Goal: Task Accomplishment & Management: Manage account settings

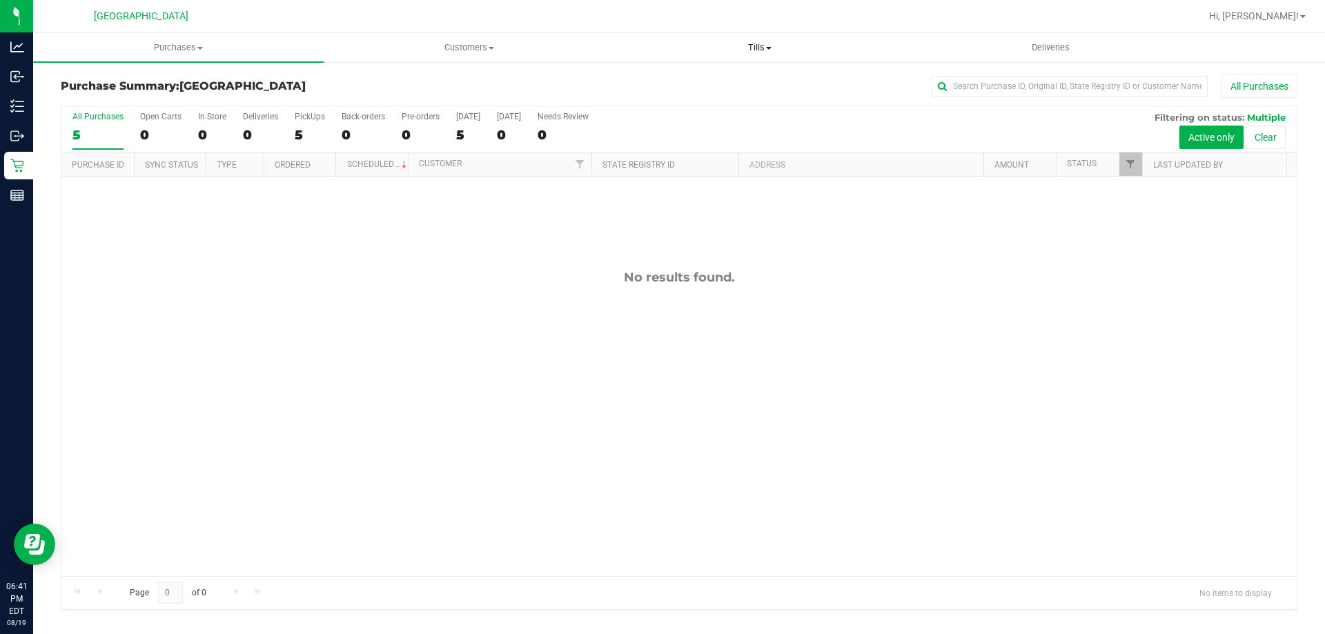
click at [777, 49] on span "Tills" at bounding box center [759, 47] width 289 height 12
click at [717, 97] on span "Reconcile e-payments" at bounding box center [682, 100] width 137 height 12
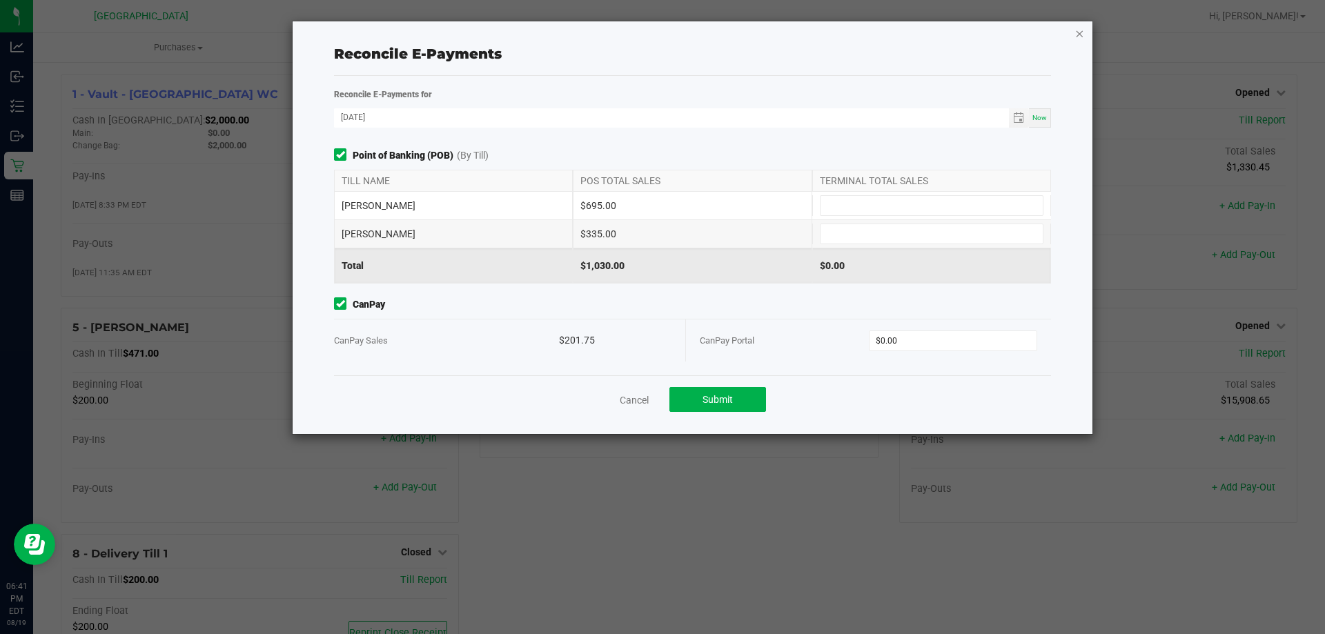
click at [1077, 37] on icon "button" at bounding box center [1079, 33] width 10 height 17
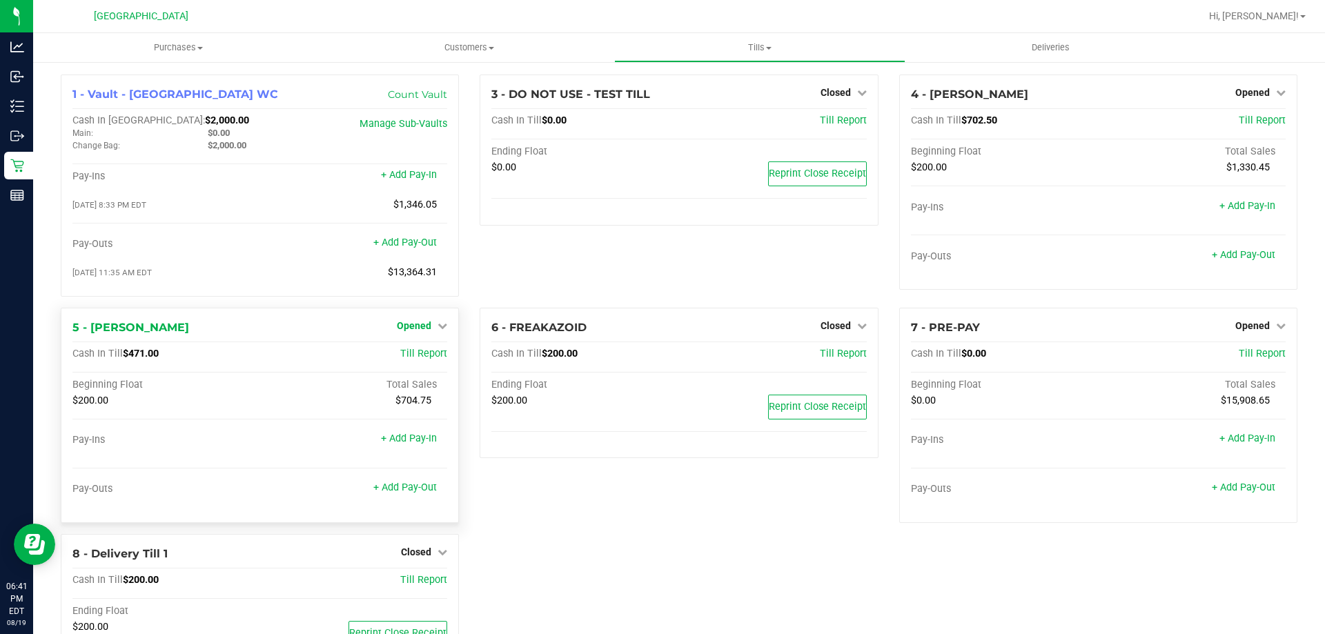
click at [426, 331] on span "Opened" at bounding box center [414, 325] width 34 height 11
click at [426, 359] on link "Close Till" at bounding box center [415, 353] width 37 height 11
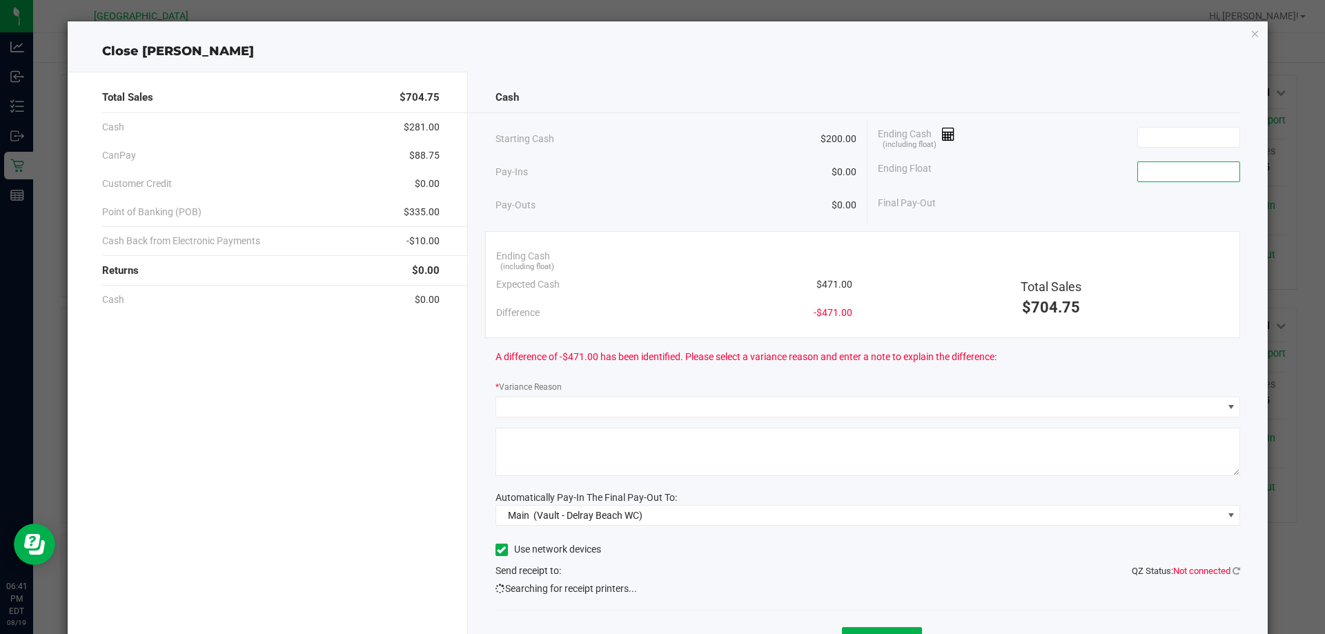
click at [1167, 170] on input at bounding box center [1188, 171] width 101 height 19
type input "$200.00"
click at [1187, 124] on div "Ending Cash (including float)" at bounding box center [1059, 137] width 362 height 34
click at [1189, 129] on input at bounding box center [1188, 137] width 101 height 19
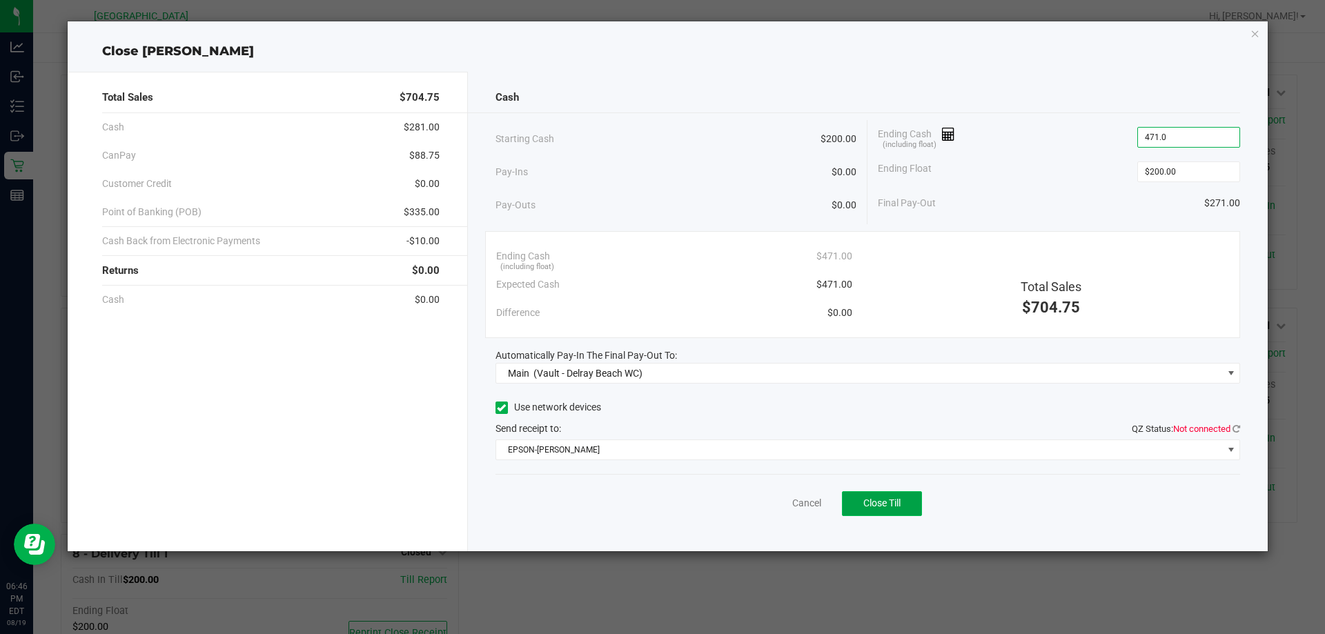
type input "$471.00"
click at [910, 500] on button "Close Till" at bounding box center [882, 503] width 80 height 25
click at [1258, 31] on icon "button" at bounding box center [1255, 33] width 10 height 17
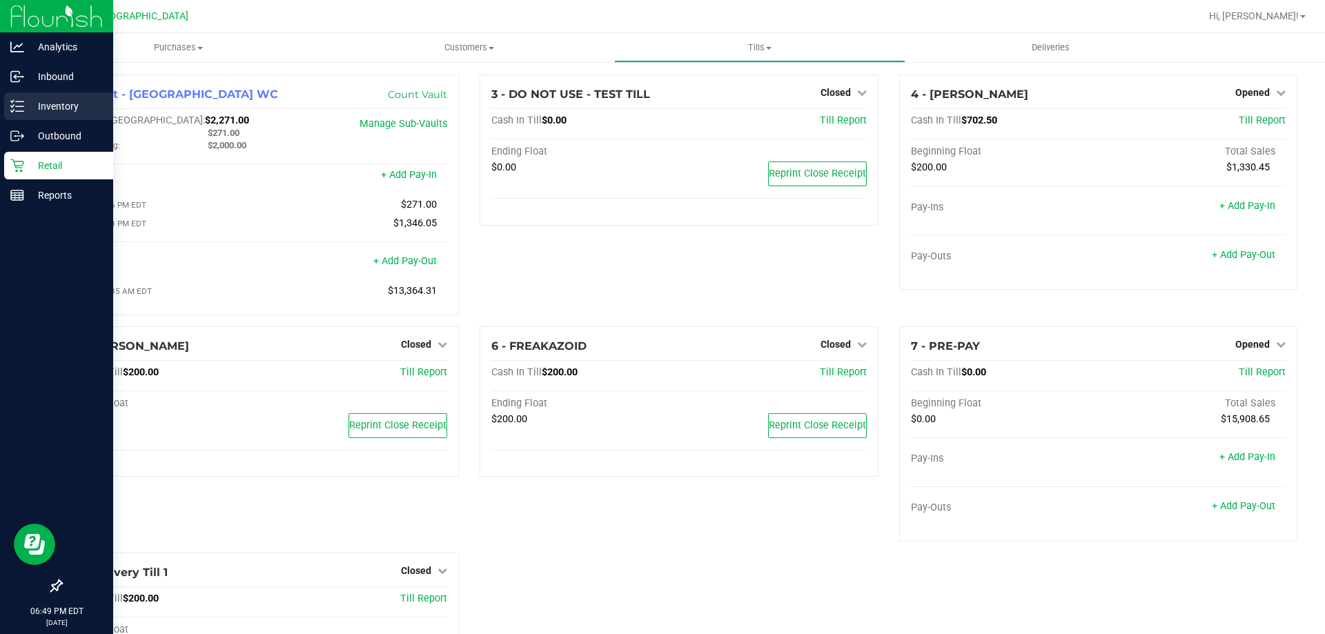
click at [63, 104] on p "Inventory" at bounding box center [65, 106] width 83 height 17
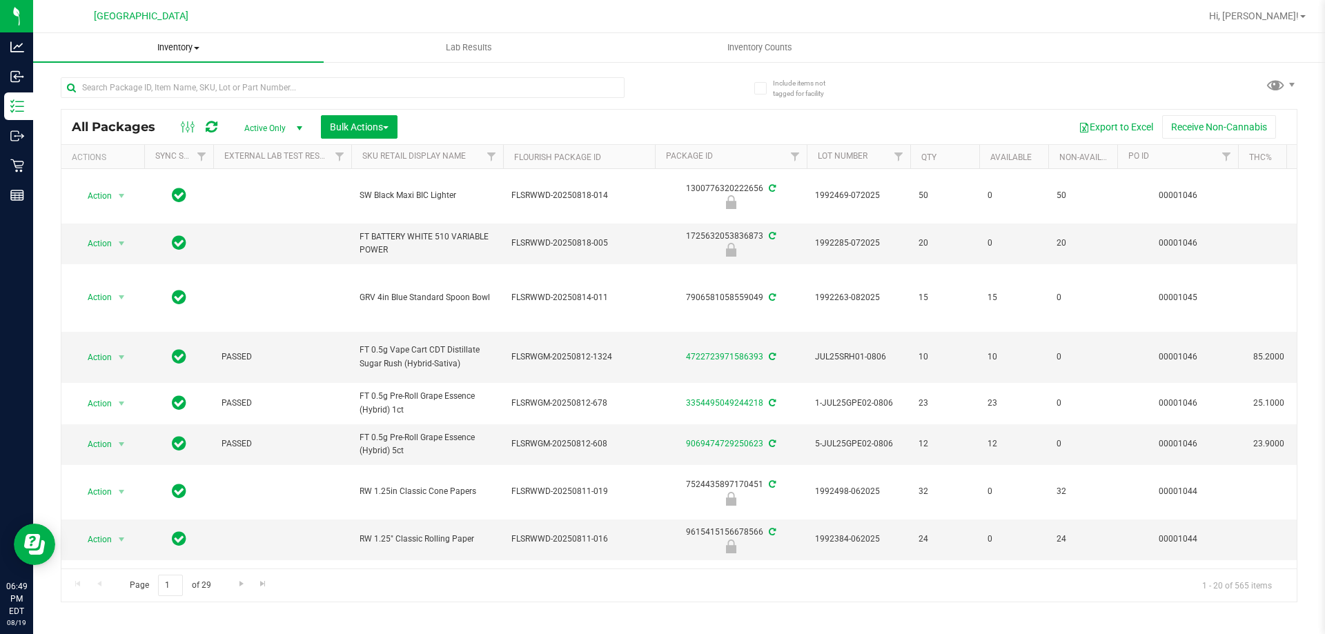
click at [179, 50] on span "Inventory" at bounding box center [178, 47] width 290 height 12
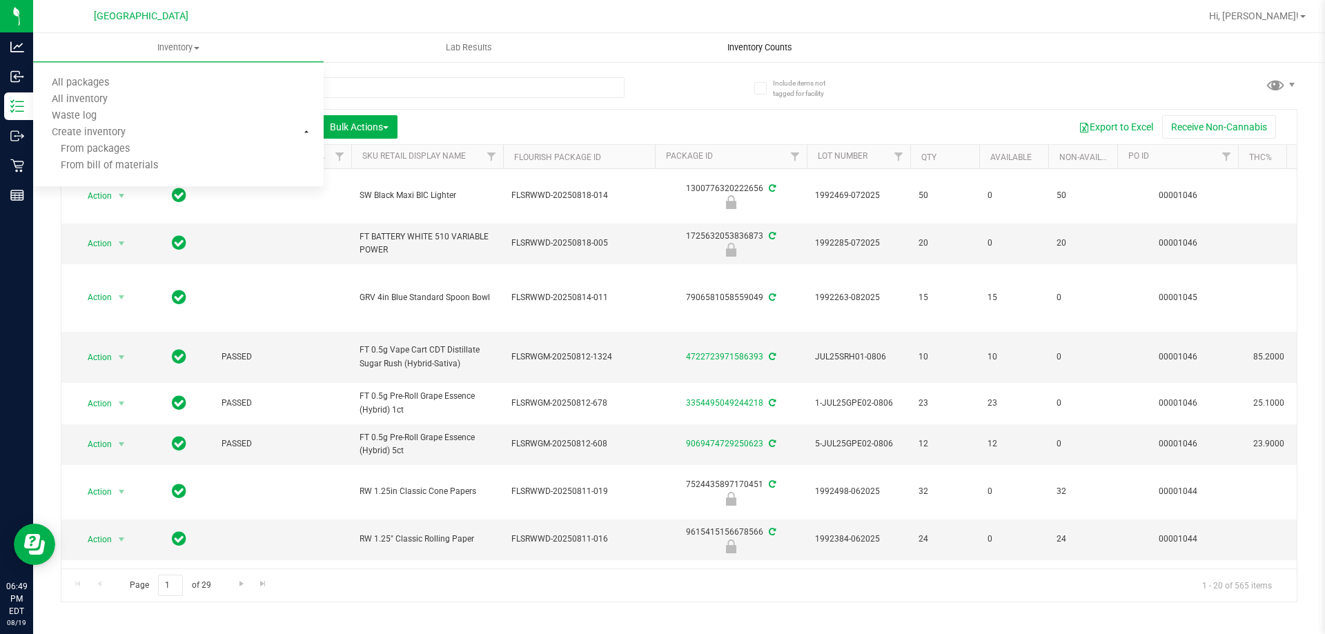
click at [746, 46] on span "Inventory Counts" at bounding box center [760, 47] width 102 height 12
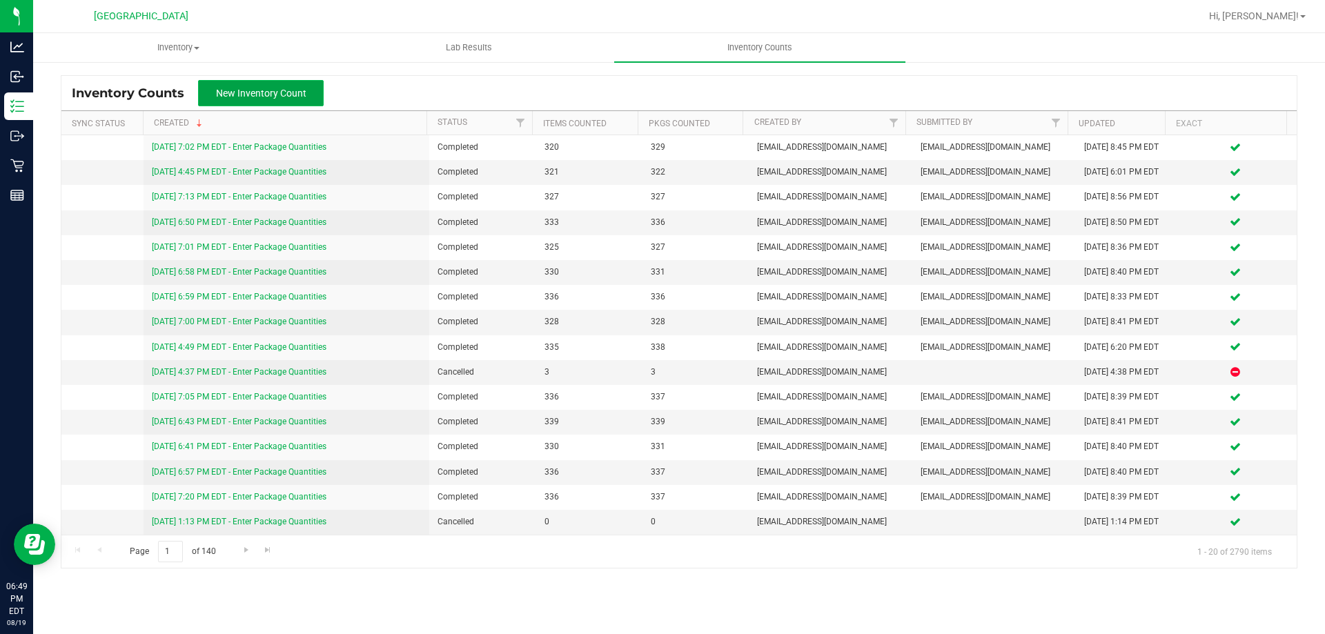
click at [251, 99] on button "New Inventory Count" at bounding box center [261, 93] width 126 height 26
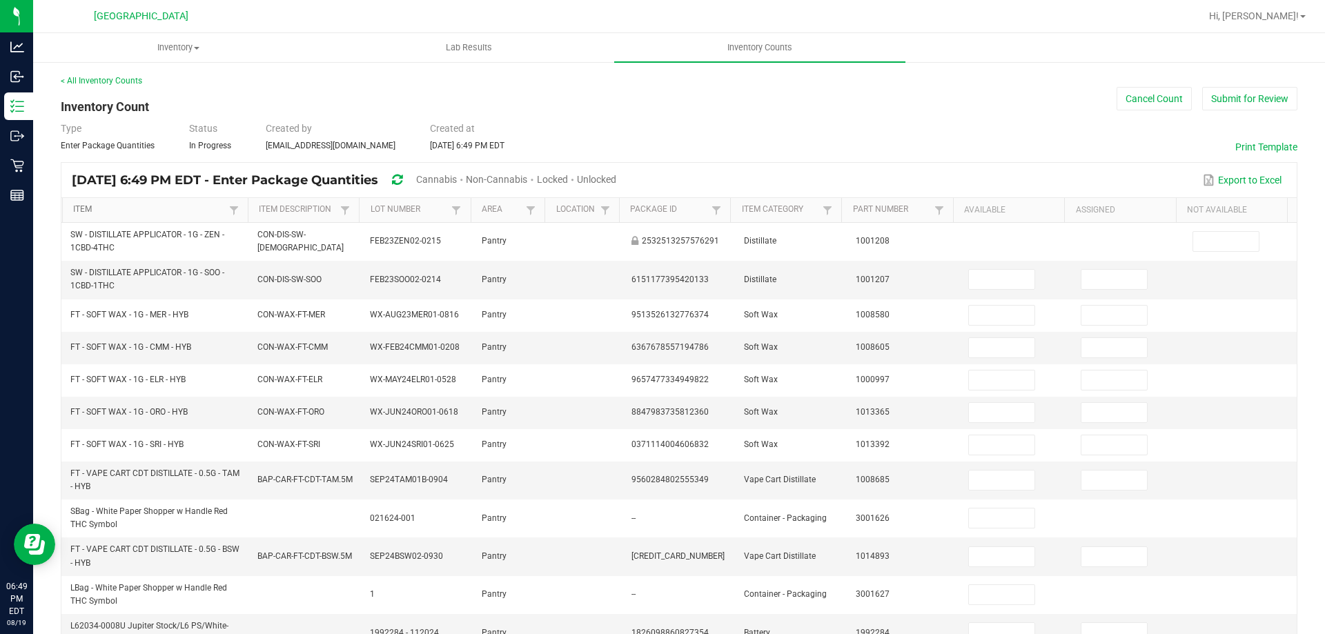
click at [88, 207] on link "Item" at bounding box center [149, 209] width 152 height 11
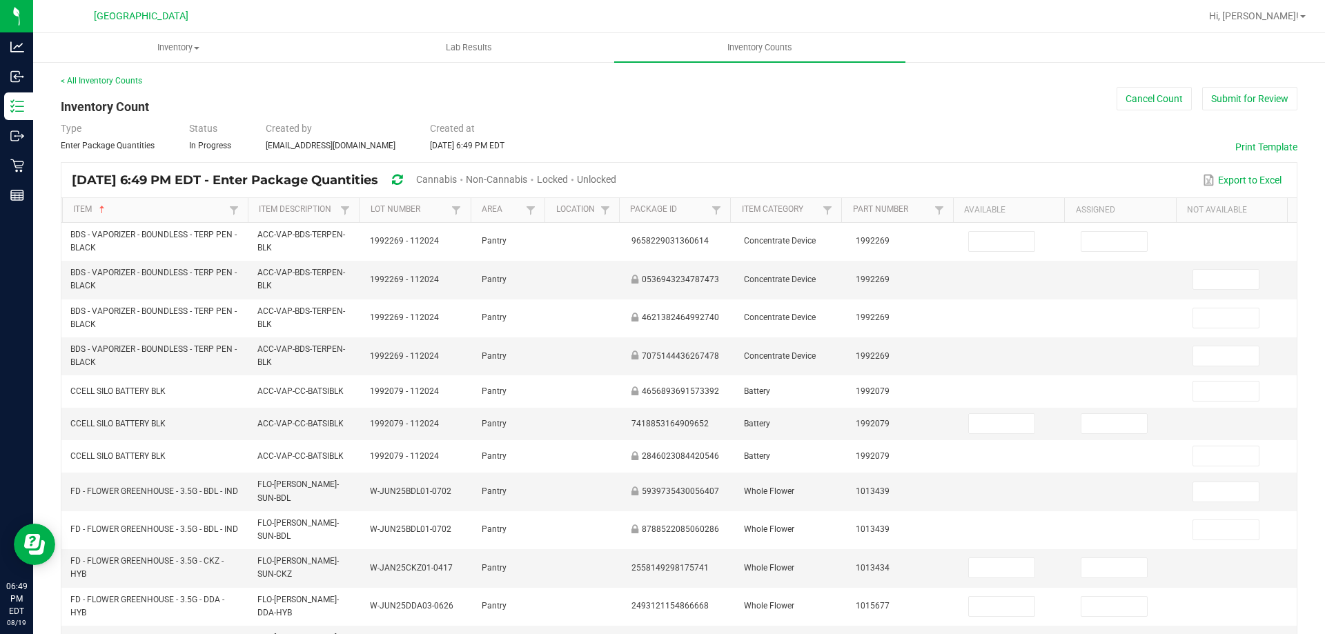
click at [457, 181] on span "Cannabis" at bounding box center [436, 179] width 41 height 11
click at [617, 181] on span "Unlocked" at bounding box center [596, 179] width 39 height 11
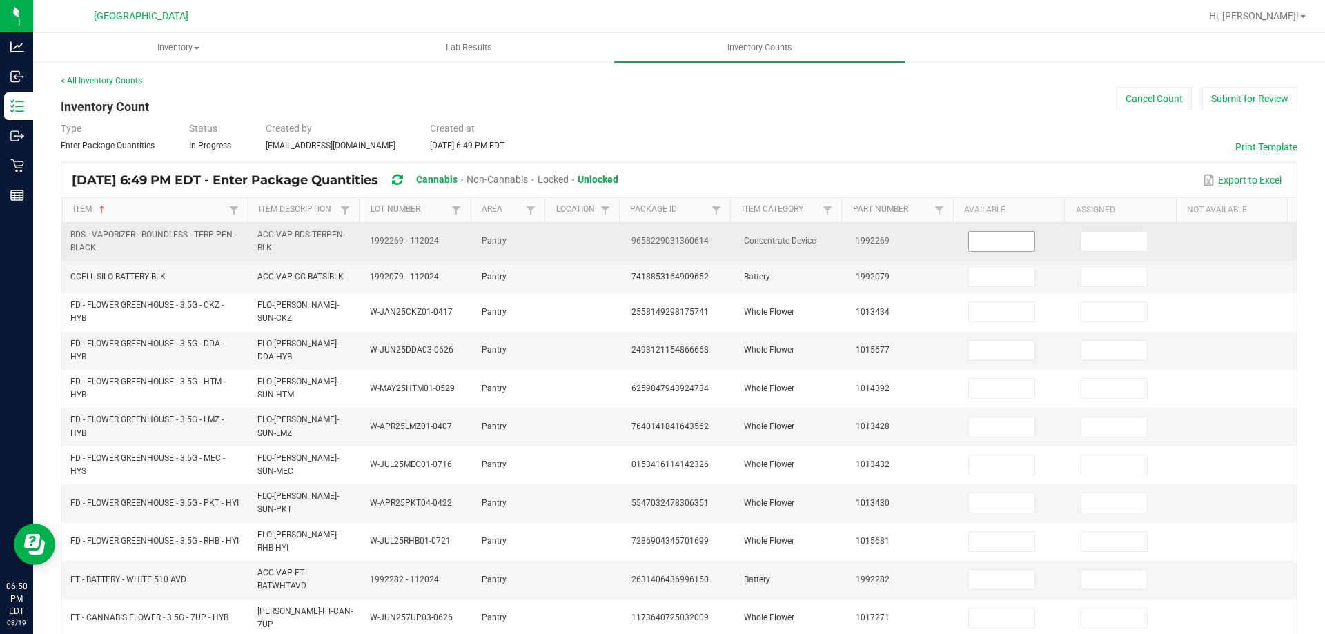
click at [996, 241] on input at bounding box center [1002, 241] width 66 height 19
type input "2"
type input "0"
type input "3"
type input "0"
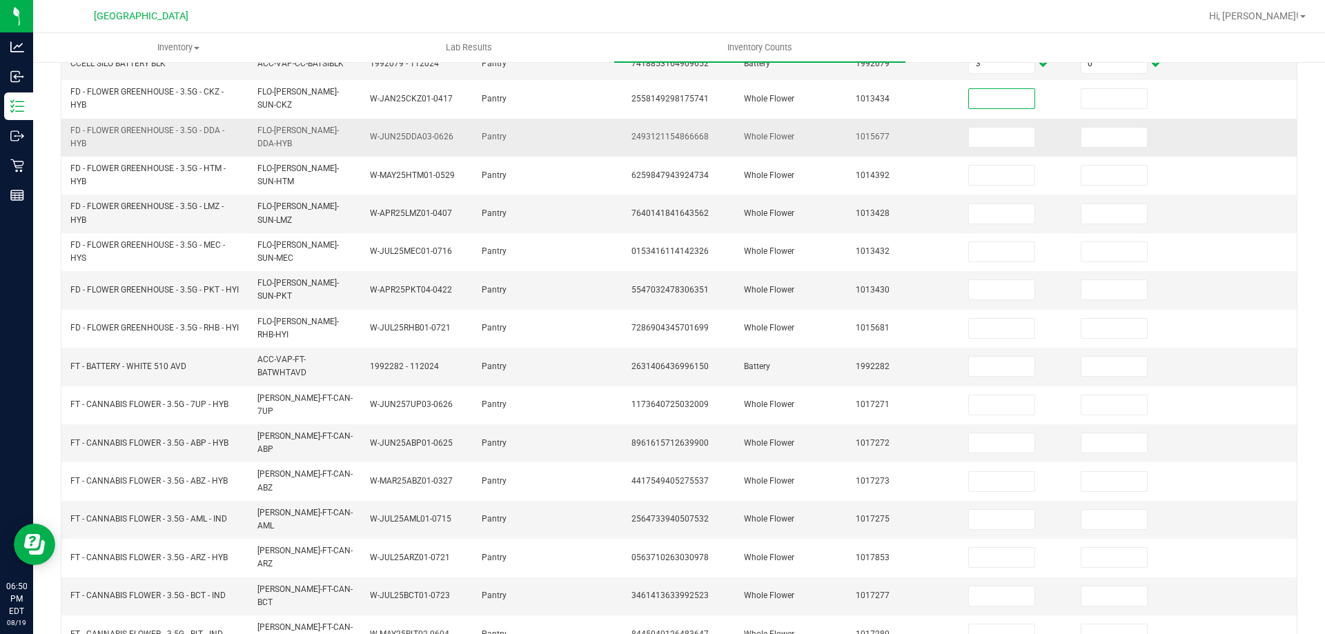
scroll to position [333, 0]
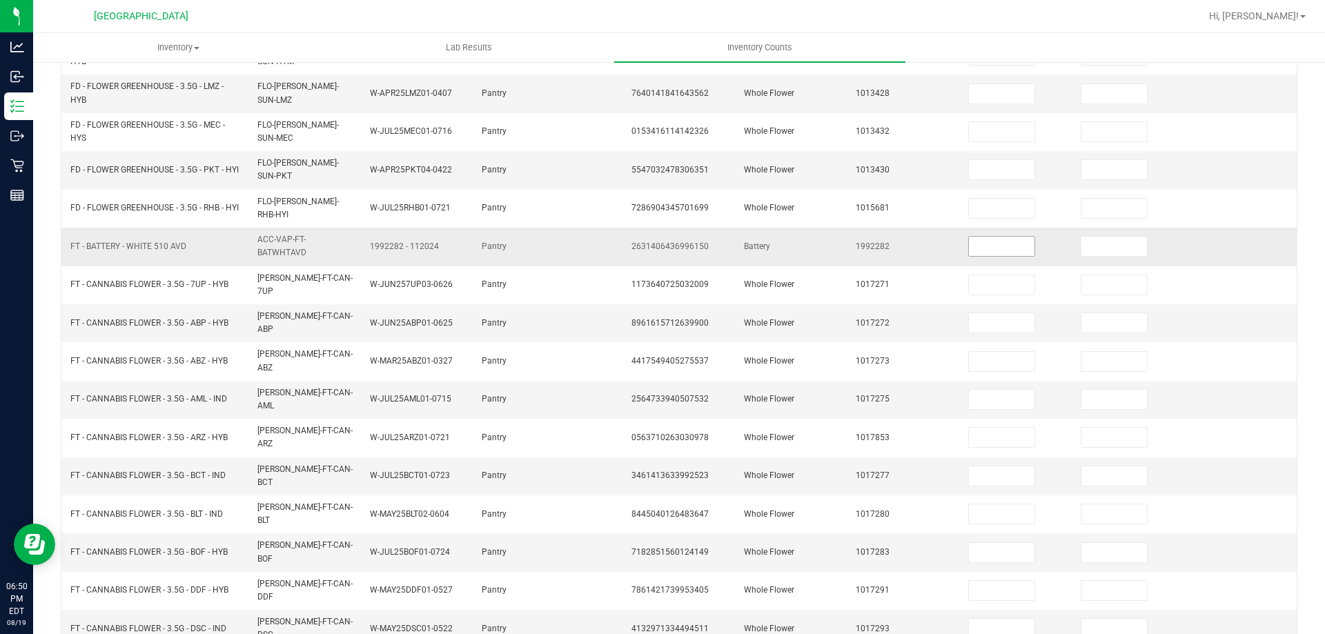
click at [994, 237] on input at bounding box center [1002, 246] width 66 height 19
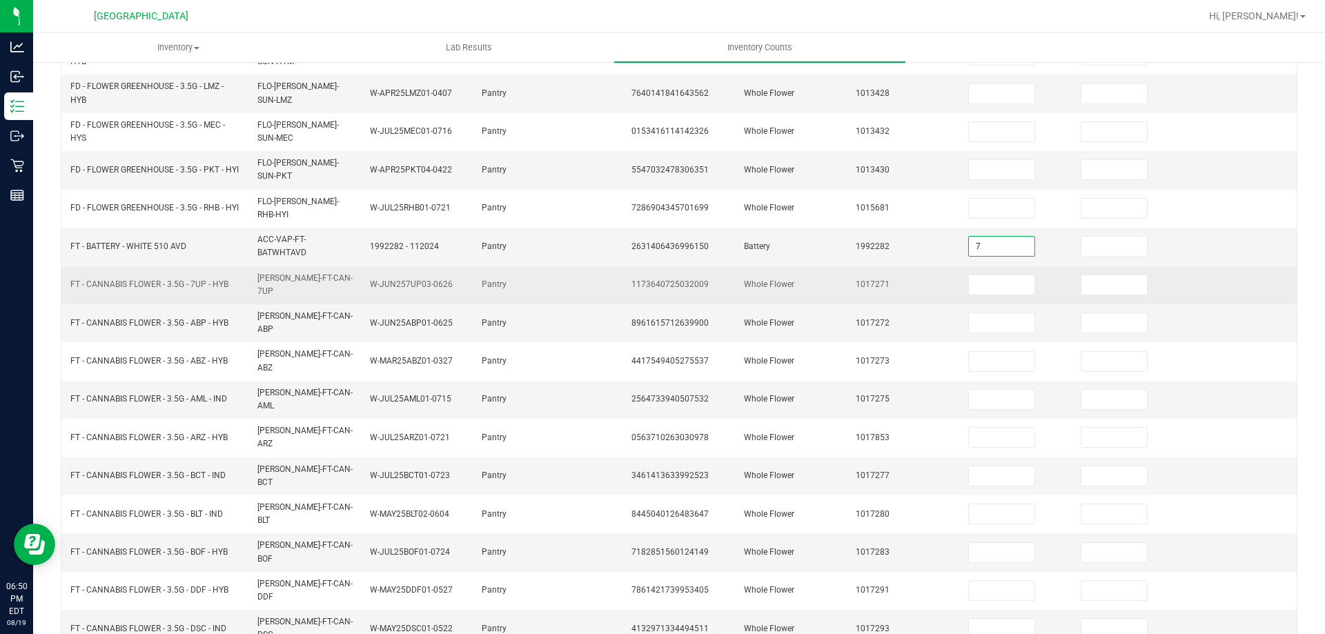
type input "7"
type input "0"
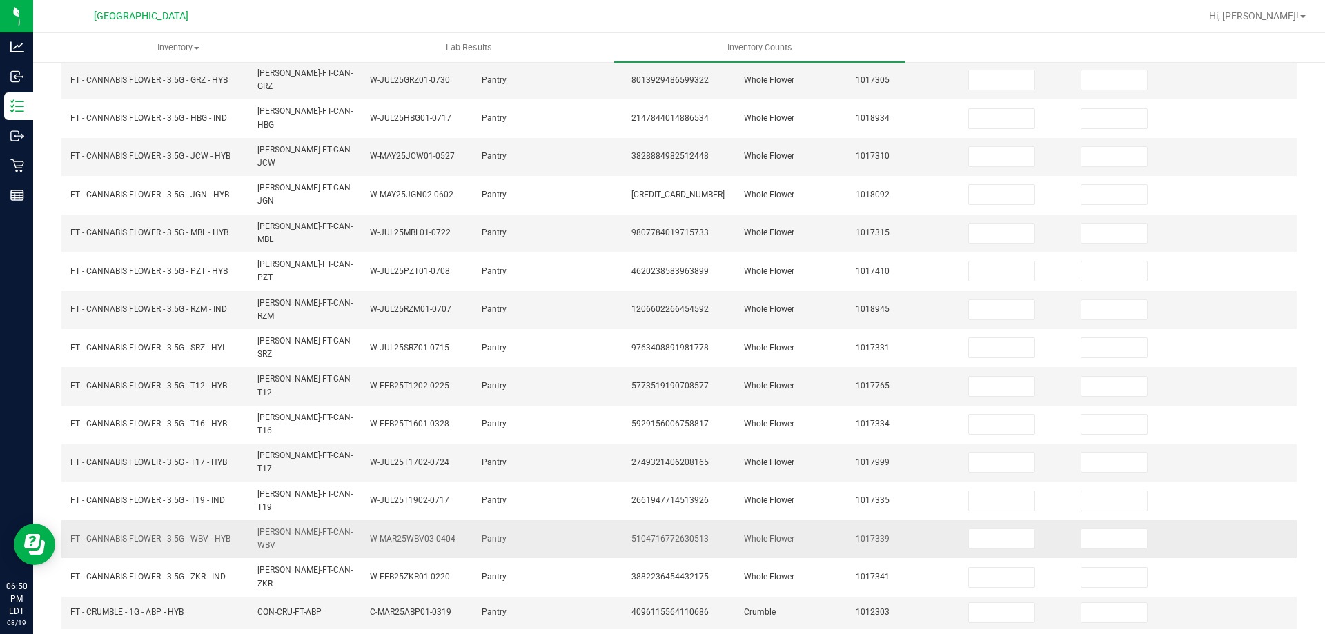
scroll to position [286, 0]
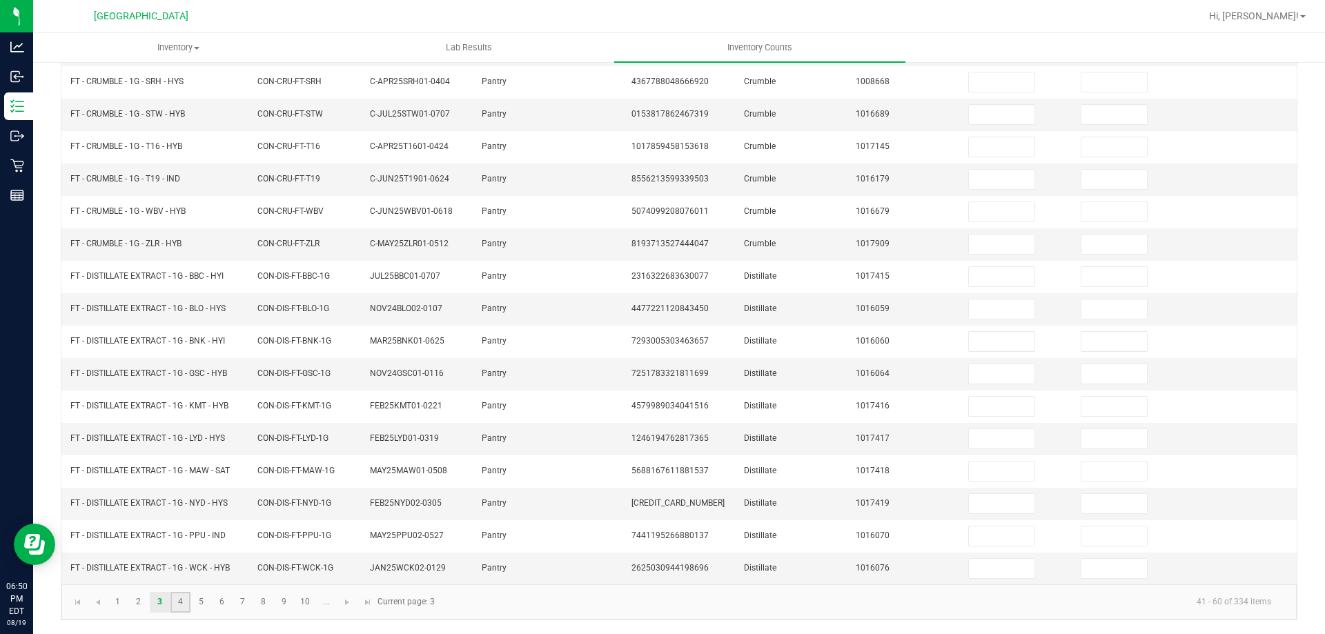
click at [182, 602] on link "4" at bounding box center [180, 602] width 20 height 21
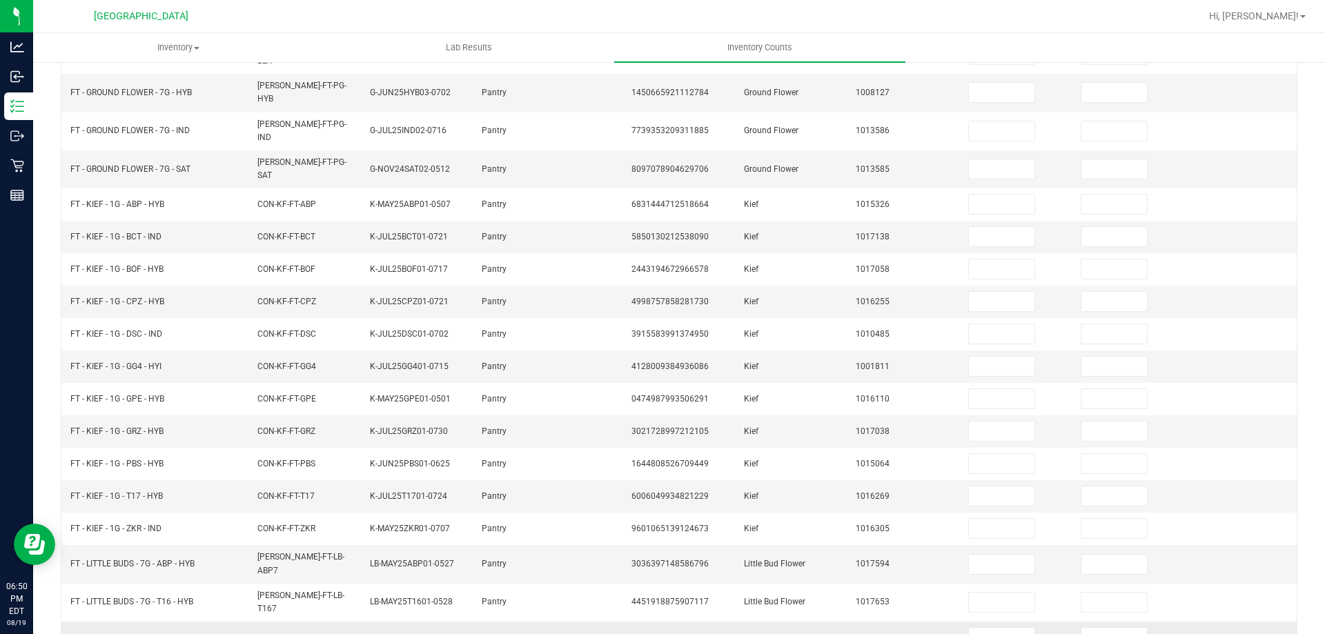
scroll to position [0, 0]
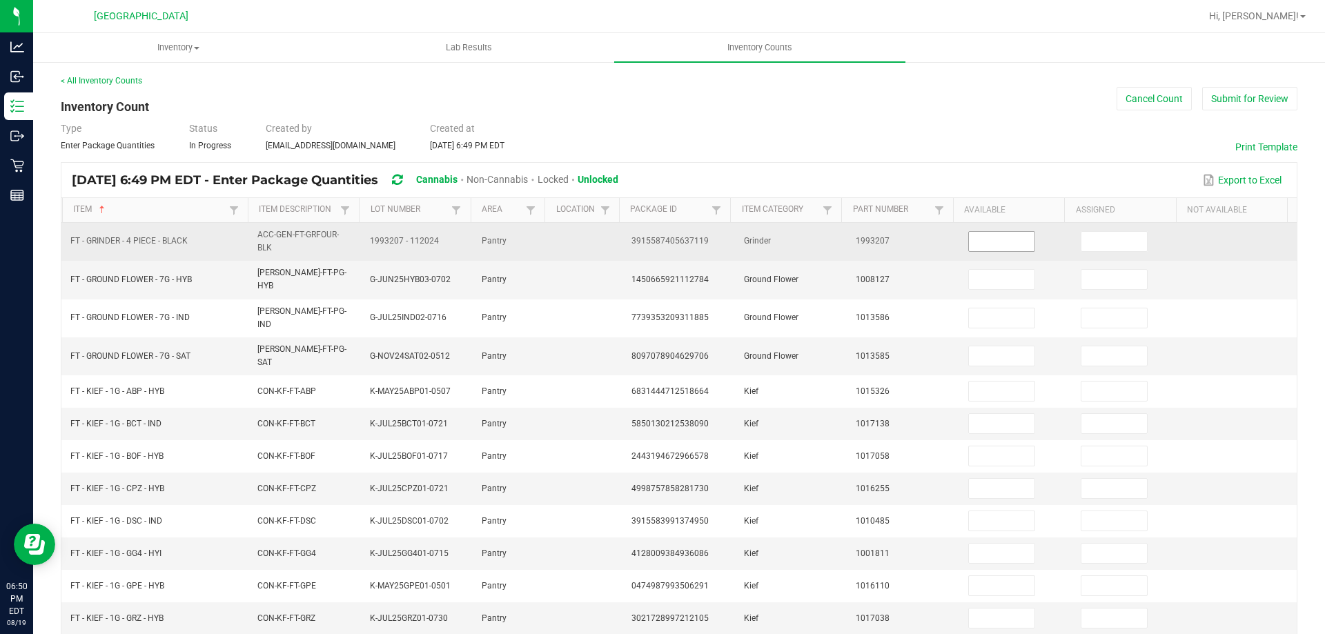
click at [1009, 243] on input at bounding box center [1002, 241] width 66 height 19
type input "4"
type input "0"
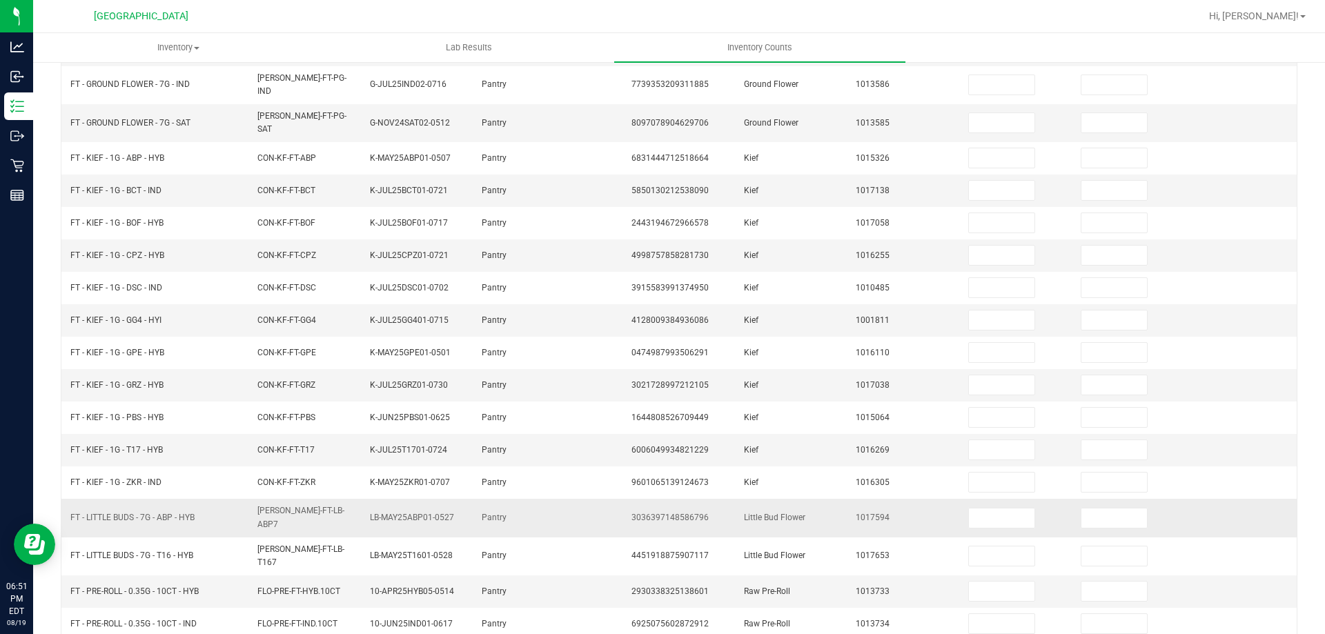
scroll to position [276, 0]
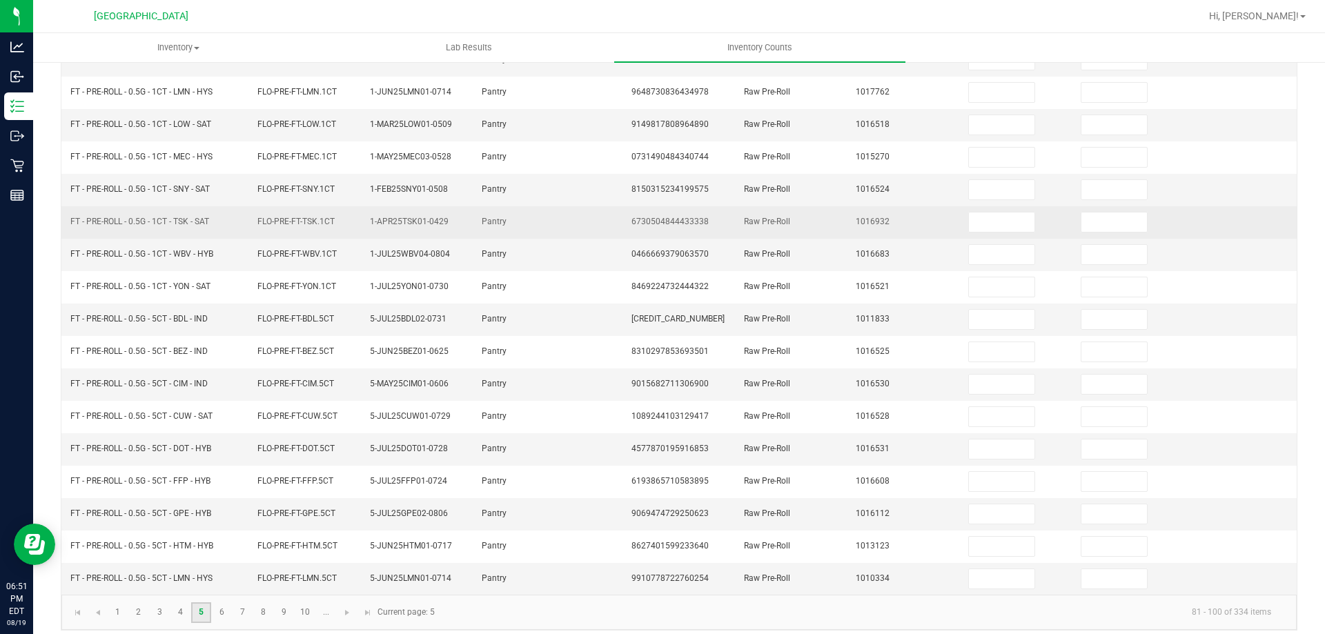
scroll to position [286, 0]
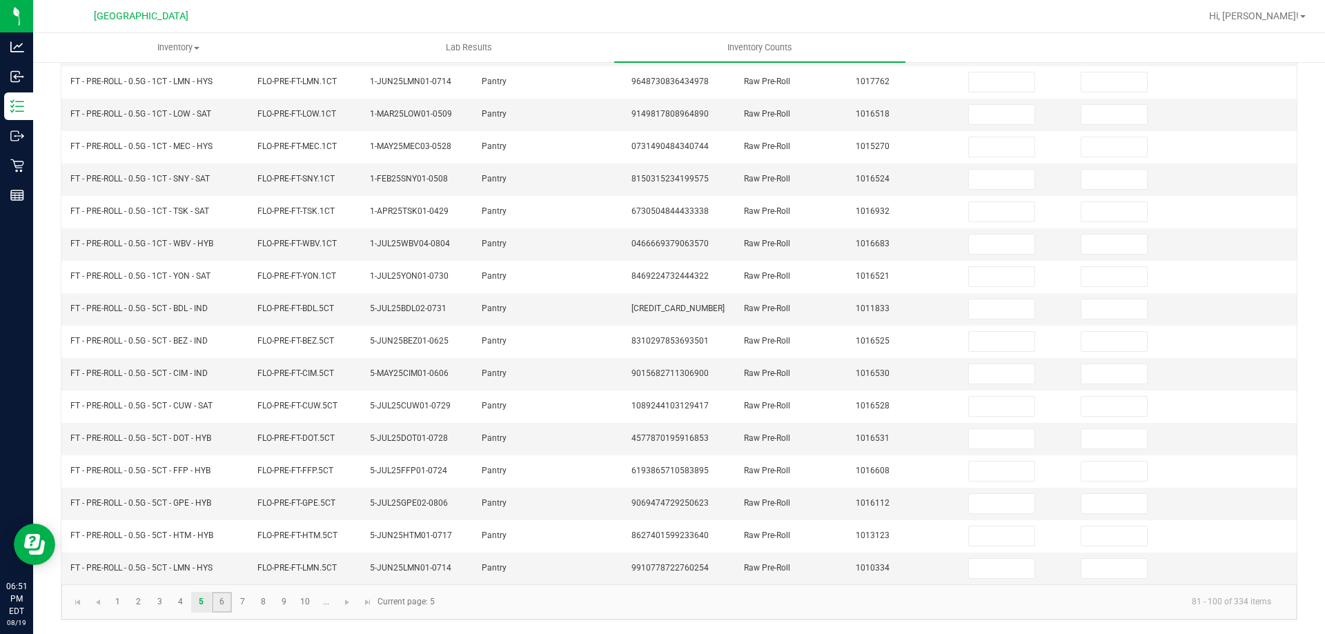
click at [217, 604] on link "6" at bounding box center [222, 602] width 20 height 21
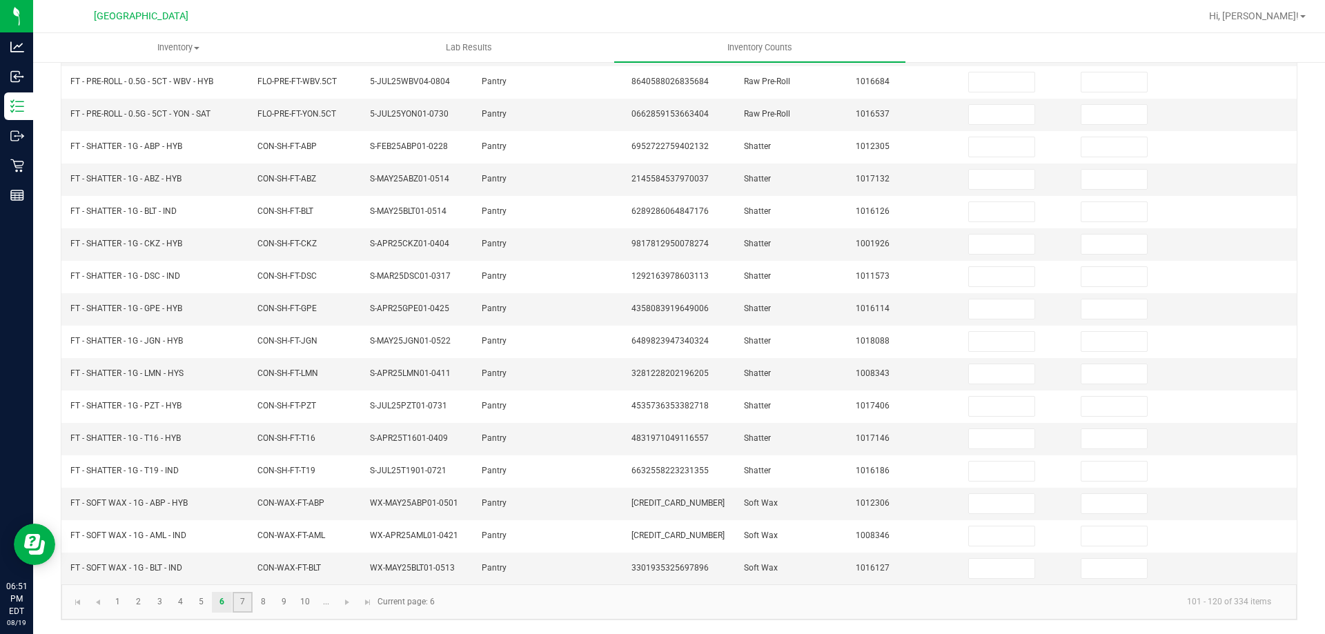
click at [248, 607] on link "7" at bounding box center [243, 602] width 20 height 21
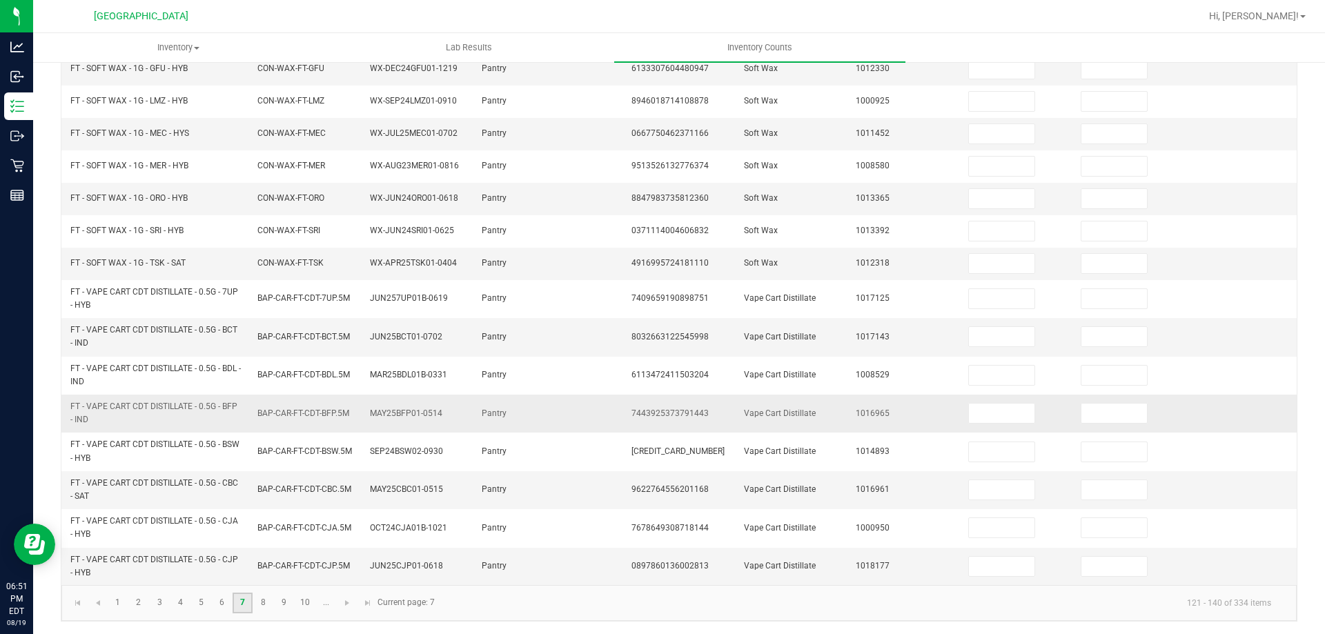
scroll to position [333, 0]
click at [260, 595] on link "8" at bounding box center [263, 601] width 20 height 21
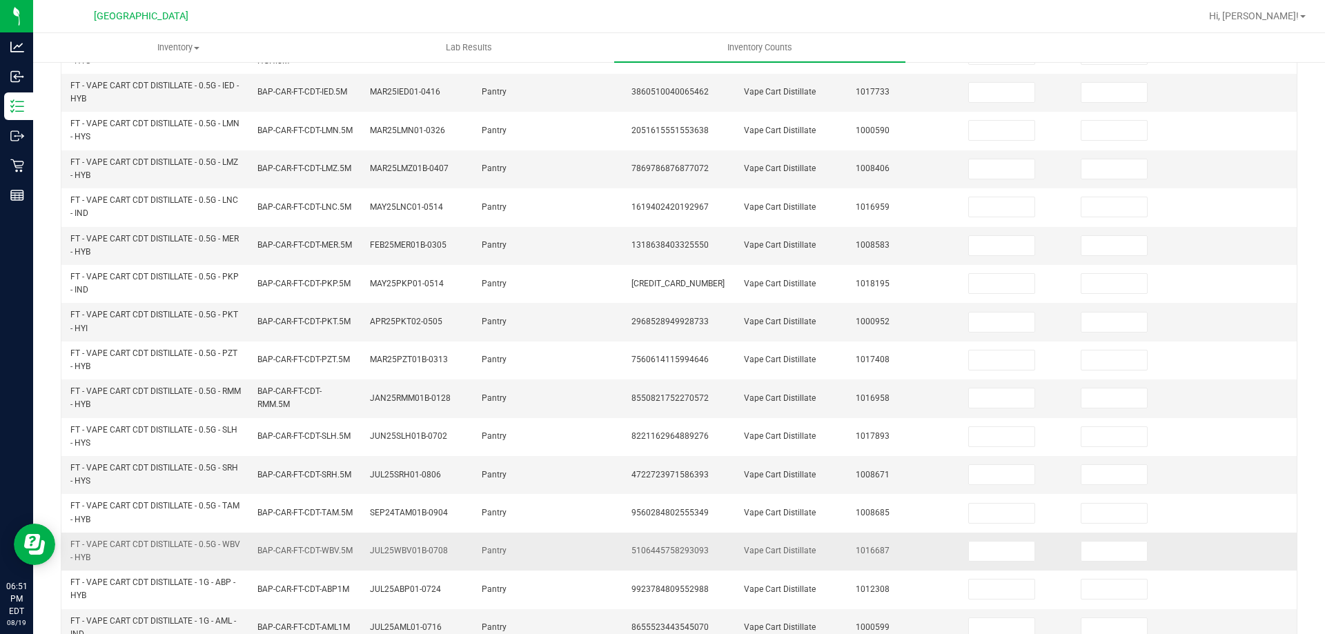
scroll to position [402, 0]
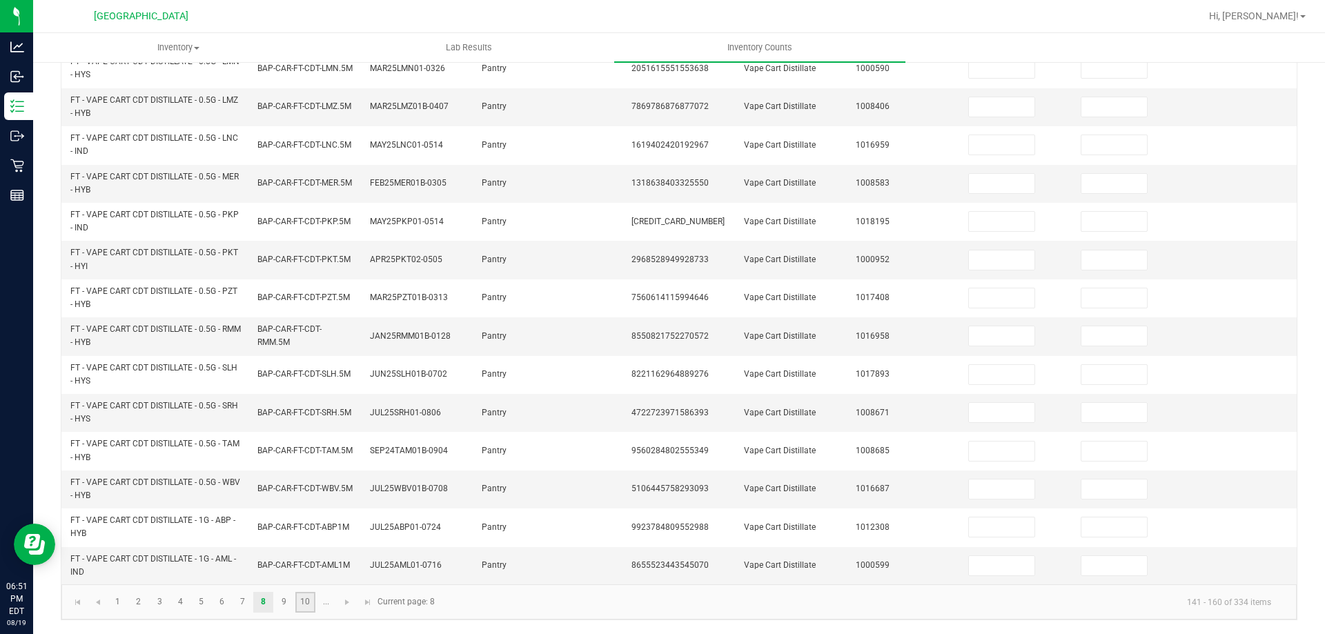
click at [312, 603] on link "10" at bounding box center [305, 602] width 20 height 21
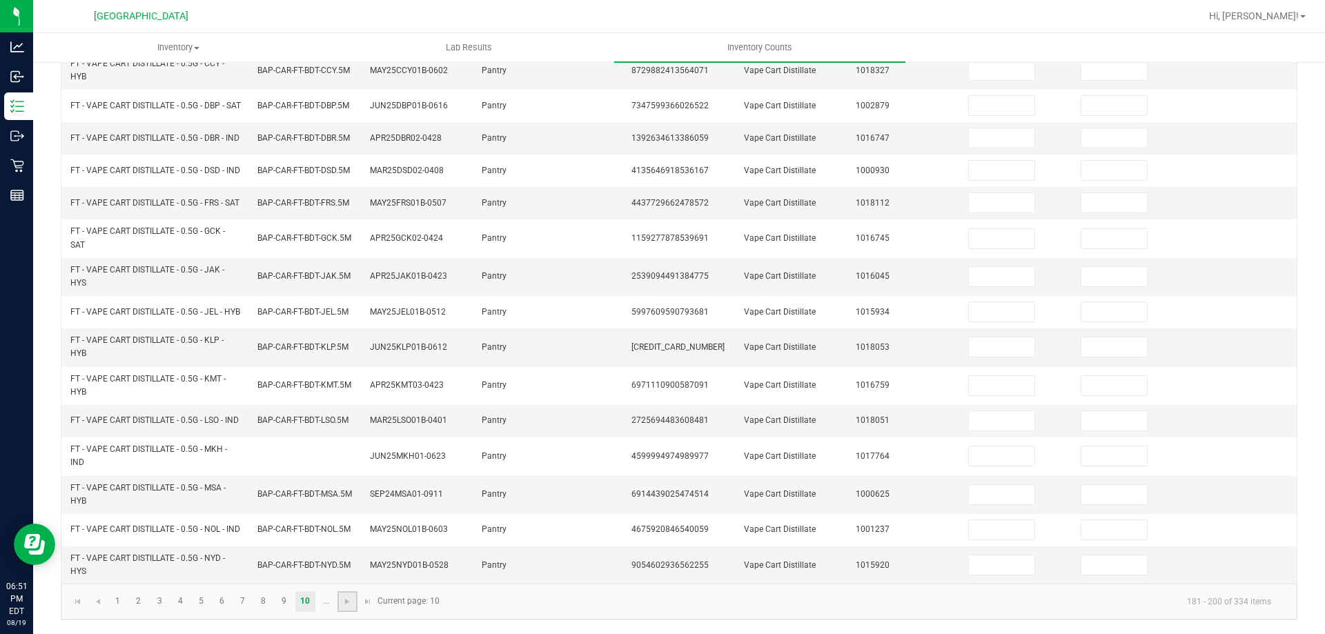
click at [339, 606] on link at bounding box center [347, 601] width 20 height 21
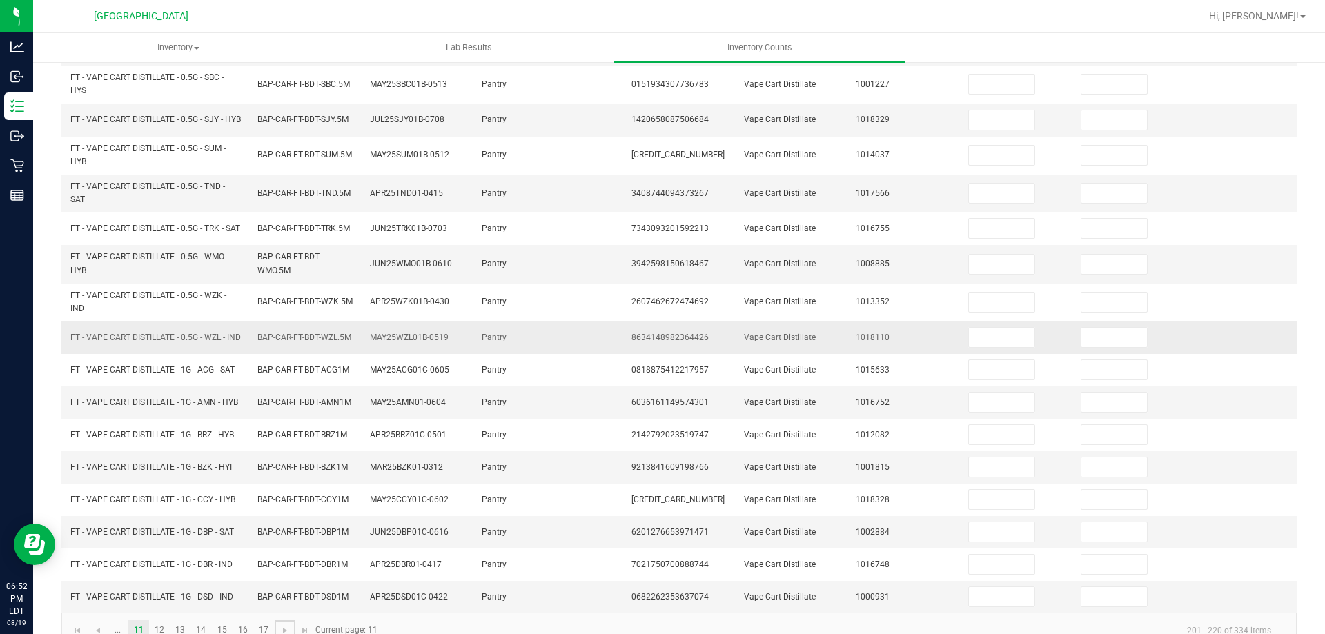
scroll to position [356, 0]
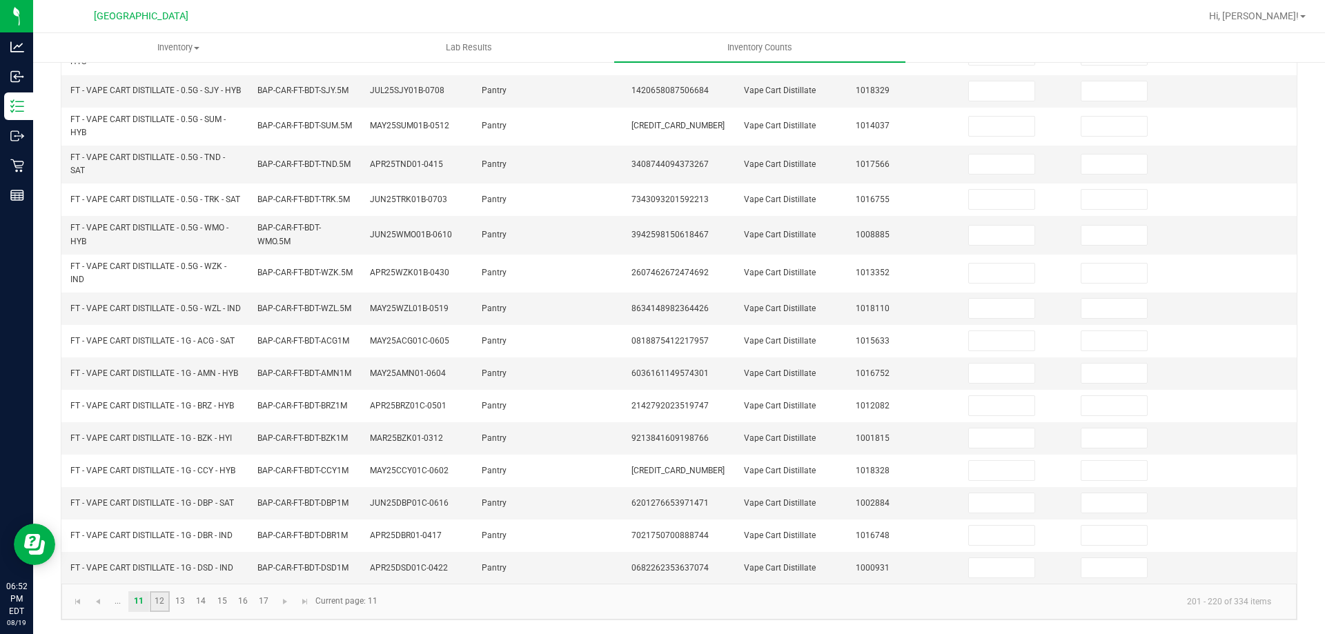
click at [159, 603] on link "12" at bounding box center [160, 601] width 20 height 21
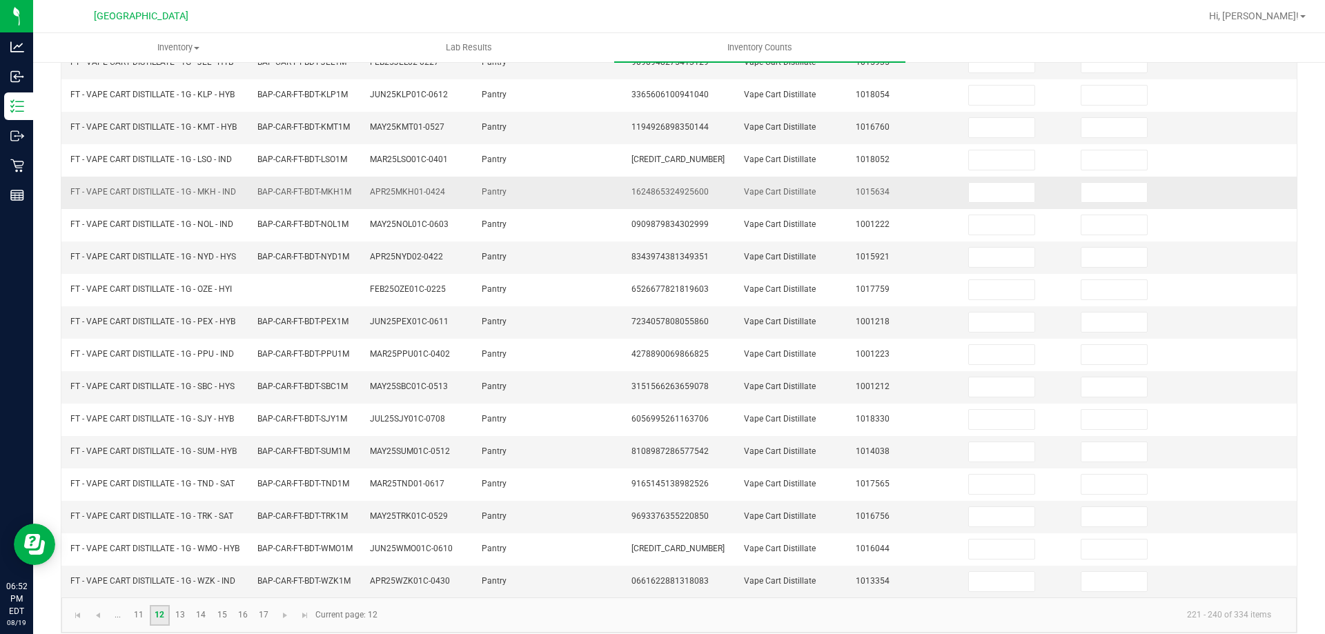
scroll to position [298, 0]
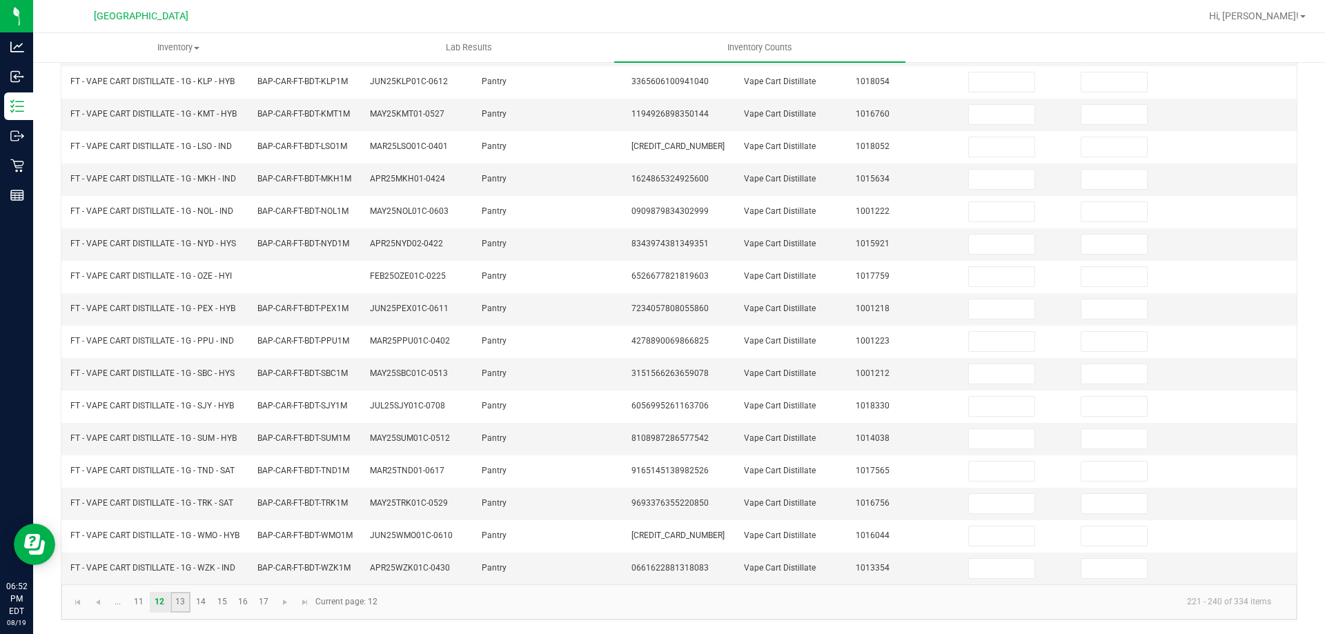
click at [178, 598] on link "13" at bounding box center [180, 602] width 20 height 21
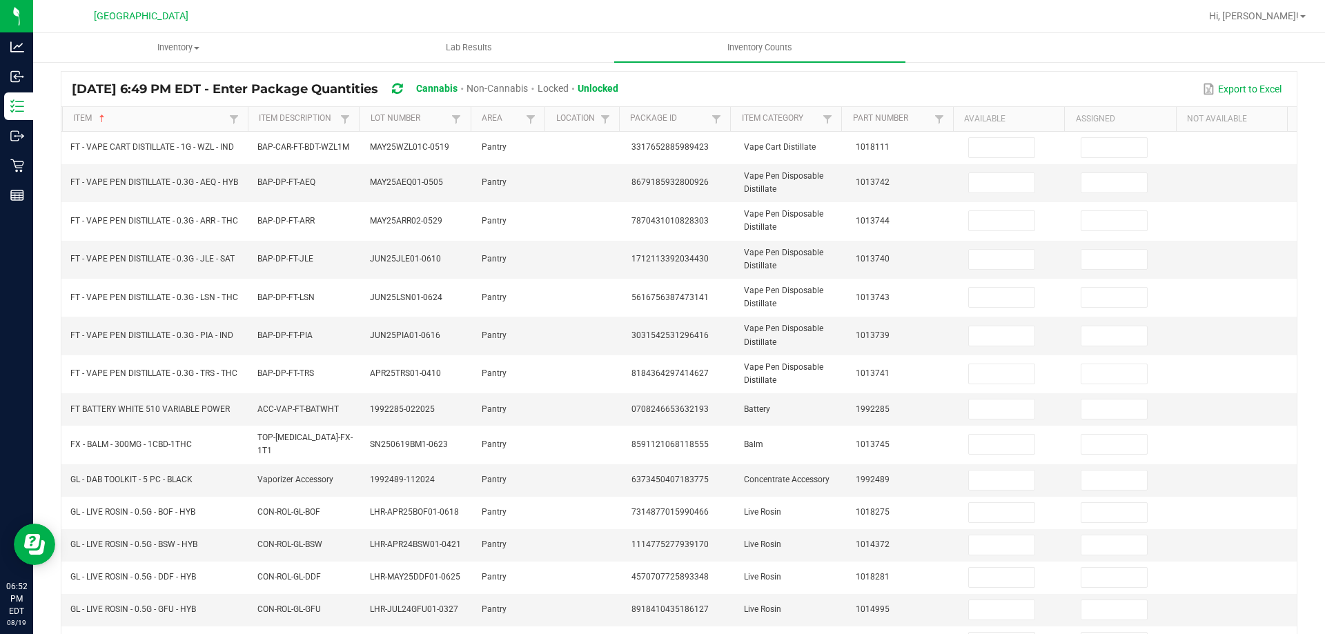
scroll to position [160, 0]
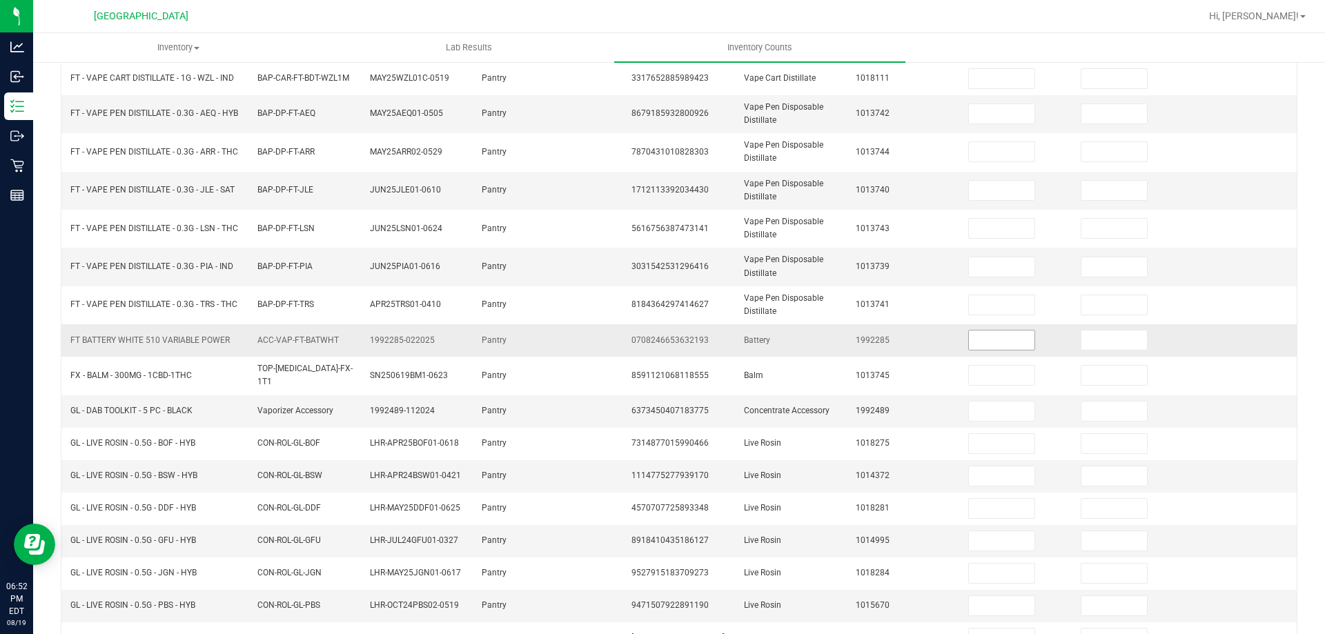
click at [1009, 350] on span at bounding box center [1001, 340] width 67 height 21
drag, startPoint x: 990, startPoint y: 342, endPoint x: 945, endPoint y: 348, distance: 45.3
click at [989, 342] on input at bounding box center [1002, 339] width 66 height 19
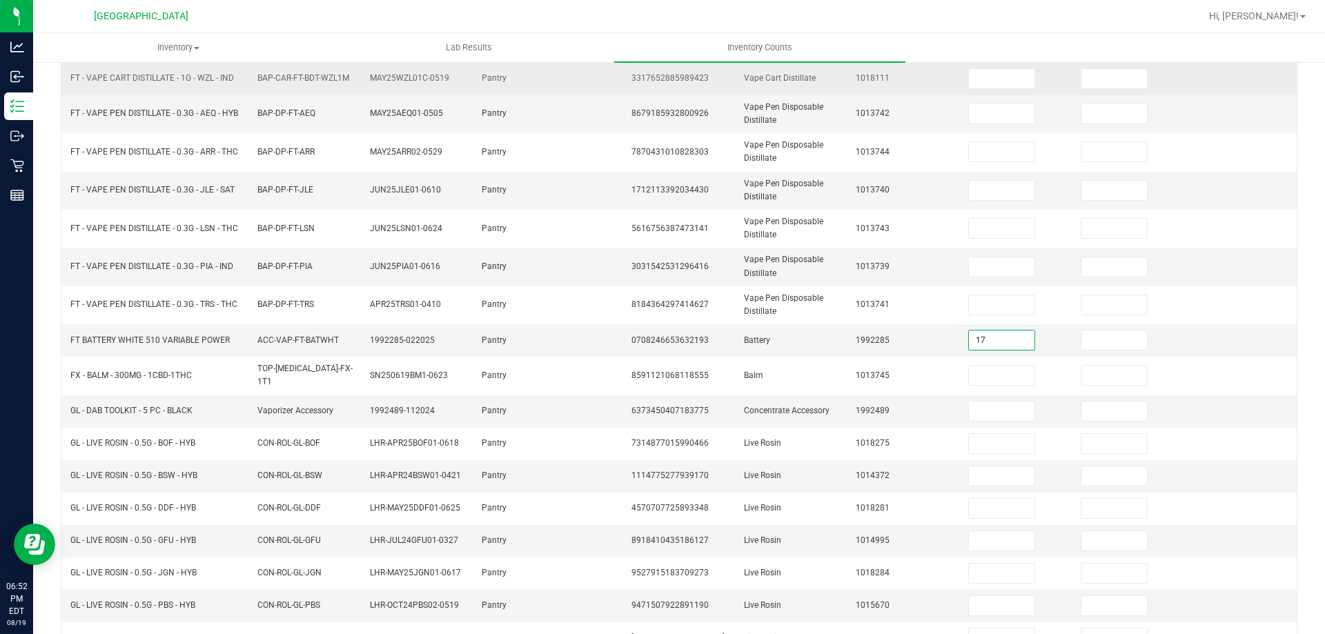
type input "17"
type input "0"
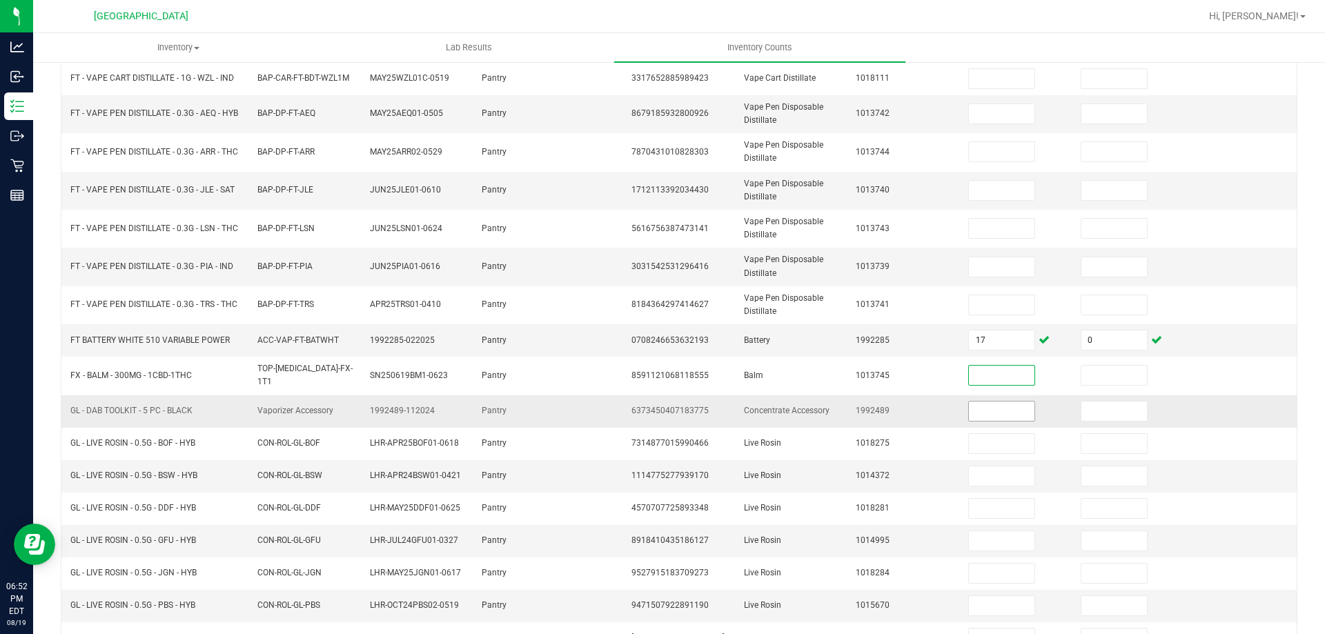
click at [1003, 403] on input at bounding box center [1002, 411] width 66 height 19
type input "5"
type input "0"
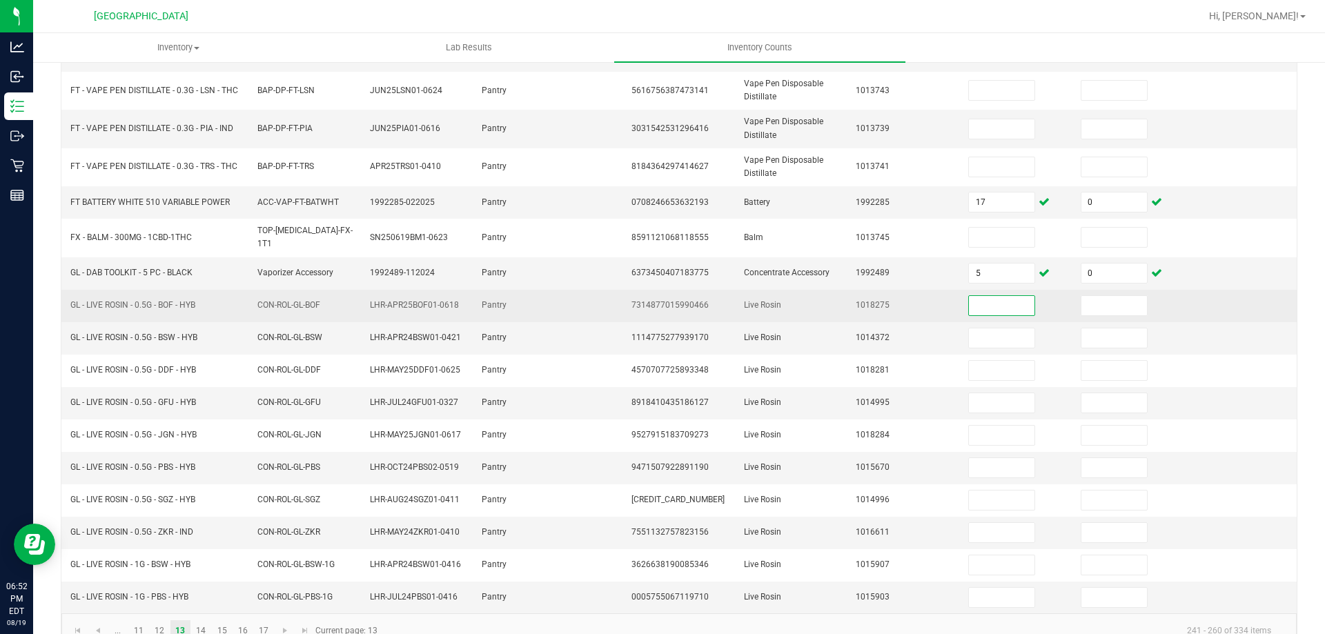
scroll to position [322, 0]
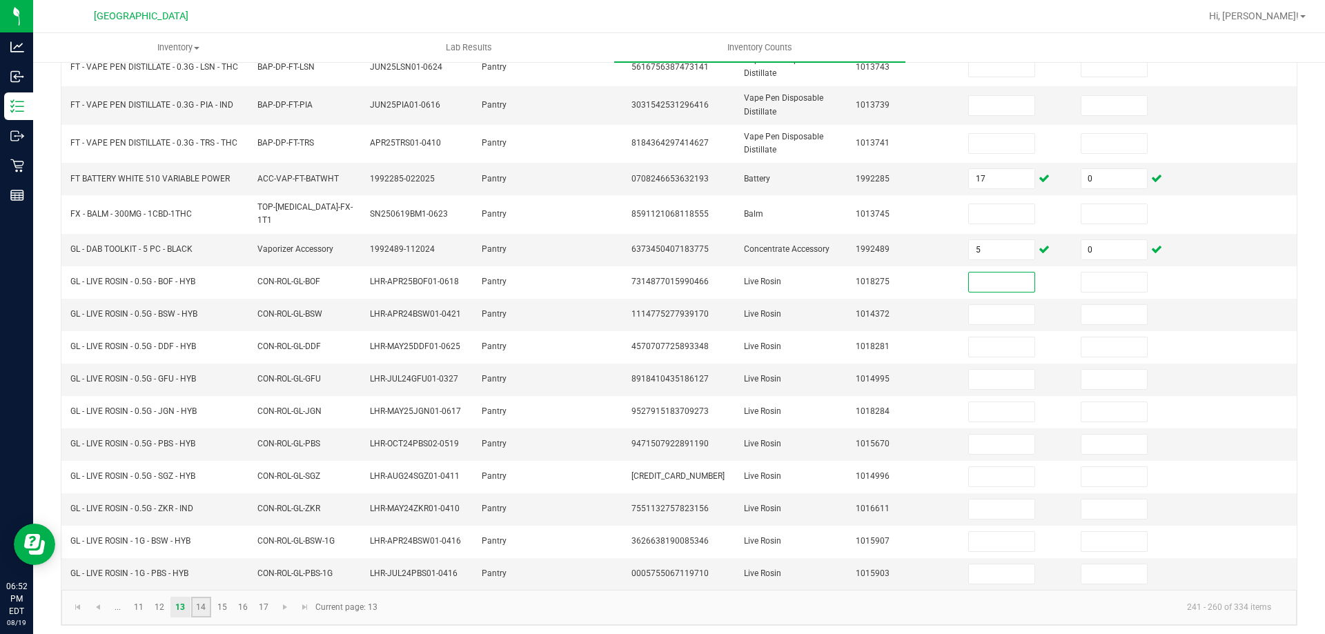
click at [196, 602] on link "14" at bounding box center [201, 607] width 20 height 21
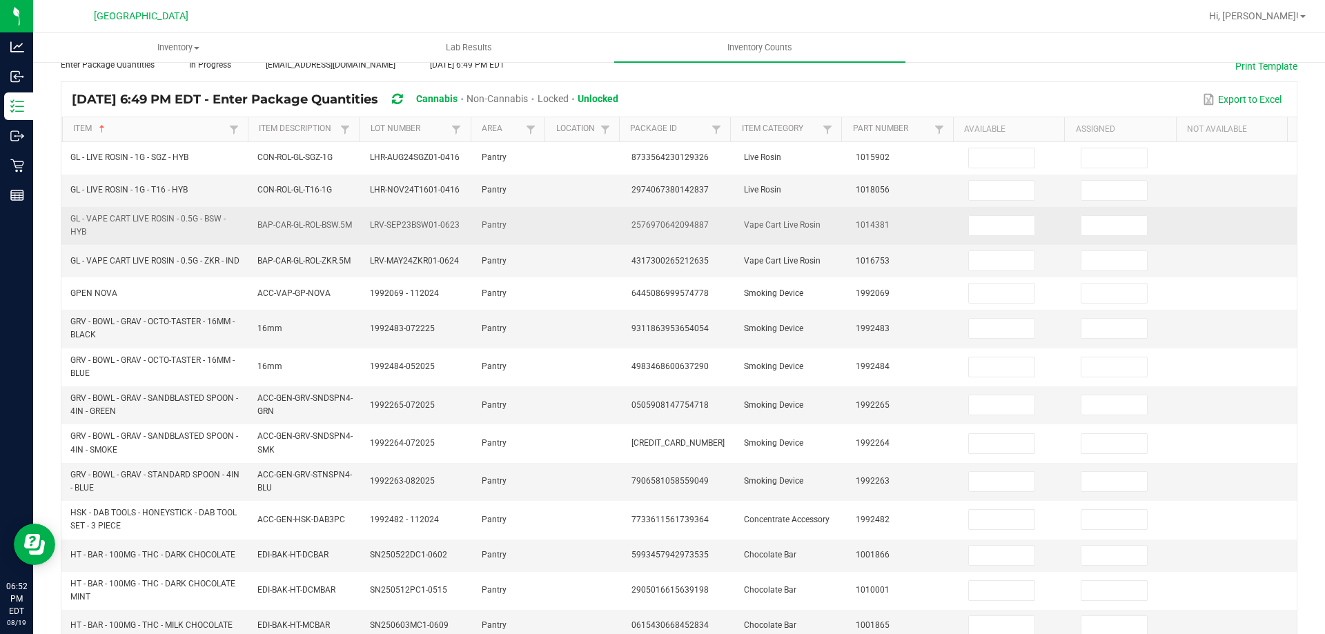
scroll to position [115, 0]
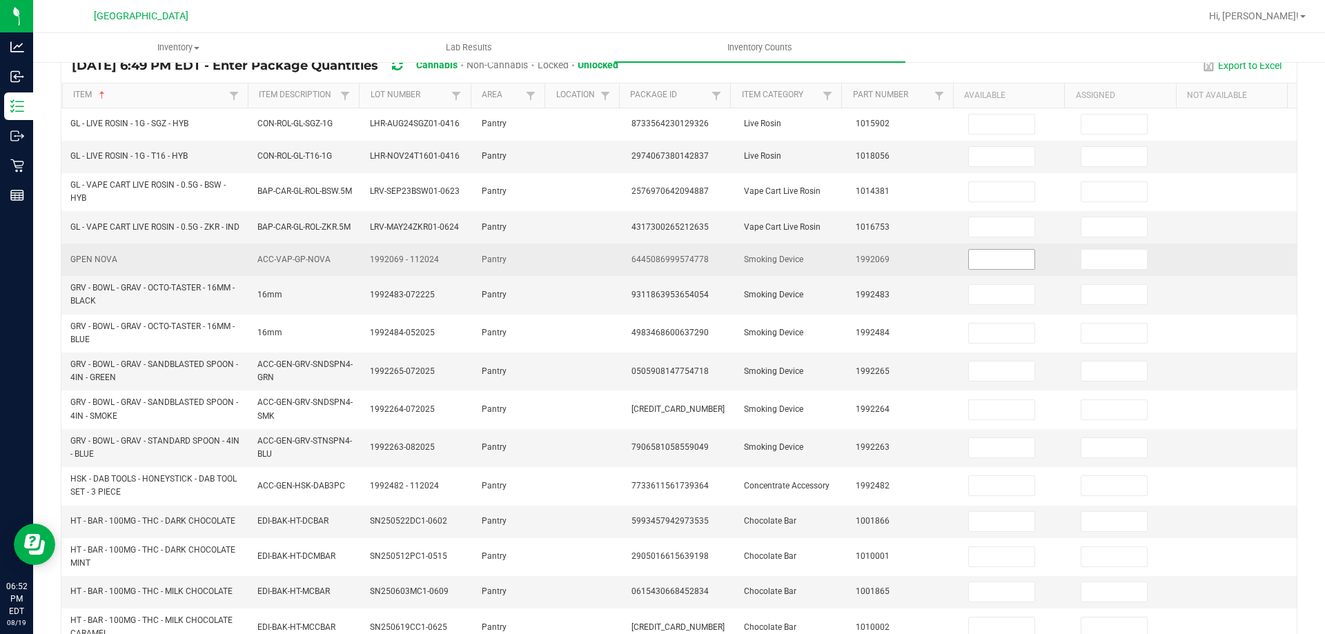
click at [969, 265] on input at bounding box center [1002, 259] width 66 height 19
type input "1"
type input "0"
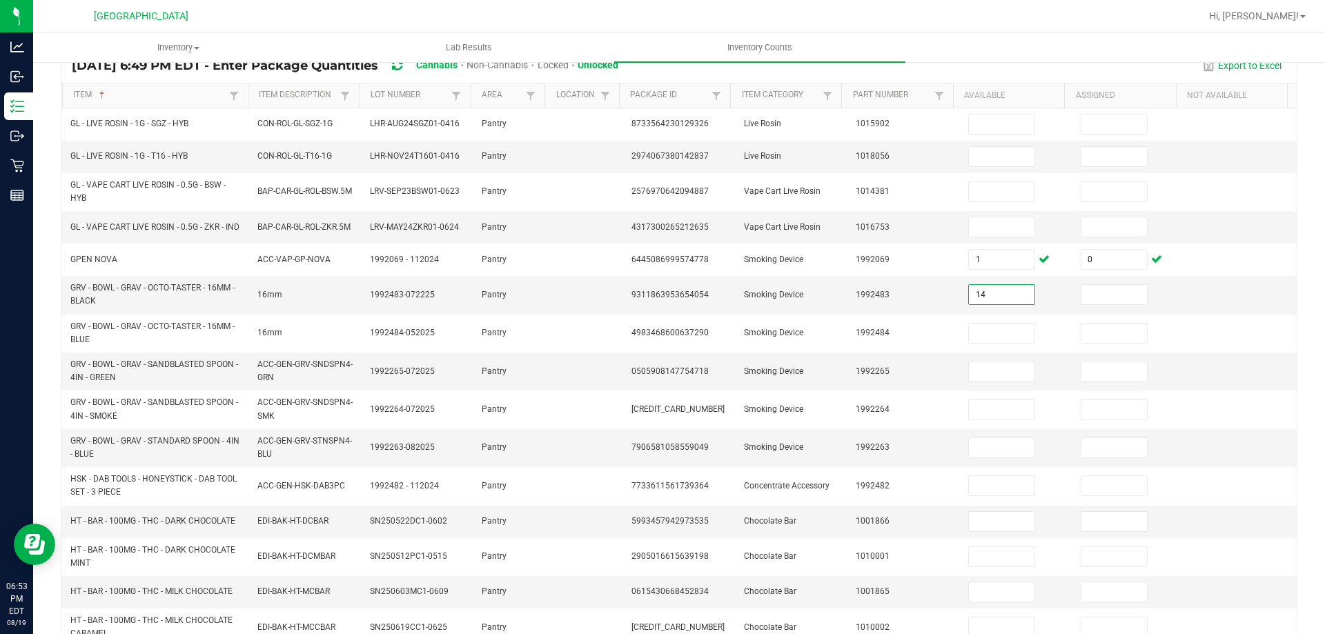
type input "14"
type input "0"
type input "3"
type input "0"
type input "9"
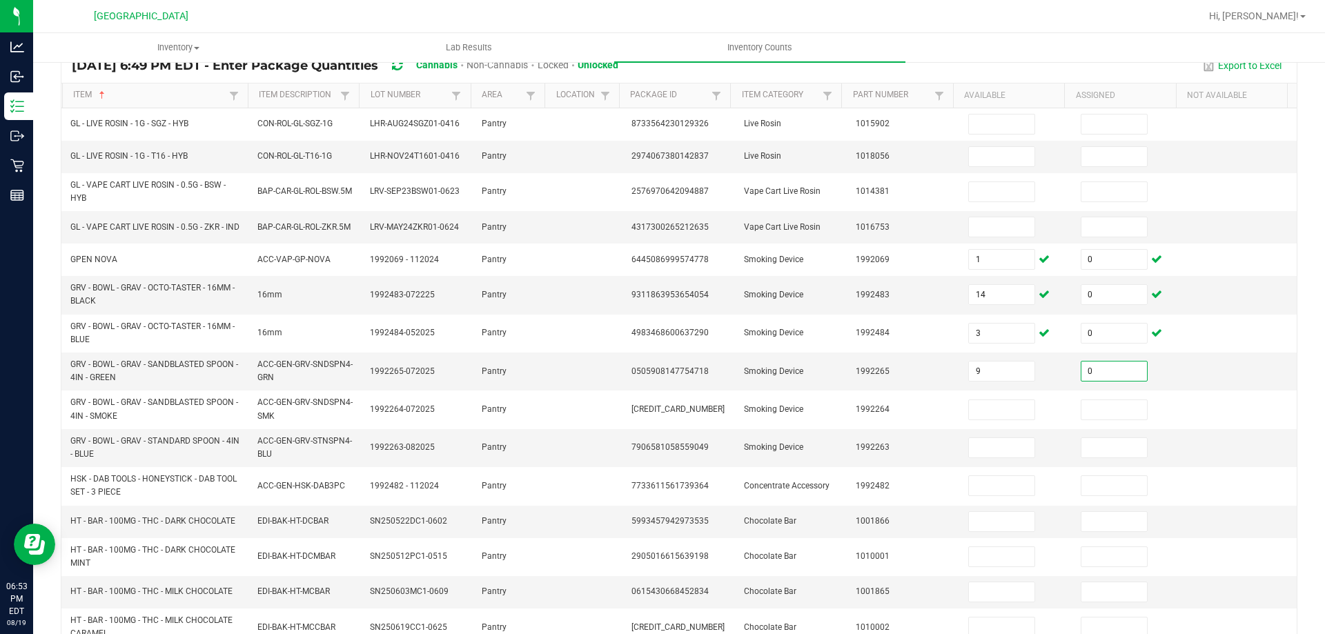
type input "0"
type input "11"
type input "0"
type input "15"
type input "0"
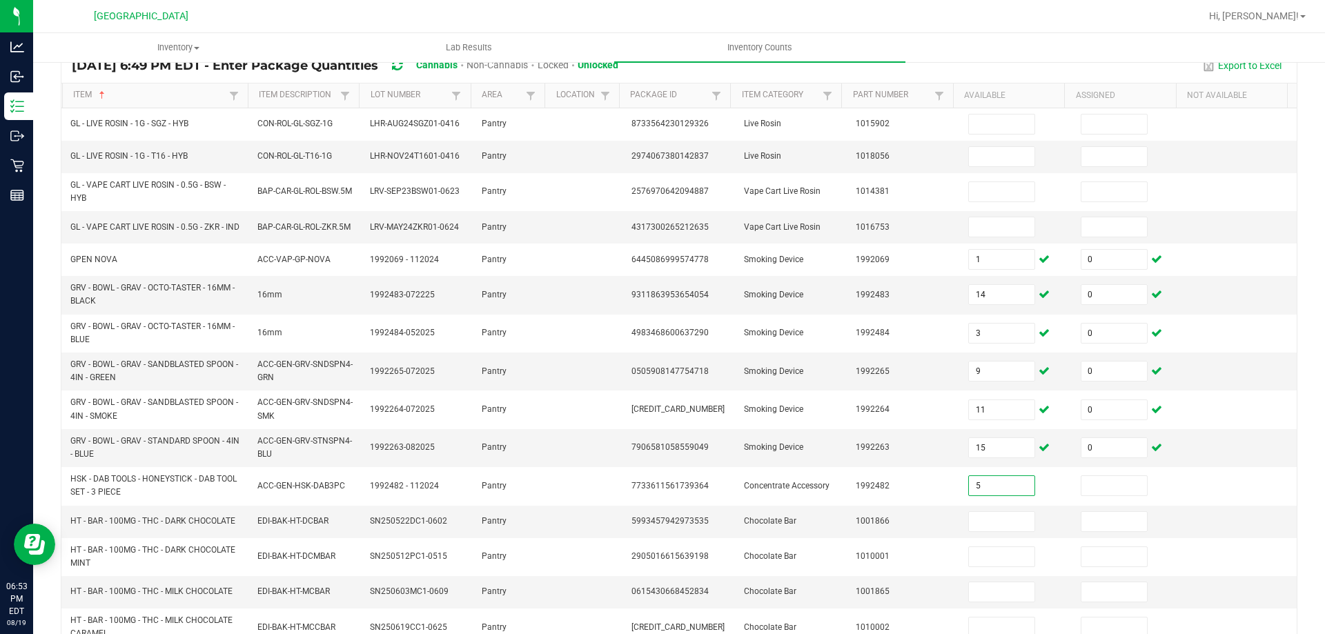
type input "5"
type input "0"
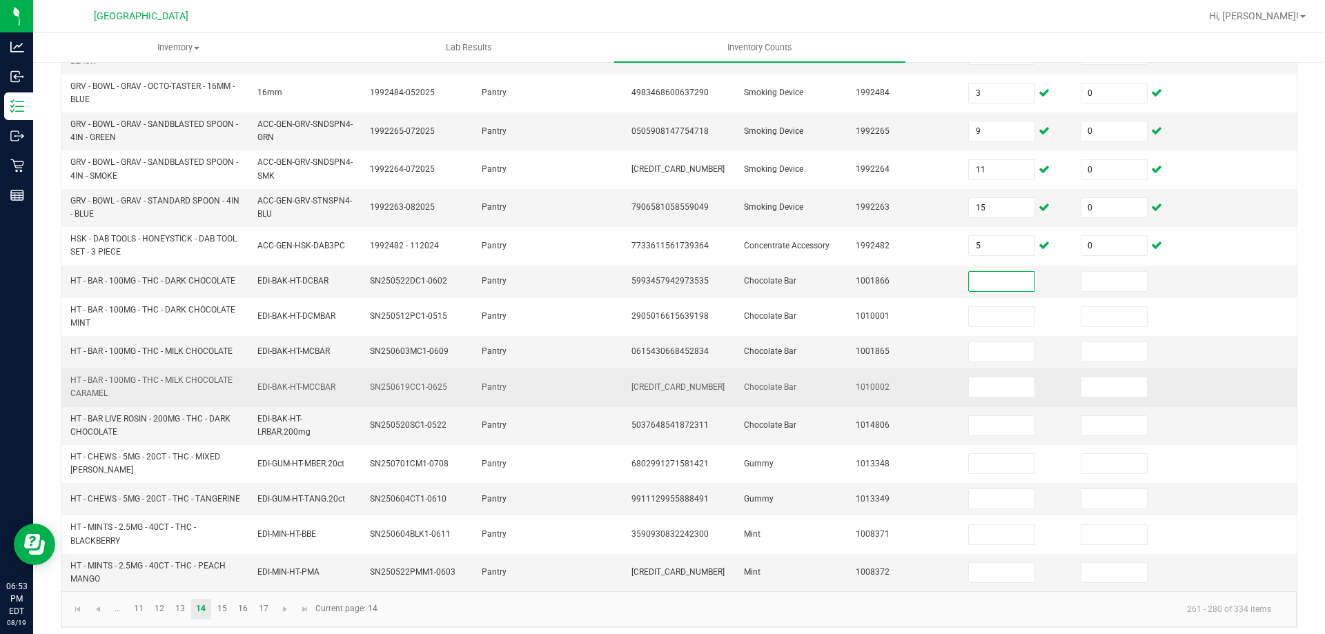
scroll to position [373, 0]
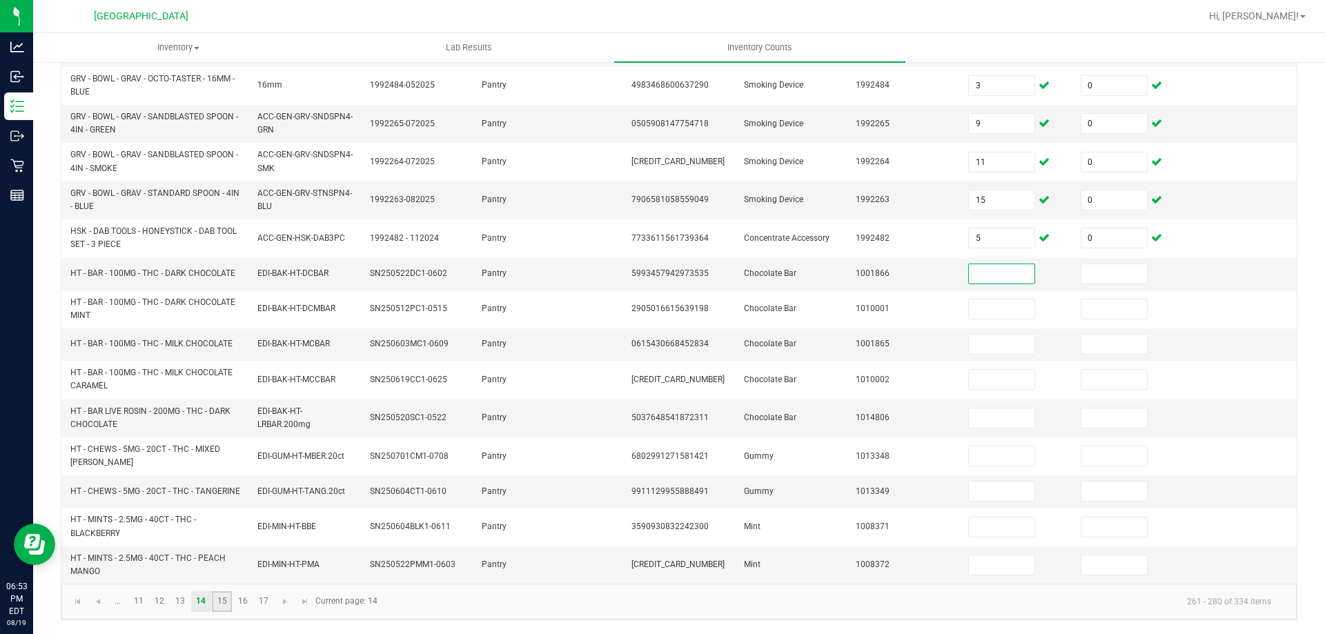
click at [219, 602] on link "15" at bounding box center [222, 601] width 20 height 21
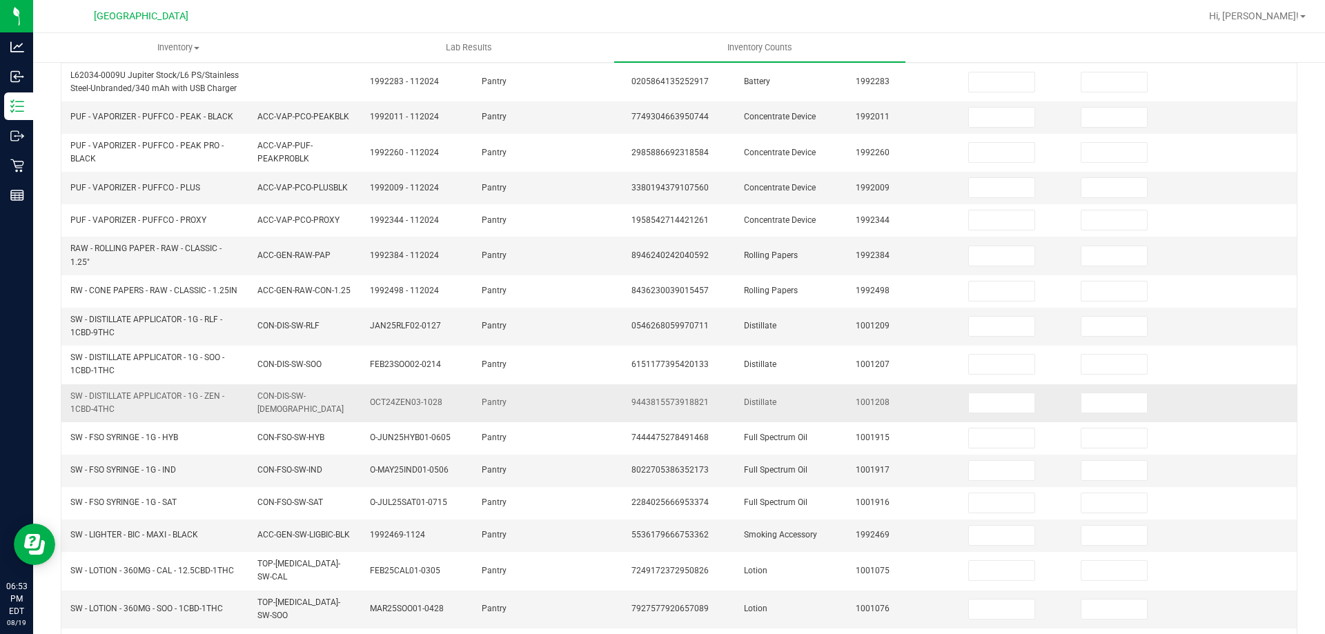
scroll to position [0, 0]
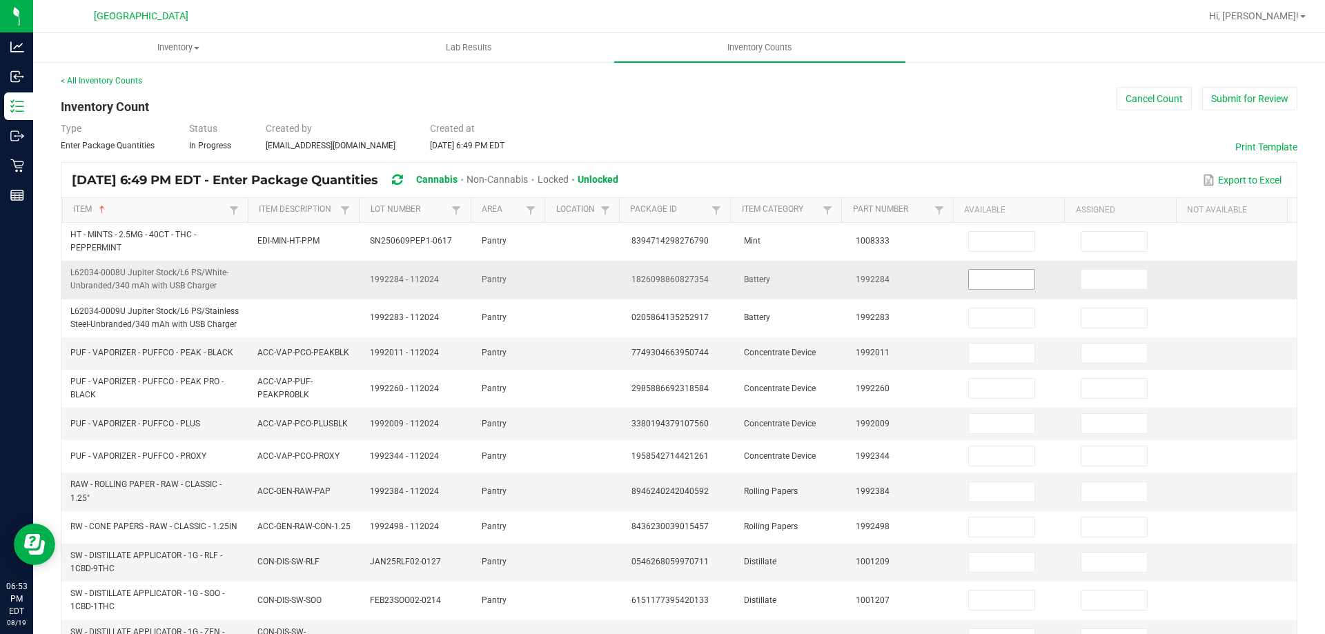
click at [993, 279] on input at bounding box center [1002, 279] width 66 height 19
type input "3"
type input "0"
type input "1"
type input "0"
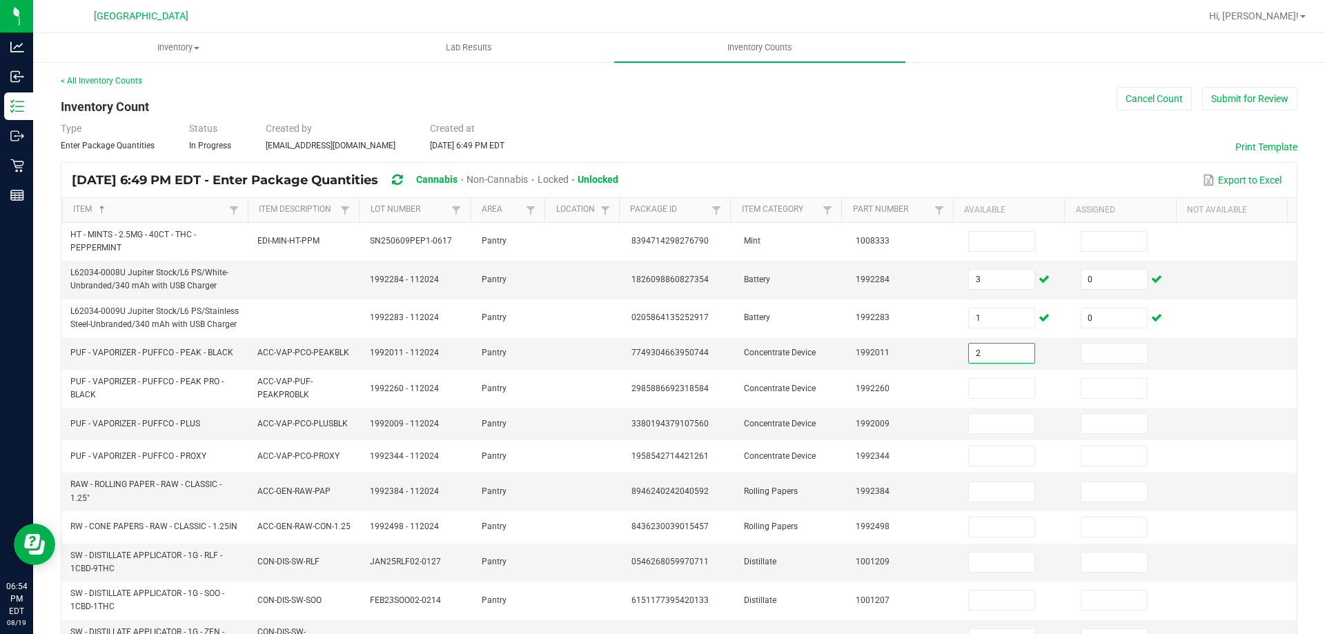
type input "2"
type input "0"
type input "2"
type input "0"
type input "6"
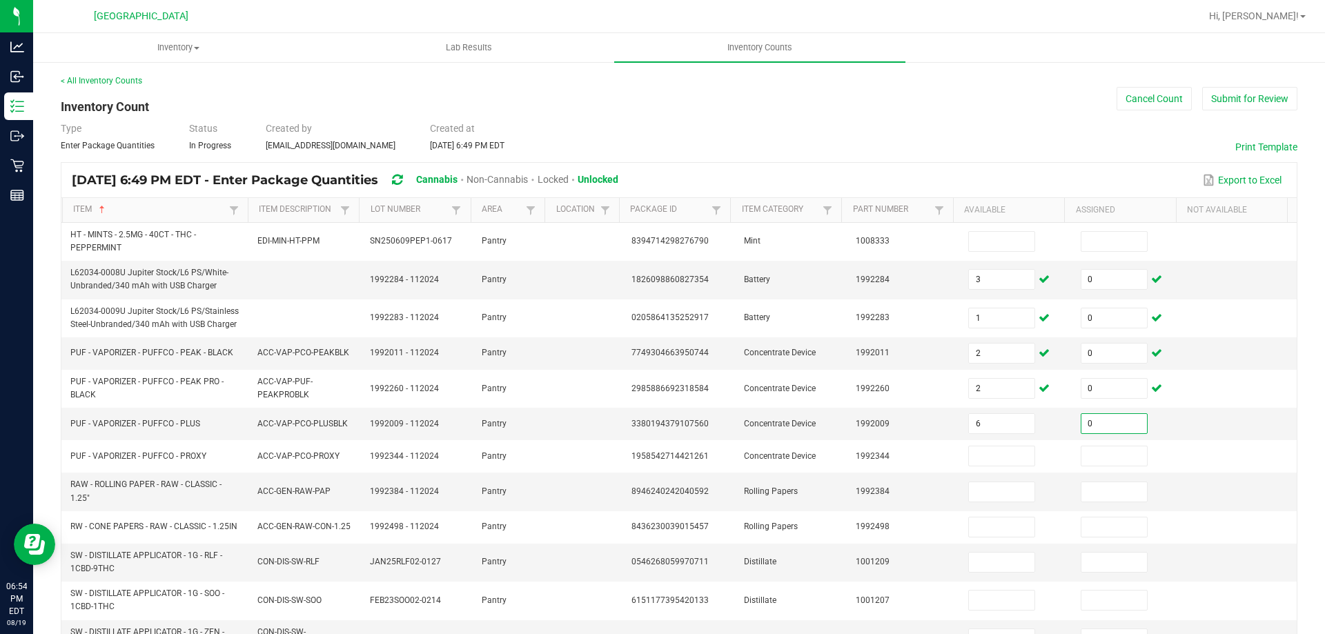
type input "0"
type input "10"
type input "0"
type input "6"
type input "0"
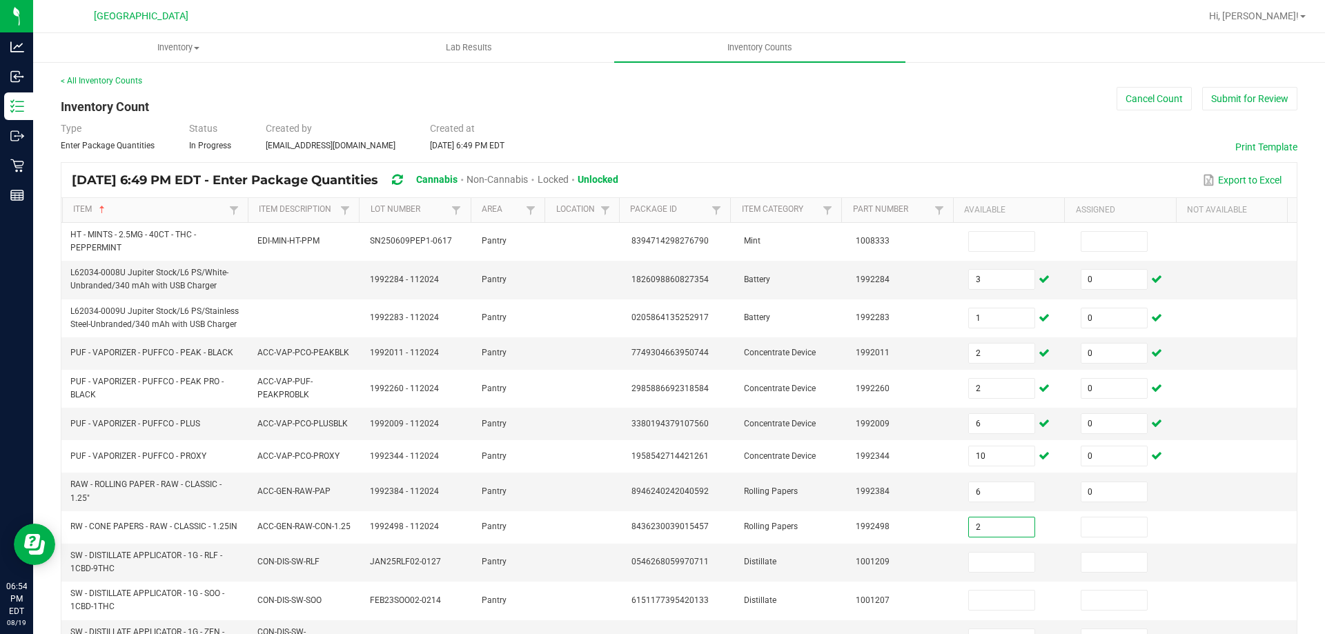
type input "2"
type input "0"
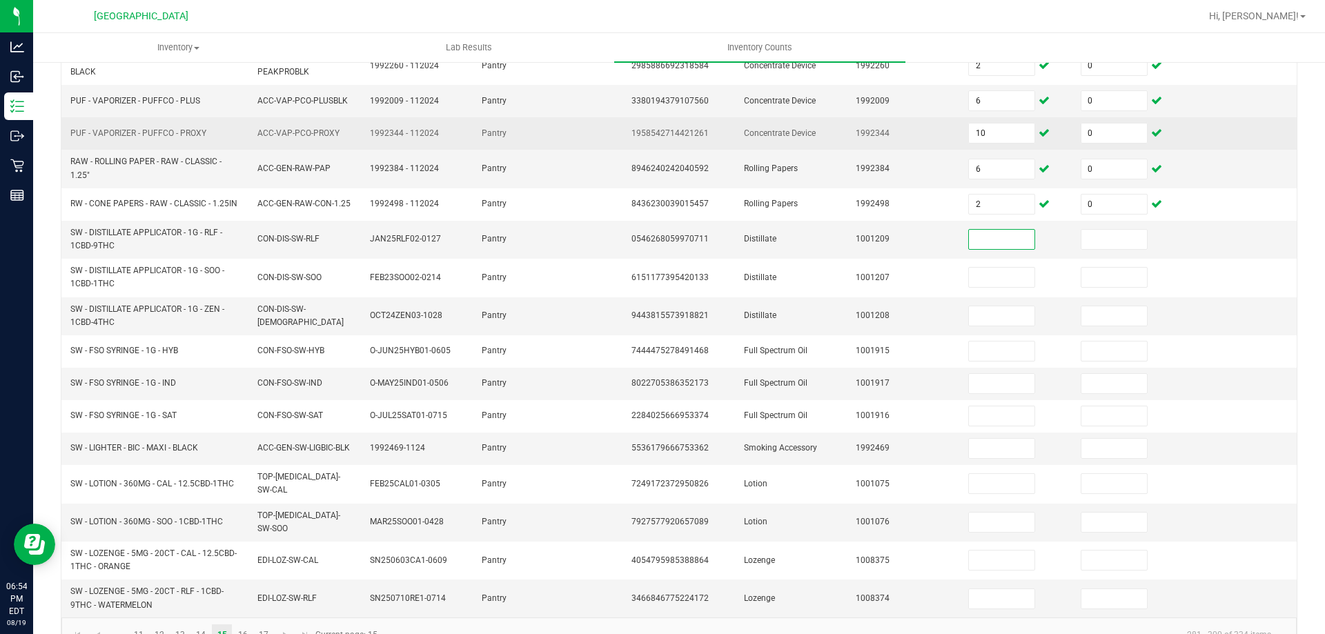
scroll to position [344, 0]
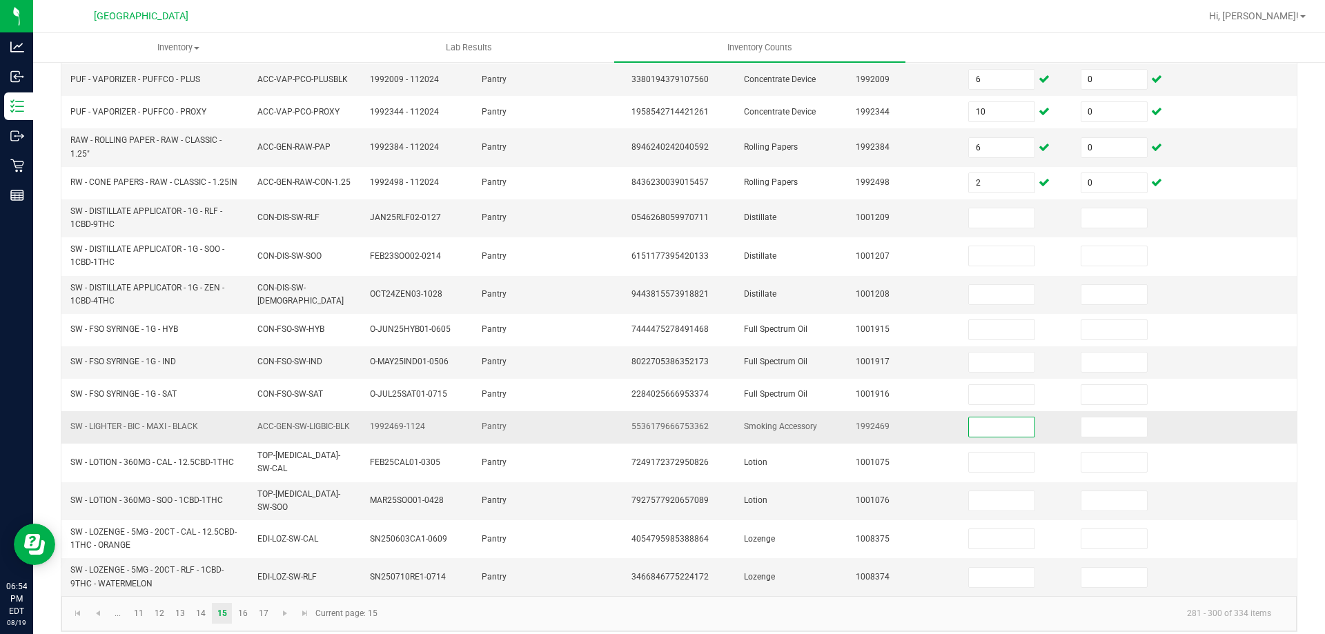
click at [985, 422] on input at bounding box center [1002, 426] width 66 height 19
type input "47"
type input "0"
click at [238, 603] on link "16" at bounding box center [243, 613] width 20 height 21
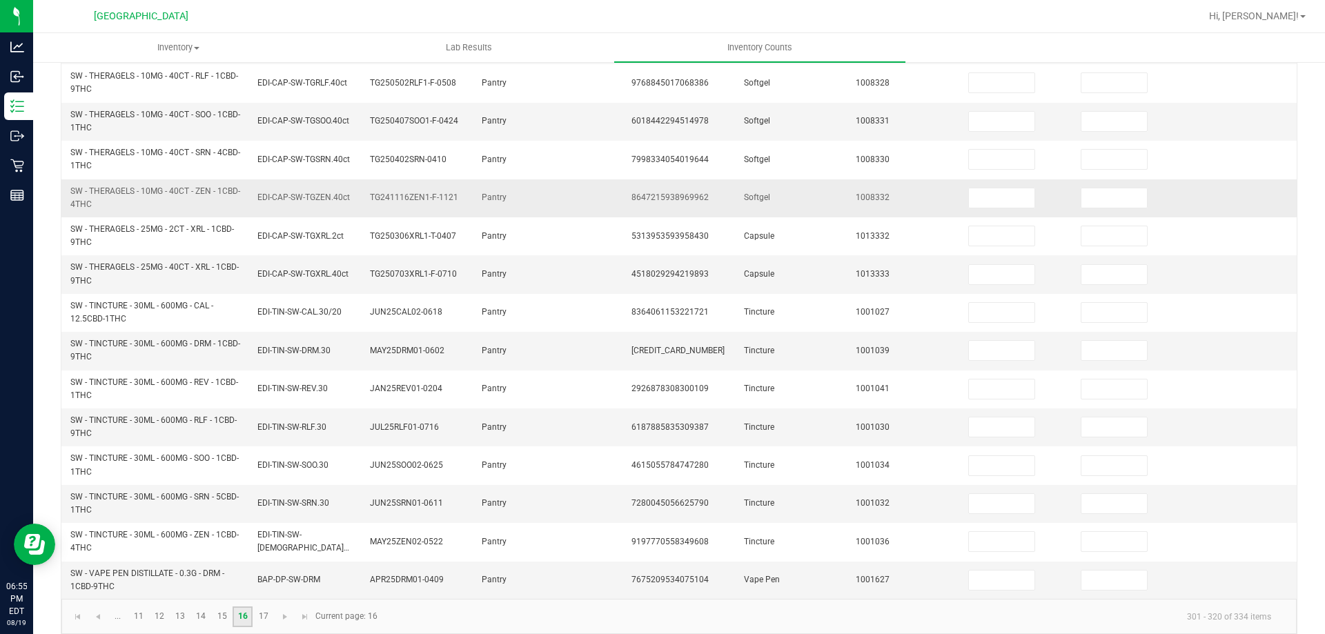
scroll to position [391, 0]
click at [269, 605] on link "17" at bounding box center [263, 613] width 20 height 21
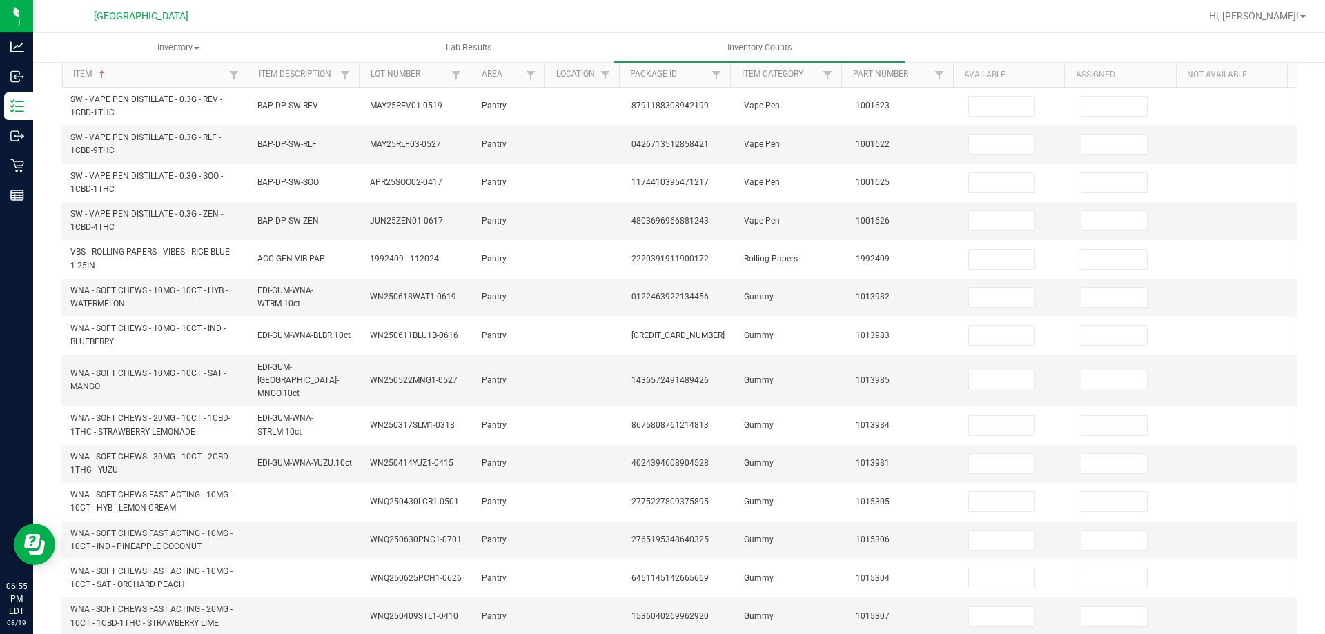
scroll to position [104, 0]
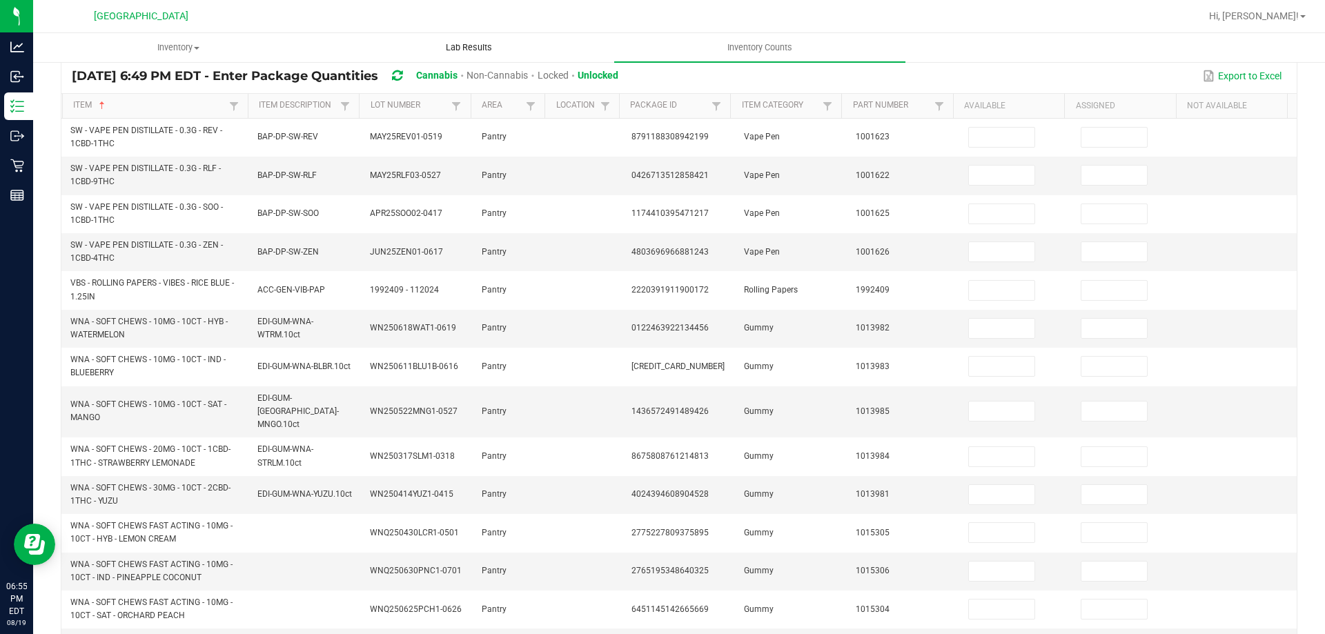
drag, startPoint x: 974, startPoint y: 293, endPoint x: 457, endPoint y: 51, distance: 570.4
click at [974, 293] on input at bounding box center [1002, 290] width 66 height 19
type input "29"
type input "0"
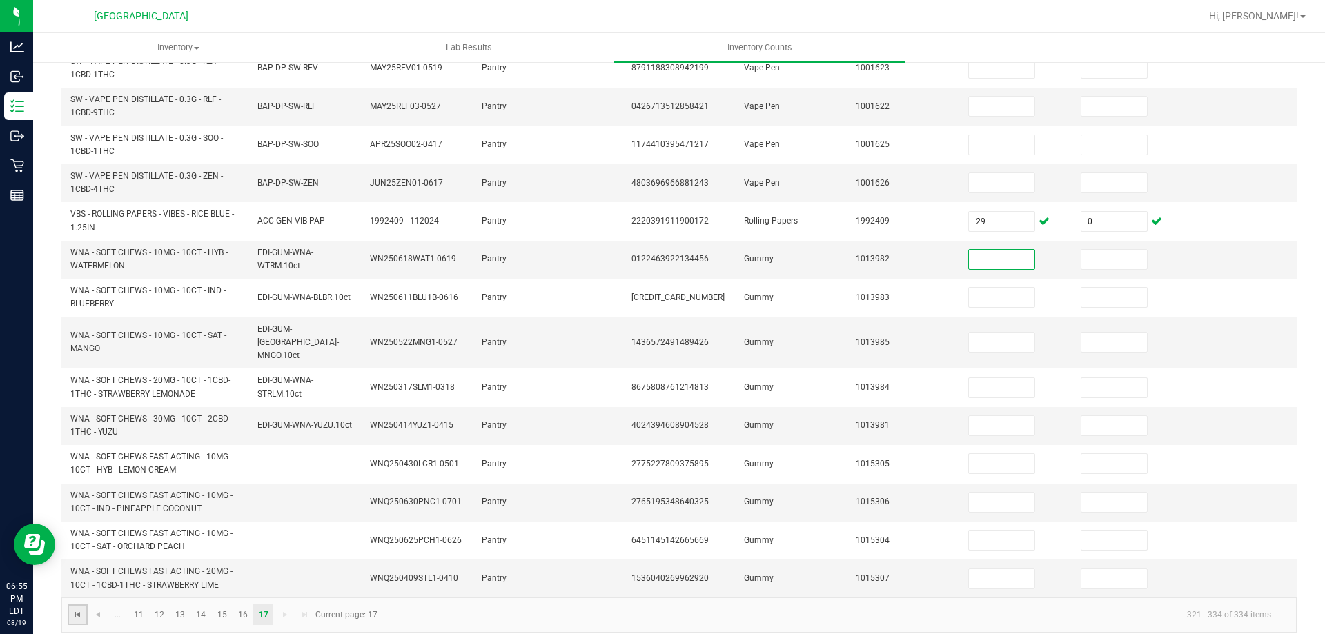
click at [82, 609] on span "Go to the first page" at bounding box center [77, 614] width 11 height 11
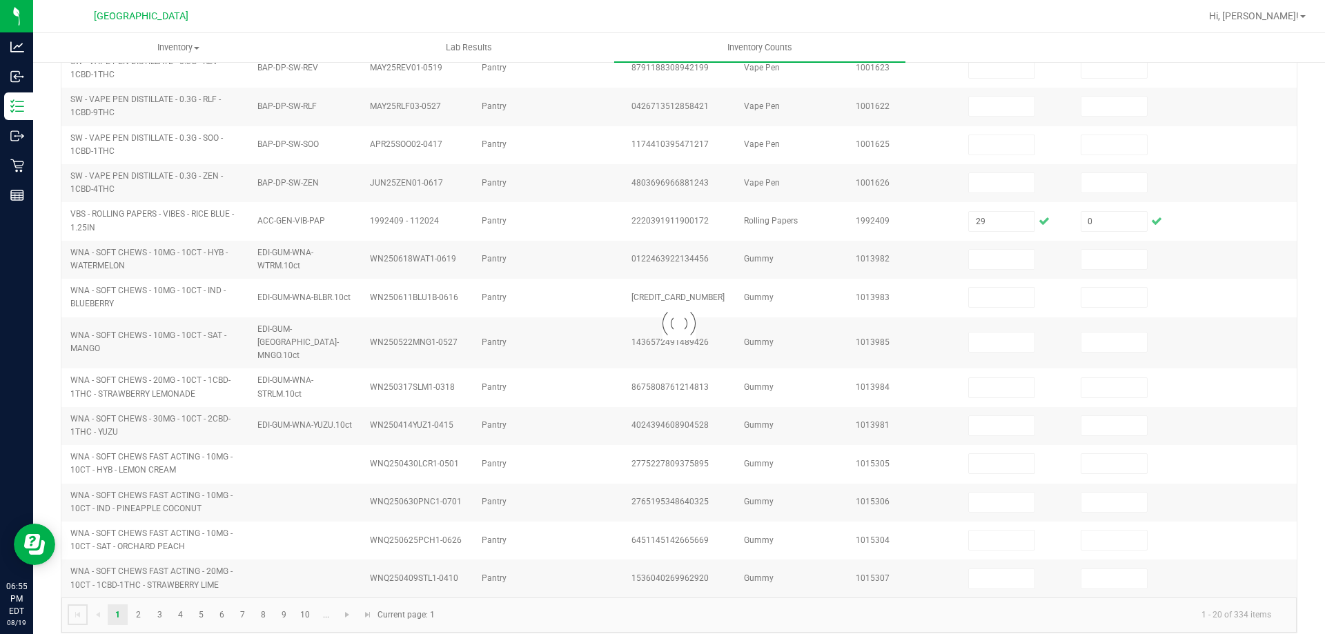
type input "7"
type input "0"
type input "2"
type input "0"
type input "3"
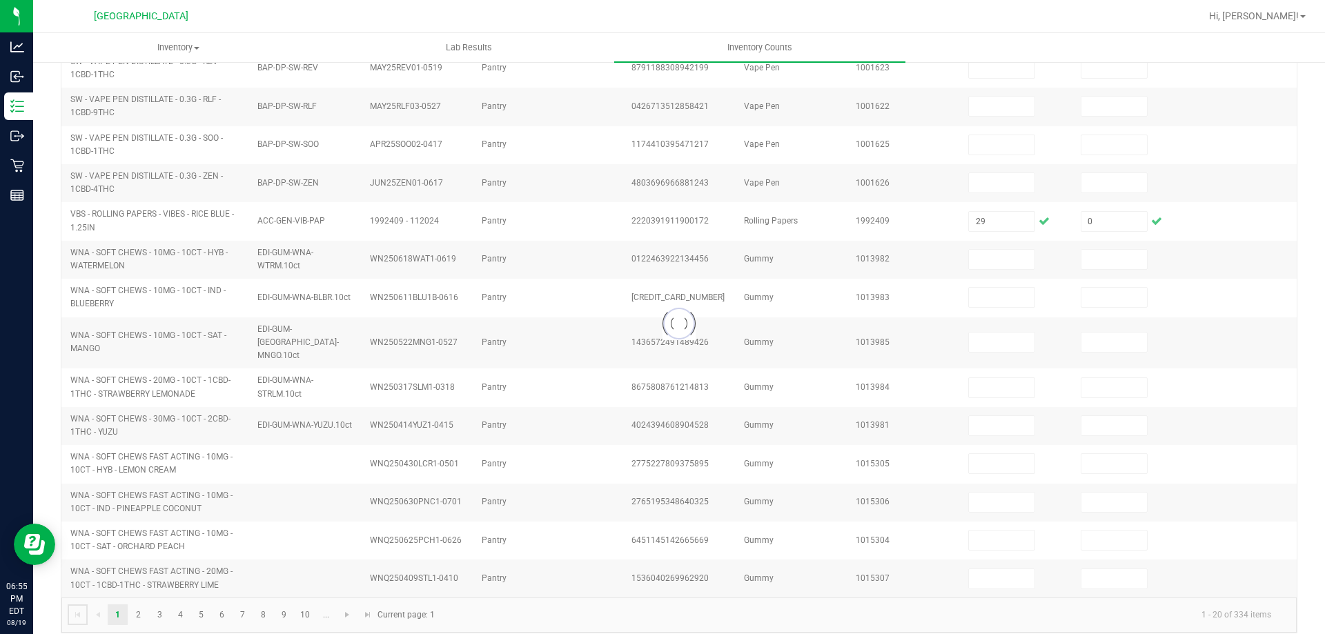
type input "0"
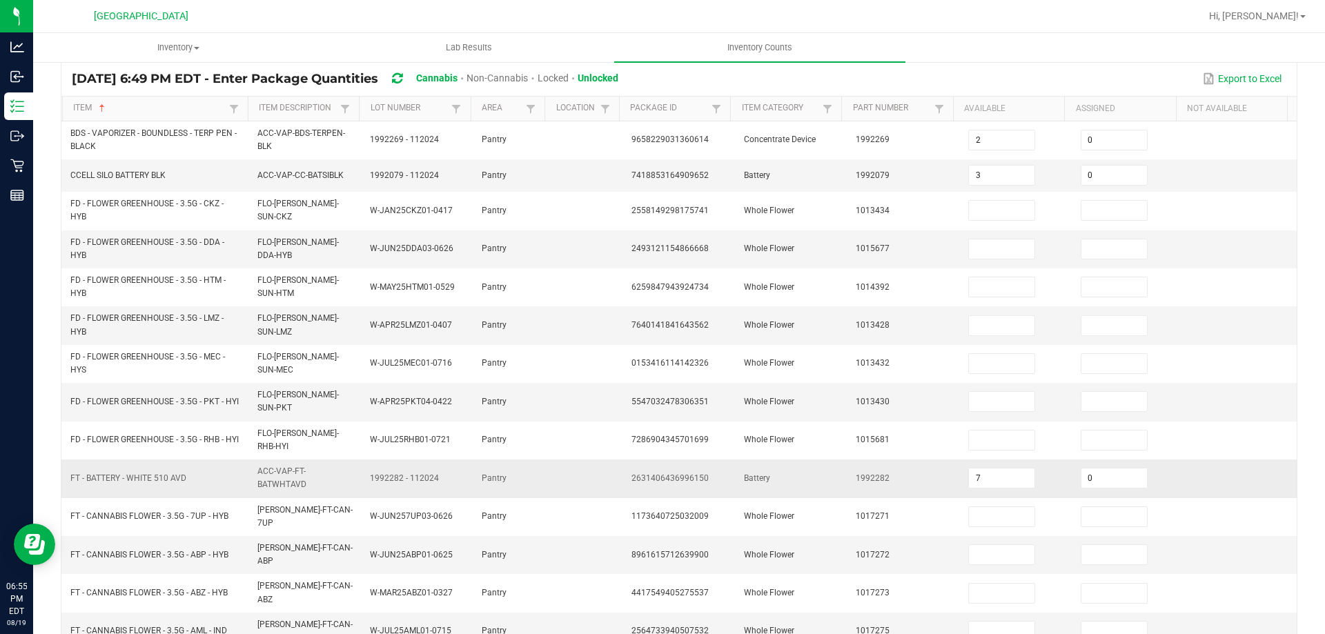
scroll to position [0, 0]
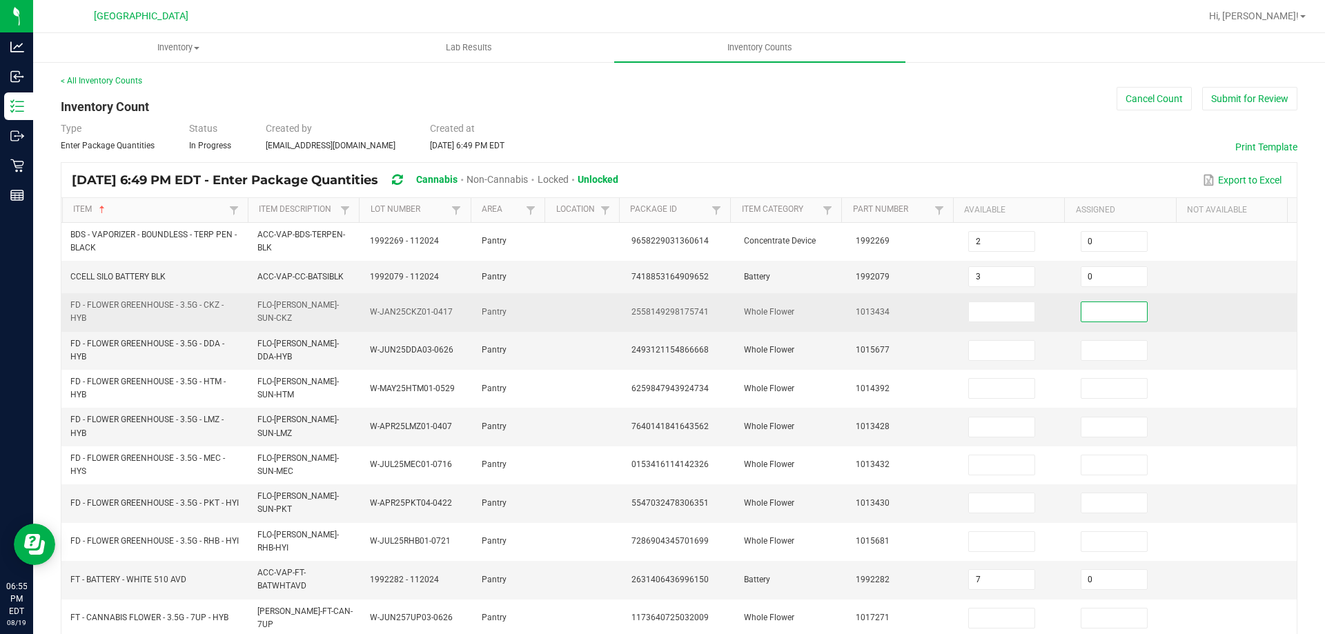
click at [1110, 317] on input at bounding box center [1114, 311] width 66 height 19
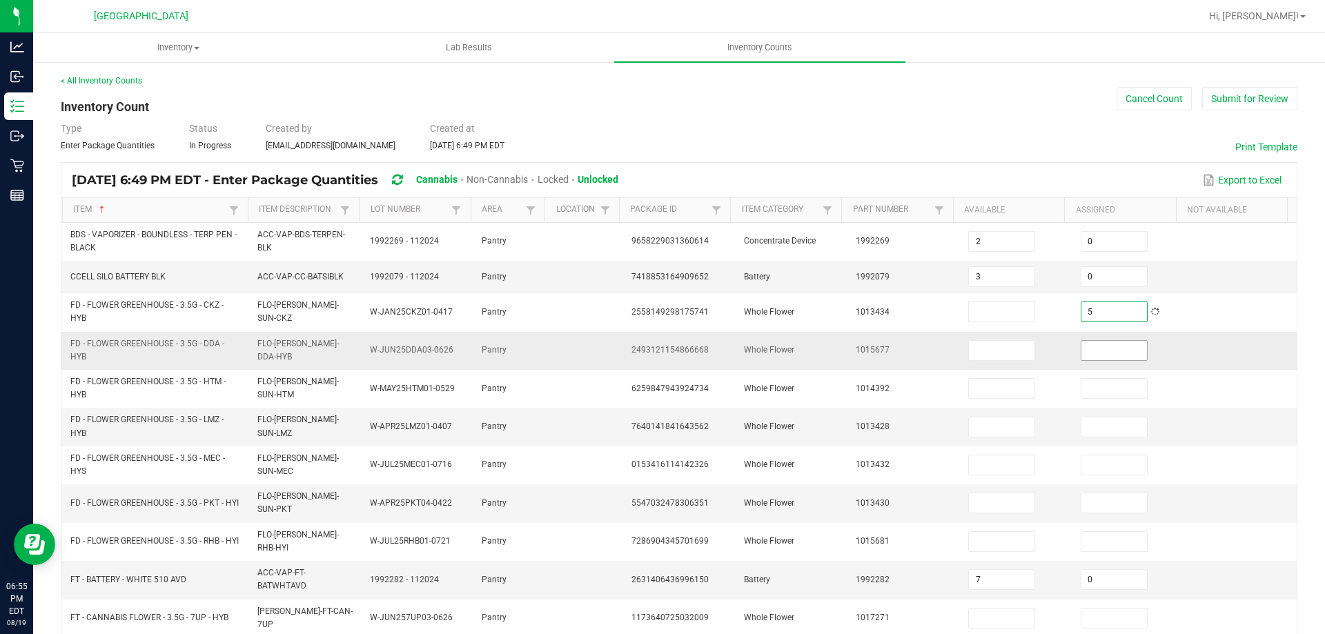
type input "5"
click at [1107, 343] on input at bounding box center [1114, 350] width 66 height 19
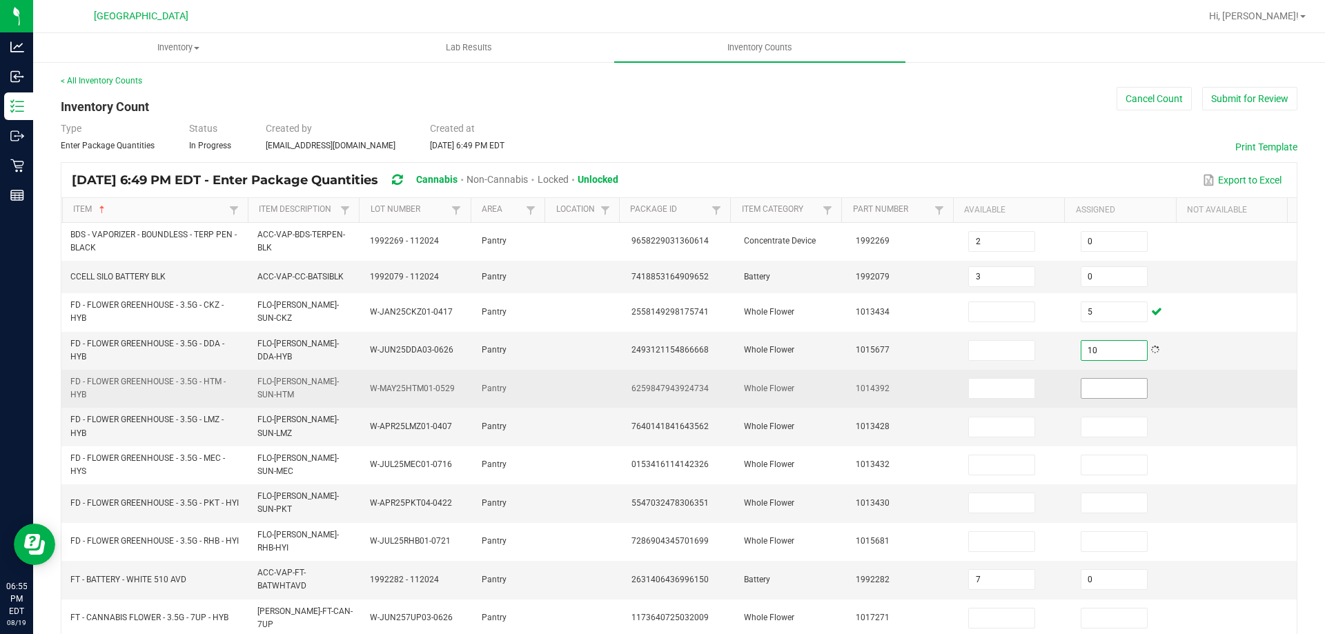
type input "10"
click at [1107, 388] on input at bounding box center [1114, 388] width 66 height 19
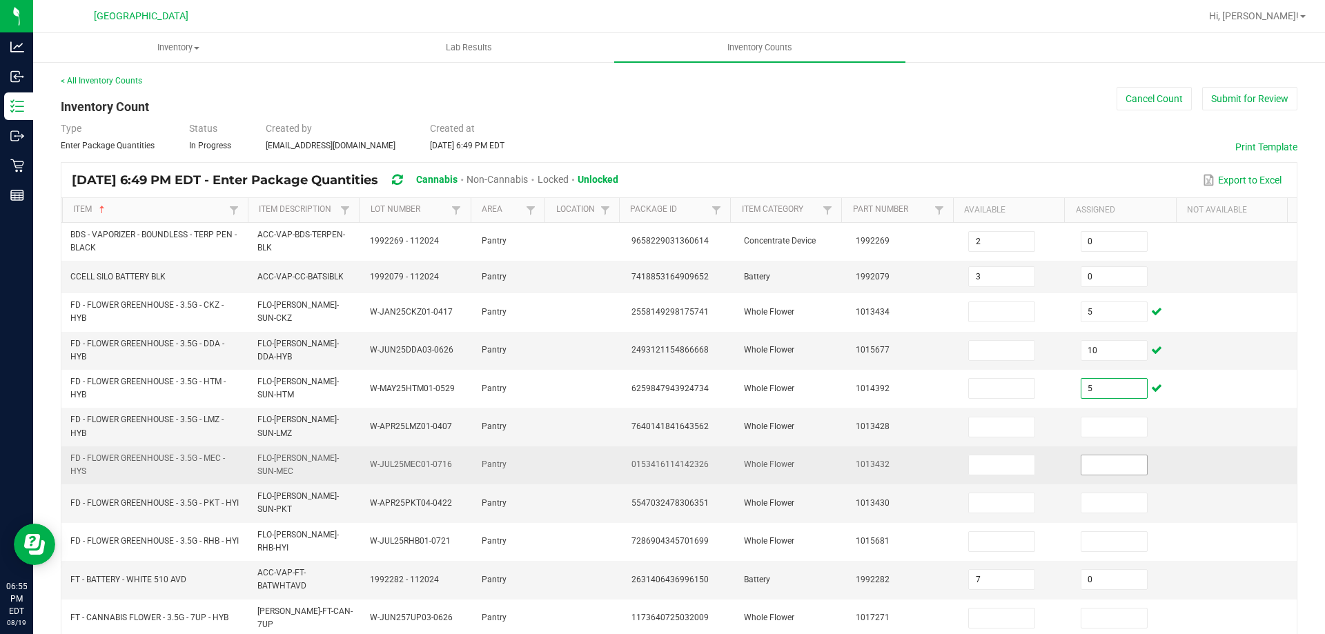
type input "5"
click at [1109, 466] on input at bounding box center [1114, 464] width 66 height 19
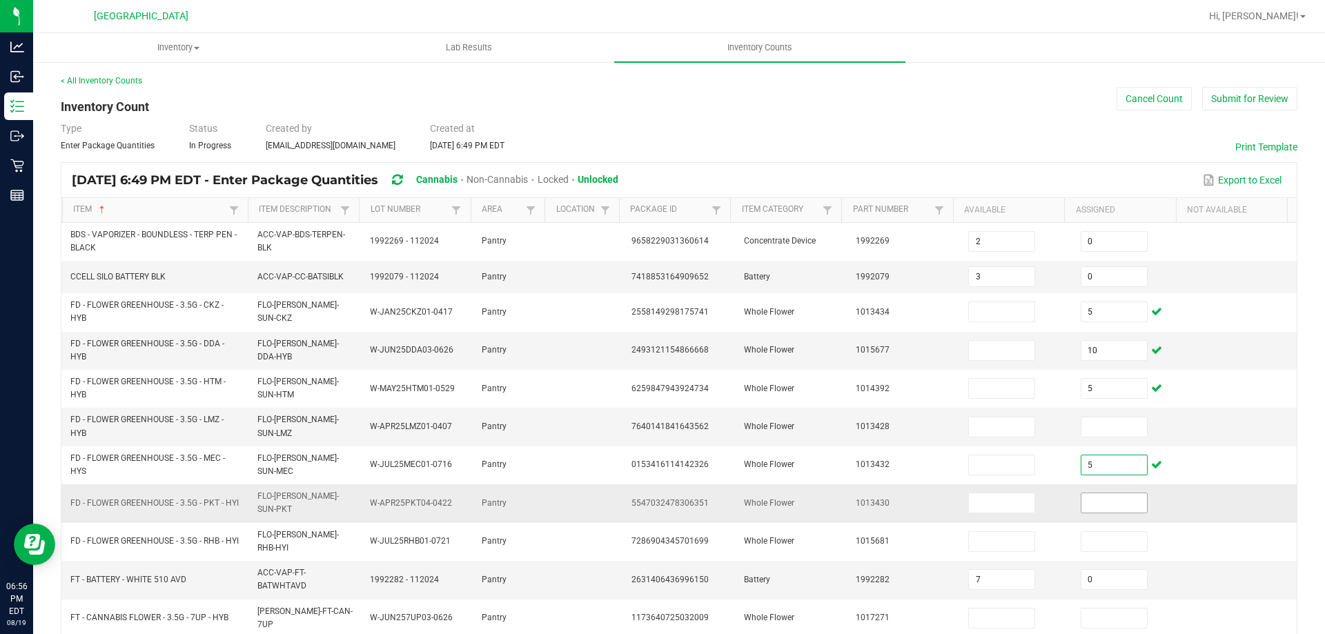
type input "5"
click at [1105, 493] on input at bounding box center [1114, 502] width 66 height 19
type input "0"
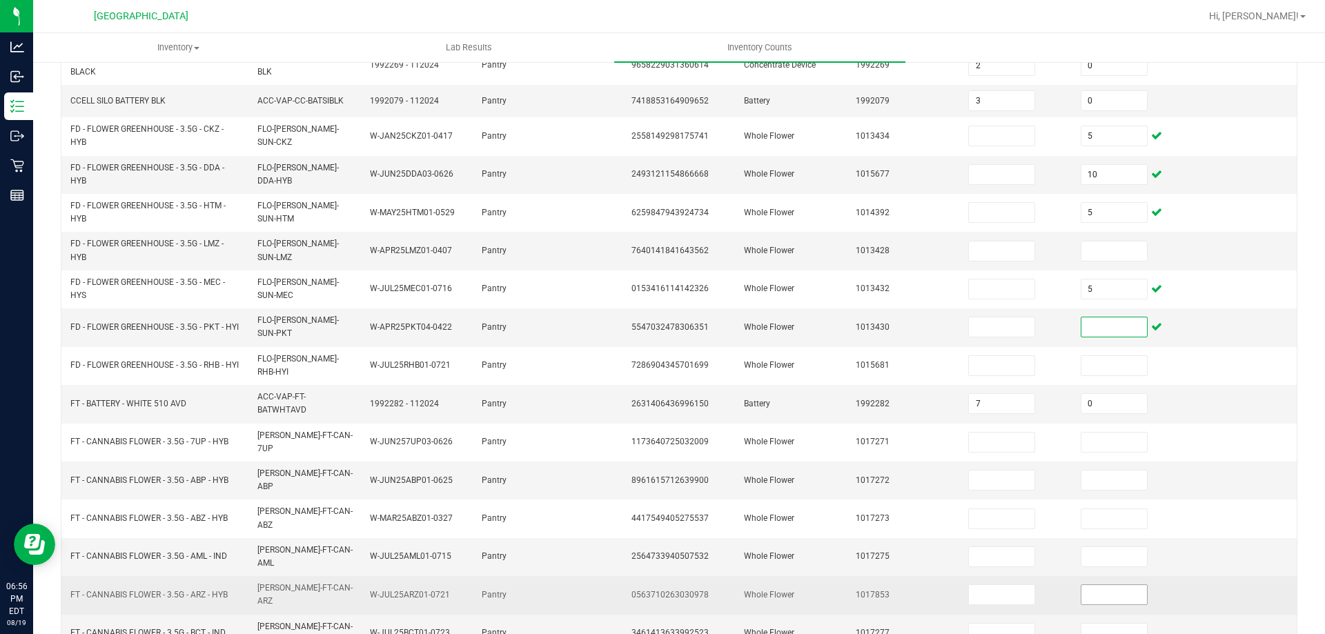
scroll to position [207, 0]
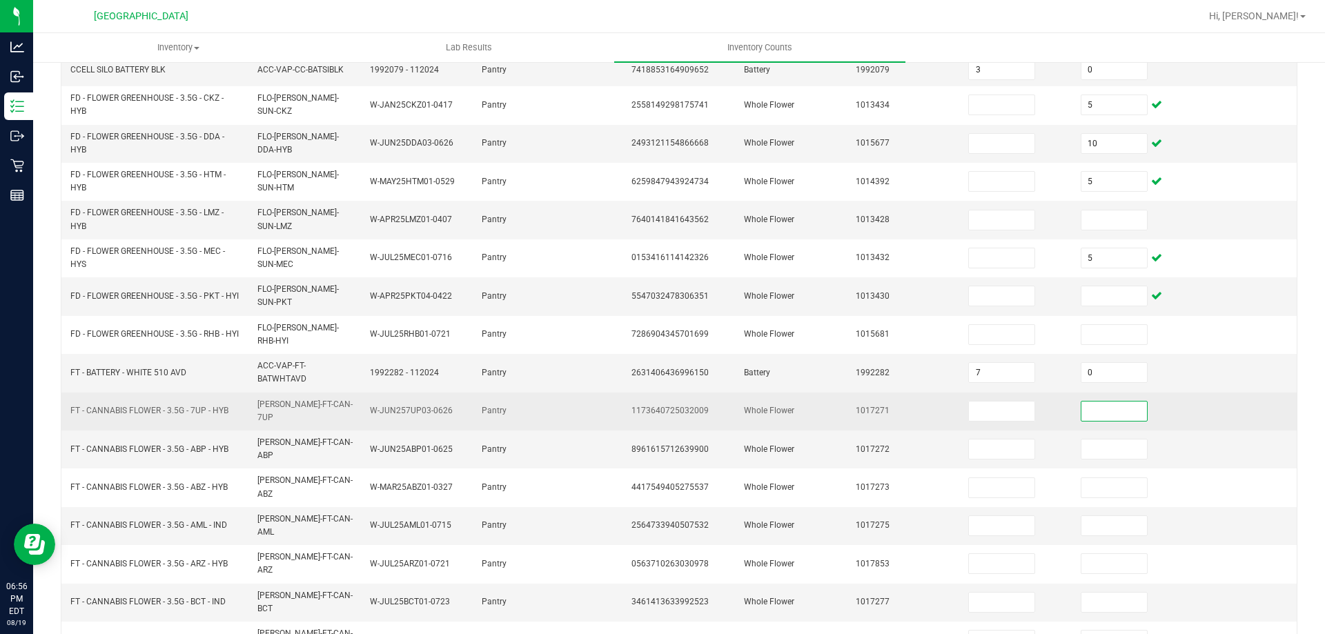
click at [1108, 402] on input at bounding box center [1114, 411] width 66 height 19
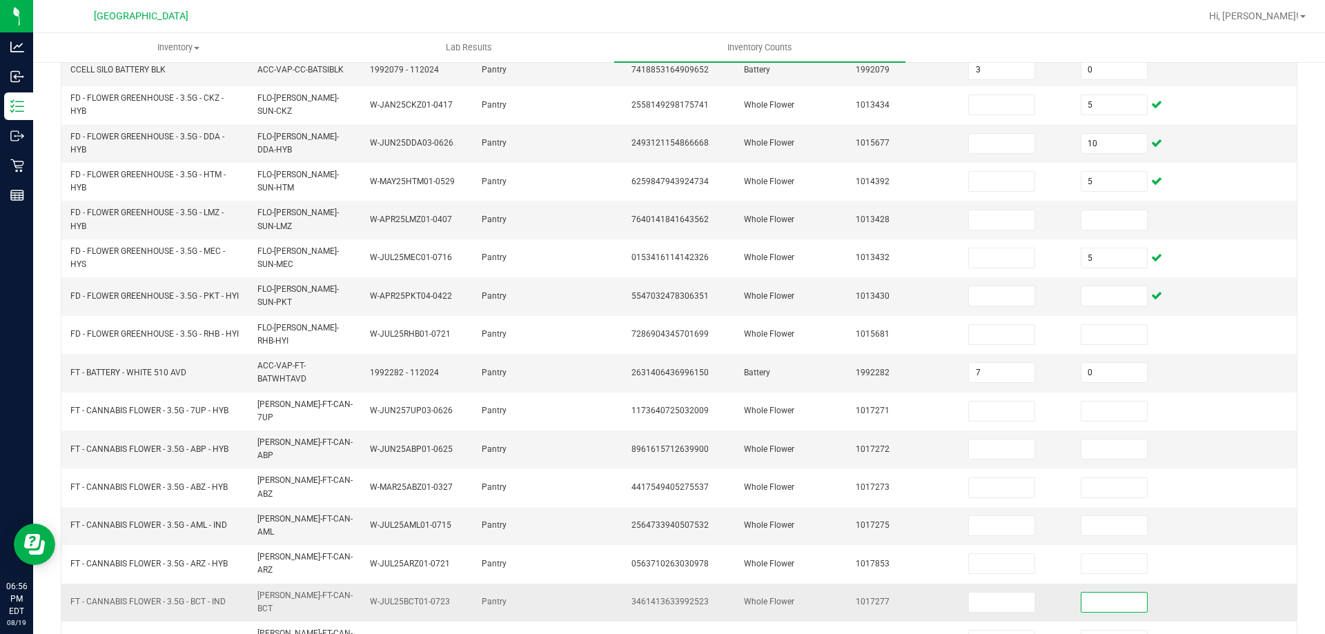
click at [1095, 593] on input at bounding box center [1114, 602] width 66 height 19
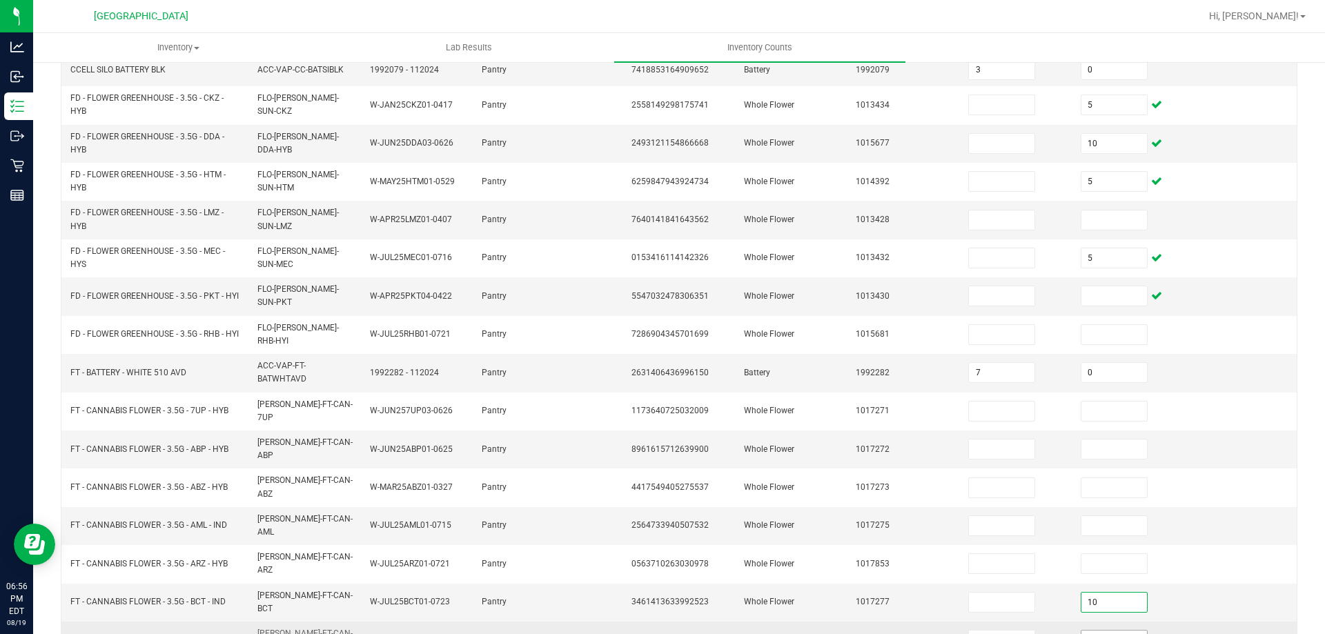
type input "10"
click at [1100, 631] on input at bounding box center [1114, 640] width 66 height 19
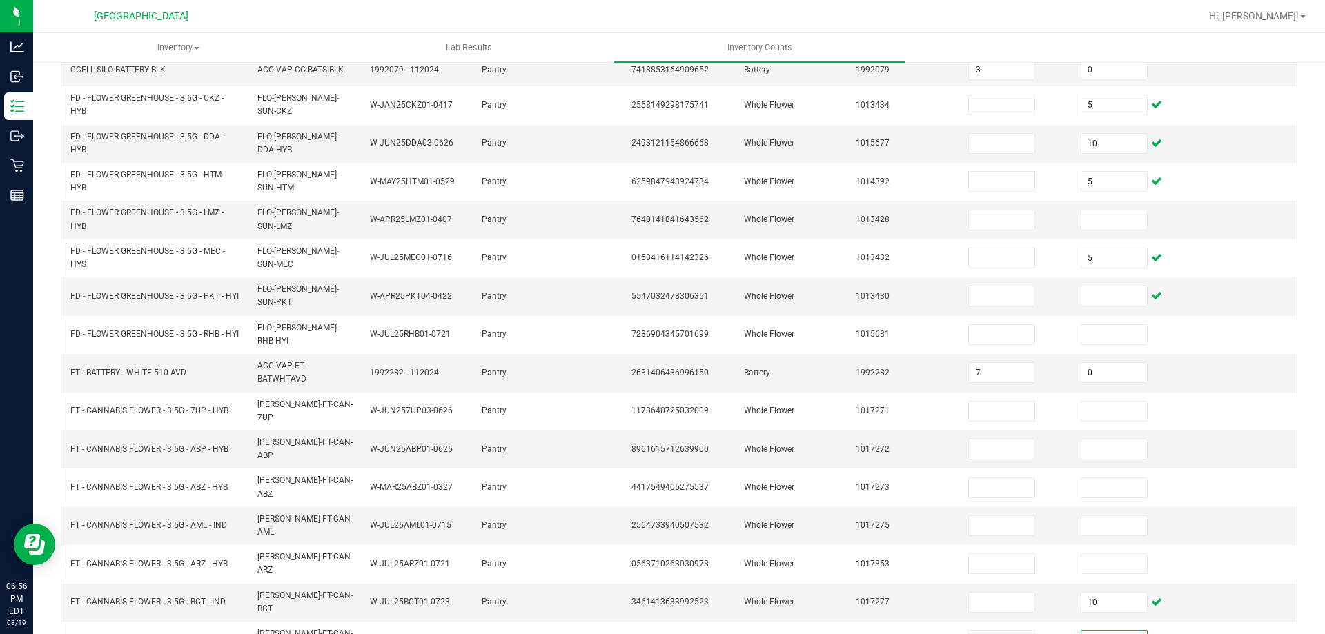
type input "10"
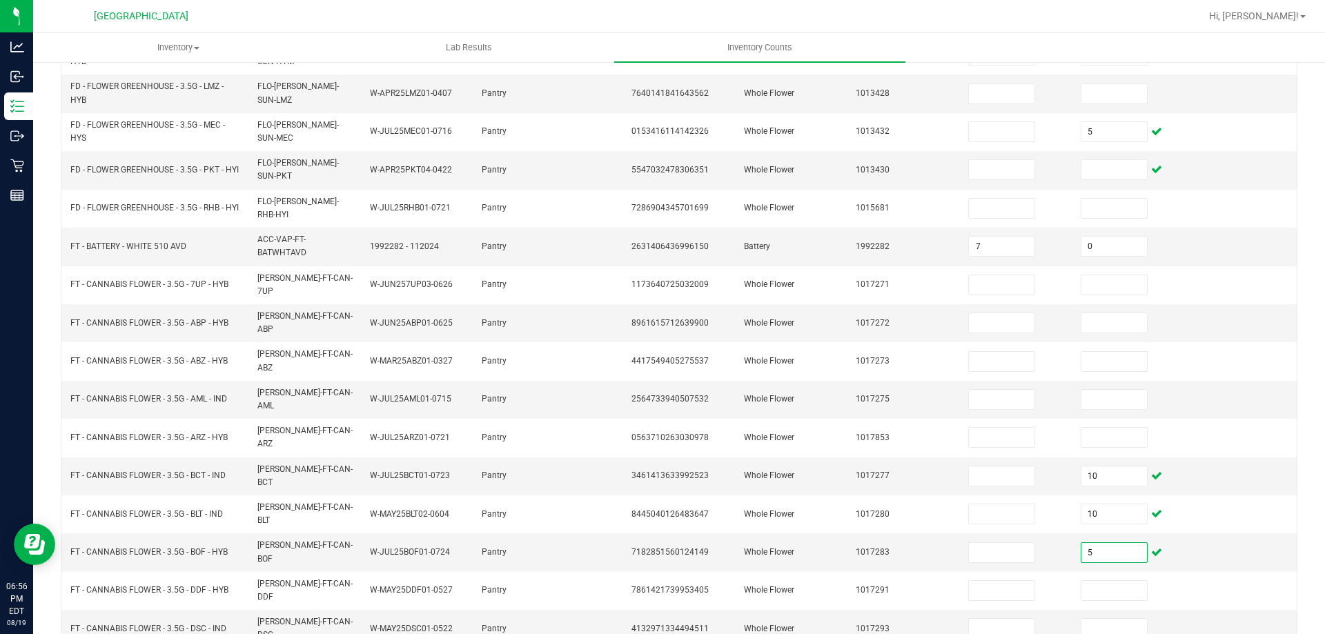
click at [1301, 589] on div "< All Inventory Counts Inventory Count Cancel Count Submit for Review Type Ente…" at bounding box center [679, 212] width 1292 height 970
click at [1100, 543] on input "5" at bounding box center [1114, 552] width 66 height 19
type input "10"
click at [1103, 466] on input "10" at bounding box center [1114, 475] width 66 height 19
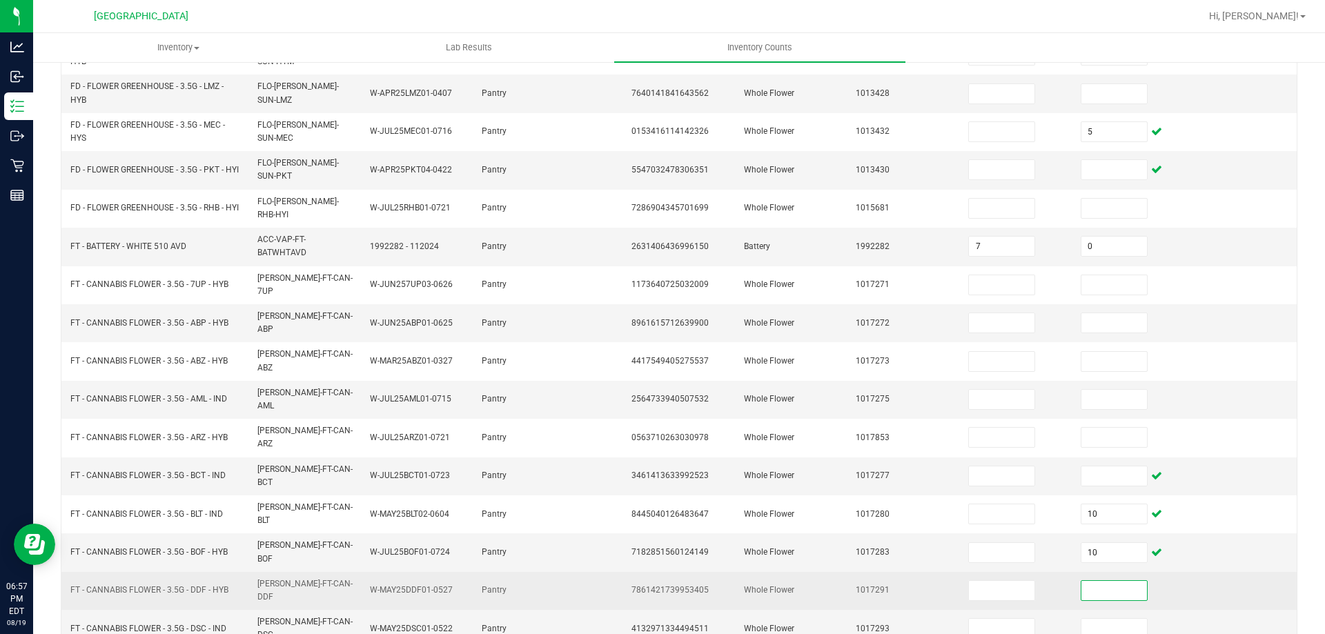
click at [1107, 581] on input at bounding box center [1114, 590] width 66 height 19
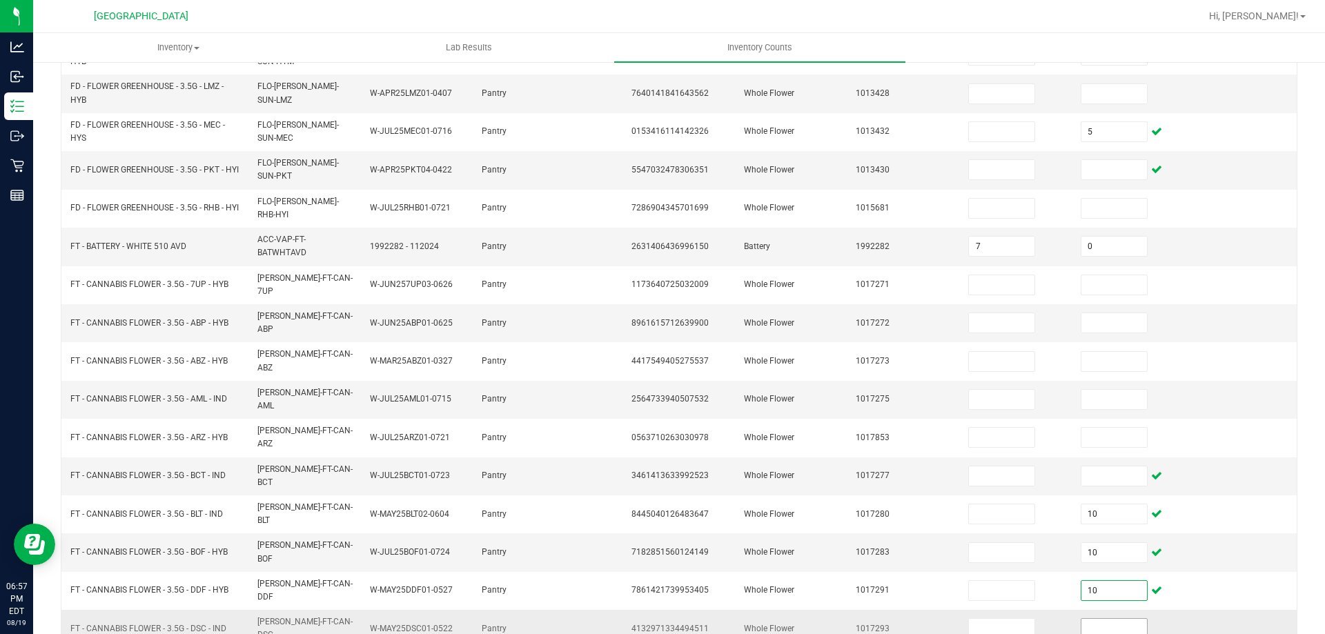
type input "10"
click at [1092, 619] on input at bounding box center [1114, 628] width 66 height 19
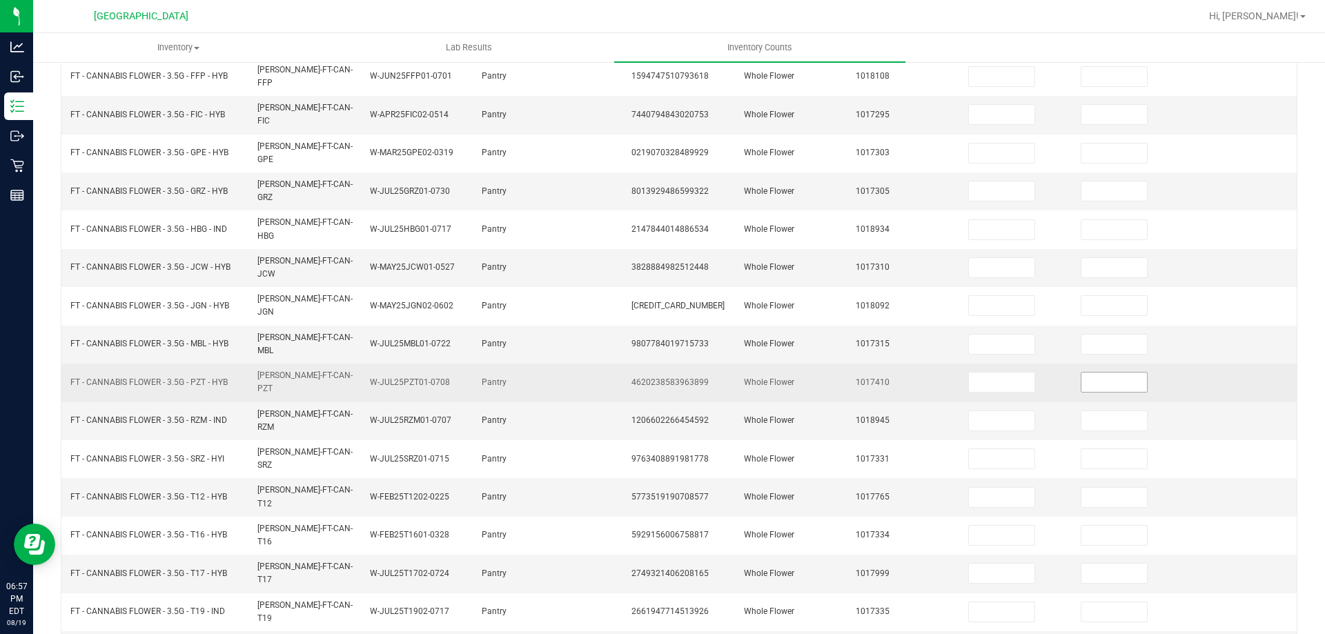
scroll to position [0, 0]
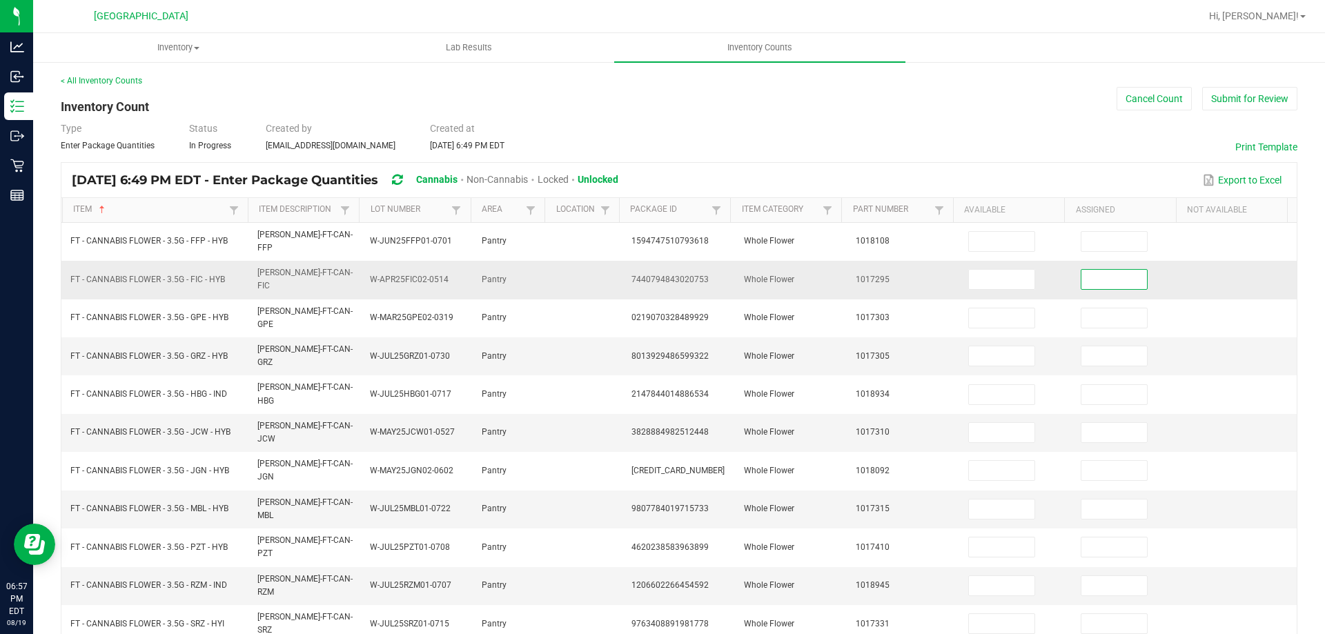
click at [1120, 275] on input at bounding box center [1114, 279] width 66 height 19
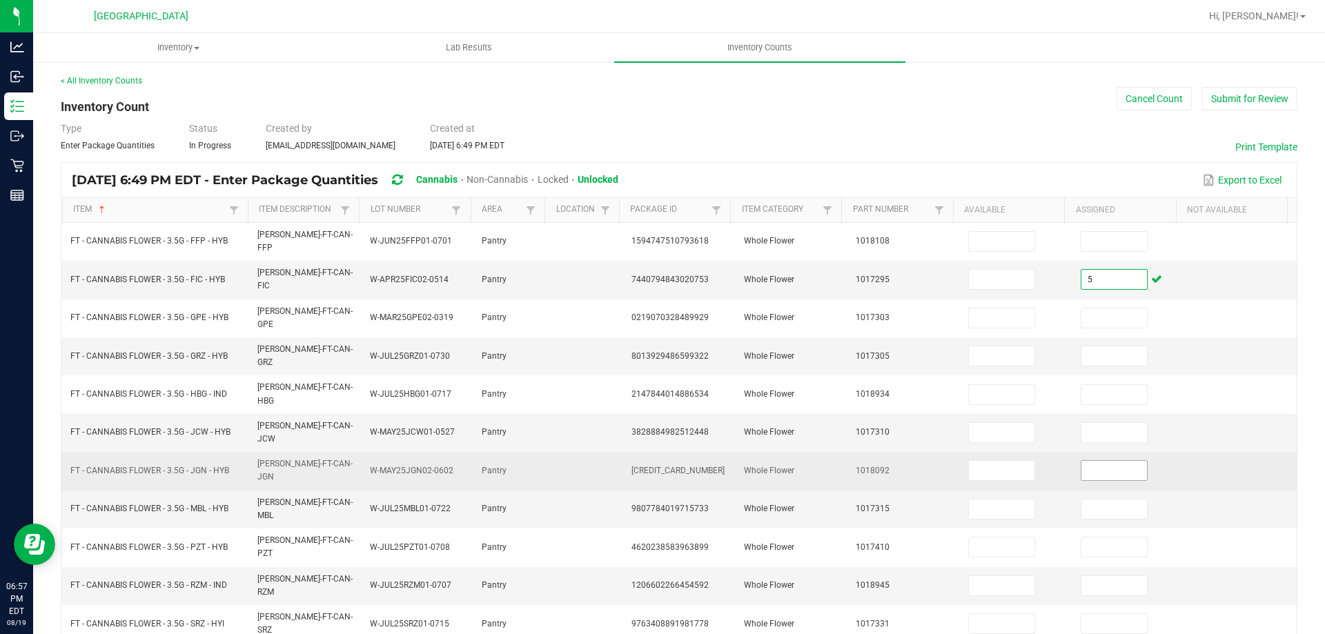
type input "5"
click at [1114, 461] on input at bounding box center [1114, 470] width 66 height 19
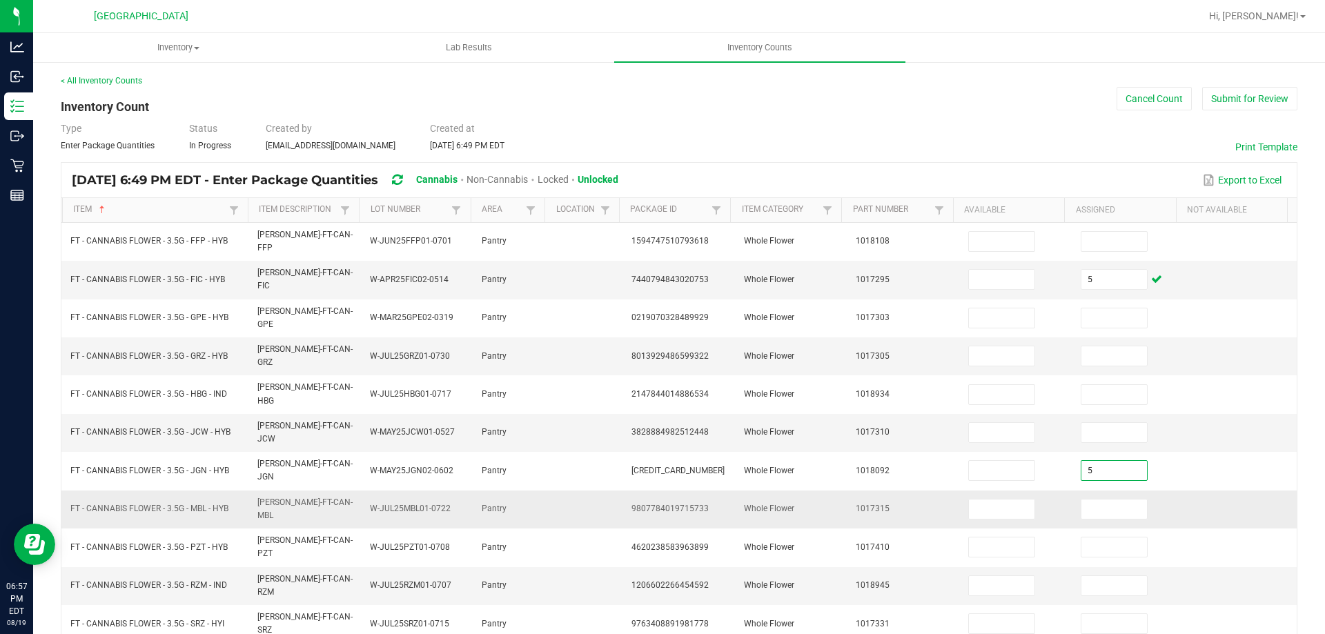
type input "5"
click at [1209, 491] on td at bounding box center [1240, 510] width 112 height 38
click at [1103, 500] on input at bounding box center [1114, 509] width 66 height 19
type input "10"
click at [1189, 491] on td at bounding box center [1240, 510] width 112 height 38
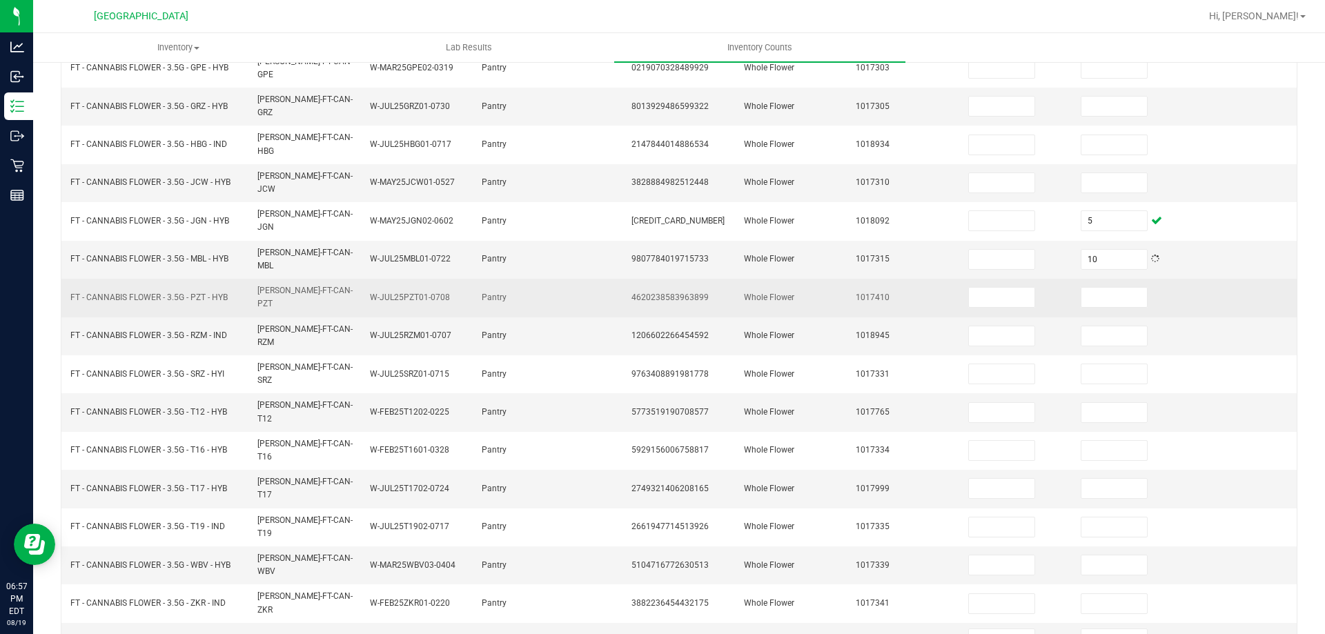
scroll to position [286, 0]
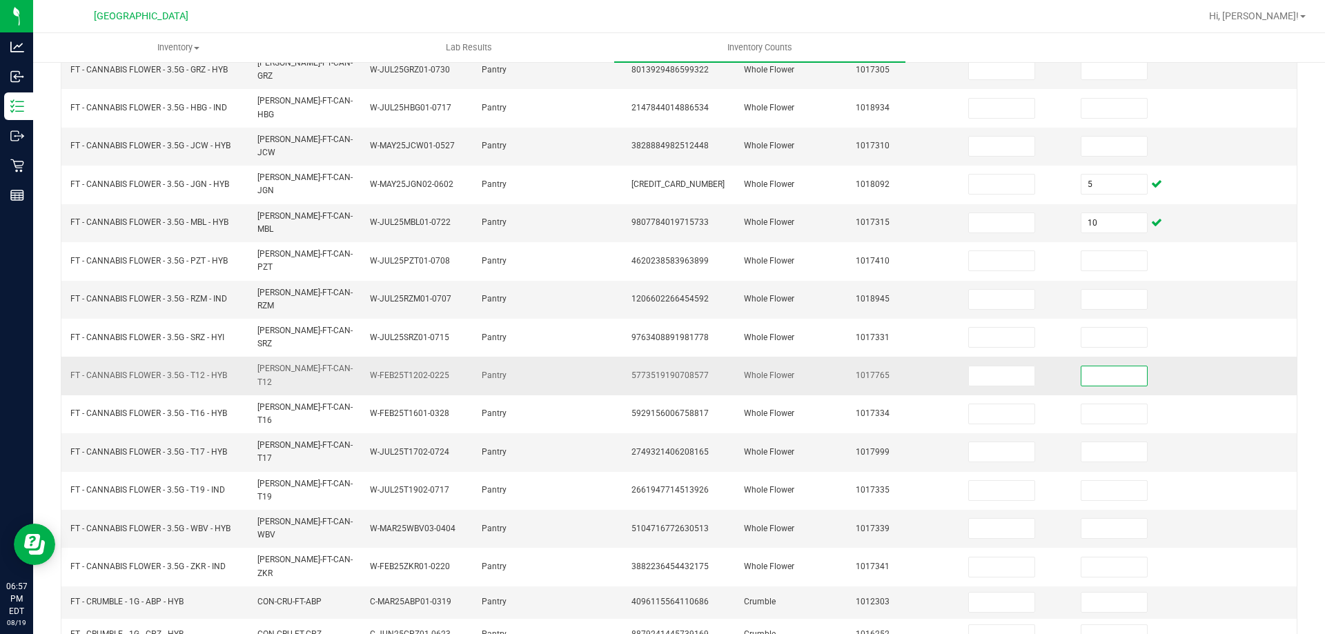
click at [1081, 366] on input at bounding box center [1114, 375] width 66 height 19
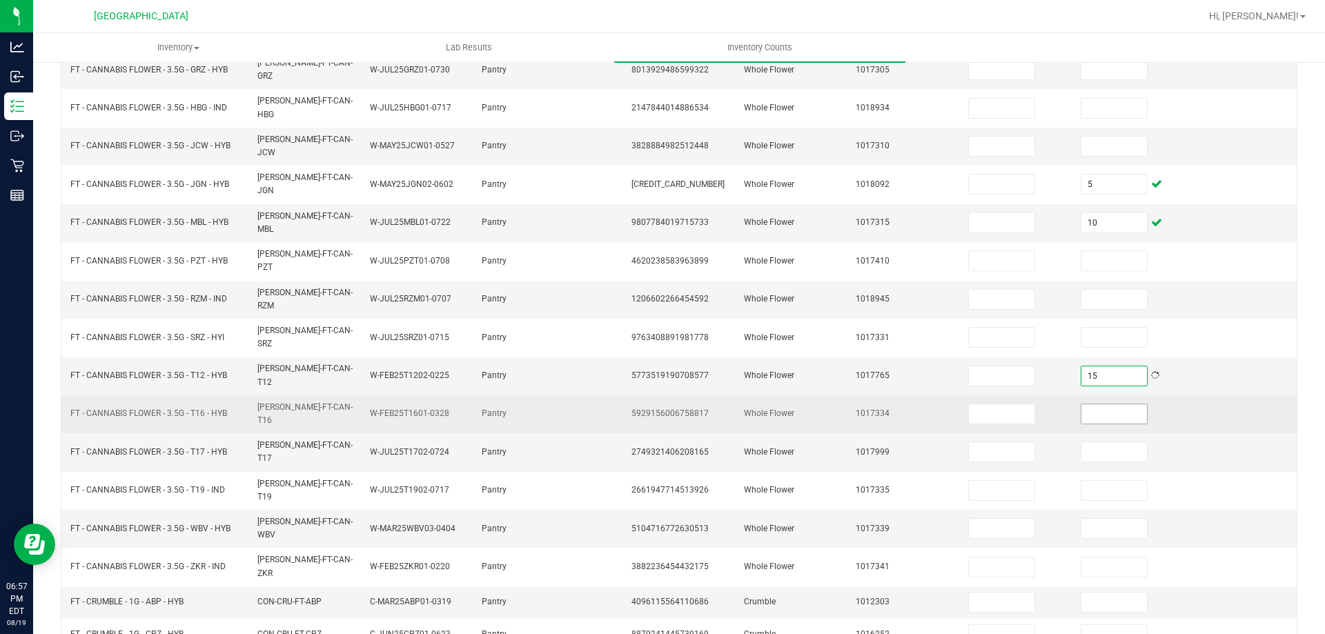
type input "15"
click at [1093, 404] on input at bounding box center [1114, 413] width 66 height 19
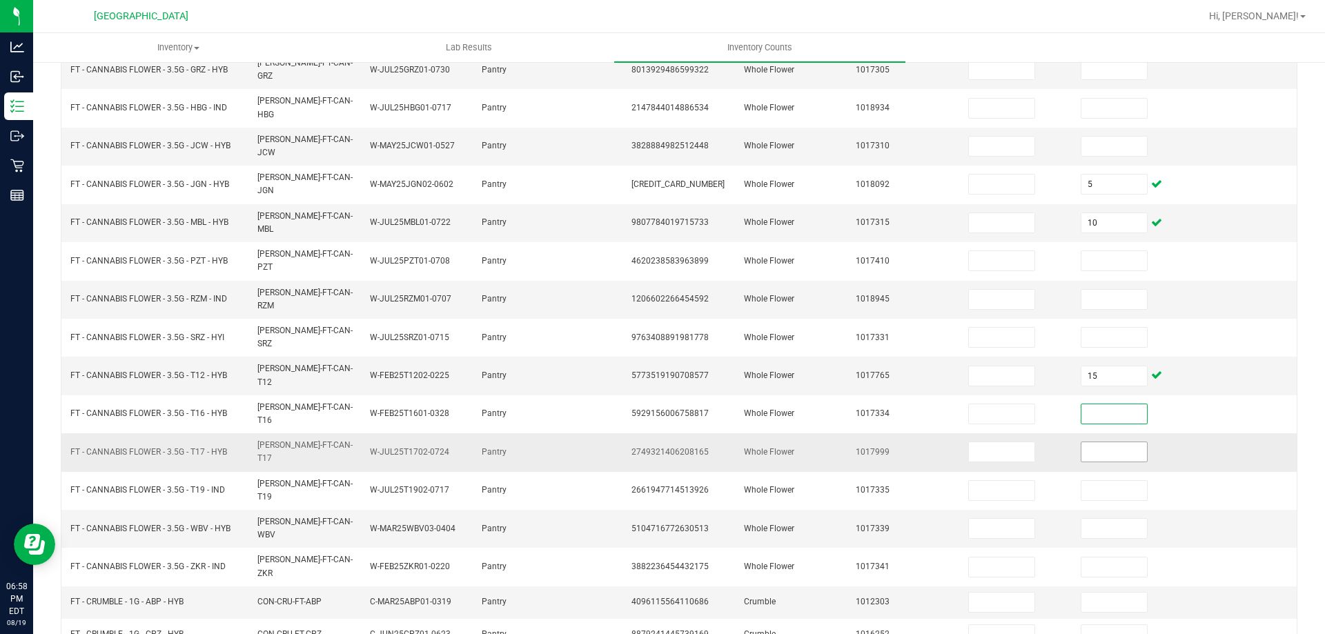
click at [1103, 442] on input at bounding box center [1114, 451] width 66 height 19
type input "10"
click at [1154, 510] on td at bounding box center [1128, 529] width 112 height 38
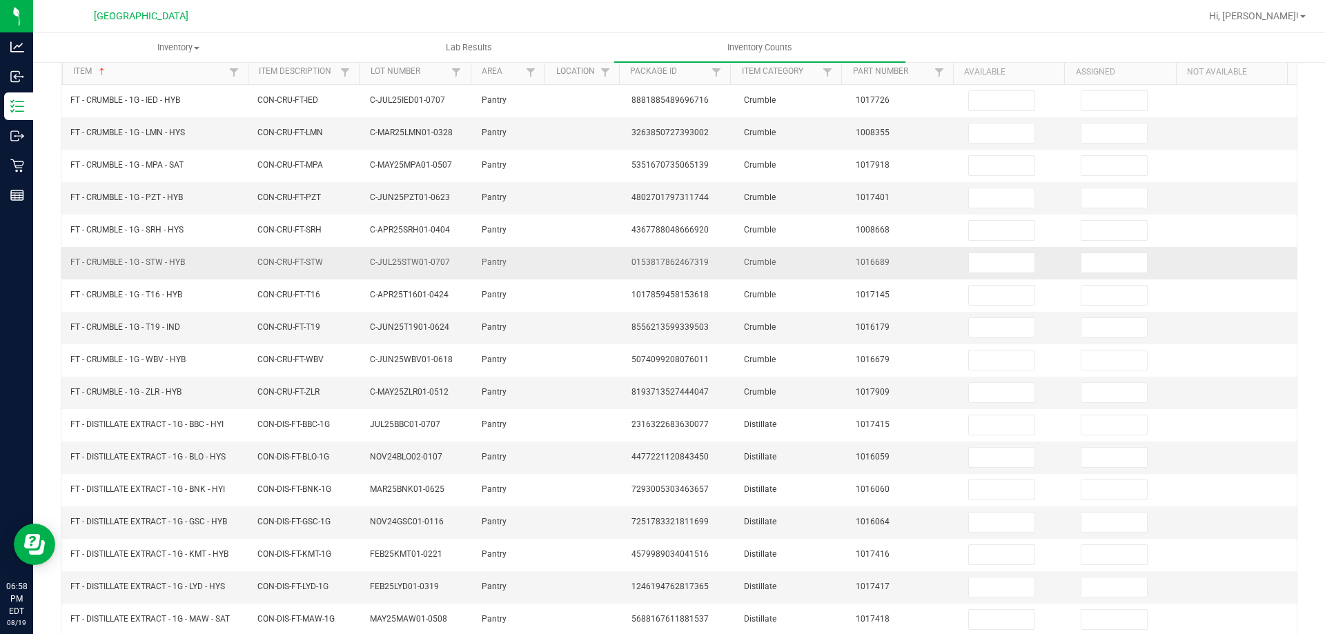
scroll to position [207, 0]
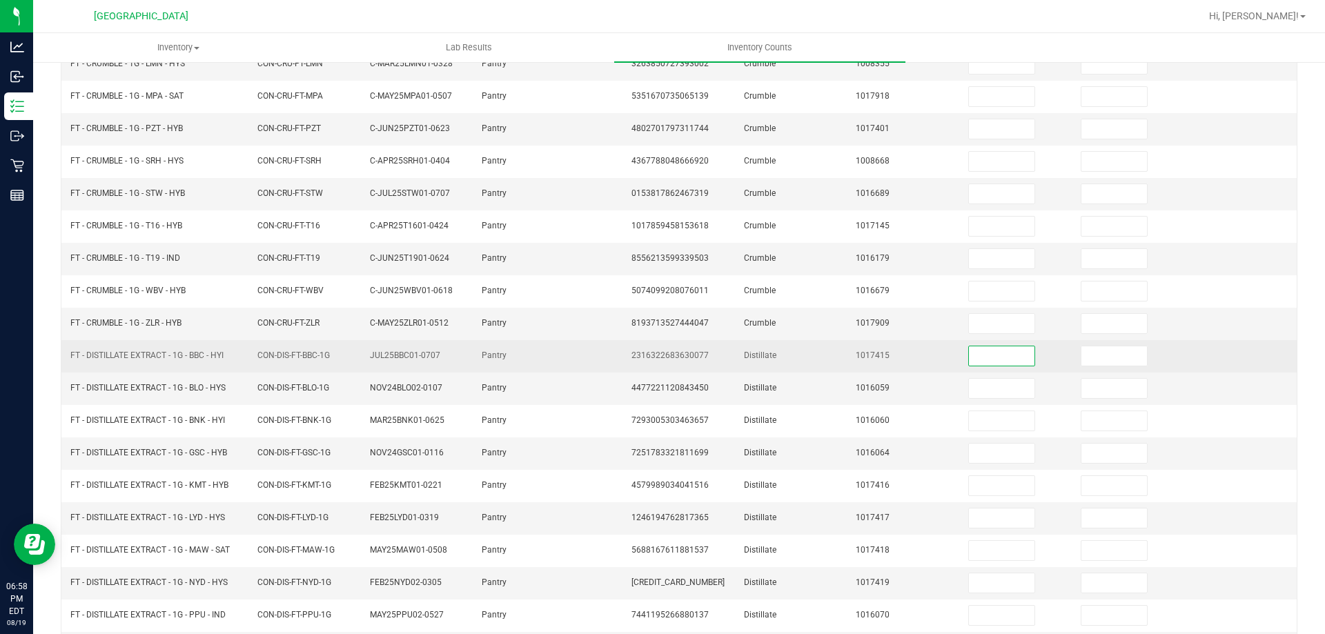
click at [1013, 355] on input at bounding box center [1002, 355] width 66 height 19
type input "3"
type input "0"
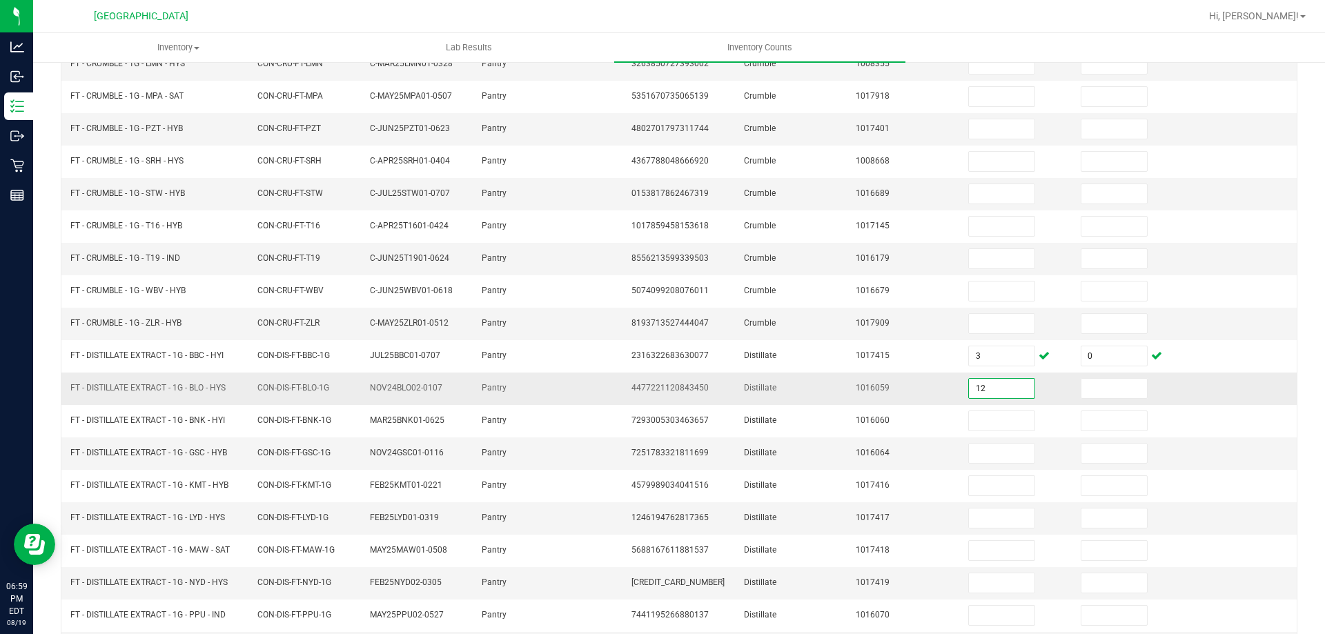
type input "12"
type input "0"
type input "10"
type input "0"
type input "10"
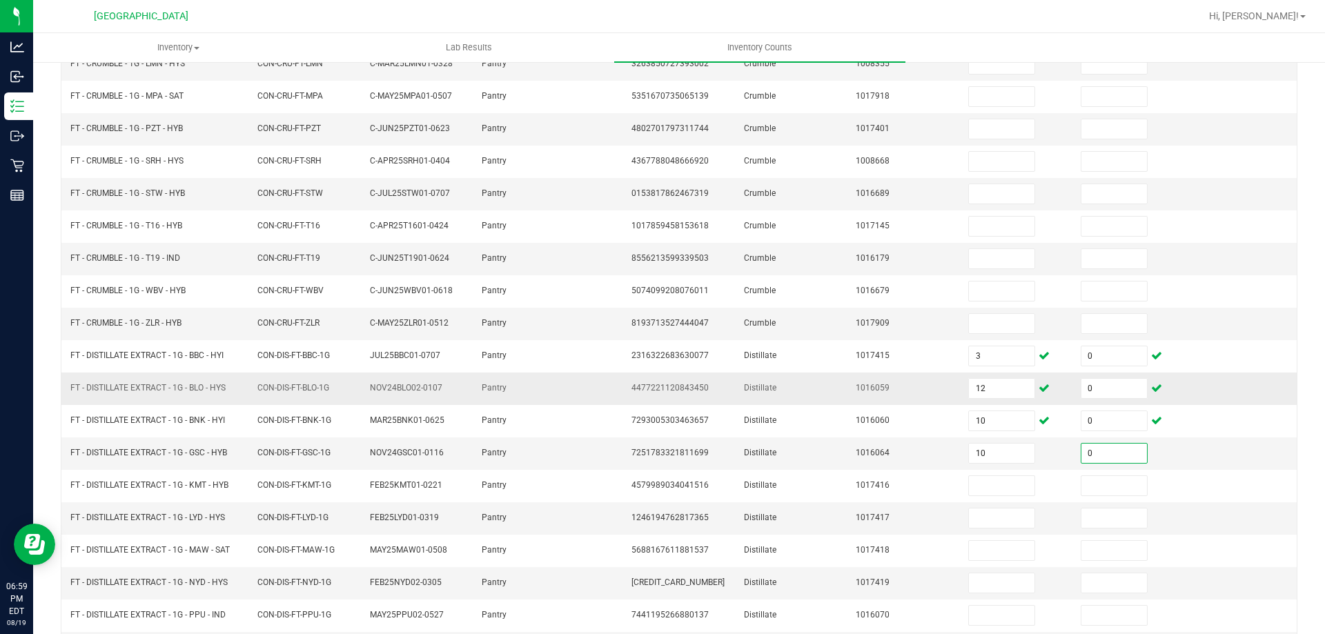
type input "0"
type input "6"
type input "0"
type input "5"
type input "0"
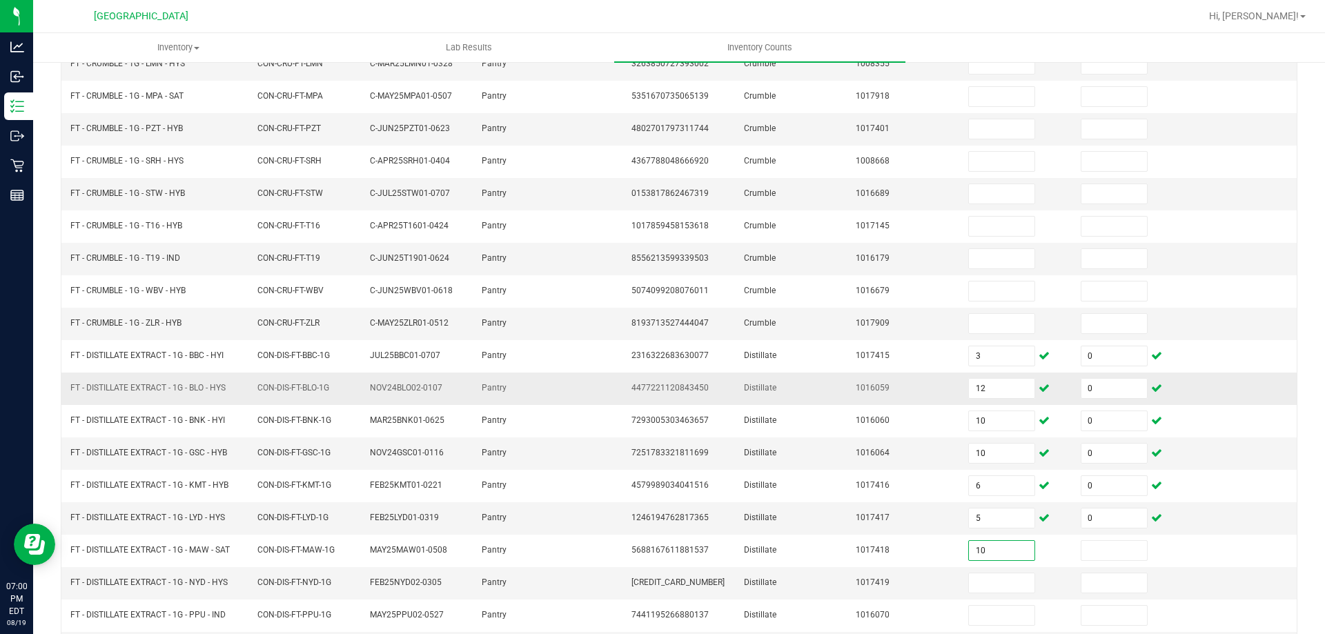
type input "10"
type input "0"
type input "9"
type input "0"
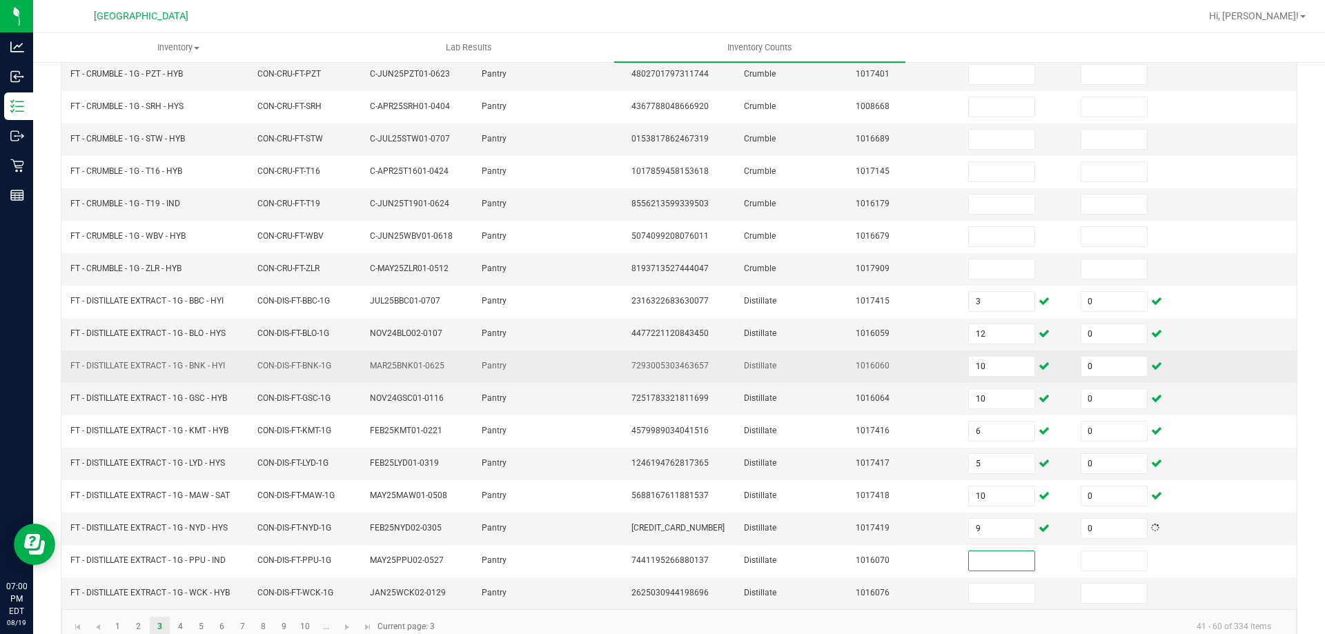
scroll to position [286, 0]
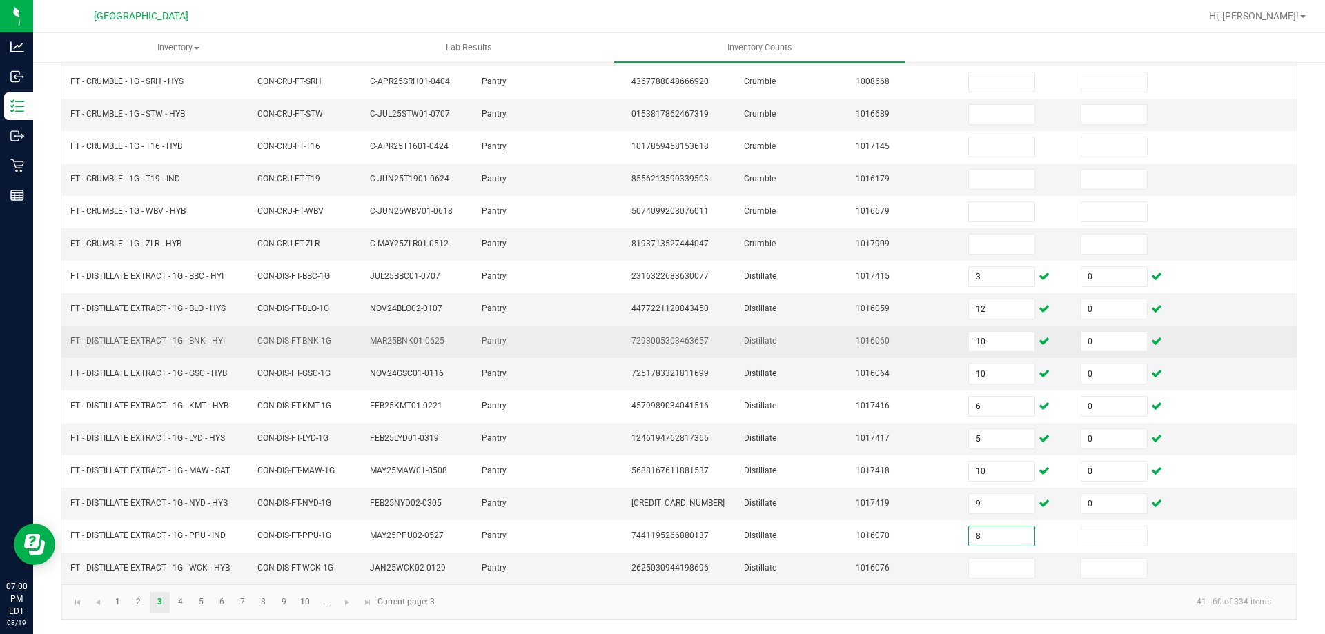
type input "8"
type input "0"
type input "12"
type input "0"
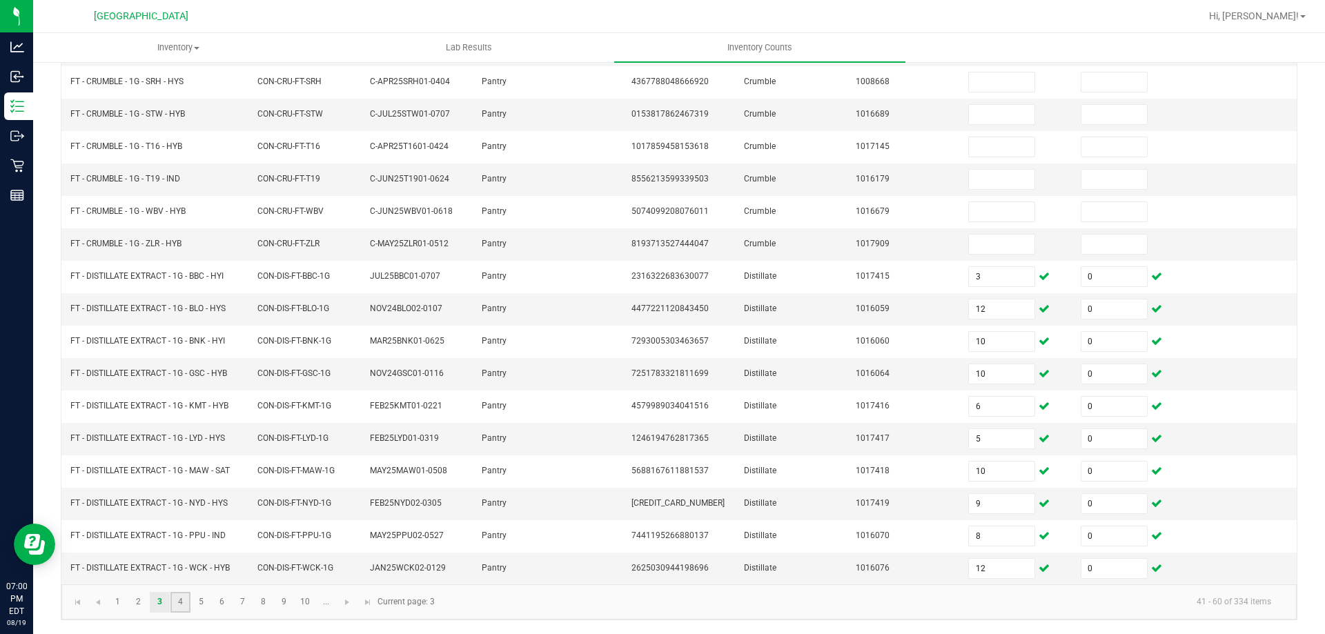
click at [186, 598] on link "4" at bounding box center [180, 602] width 20 height 21
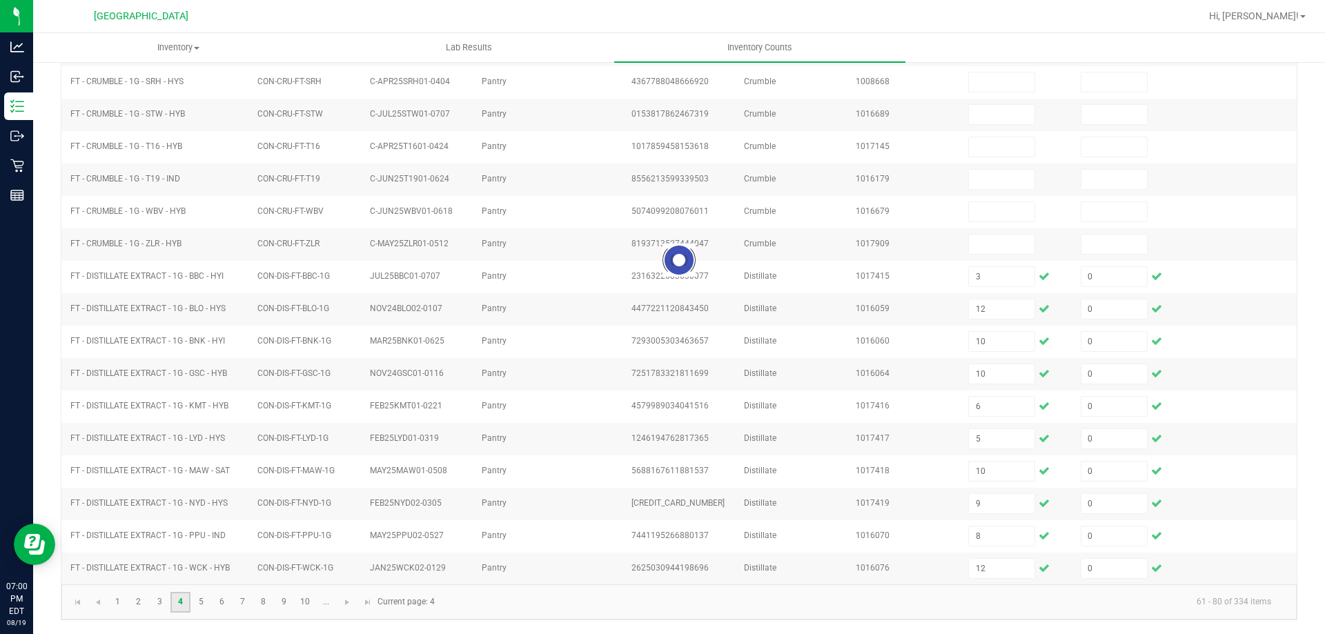
type input "4"
type input "0"
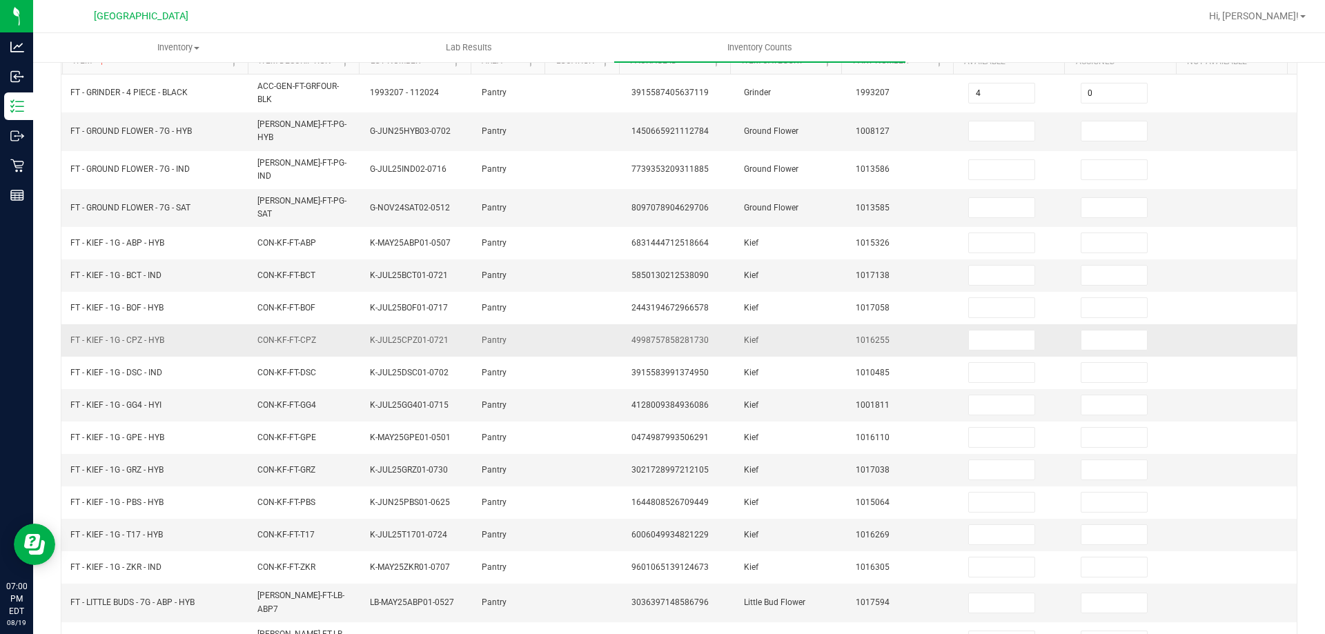
scroll to position [0, 0]
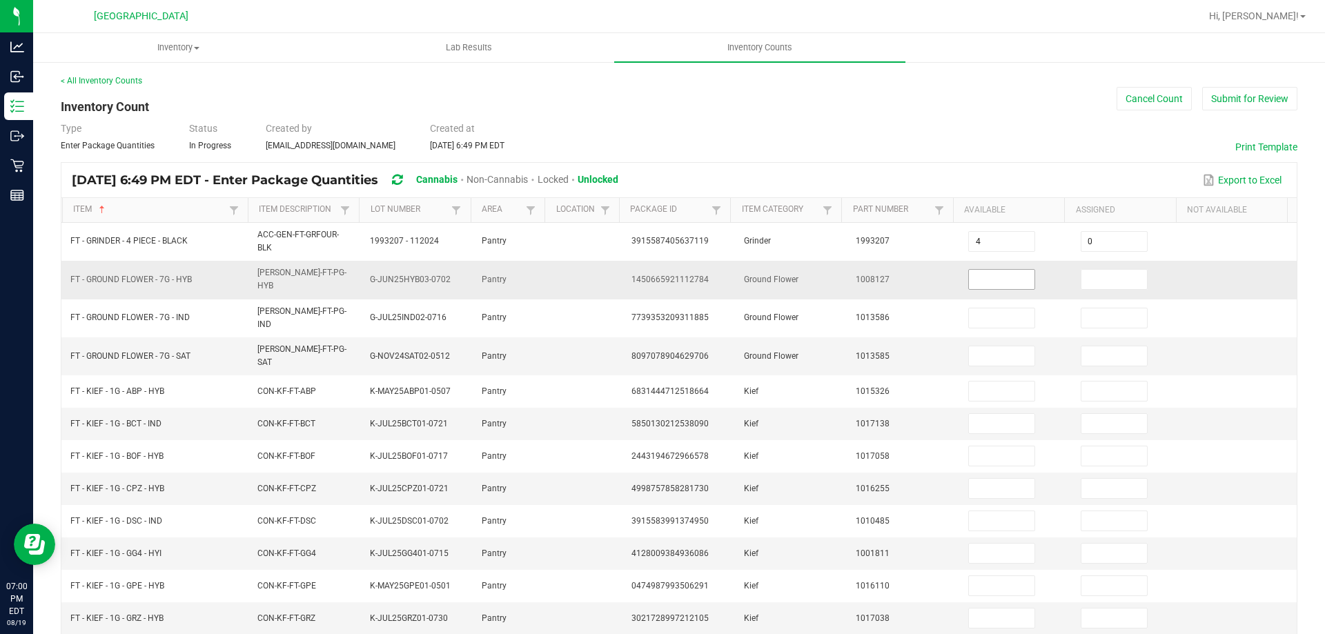
click at [987, 273] on input at bounding box center [1002, 279] width 66 height 19
click at [1102, 271] on input at bounding box center [1114, 279] width 66 height 19
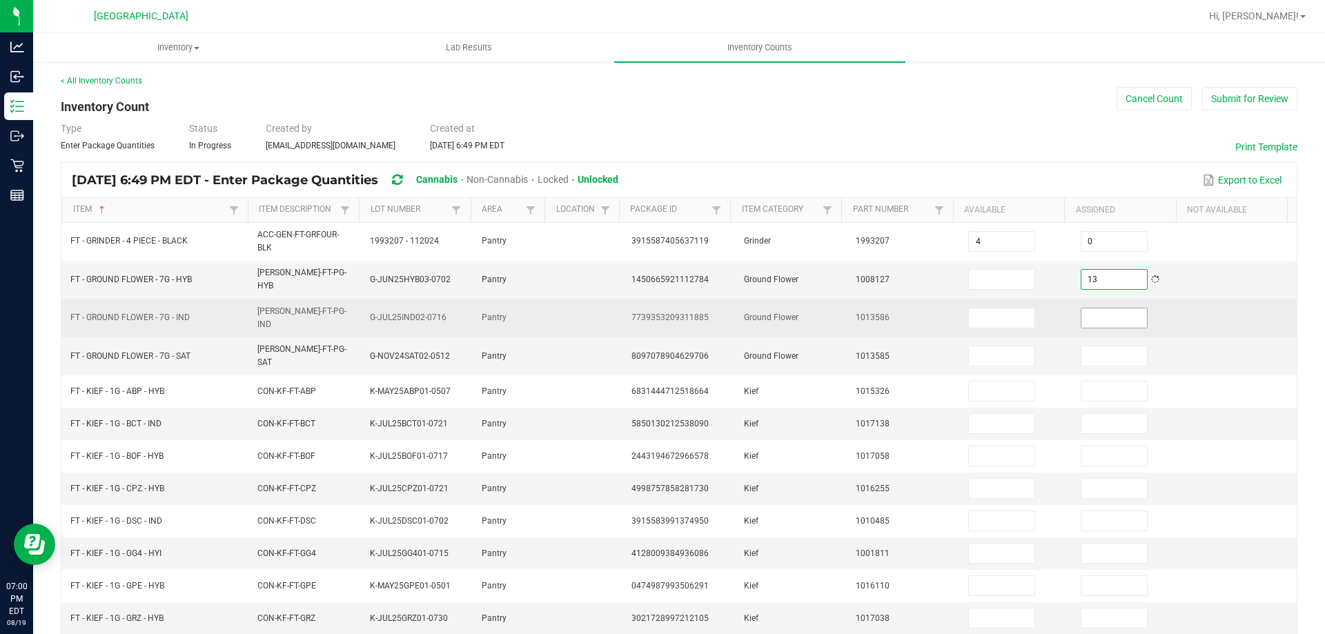
type input "13"
click at [1094, 317] on input at bounding box center [1114, 317] width 66 height 19
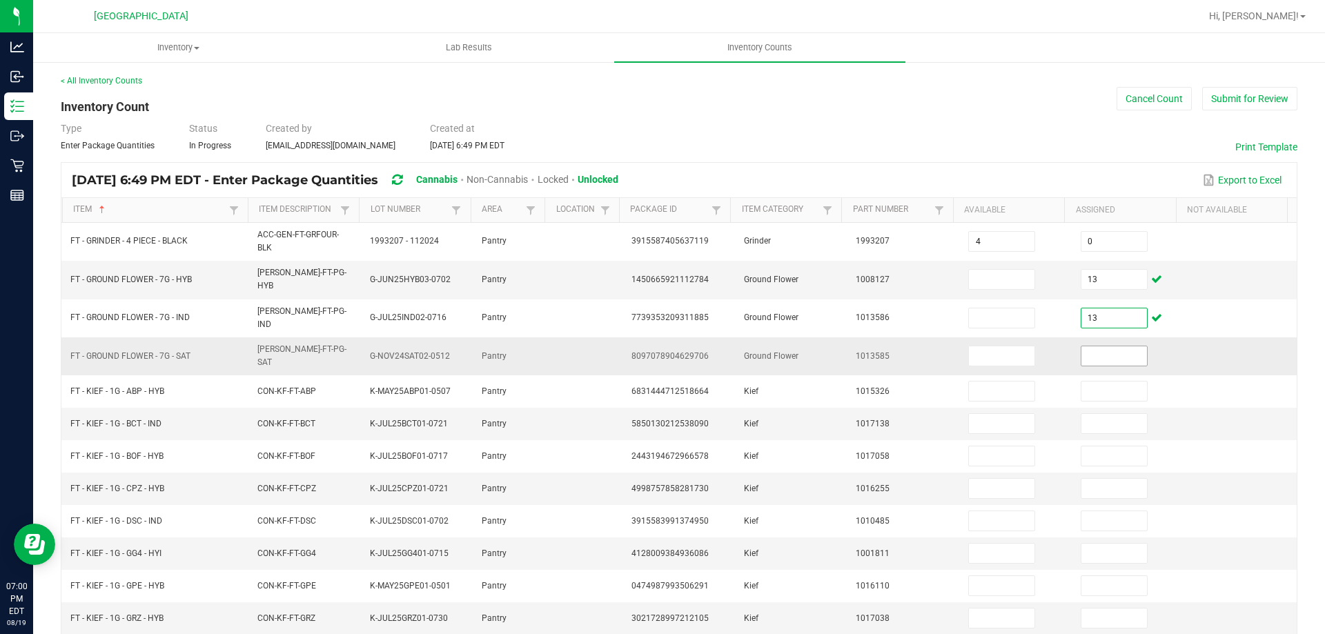
type input "13"
click at [1101, 347] on input at bounding box center [1114, 355] width 66 height 19
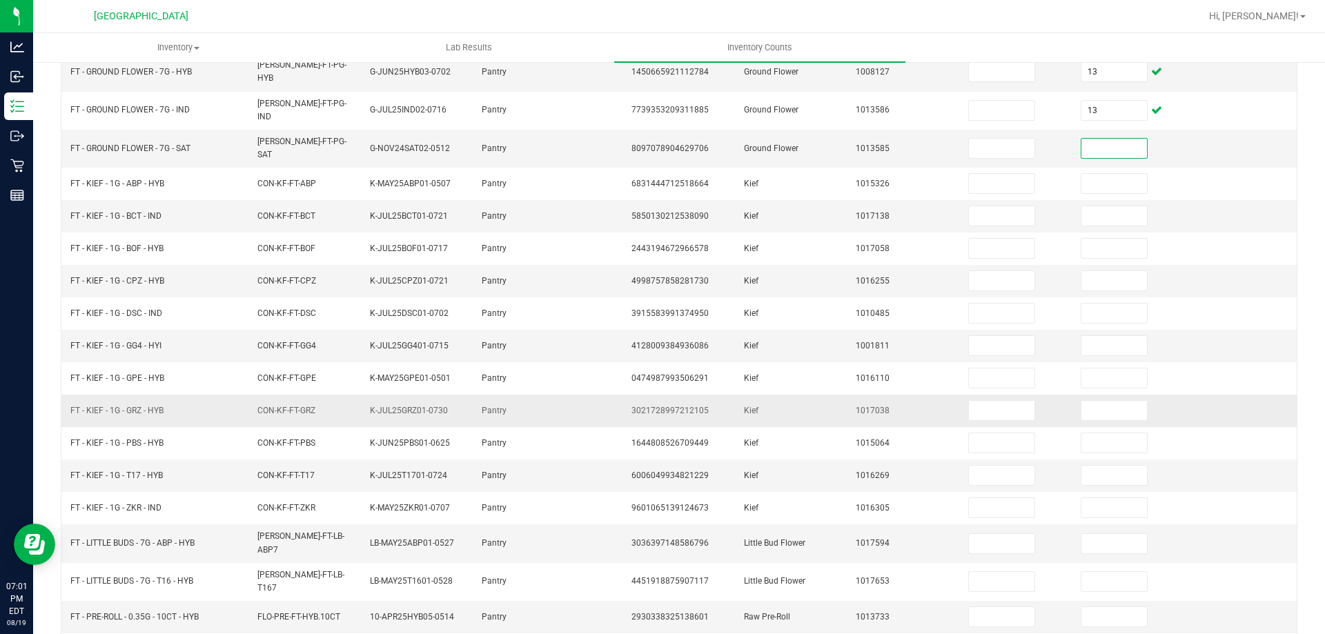
scroll to position [293, 0]
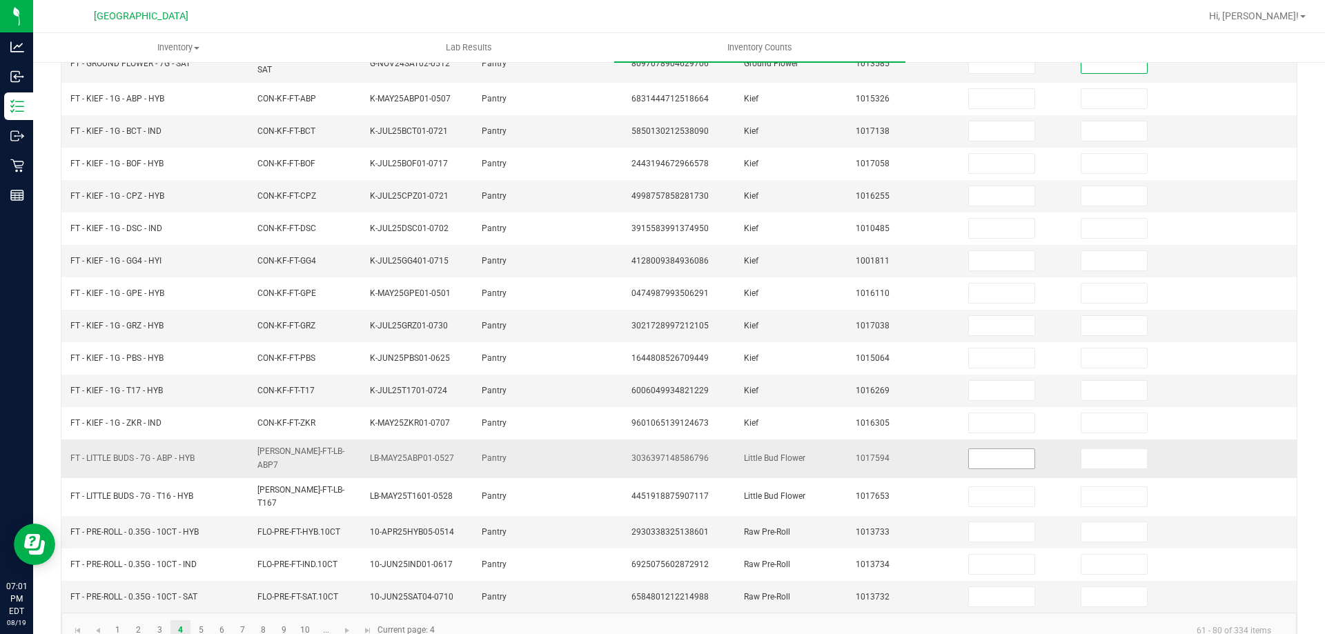
click at [981, 449] on input at bounding box center [1002, 458] width 66 height 19
type input "12"
type input "0"
type input "2"
type input "0"
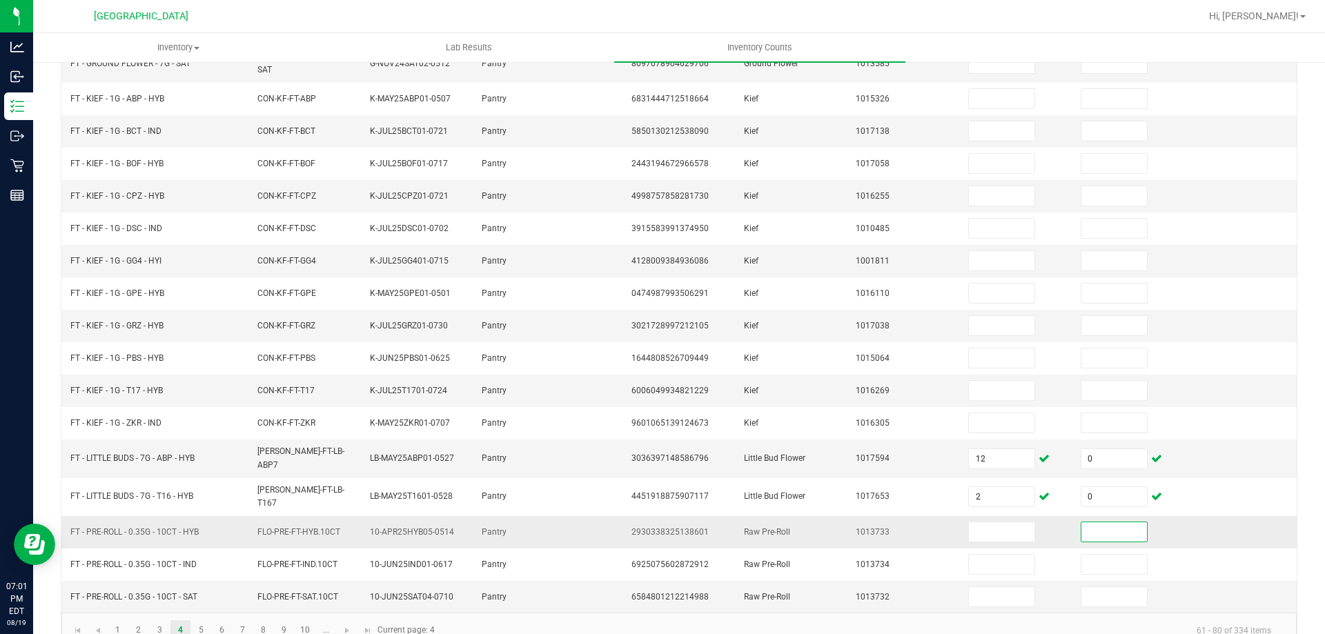
click at [1110, 522] on input at bounding box center [1114, 531] width 66 height 19
type input "6"
type input "0"
click at [1115, 522] on input "6" at bounding box center [1114, 531] width 66 height 19
click at [1081, 587] on input at bounding box center [1114, 596] width 66 height 19
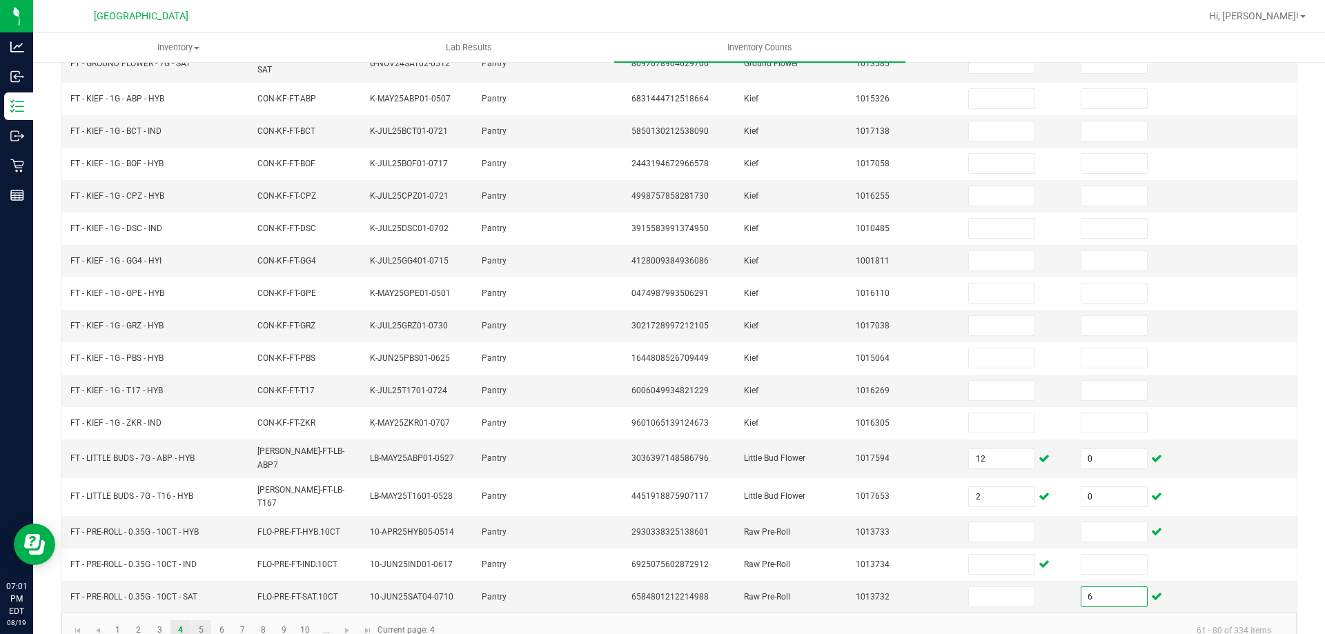
type input "6"
click at [198, 620] on link "5" at bounding box center [201, 630] width 20 height 21
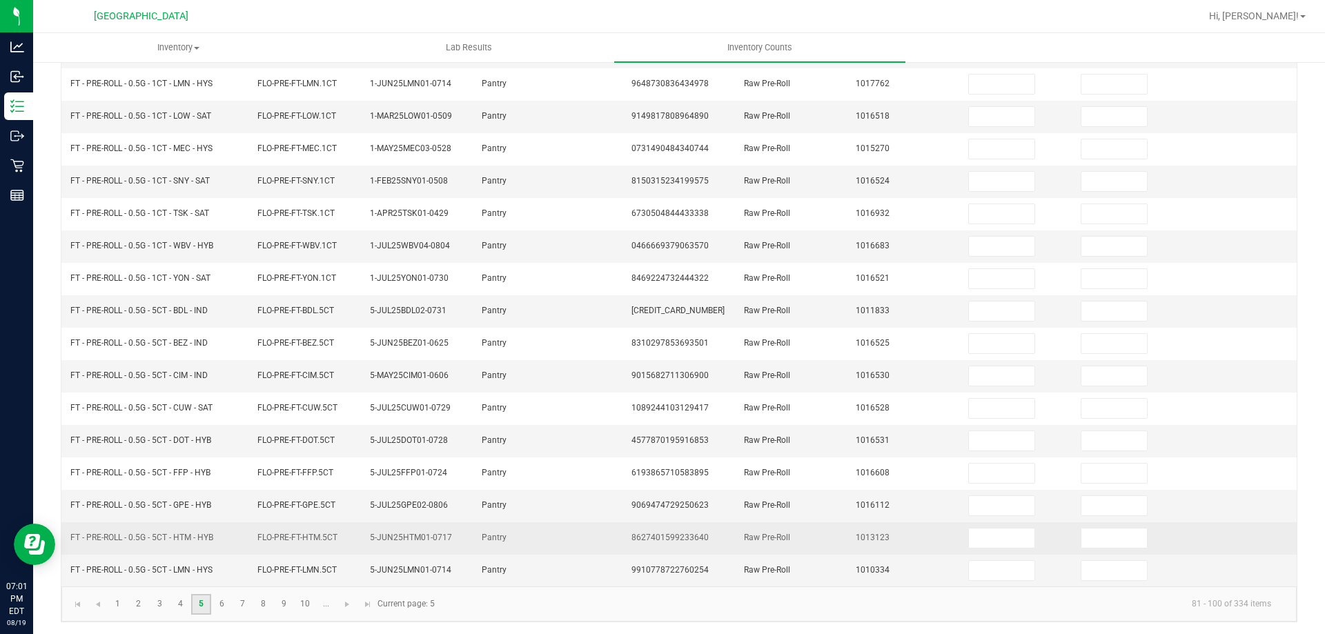
scroll to position [286, 0]
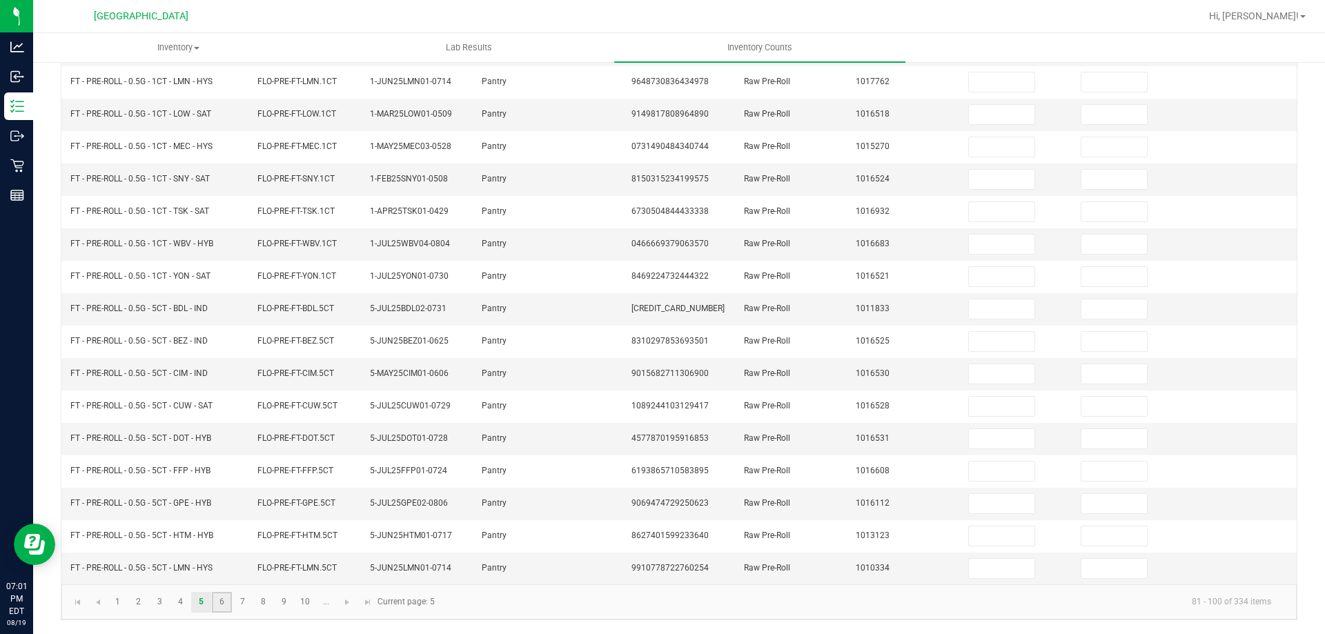
click at [224, 602] on link "6" at bounding box center [222, 602] width 20 height 21
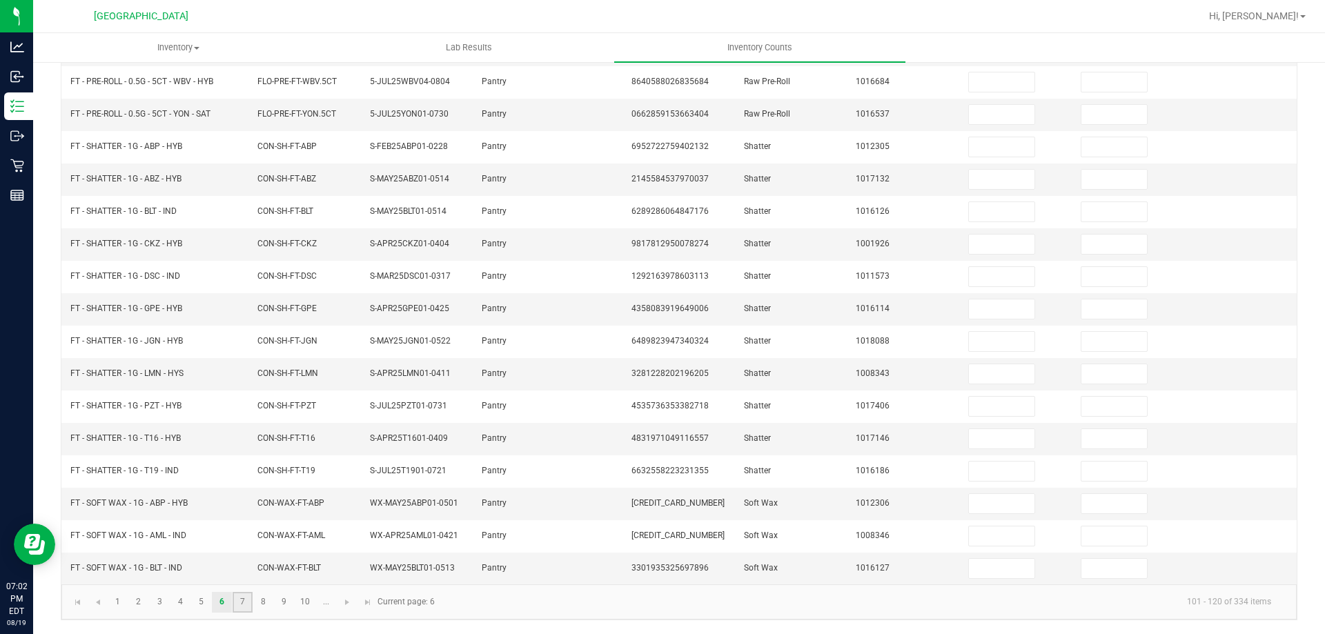
click at [246, 605] on link "7" at bounding box center [243, 602] width 20 height 21
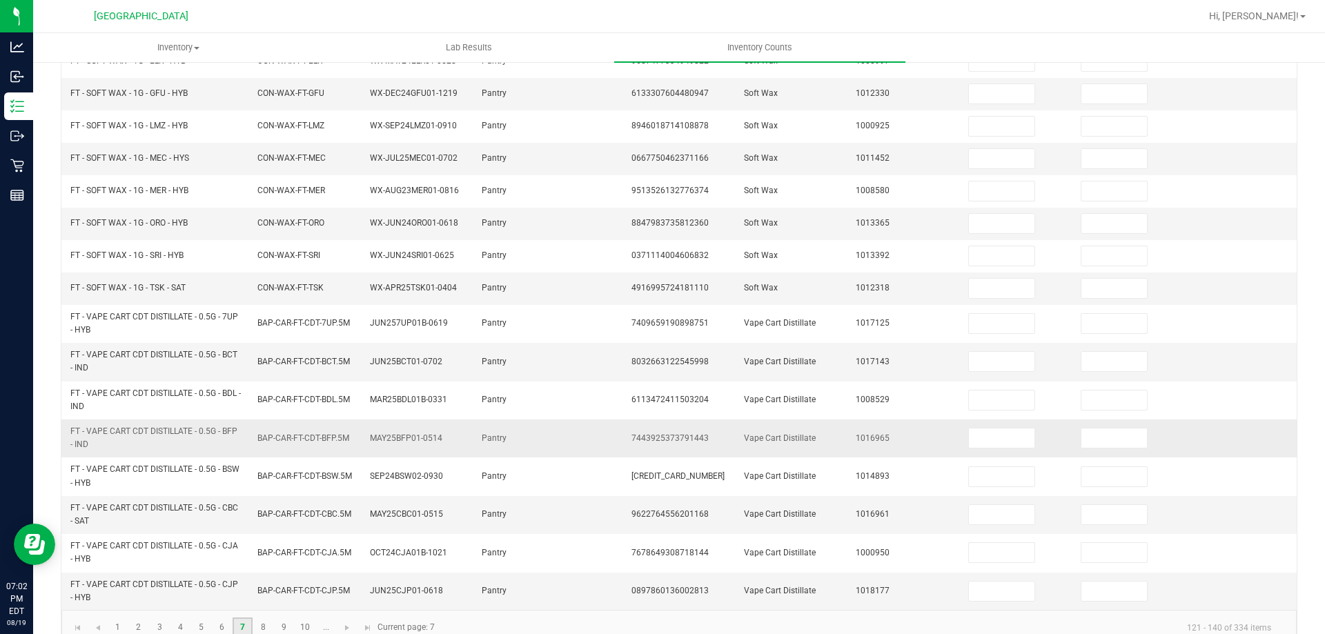
scroll to position [333, 0]
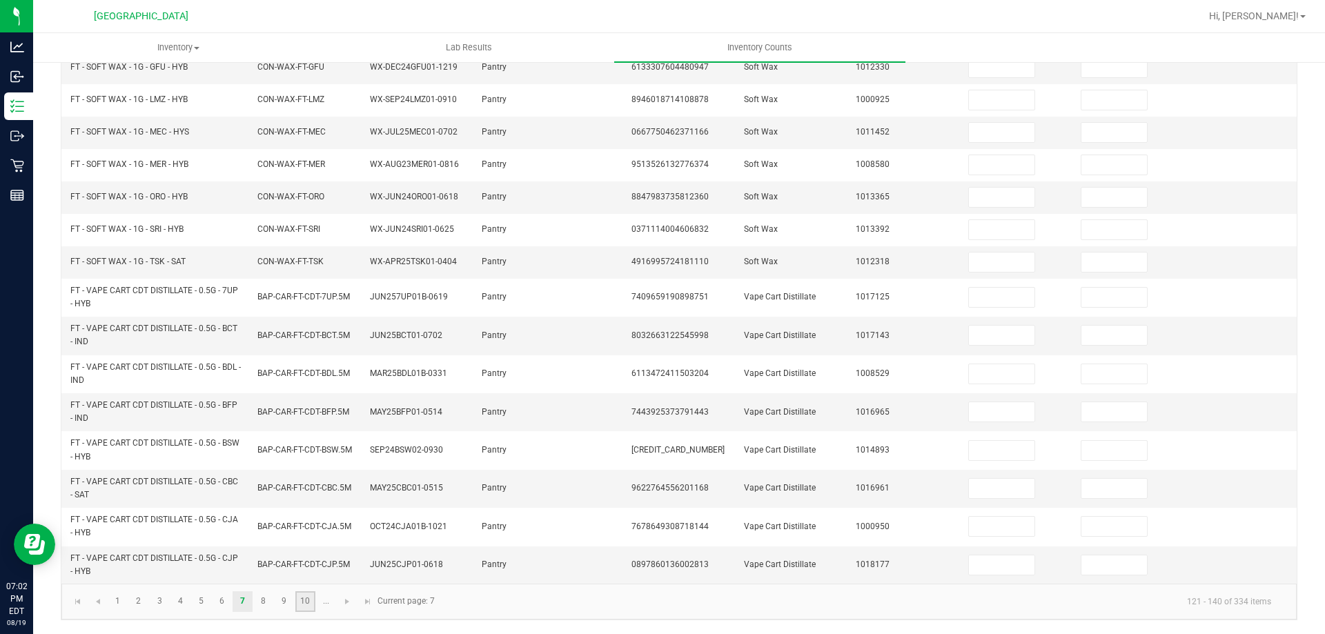
click at [308, 598] on link "10" at bounding box center [305, 601] width 20 height 21
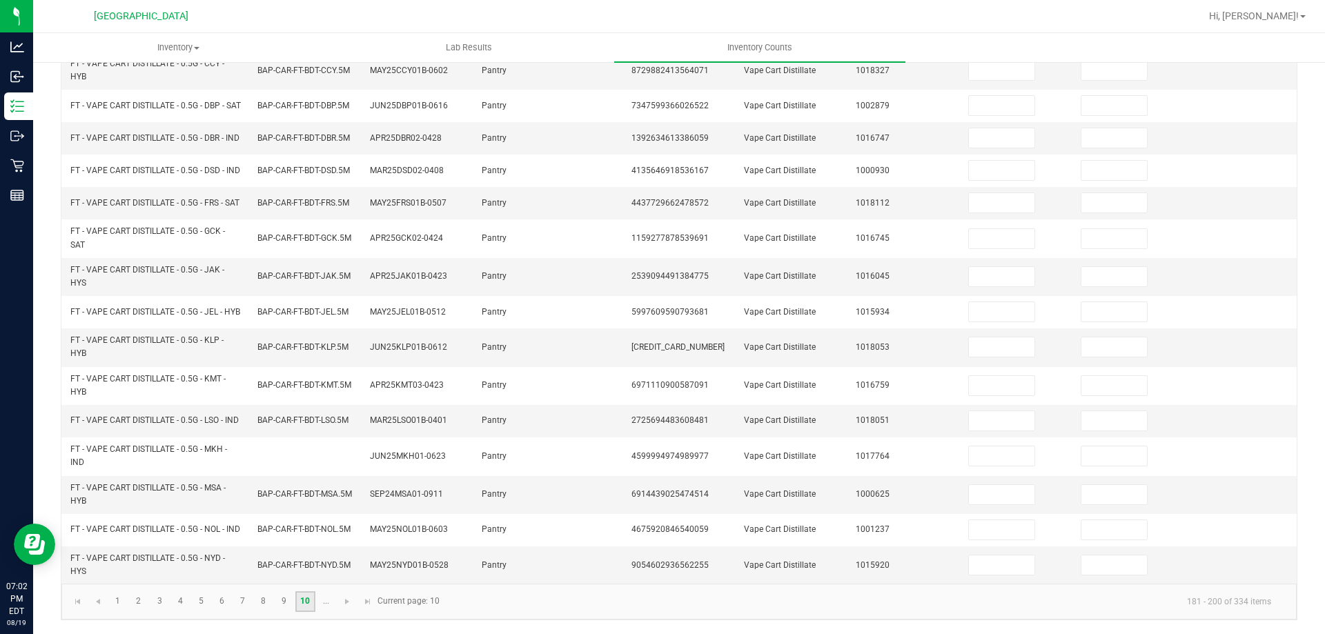
scroll to position [402, 0]
click at [344, 602] on span "Go to the next page" at bounding box center [347, 601] width 11 height 11
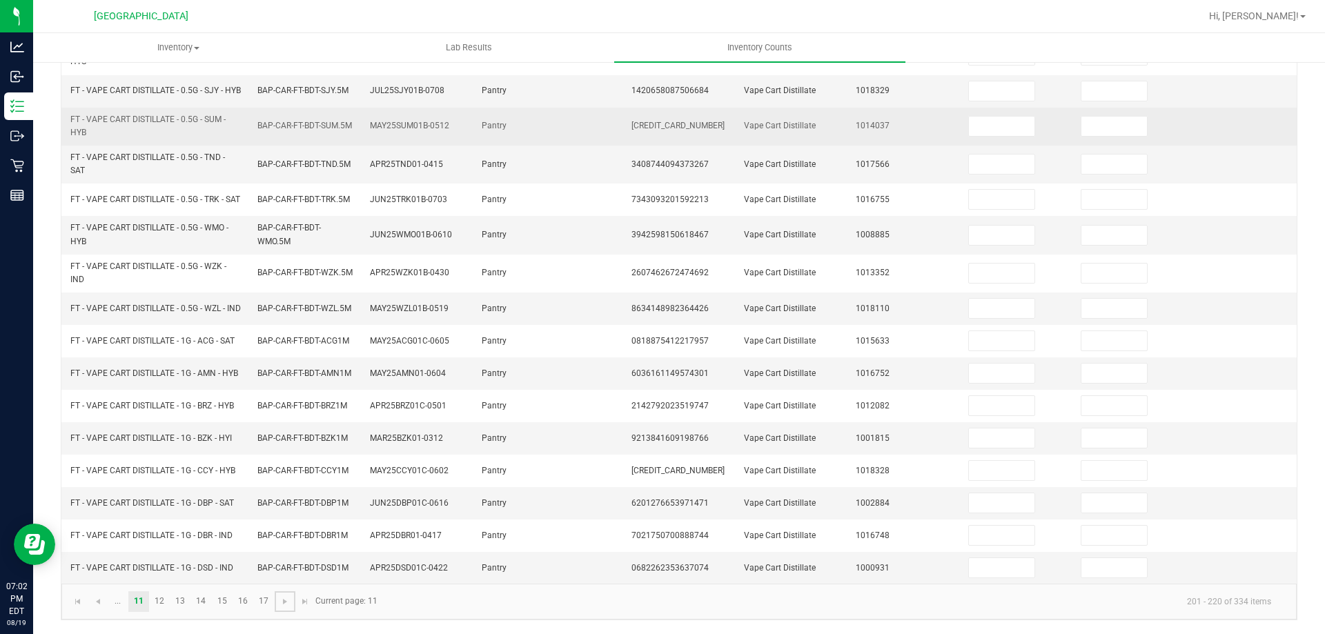
scroll to position [356, 0]
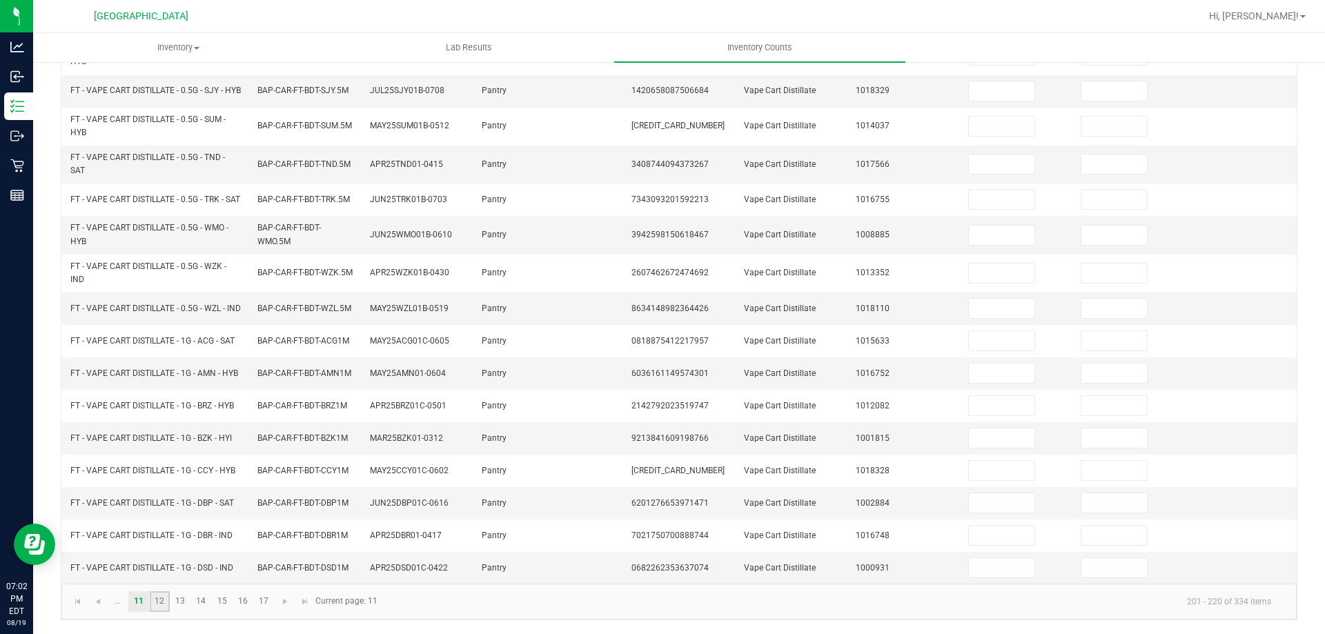
click at [161, 598] on link "12" at bounding box center [160, 601] width 20 height 21
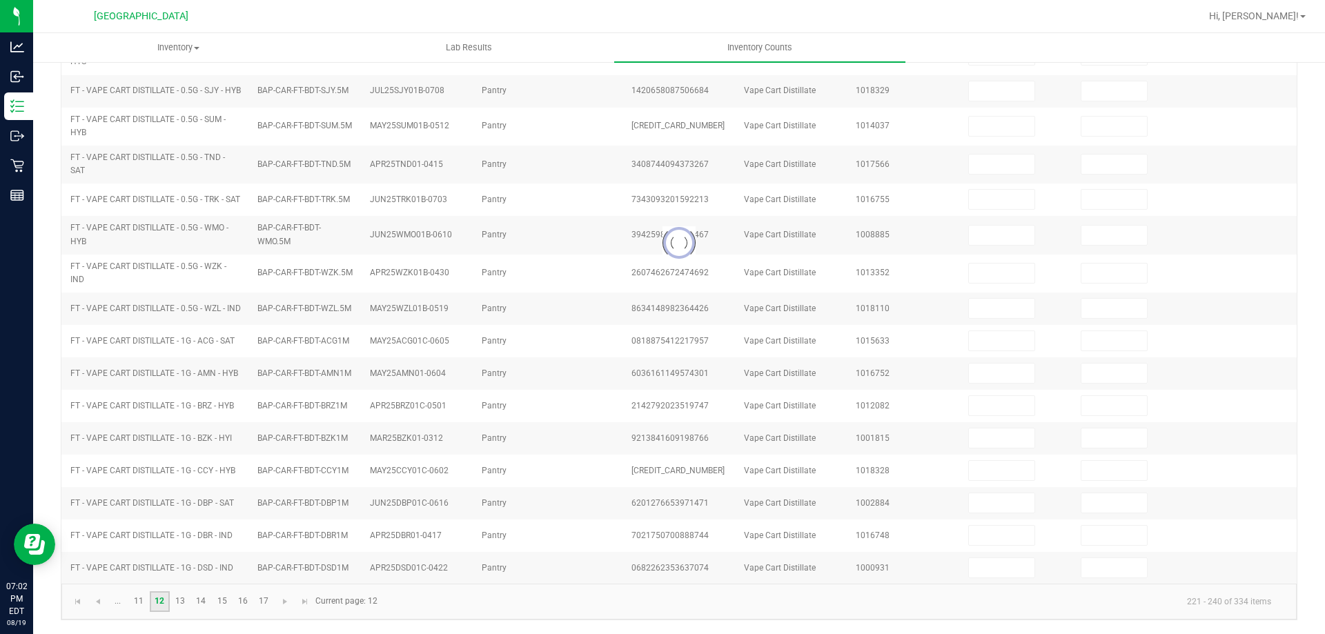
scroll to position [298, 0]
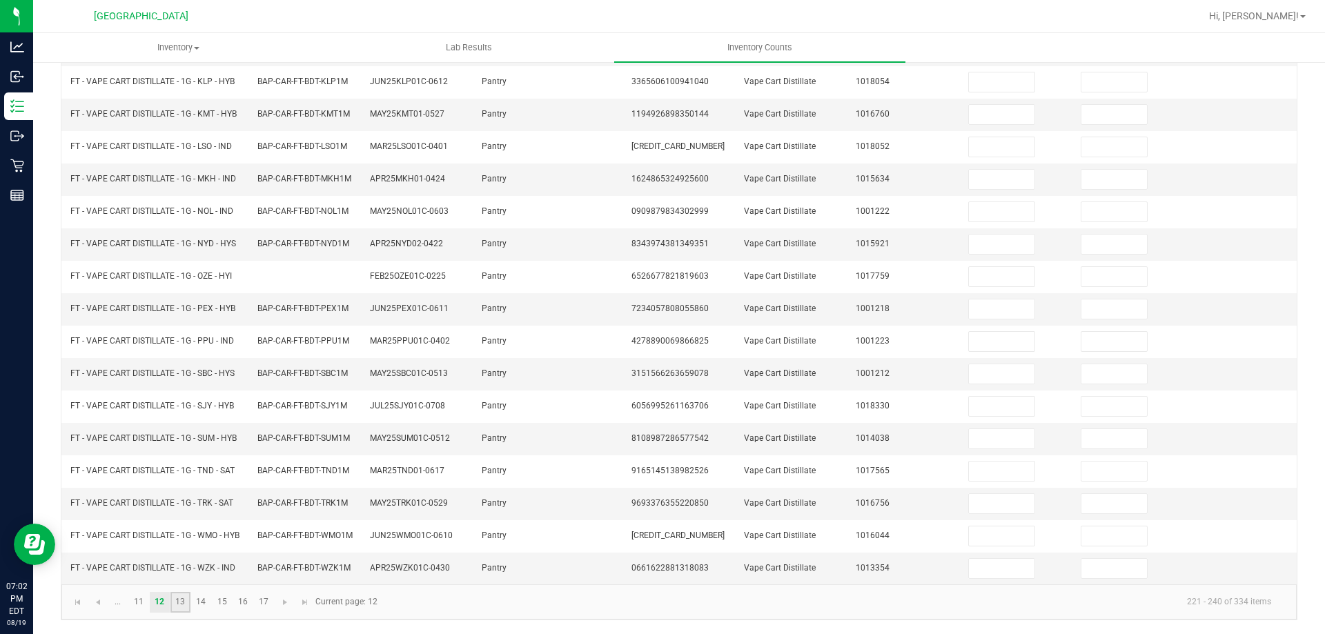
click at [184, 608] on link "13" at bounding box center [180, 602] width 20 height 21
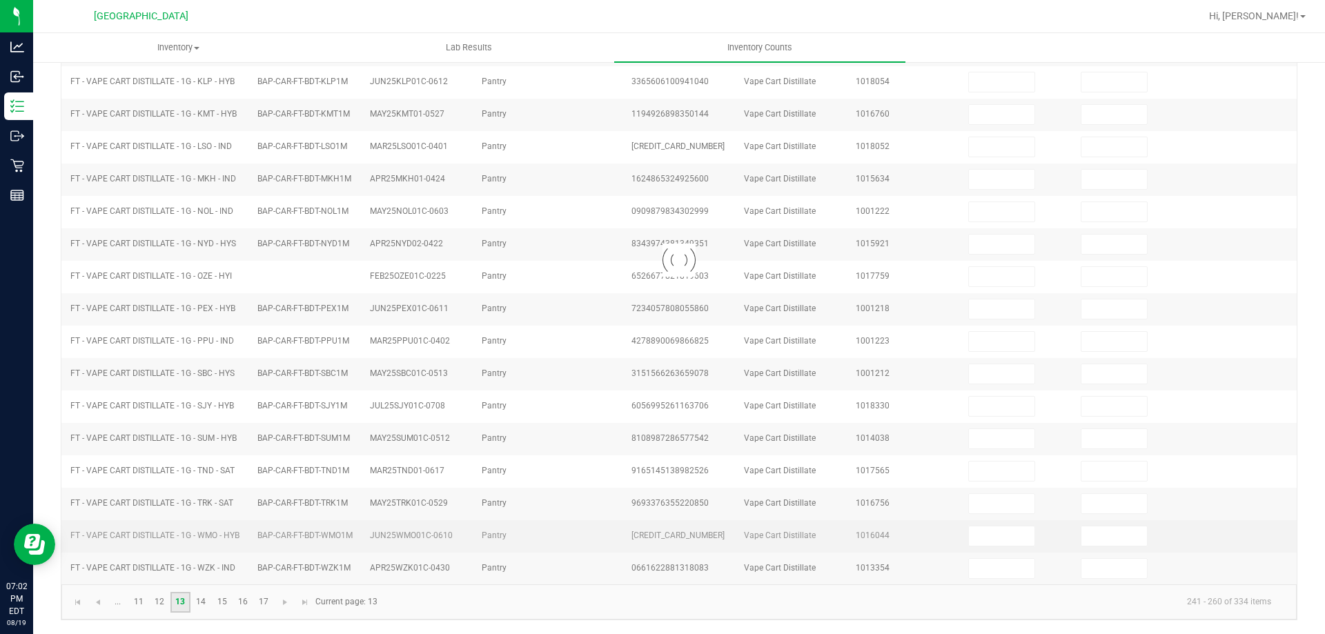
type input "5"
type input "0"
type input "17"
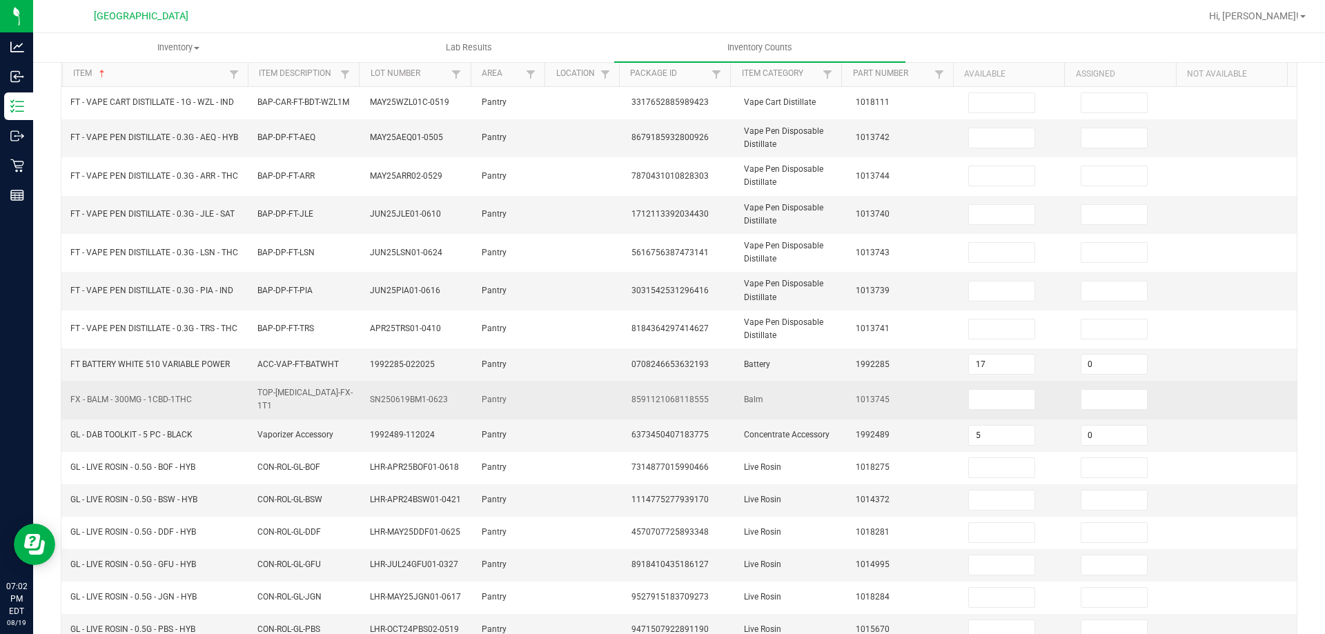
scroll to position [160, 0]
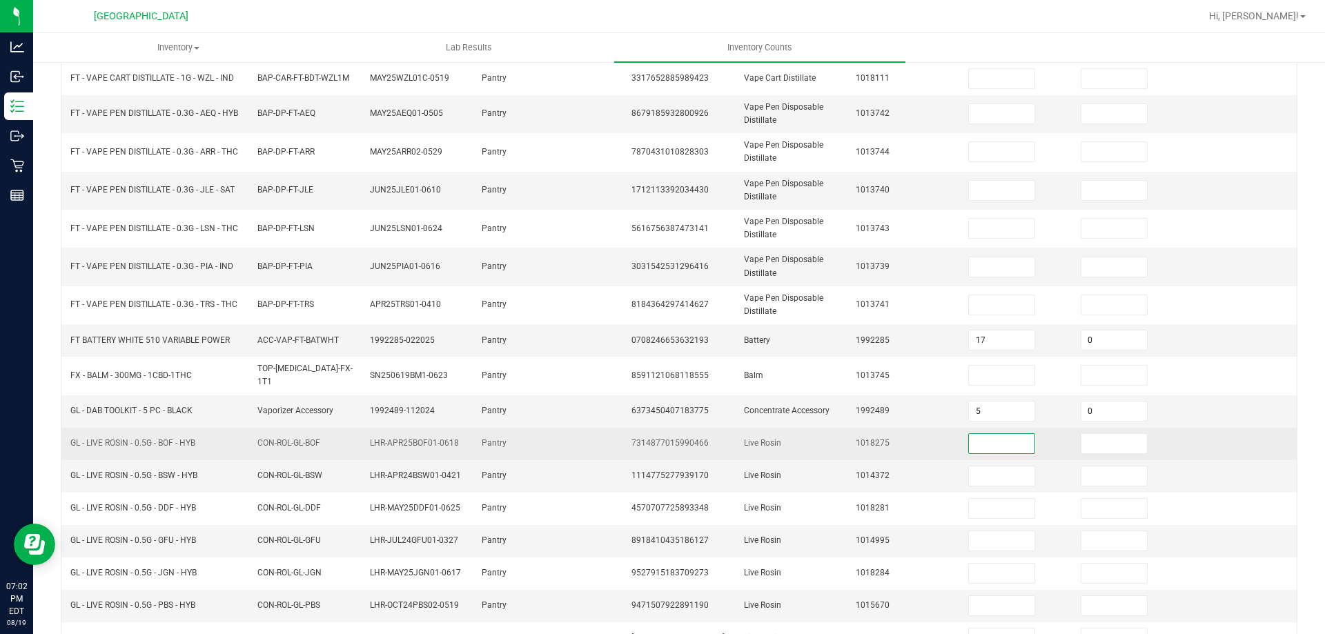
click at [998, 443] on input at bounding box center [1002, 443] width 66 height 19
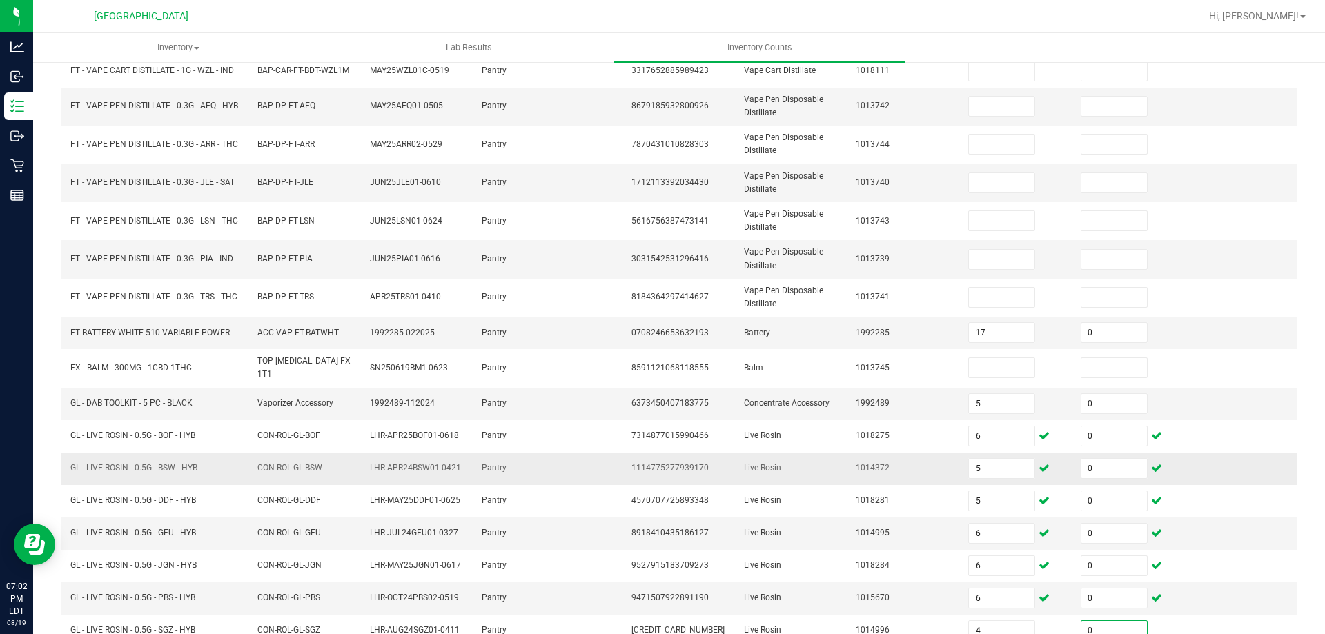
scroll to position [322, 0]
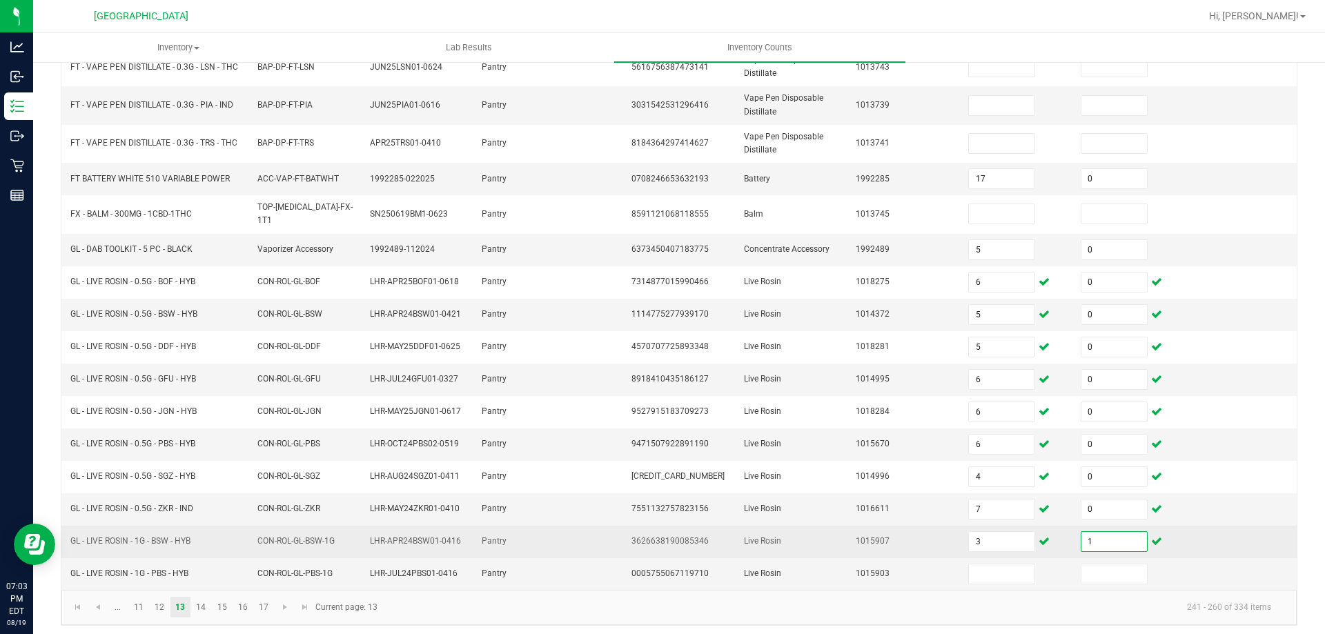
click at [1096, 537] on input "1" at bounding box center [1114, 541] width 66 height 19
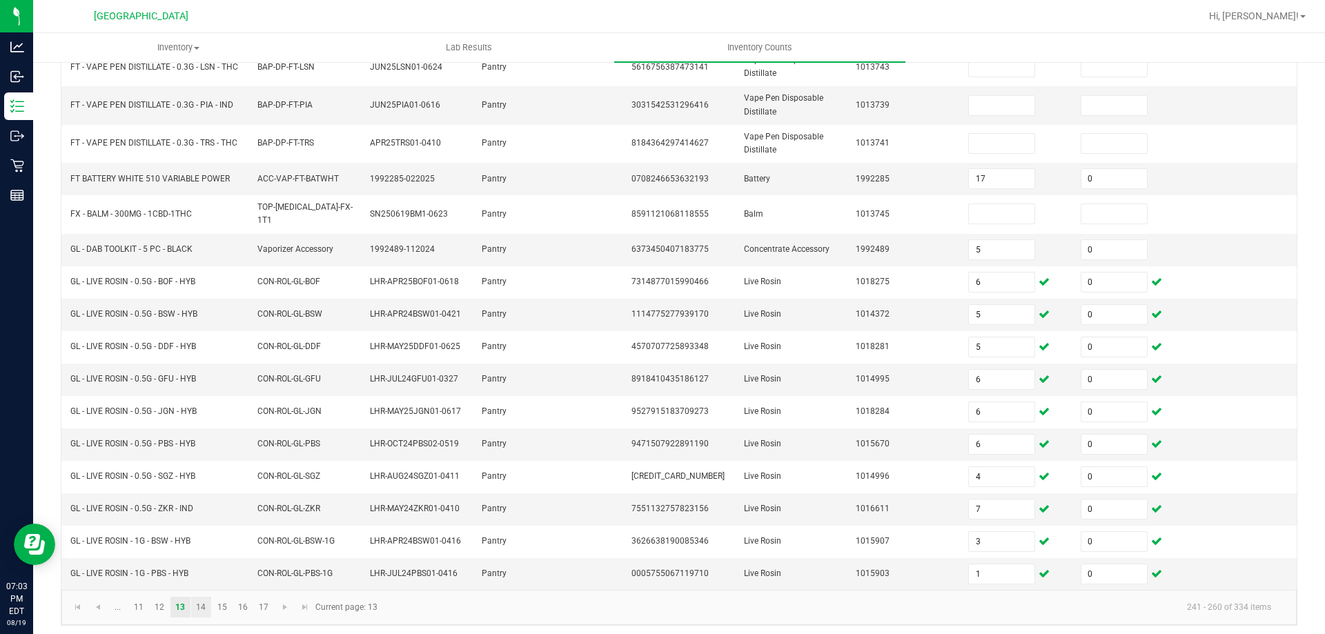
click at [200, 602] on link "14" at bounding box center [201, 607] width 20 height 21
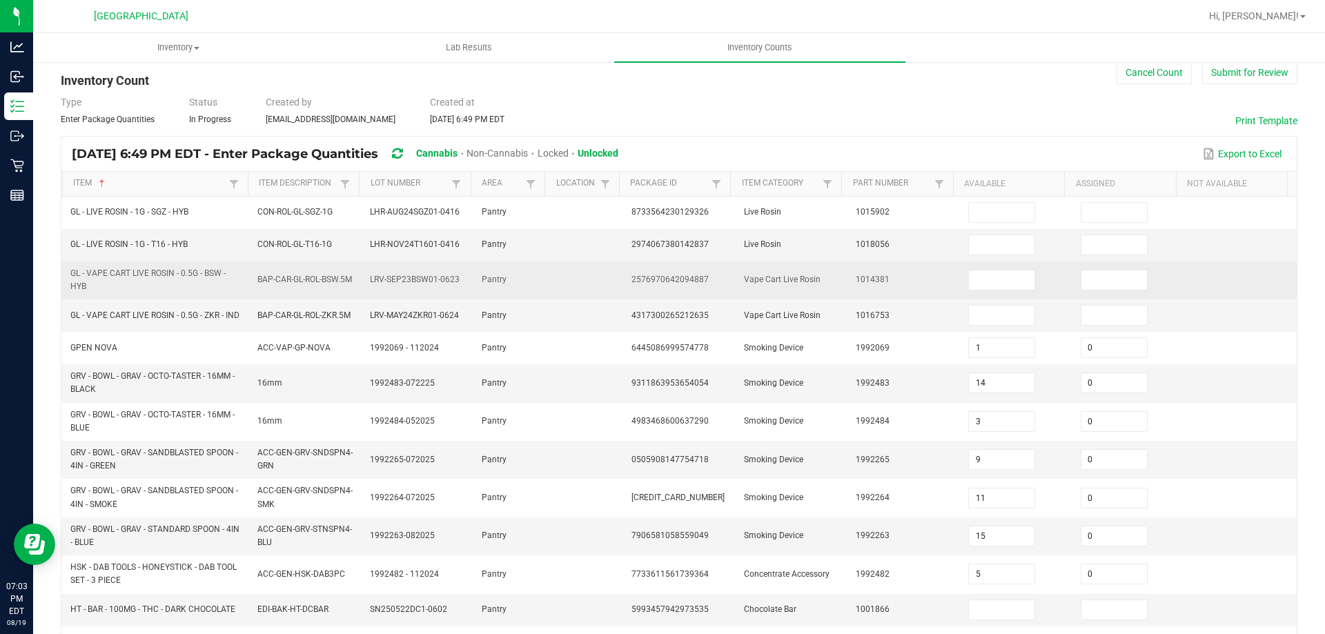
scroll to position [0, 0]
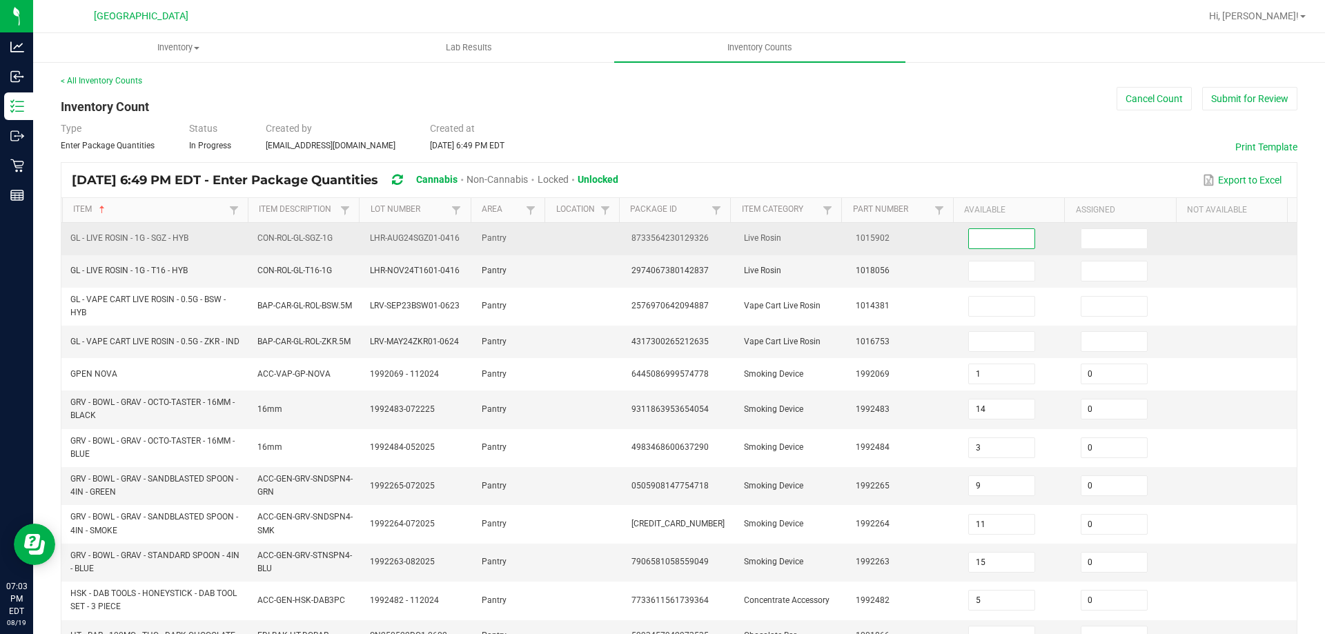
click at [975, 245] on input at bounding box center [1002, 238] width 66 height 19
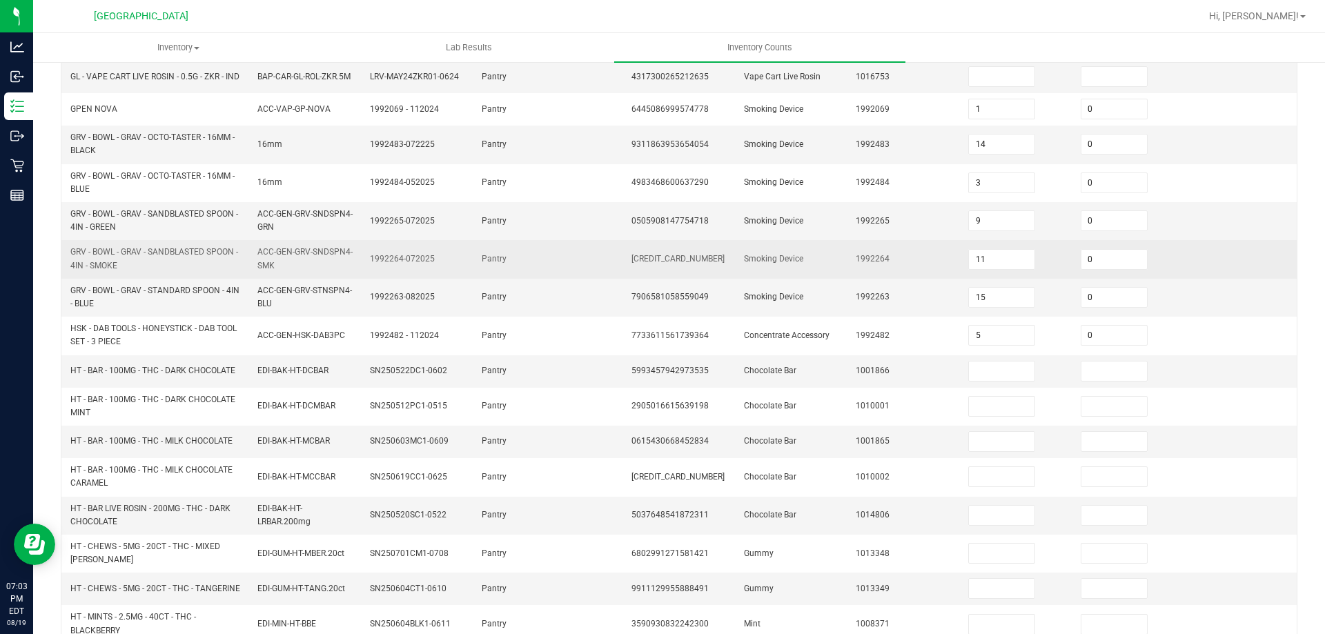
scroll to position [276, 0]
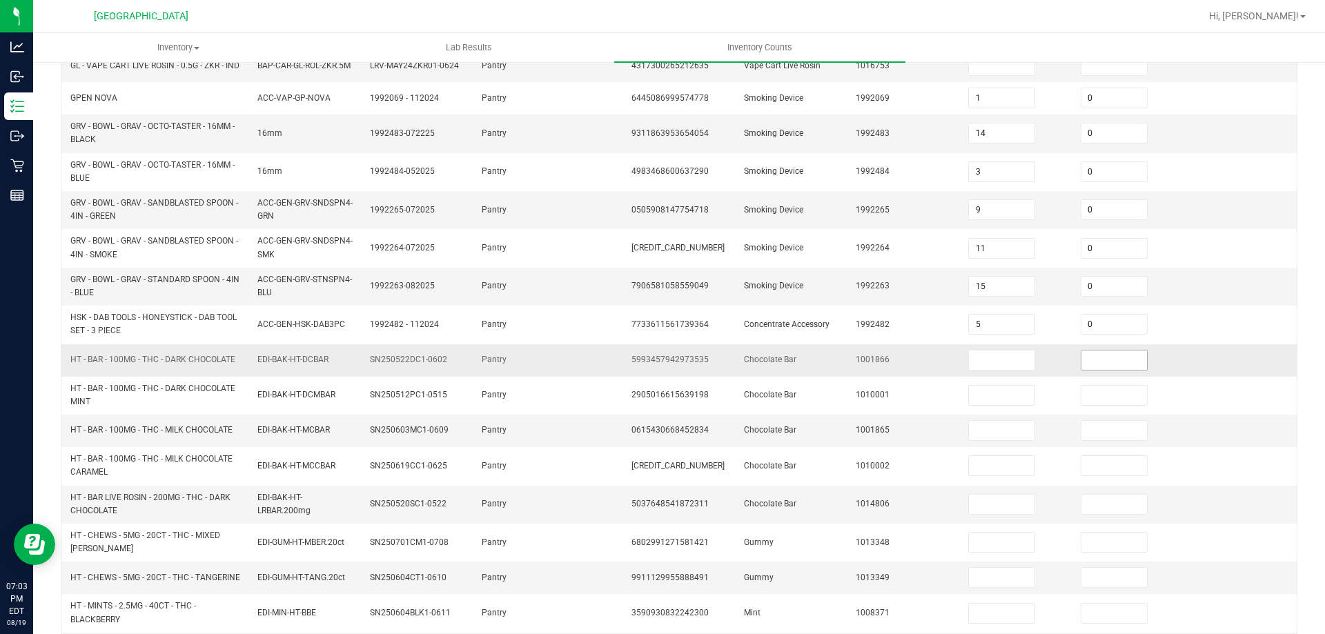
click at [1081, 363] on input at bounding box center [1114, 359] width 66 height 19
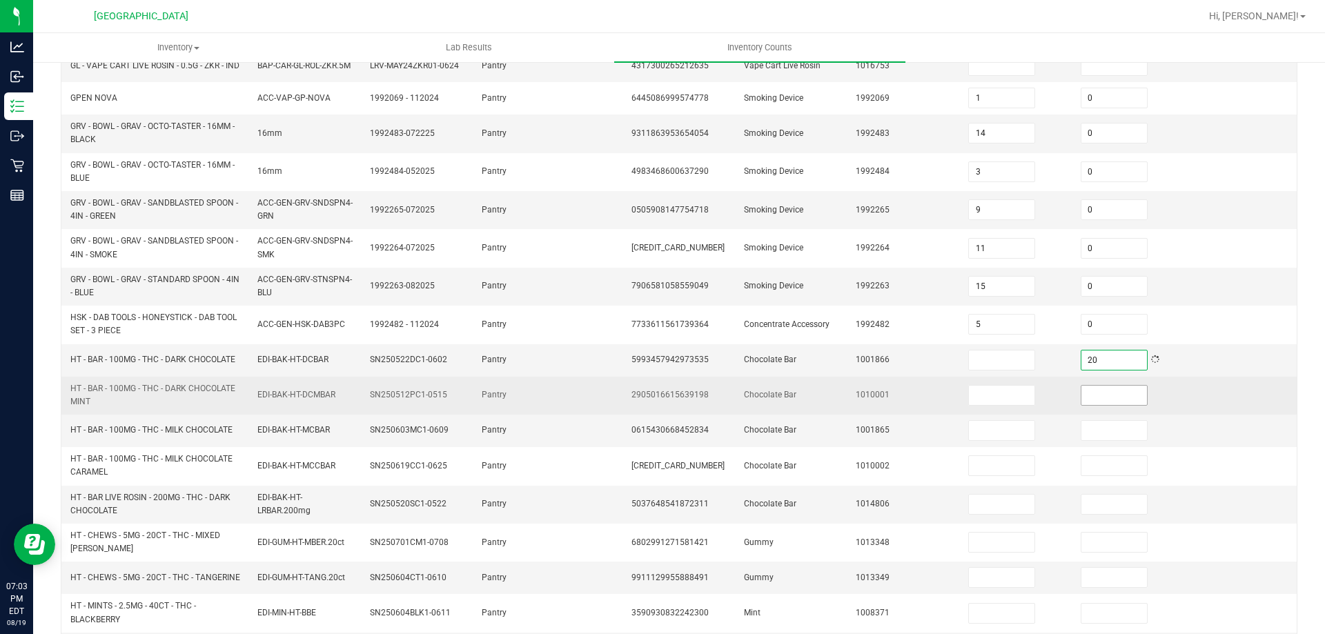
click at [1118, 403] on input at bounding box center [1114, 395] width 66 height 19
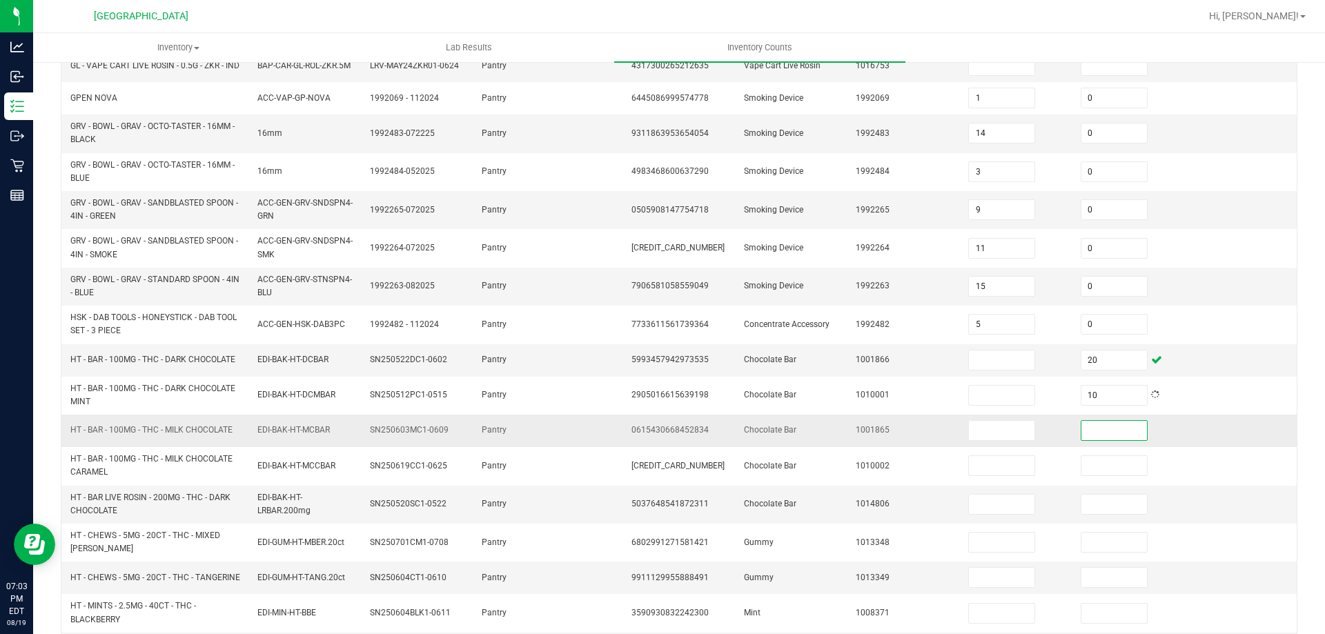
click at [1101, 439] on input at bounding box center [1114, 430] width 66 height 19
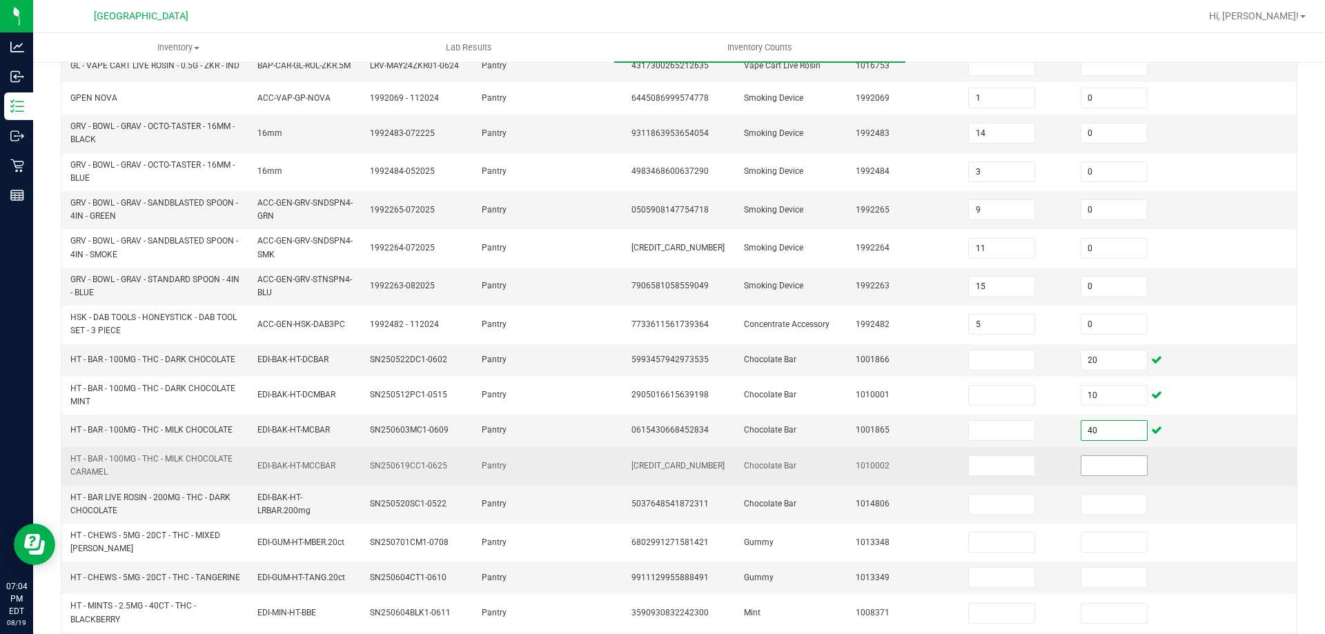
click at [1105, 464] on input at bounding box center [1114, 465] width 66 height 19
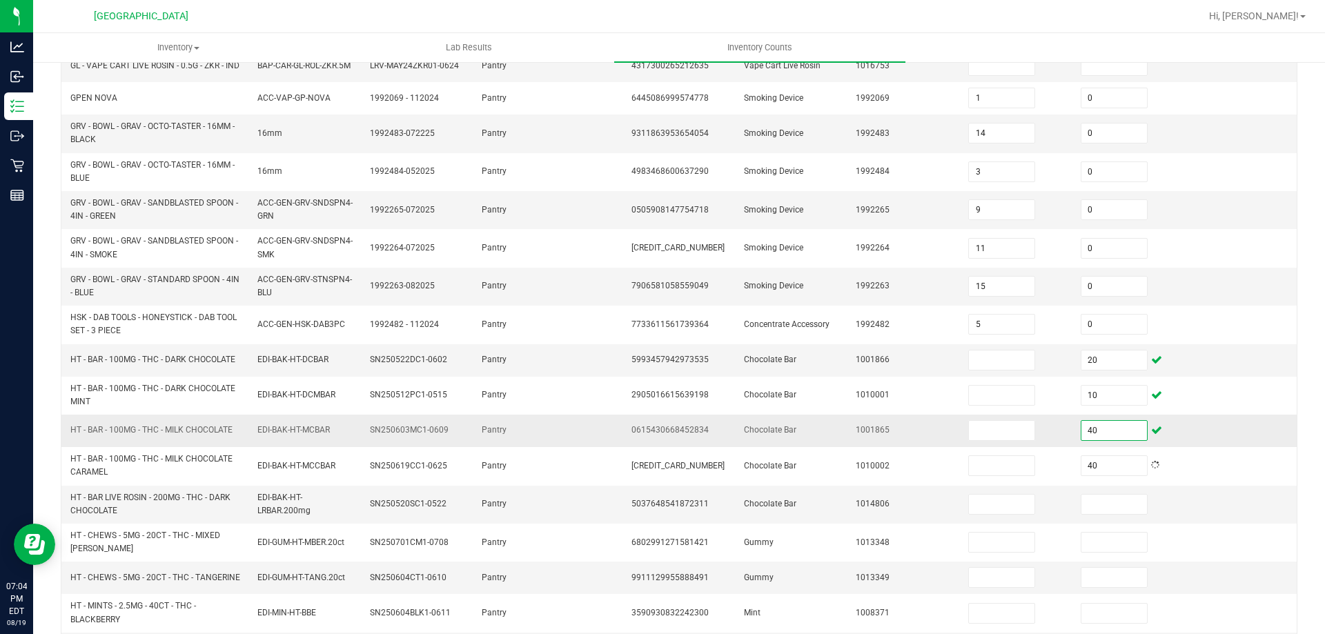
click at [1083, 440] on input "40" at bounding box center [1114, 430] width 66 height 19
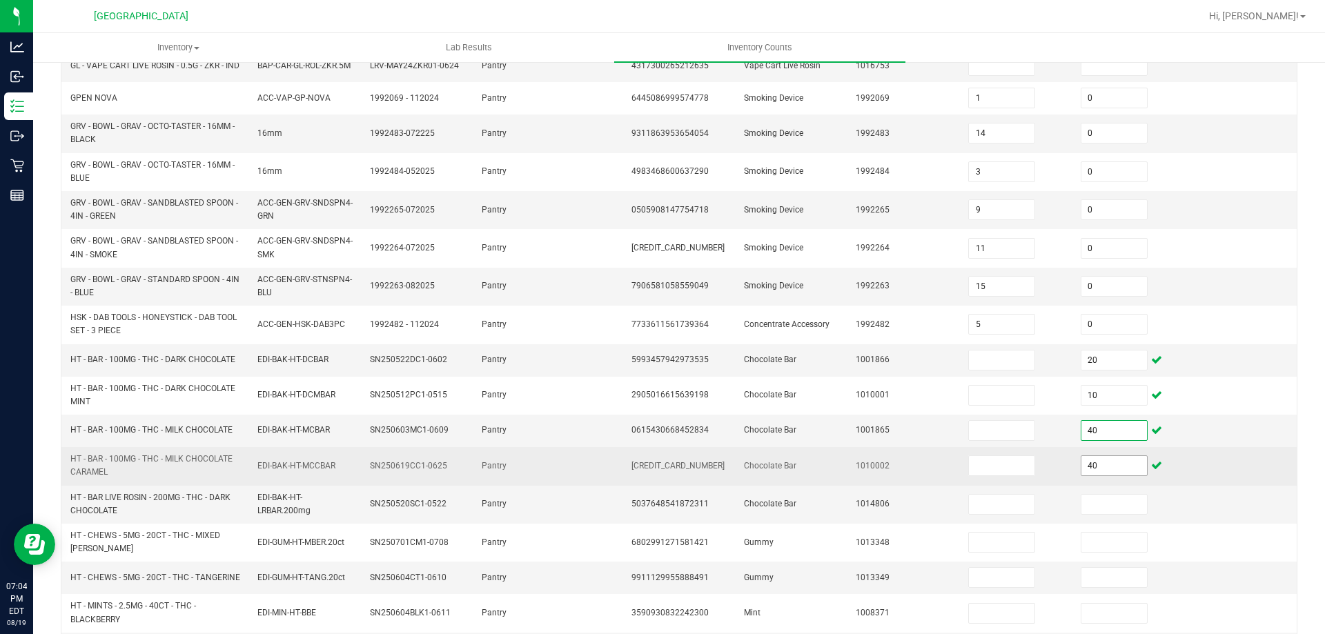
click at [1106, 466] on input "40" at bounding box center [1114, 465] width 66 height 19
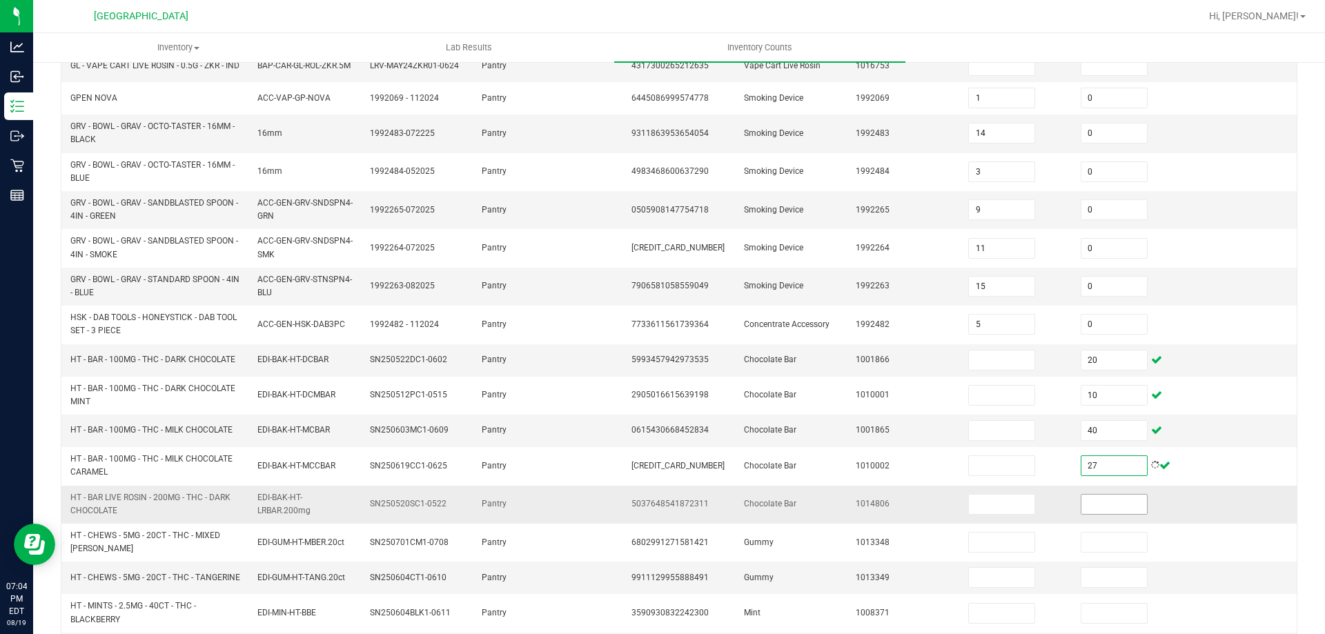
drag, startPoint x: 1087, startPoint y: 500, endPoint x: 1066, endPoint y: 486, distance: 25.5
click at [1087, 500] on input at bounding box center [1114, 504] width 66 height 19
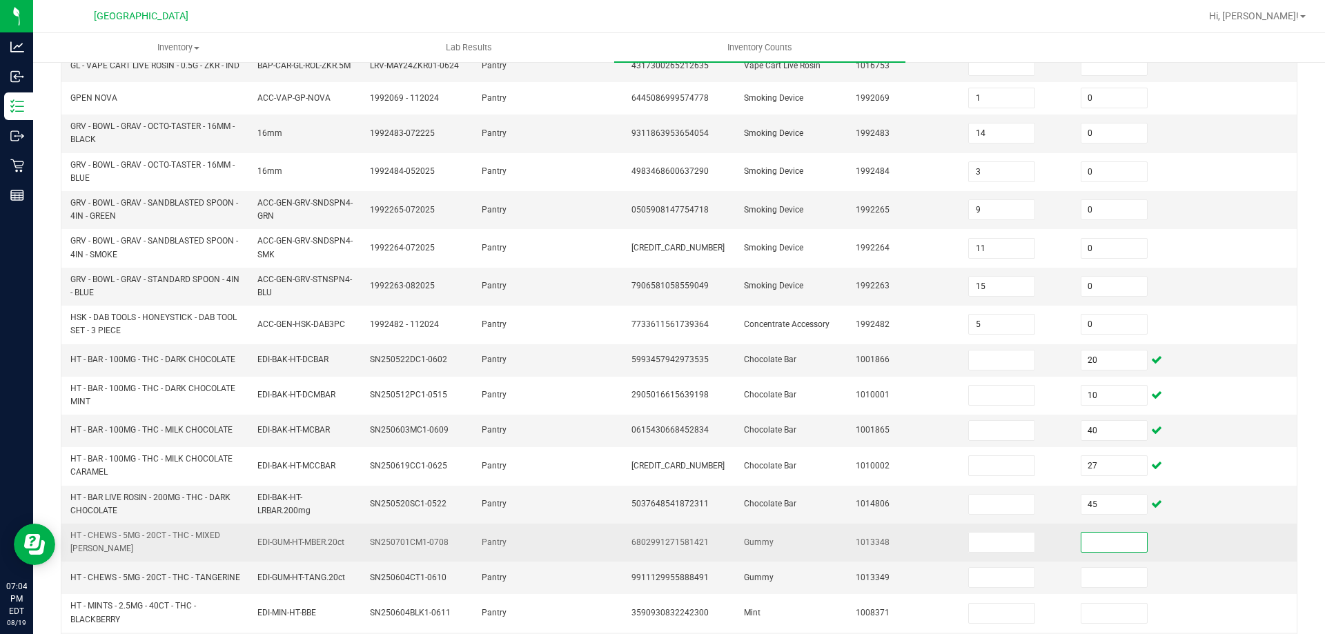
click at [1094, 541] on input at bounding box center [1114, 542] width 66 height 19
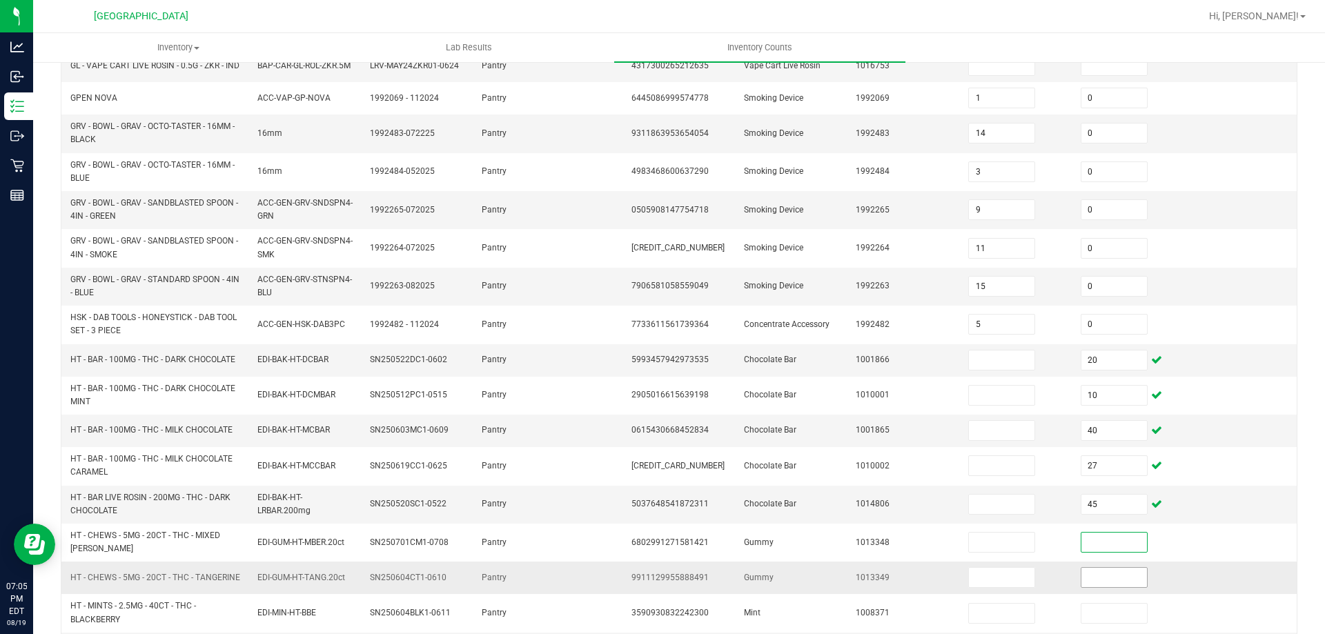
click at [1097, 587] on input at bounding box center [1114, 577] width 66 height 19
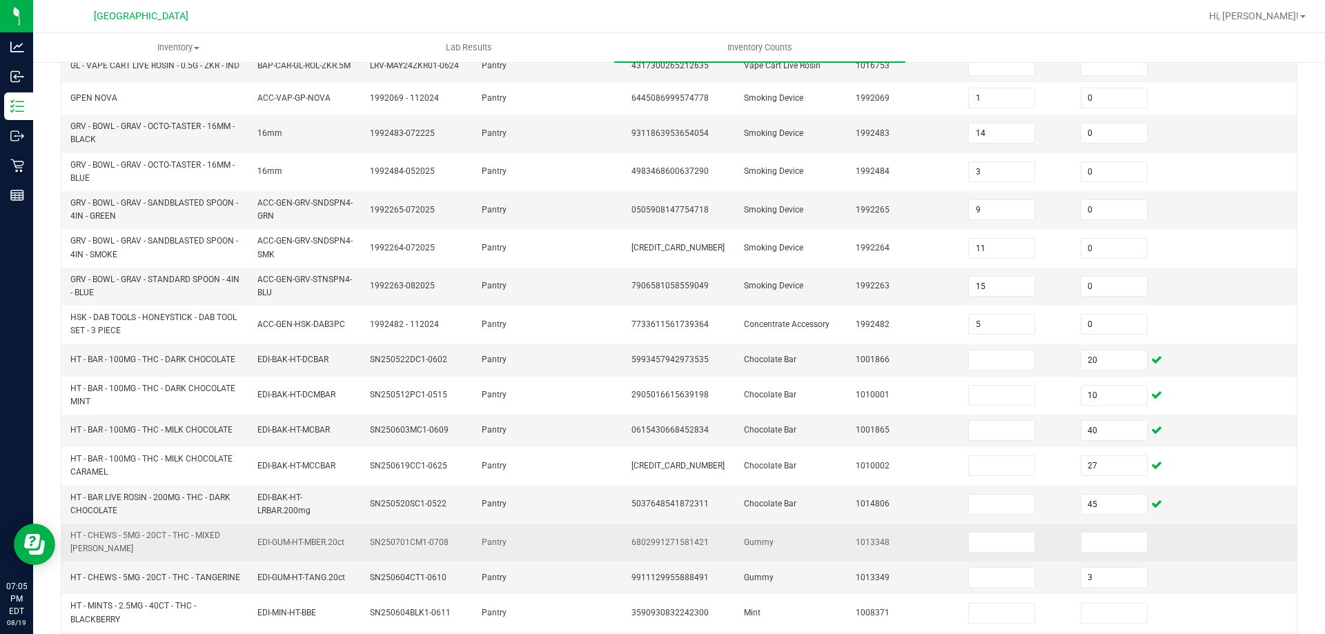
click at [1216, 549] on td at bounding box center [1240, 543] width 112 height 38
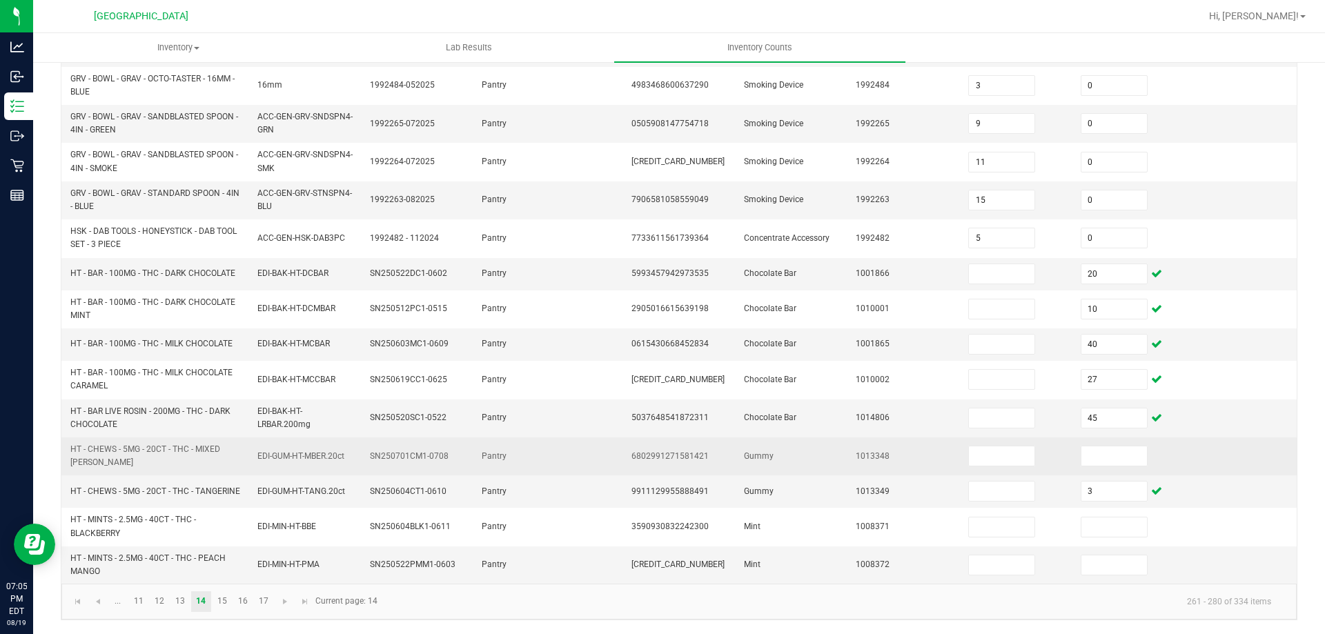
scroll to position [373, 0]
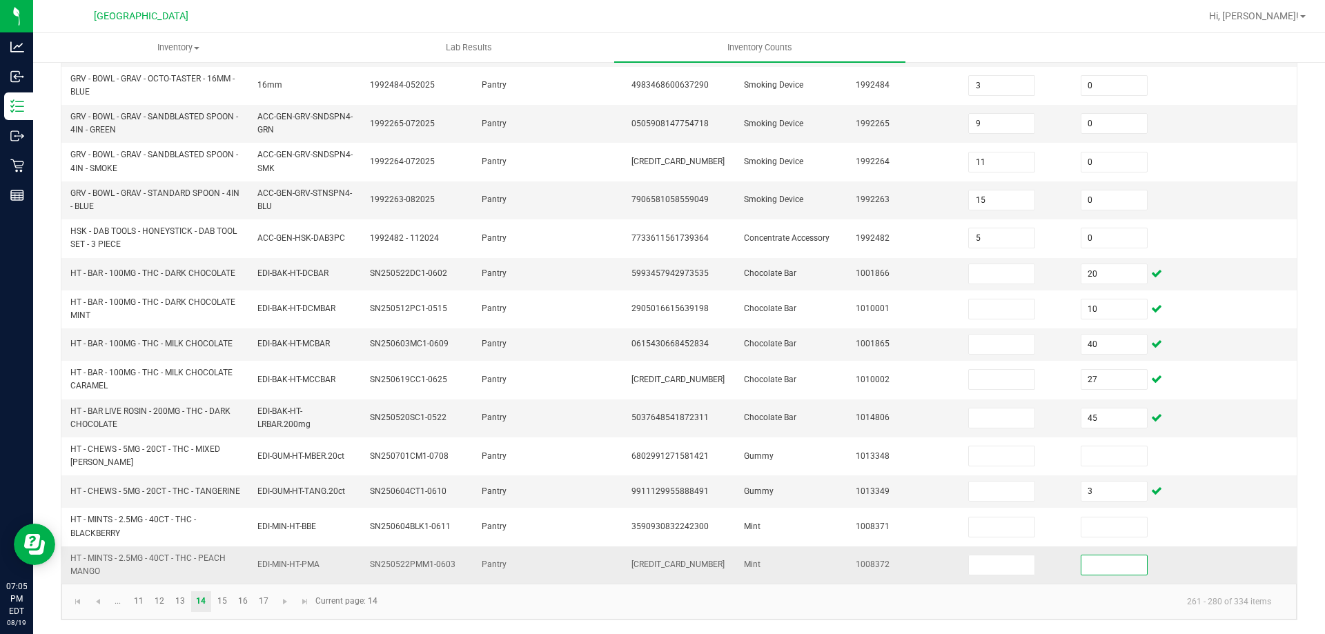
click at [1110, 571] on input at bounding box center [1114, 564] width 66 height 19
click at [226, 597] on link "15" at bounding box center [222, 601] width 20 height 21
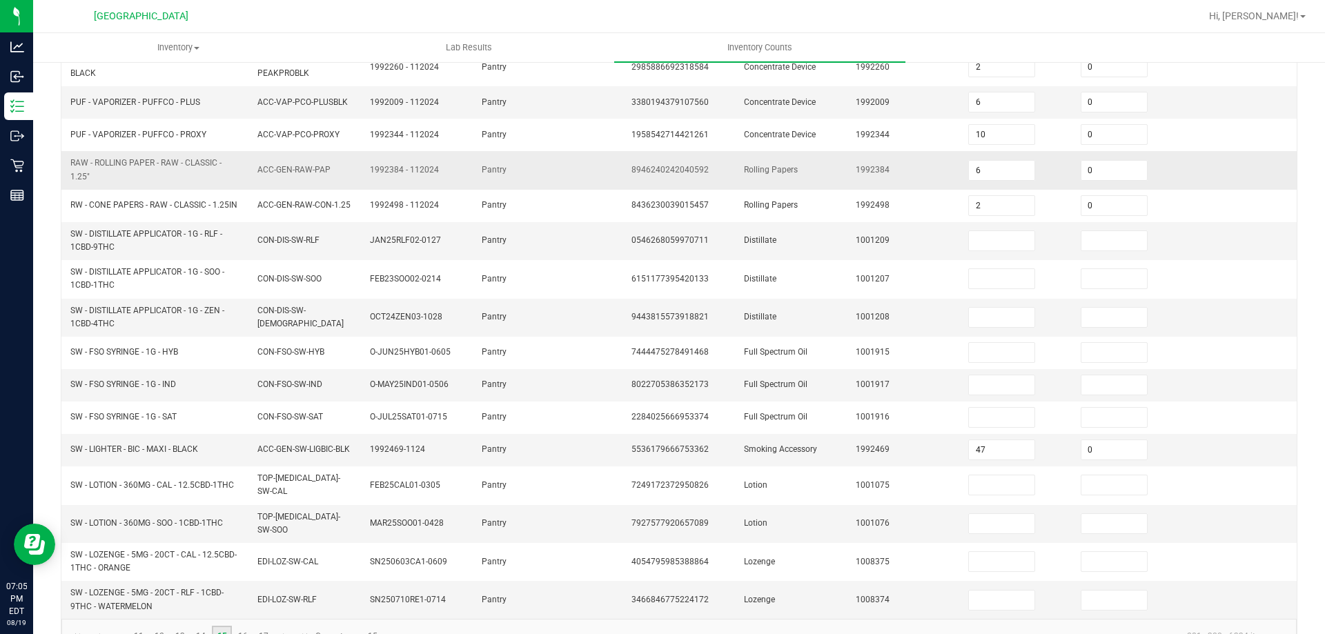
scroll to position [344, 0]
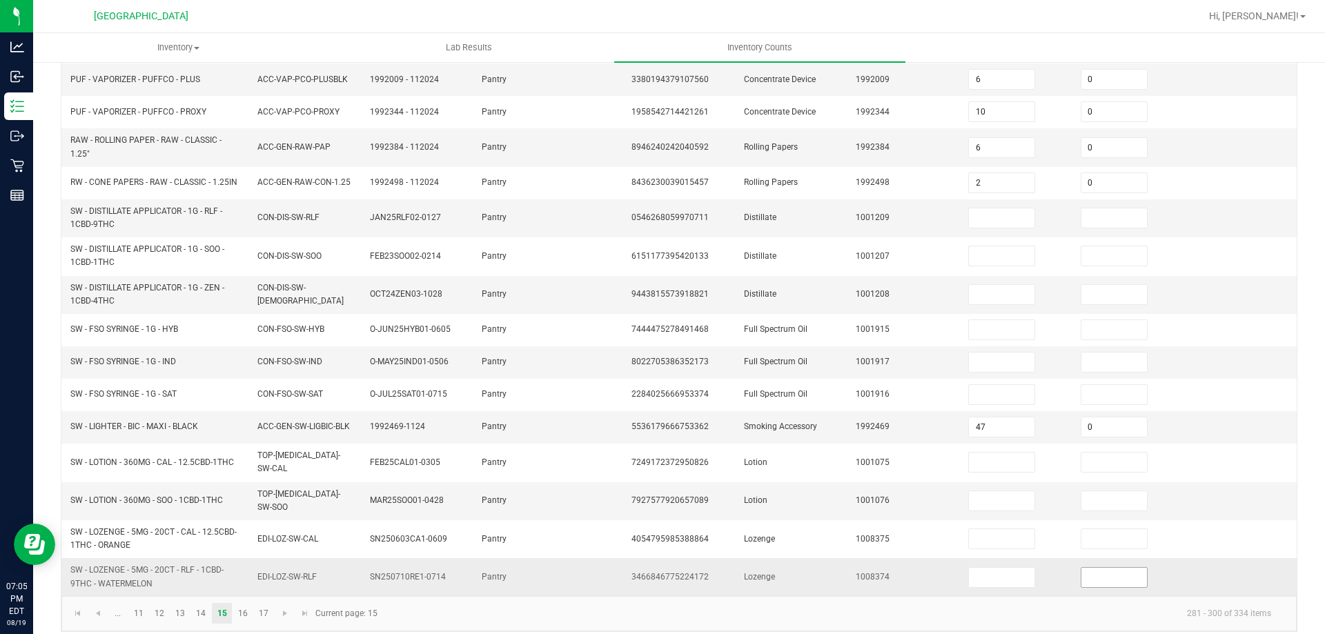
click at [1081, 573] on input at bounding box center [1114, 577] width 66 height 19
click at [250, 604] on link "16" at bounding box center [243, 613] width 20 height 21
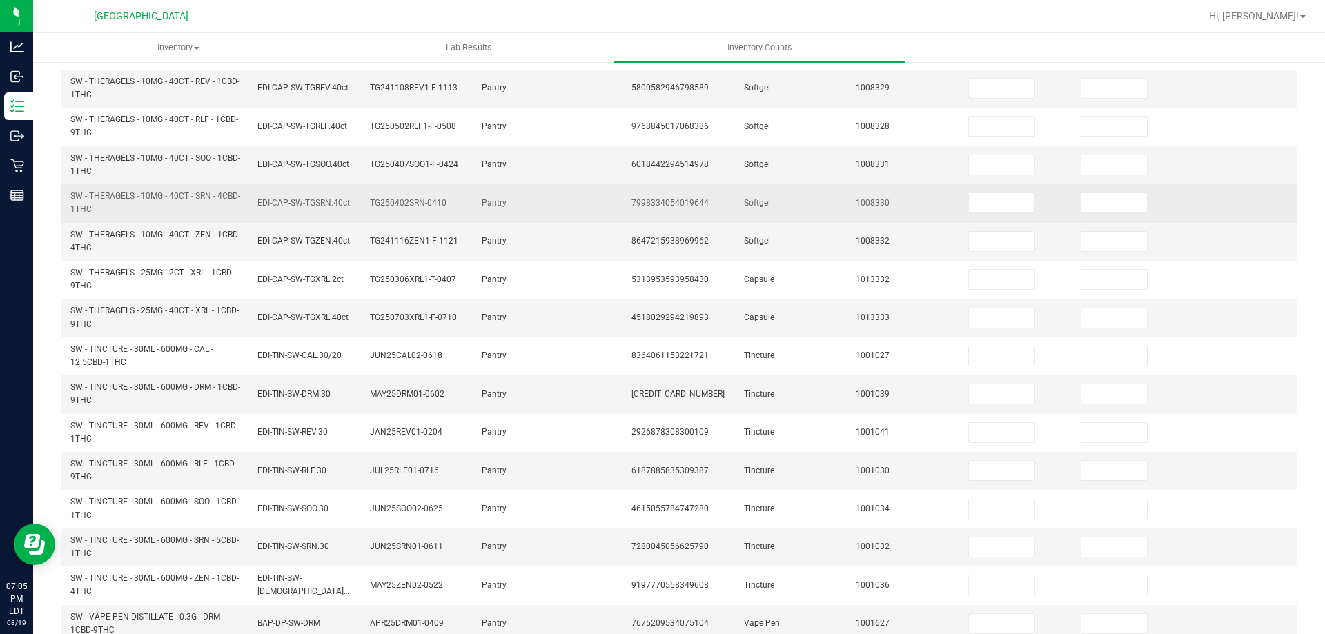
scroll to position [68, 0]
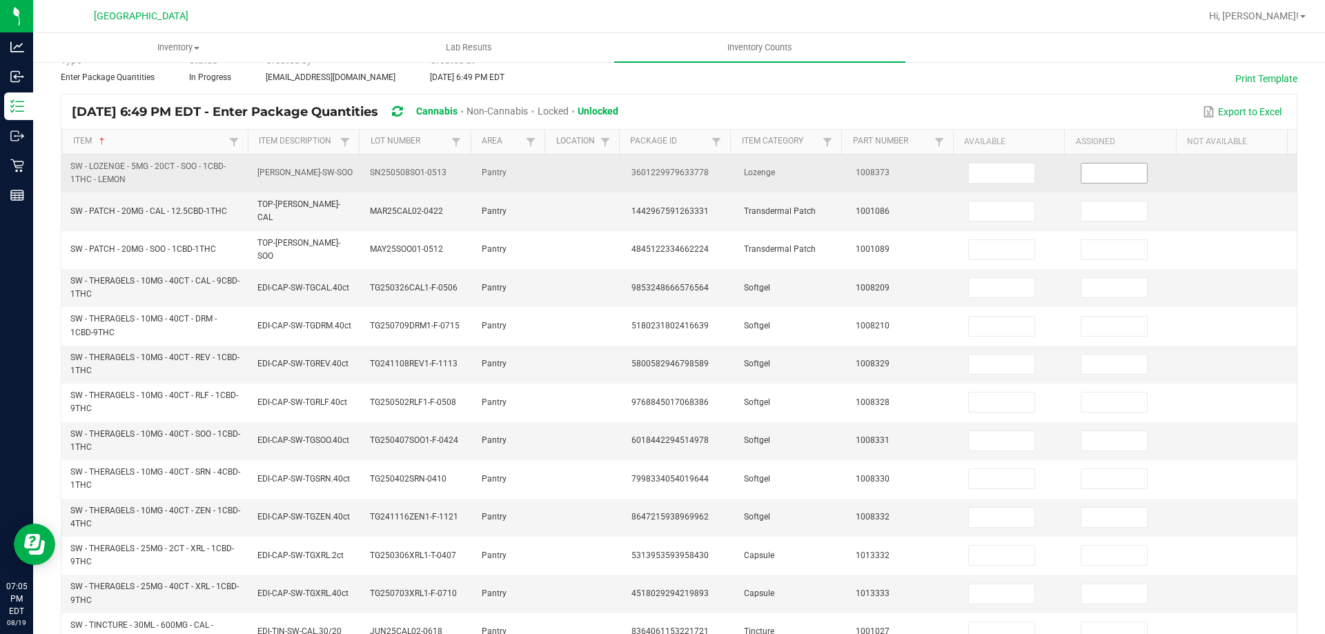
click at [1120, 177] on input at bounding box center [1114, 173] width 66 height 19
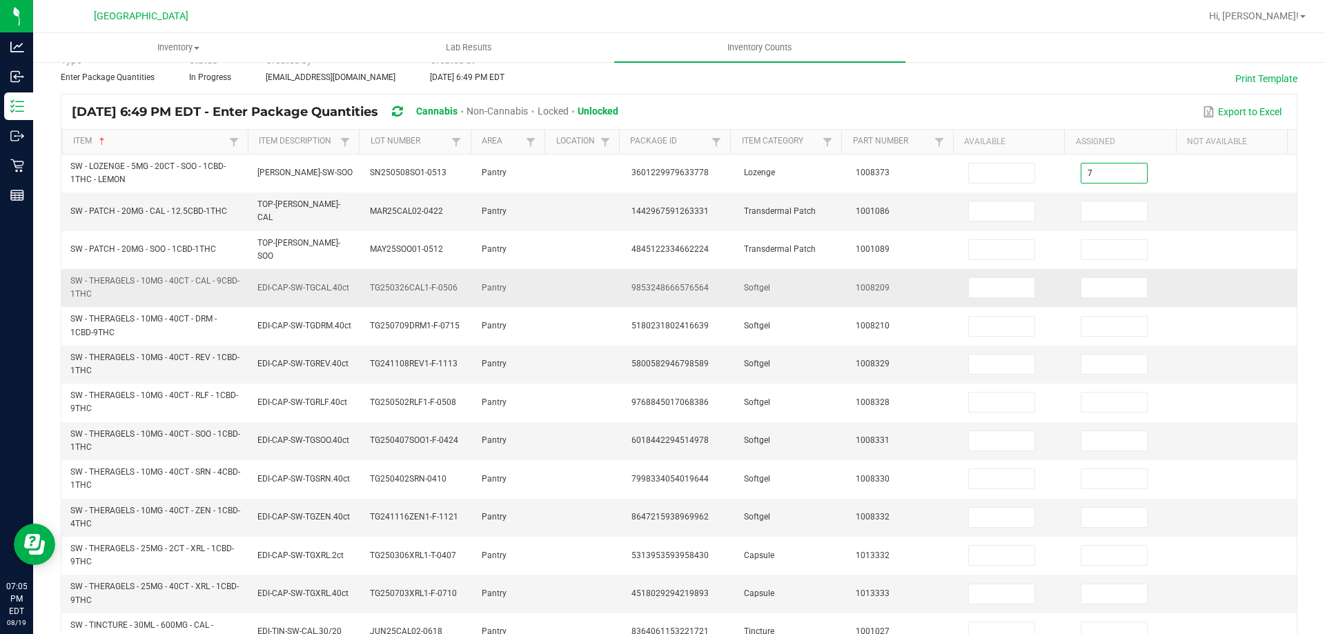
click at [1139, 274] on td at bounding box center [1128, 288] width 112 height 38
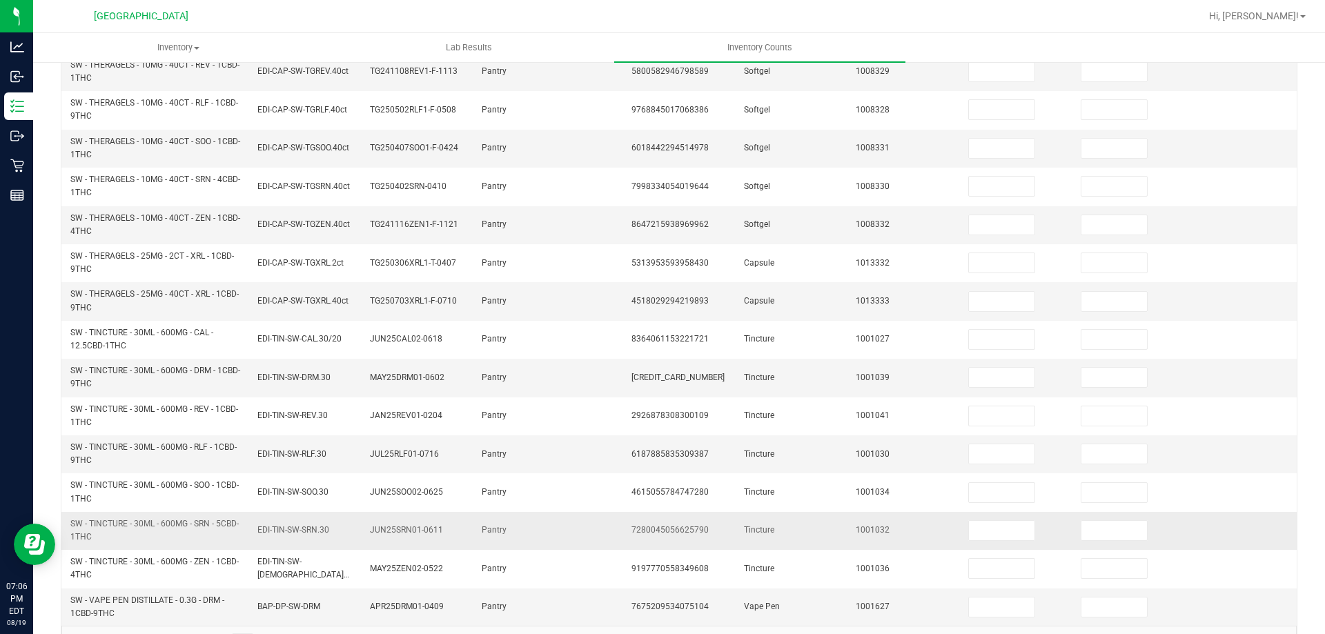
scroll to position [391, 0]
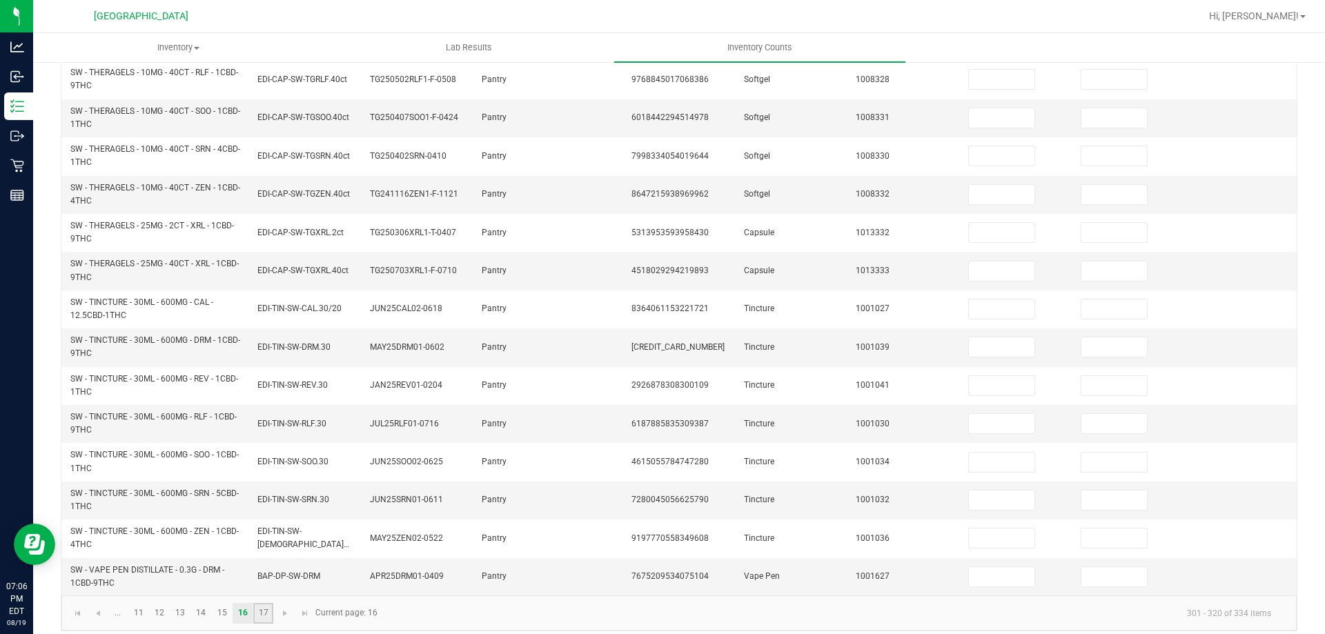
click at [267, 604] on link "17" at bounding box center [263, 613] width 20 height 21
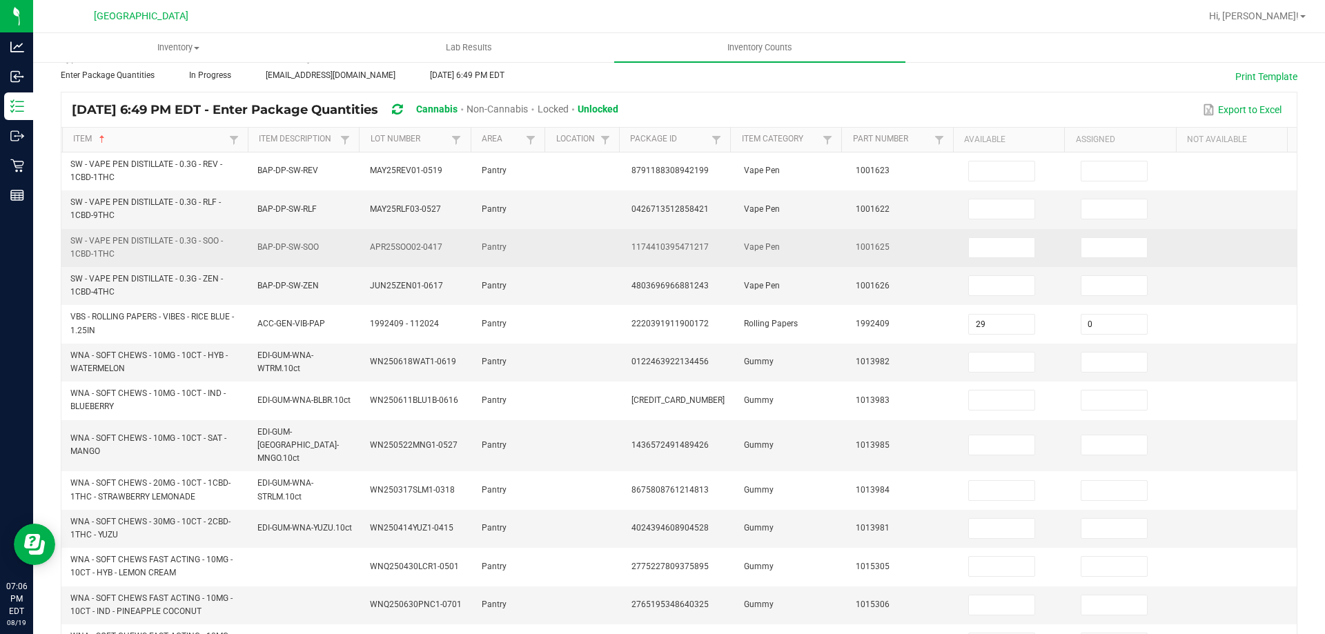
scroll to position [173, 0]
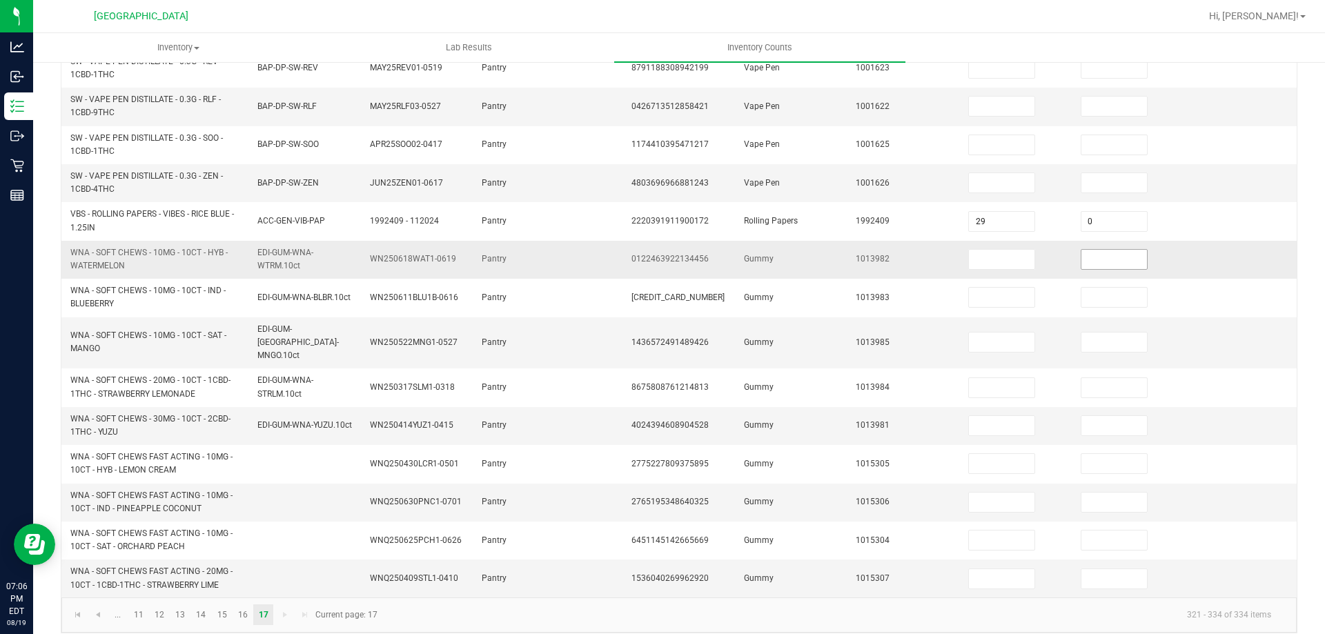
click at [1105, 264] on input at bounding box center [1114, 259] width 66 height 19
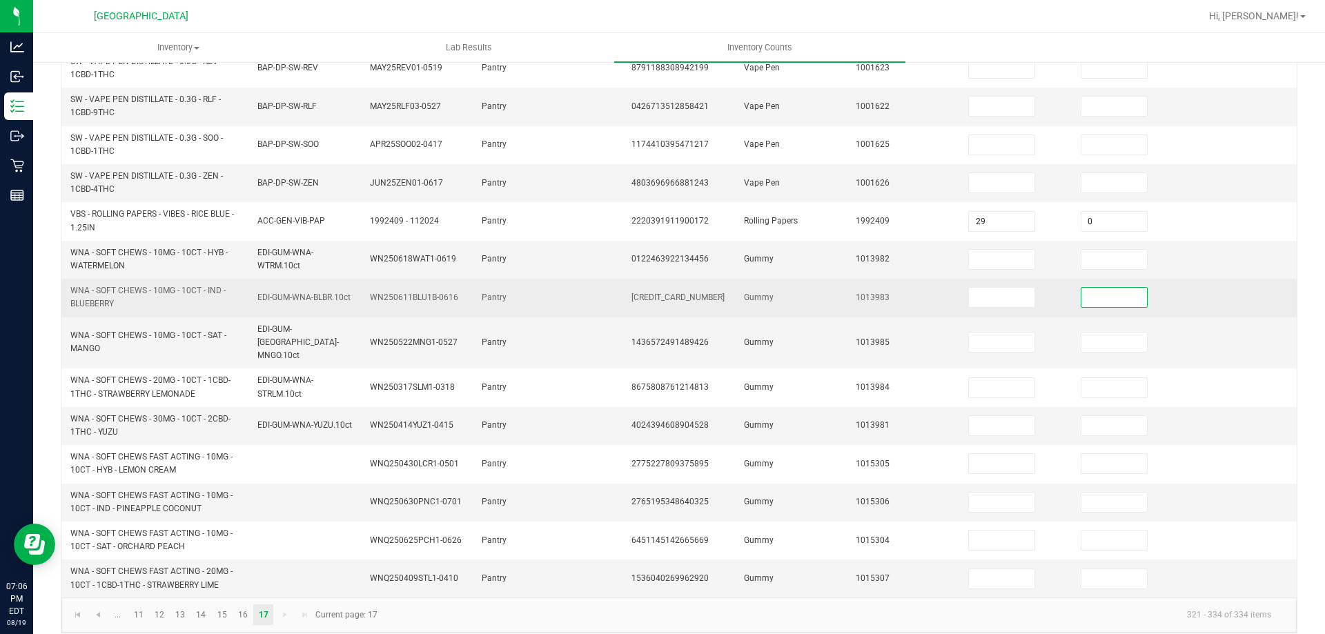
click at [1107, 301] on input at bounding box center [1114, 297] width 66 height 19
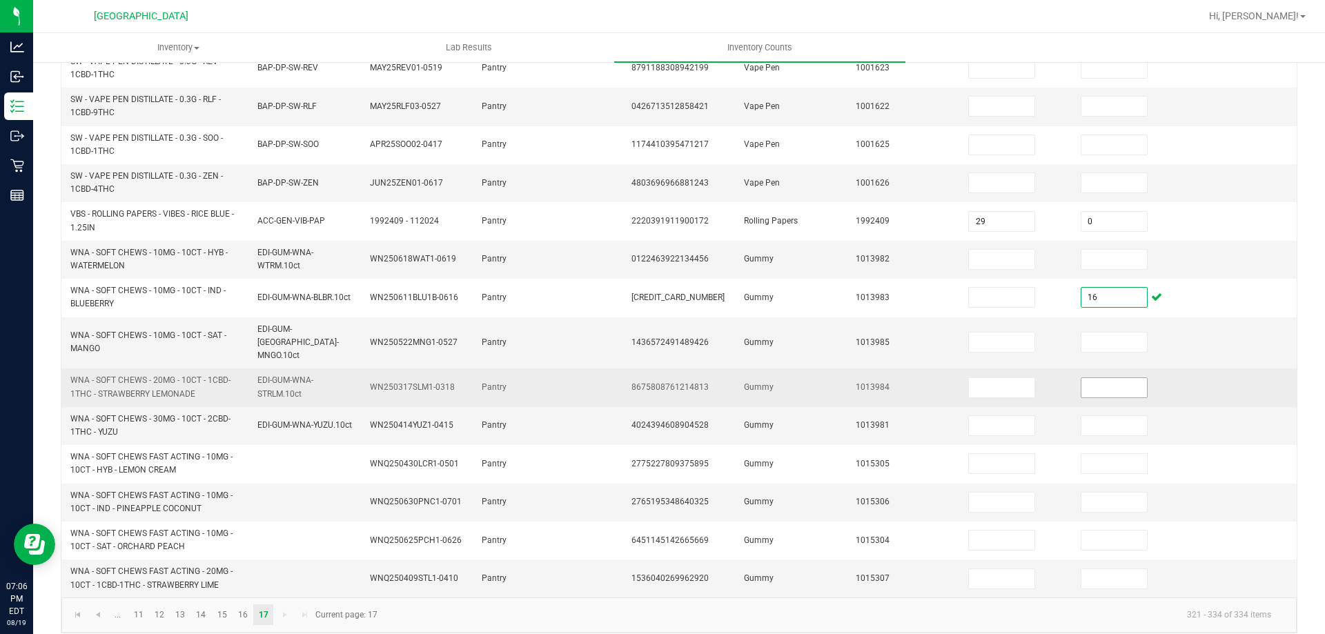
drag, startPoint x: 1107, startPoint y: 371, endPoint x: 1080, endPoint y: 369, distance: 26.3
click at [1107, 378] on input at bounding box center [1114, 387] width 66 height 19
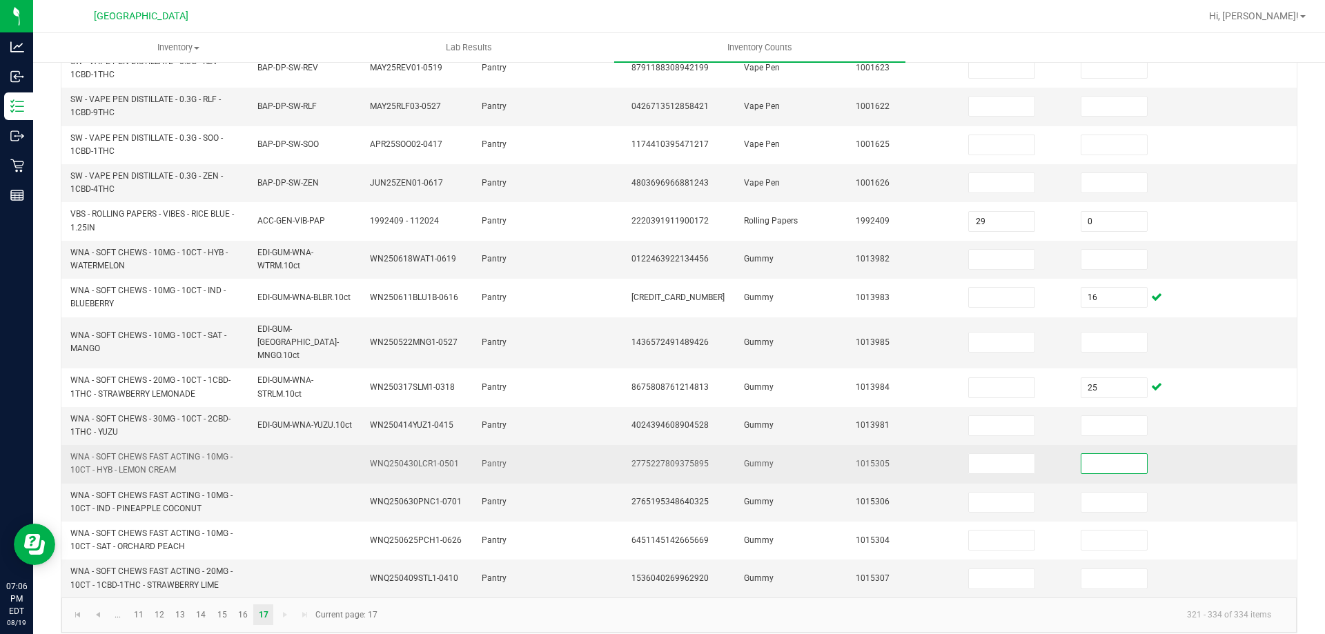
click at [1086, 454] on input at bounding box center [1114, 463] width 66 height 19
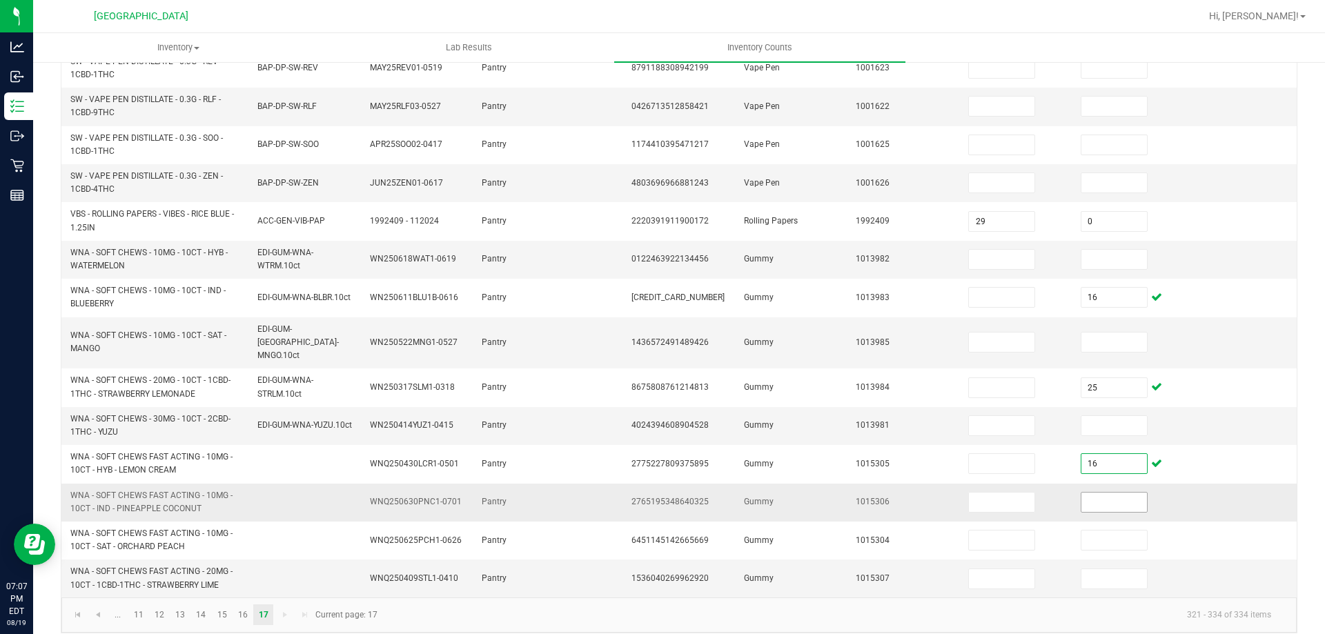
click at [1098, 493] on input at bounding box center [1114, 502] width 66 height 19
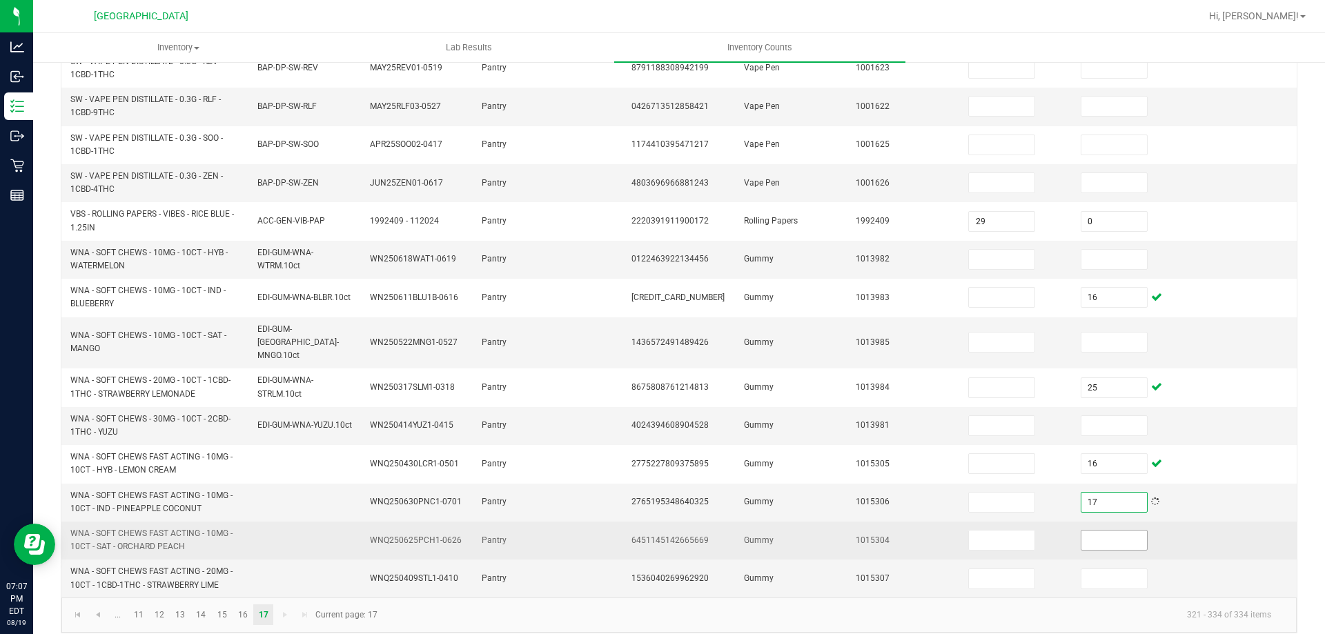
click at [1090, 537] on span at bounding box center [1113, 540] width 67 height 21
click at [1100, 531] on input at bounding box center [1114, 540] width 66 height 19
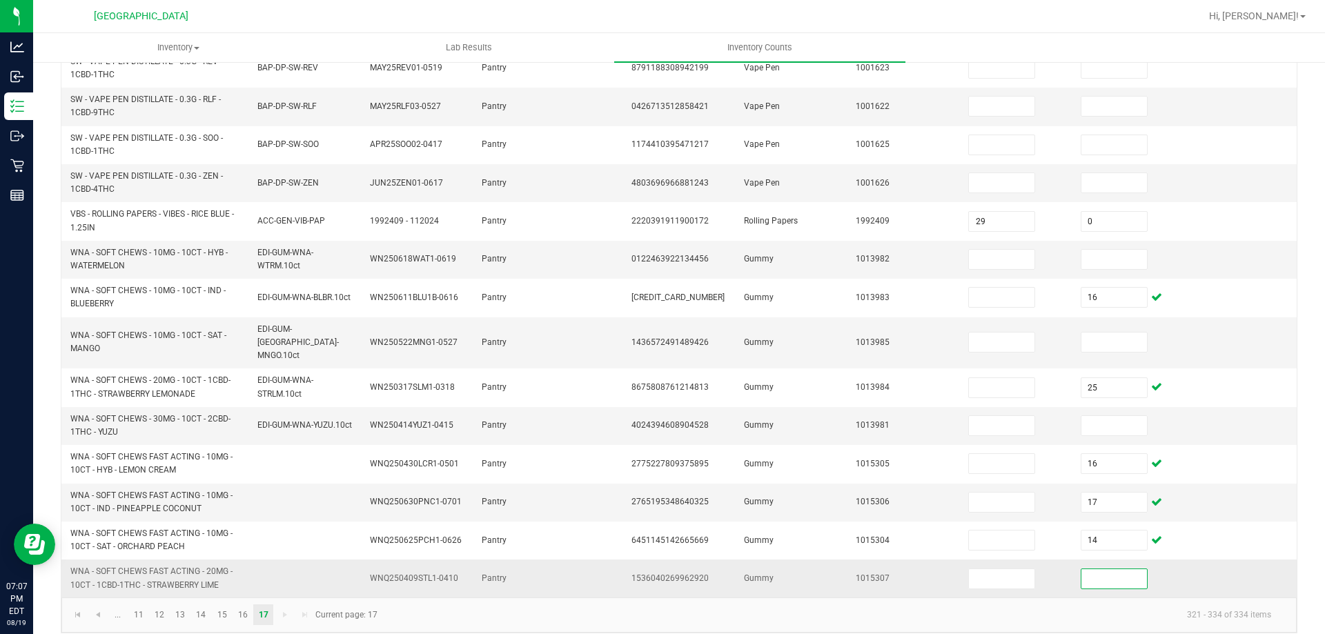
click at [1098, 569] on input at bounding box center [1114, 578] width 66 height 19
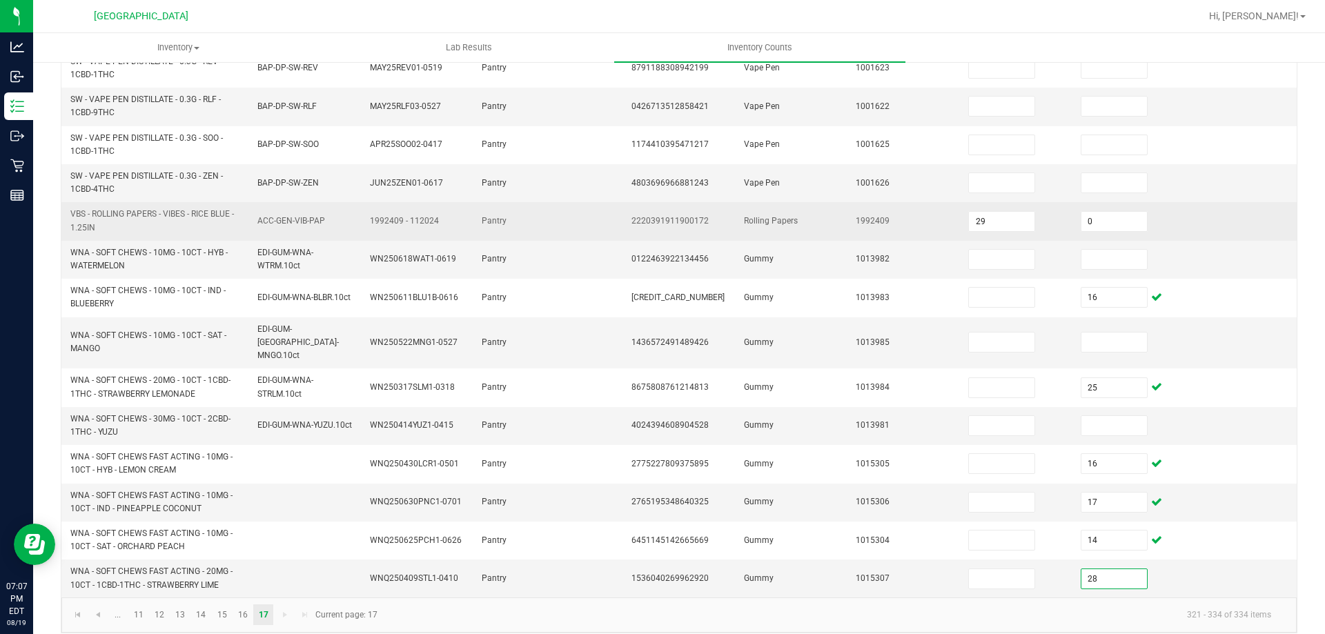
click at [1253, 226] on td at bounding box center [1240, 221] width 112 height 38
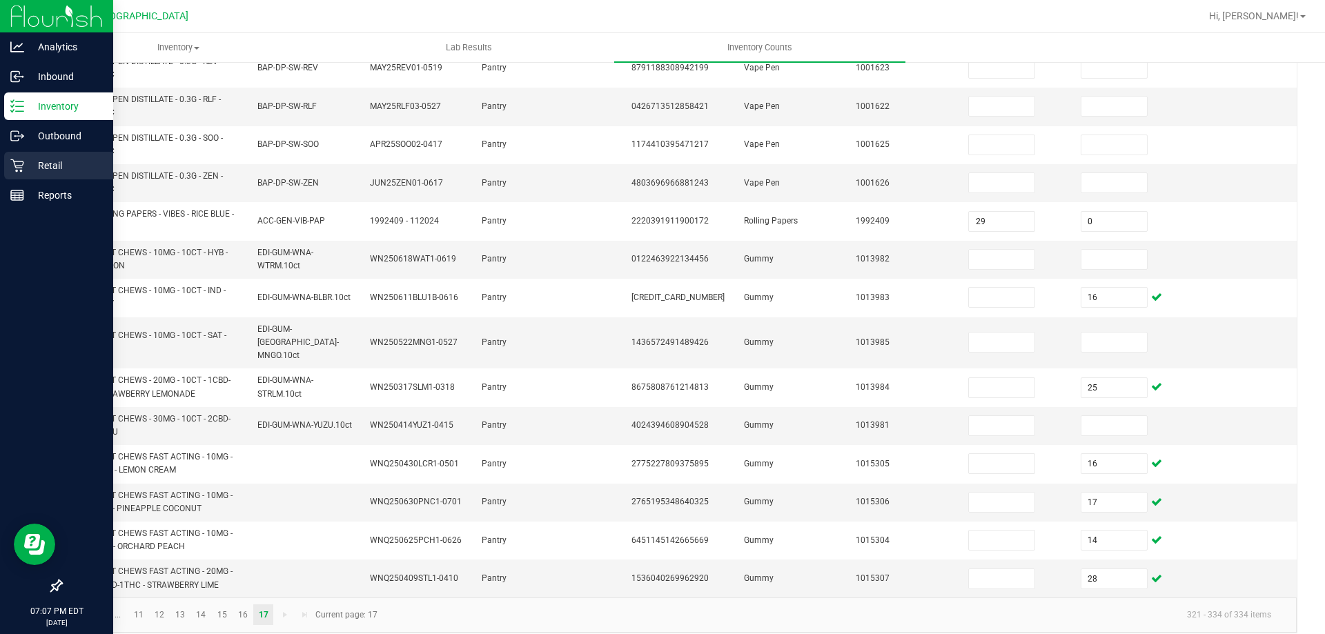
click at [34, 170] on p "Retail" at bounding box center [65, 165] width 83 height 17
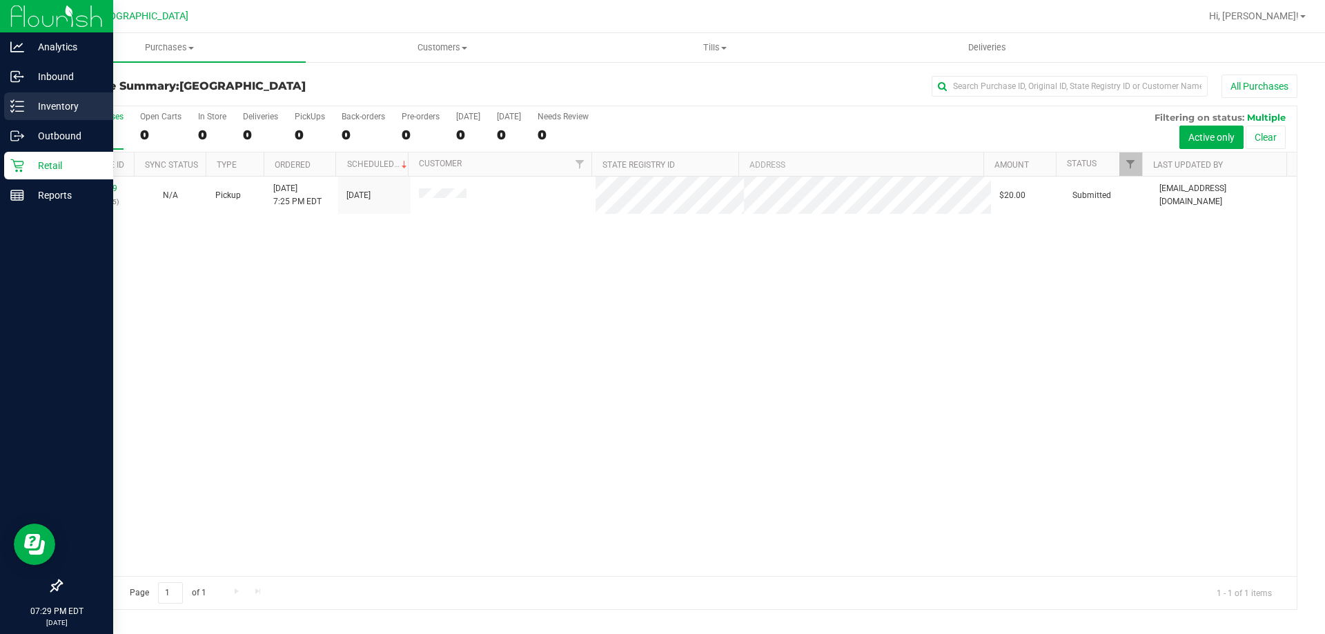
click at [67, 104] on p "Inventory" at bounding box center [65, 106] width 83 height 17
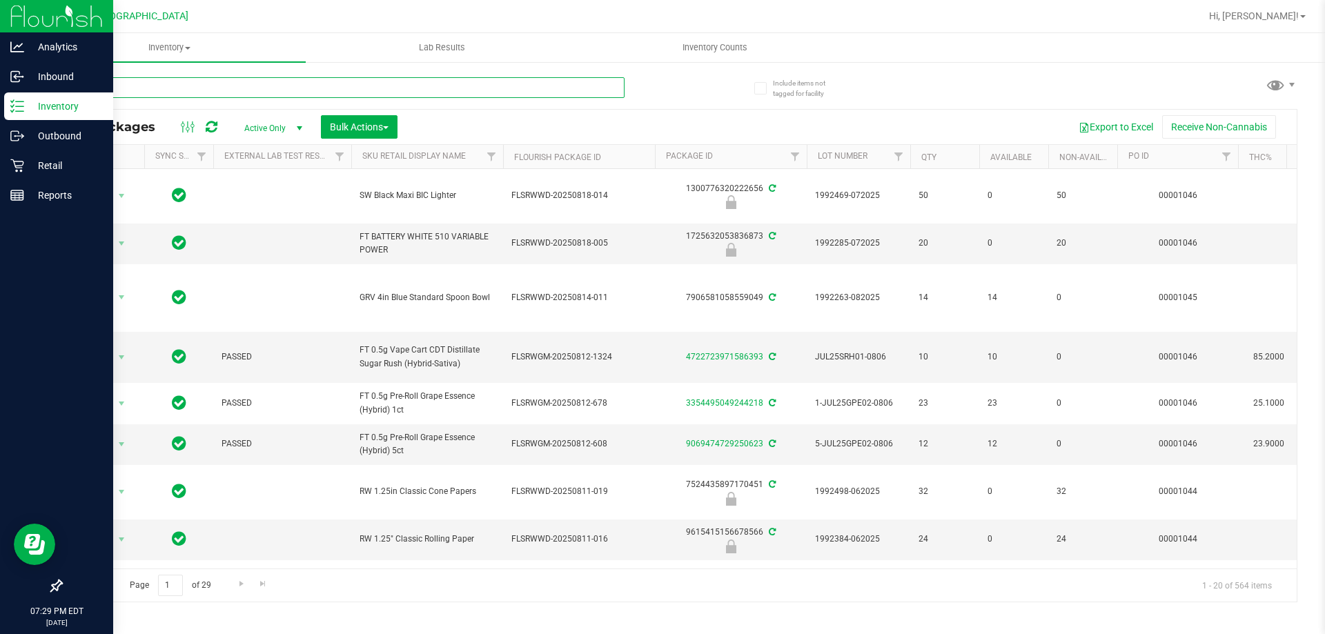
click at [274, 97] on input "text" at bounding box center [343, 87] width 564 height 21
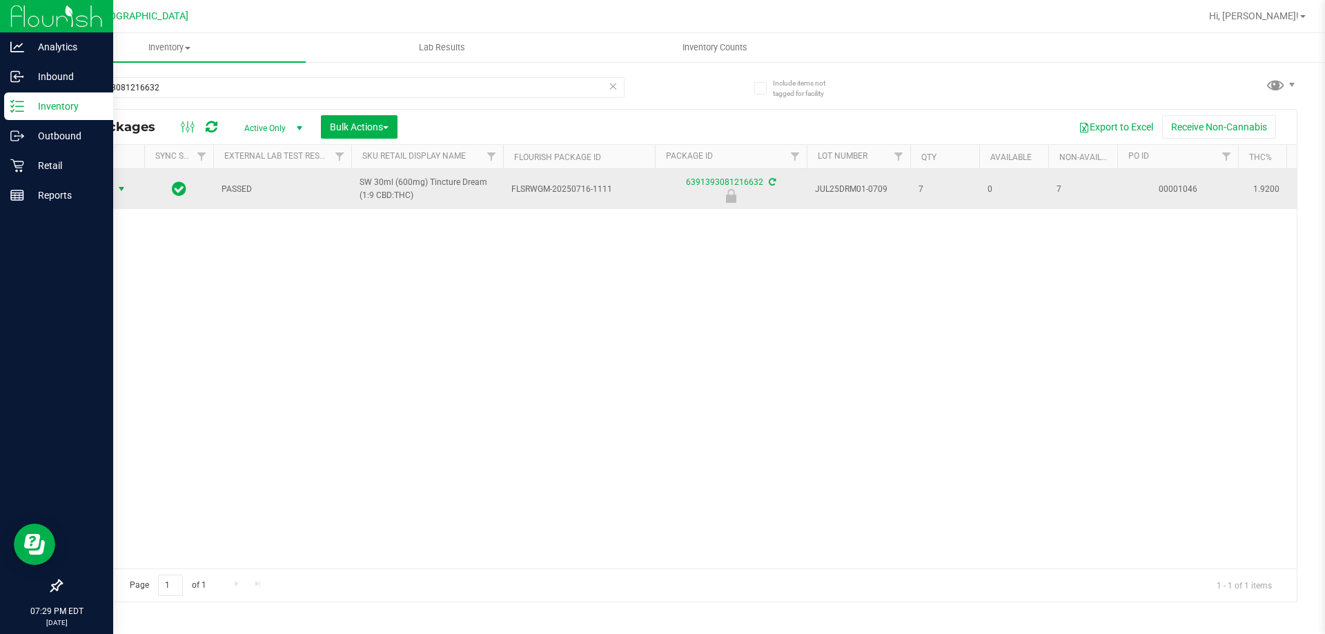
click at [103, 183] on span "Action" at bounding box center [93, 188] width 37 height 19
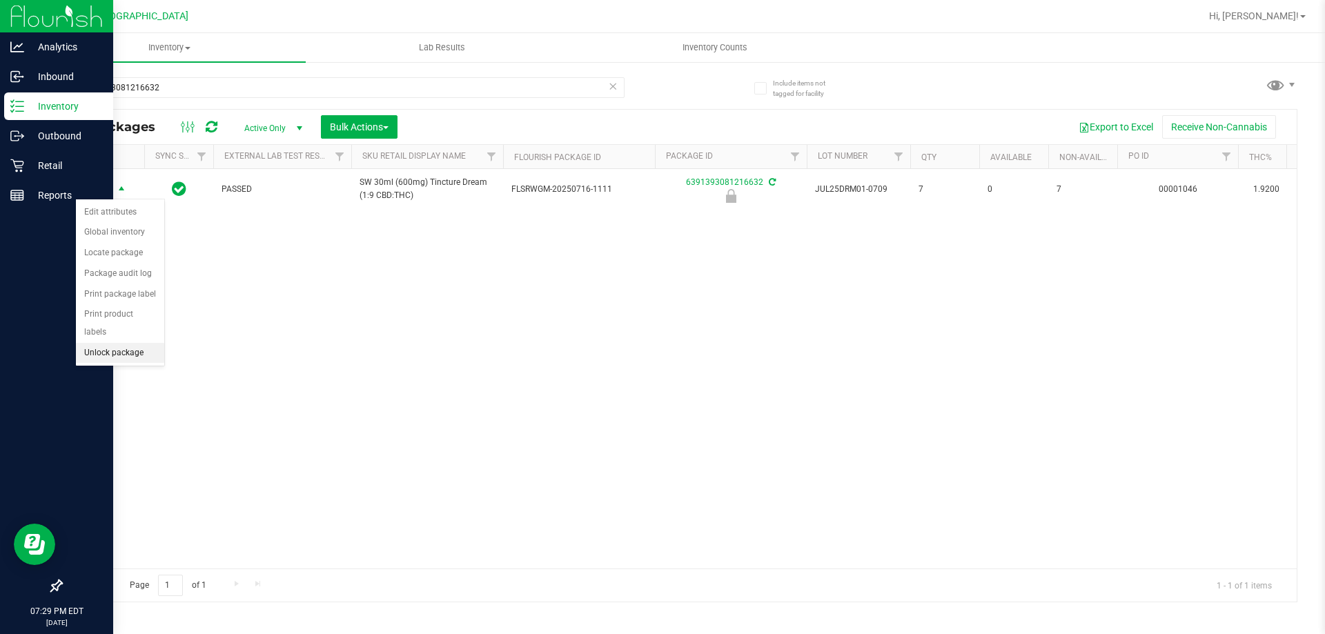
click at [108, 343] on li "Unlock package" at bounding box center [120, 353] width 88 height 21
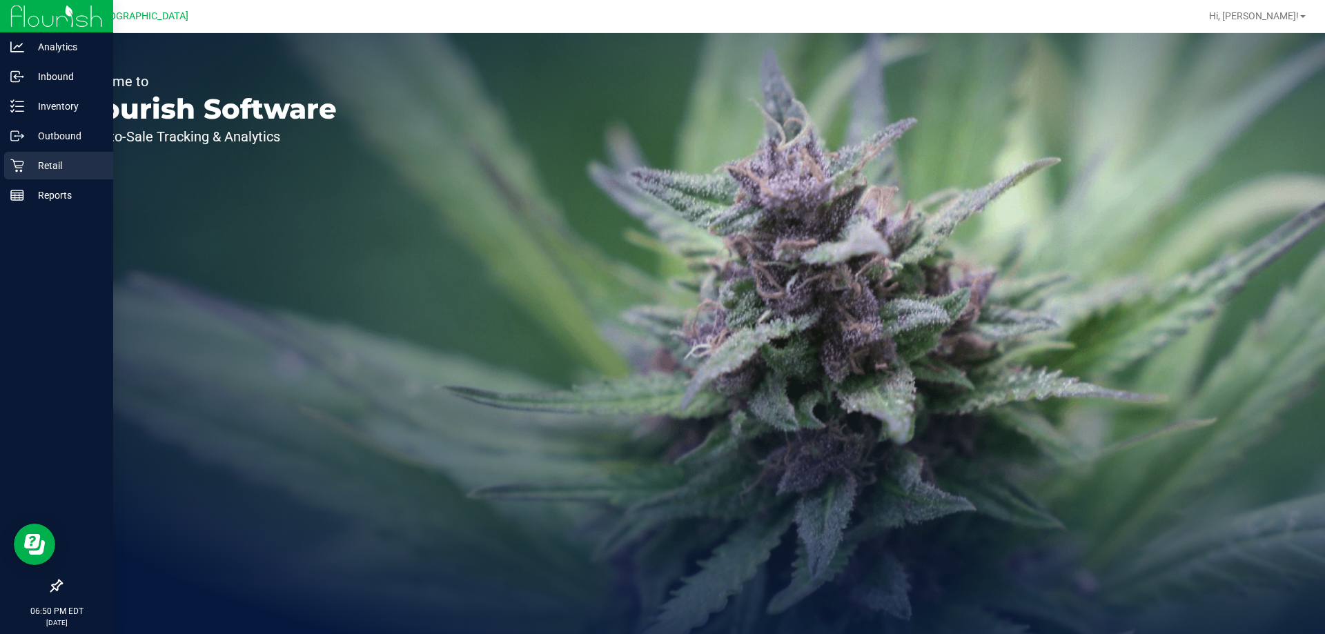
click at [63, 165] on p "Retail" at bounding box center [65, 165] width 83 height 17
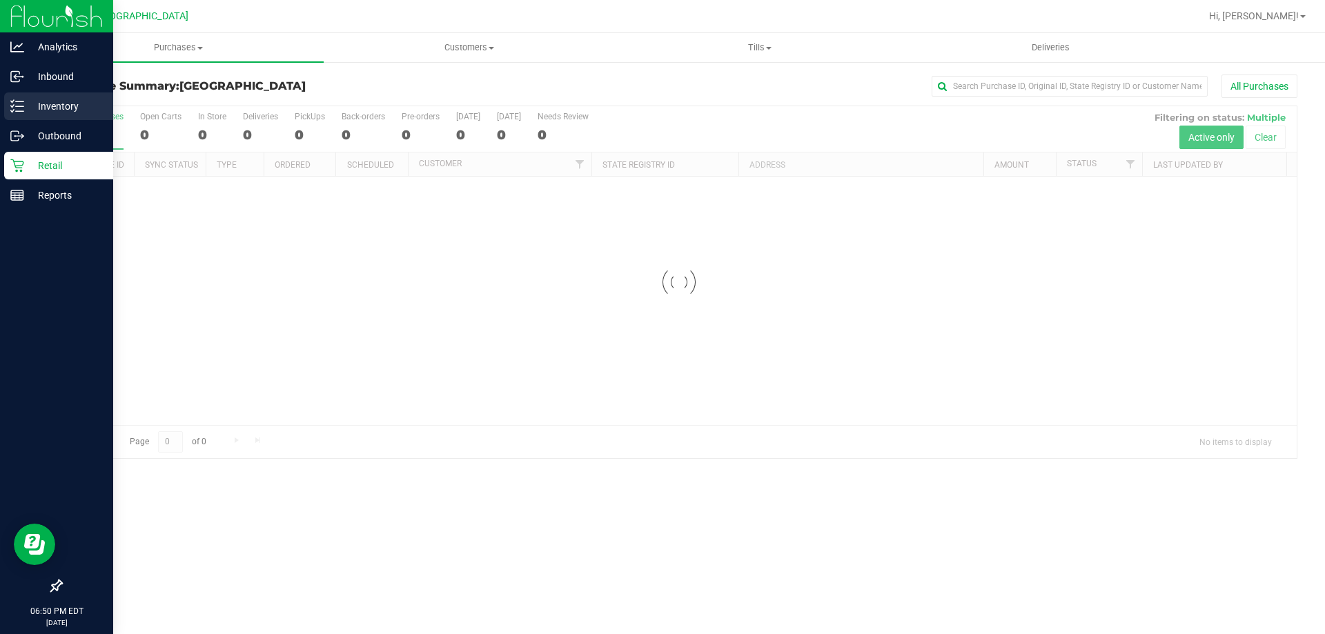
click at [48, 104] on p "Inventory" at bounding box center [65, 106] width 83 height 17
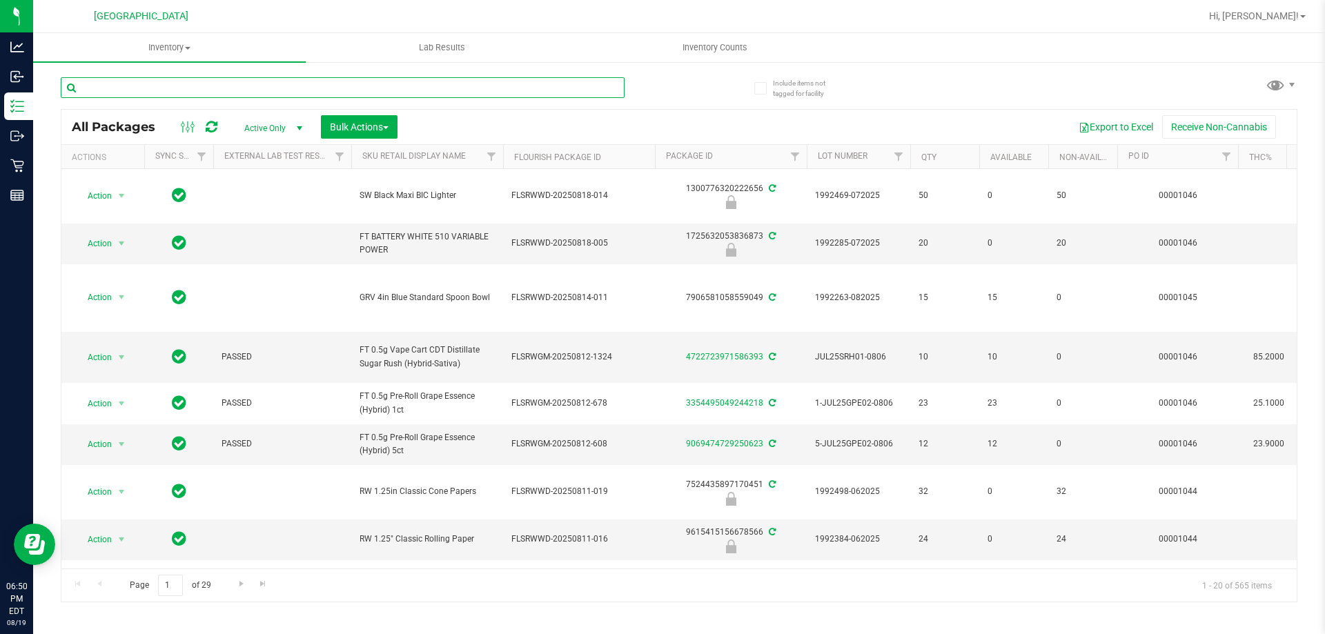
click at [166, 82] on input "text" at bounding box center [343, 87] width 564 height 21
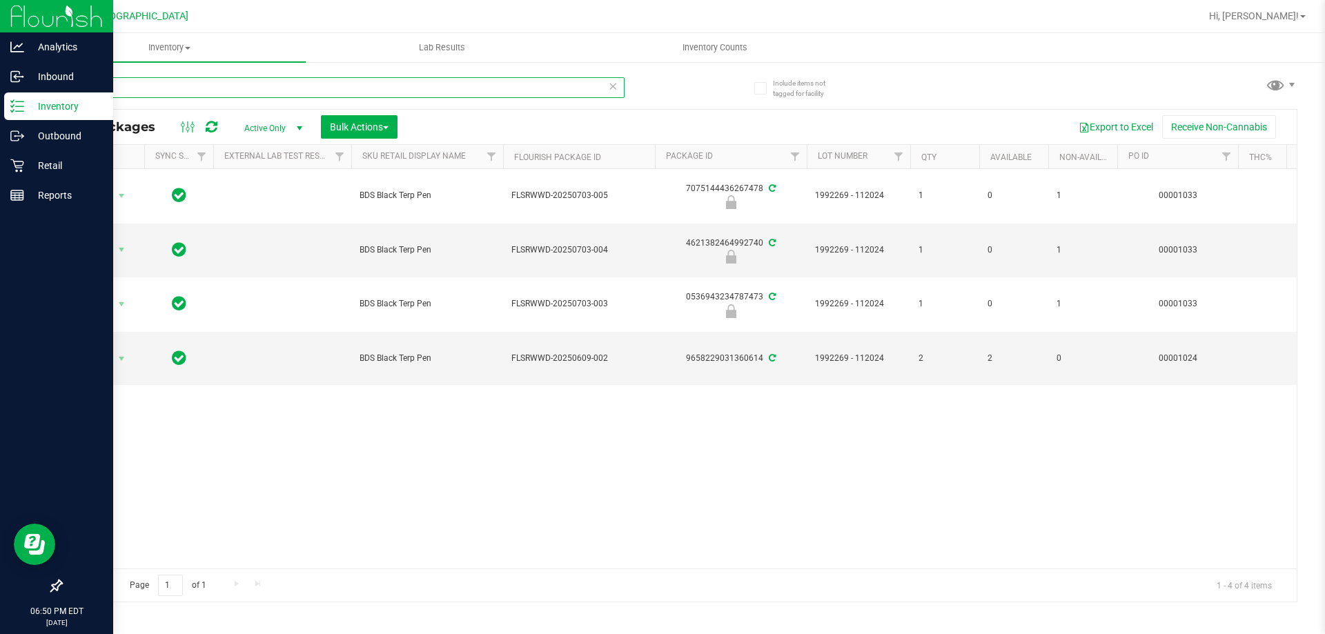
drag, startPoint x: 149, startPoint y: 81, endPoint x: 0, endPoint y: 12, distance: 164.2
click at [0, 15] on div "Analytics Inbound Inventory Outbound Retail Reports 06:50 PM EDT 08/19/2025 08/…" at bounding box center [662, 317] width 1325 height 634
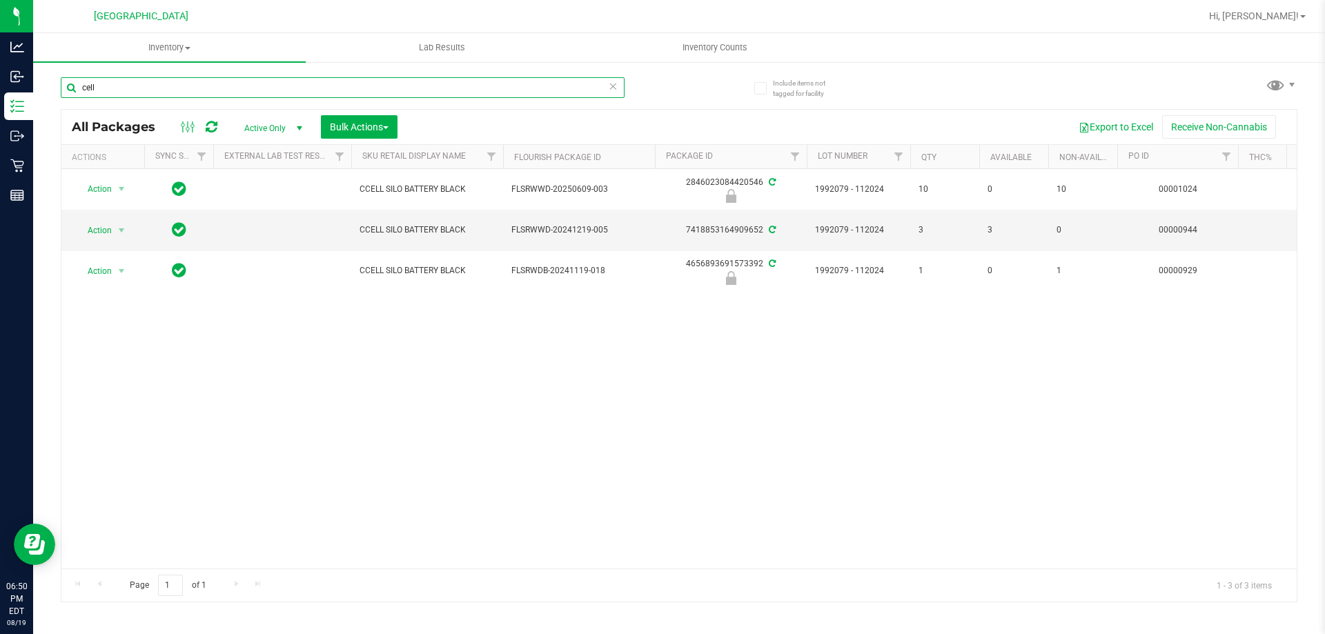
drag, startPoint x: 161, startPoint y: 91, endPoint x: 0, endPoint y: -40, distance: 208.0
click at [0, 0] on html "Analytics Inbound Inventory Outbound Retail Reports 06:50 PM EDT 08/19/2025 08/…" at bounding box center [662, 317] width 1325 height 634
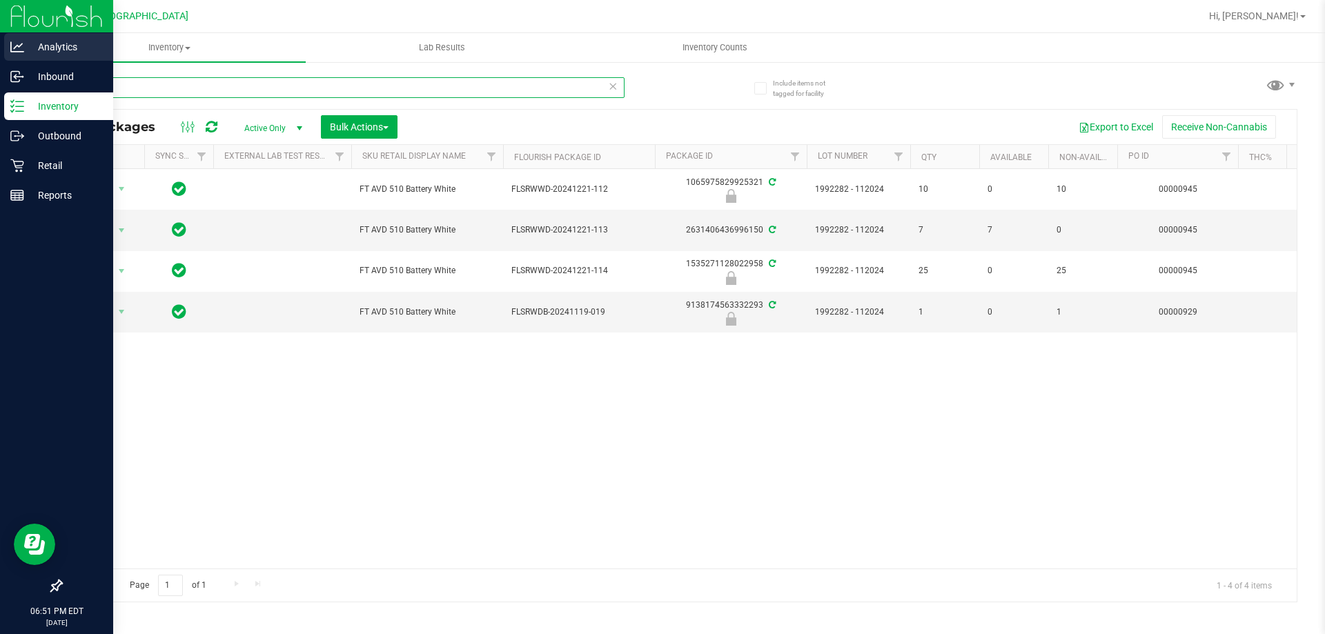
drag, startPoint x: 116, startPoint y: 90, endPoint x: 0, endPoint y: 46, distance: 124.3
click at [0, 47] on div "Analytics Inbound Inventory Outbound Retail Reports 06:51 PM EDT 08/19/2025 08/…" at bounding box center [662, 317] width 1325 height 634
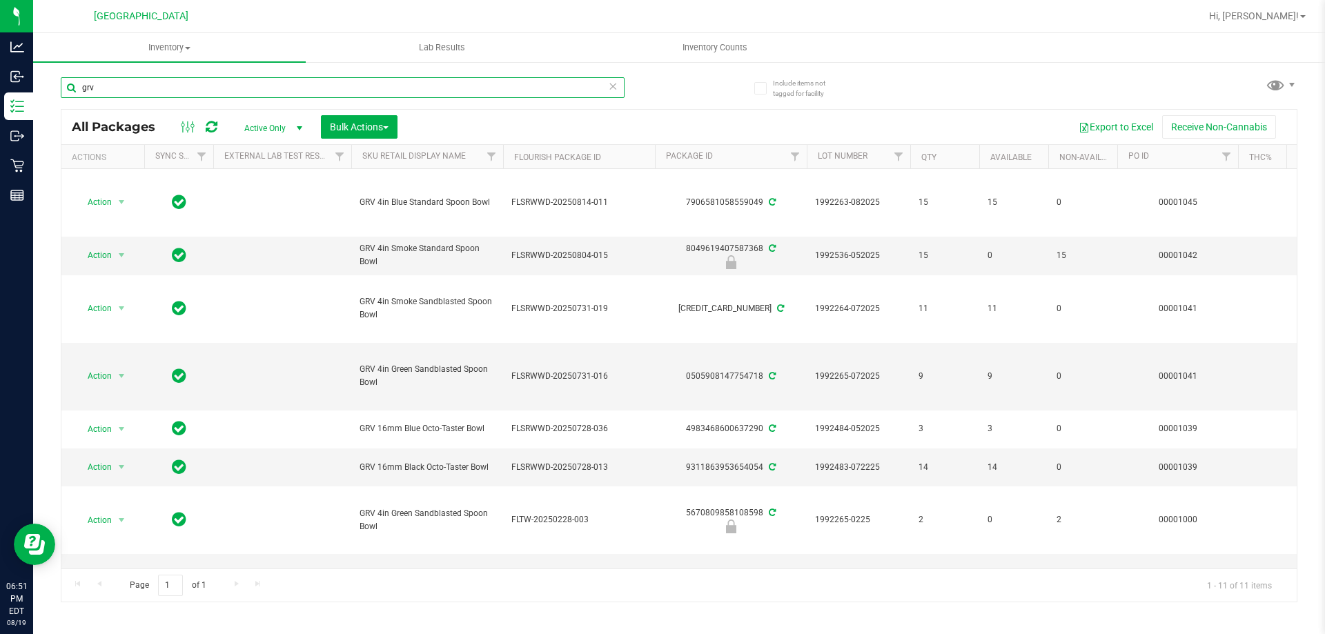
drag, startPoint x: 176, startPoint y: 86, endPoint x: 0, endPoint y: -1, distance: 196.2
click at [0, 0] on html "Analytics Inbound Inventory Outbound Retail Reports 06:51 PM EDT 08/19/2025 08/…" at bounding box center [662, 317] width 1325 height 634
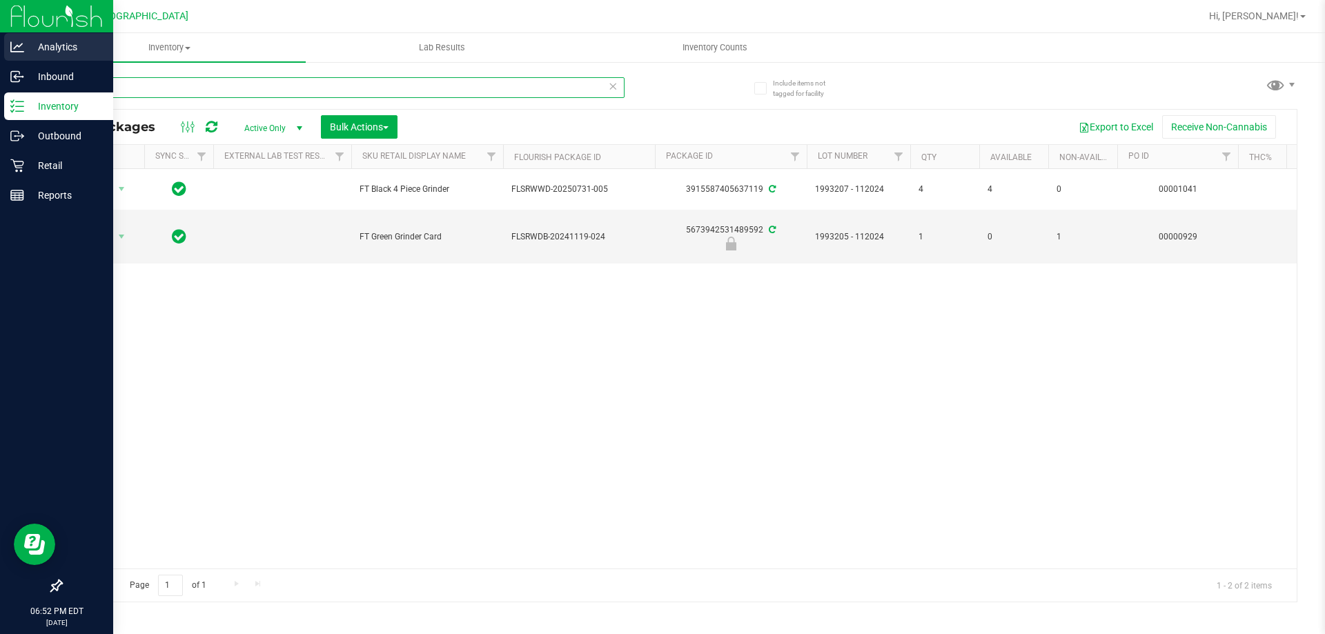
drag, startPoint x: 166, startPoint y: 82, endPoint x: 0, endPoint y: 57, distance: 168.1
click at [0, 57] on div "Analytics Inbound Inventory Outbound Retail Reports 06:52 PM EDT 08/19/2025 08/…" at bounding box center [662, 317] width 1325 height 634
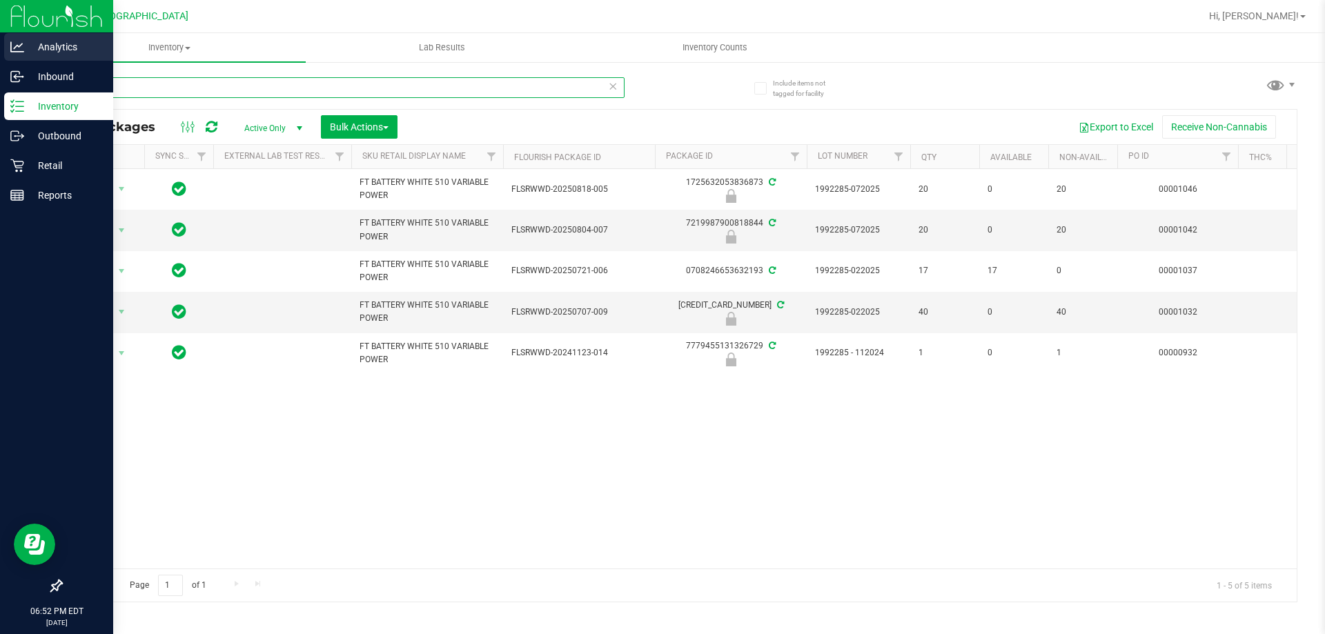
drag, startPoint x: 129, startPoint y: 94, endPoint x: 0, endPoint y: 46, distance: 137.8
click at [0, 46] on div "Analytics Inbound Inventory Outbound Retail Reports 06:52 PM EDT 08/19/2025 08/…" at bounding box center [662, 317] width 1325 height 634
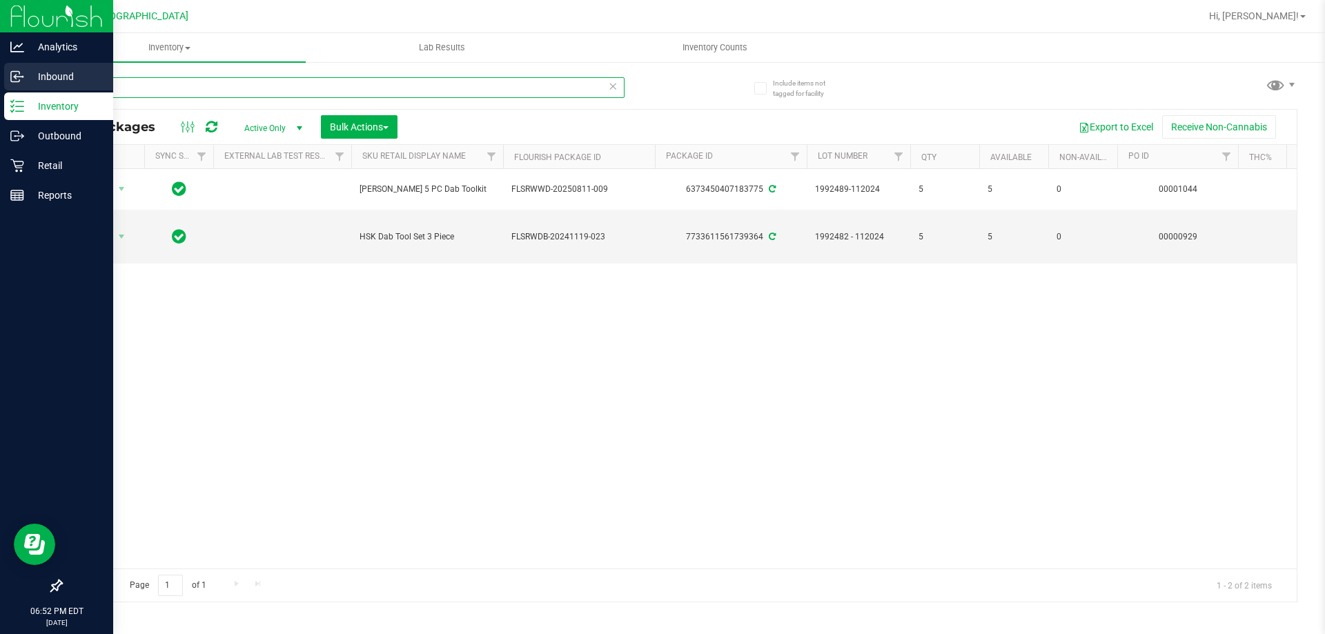
drag, startPoint x: 172, startPoint y: 86, endPoint x: 0, endPoint y: 86, distance: 172.5
click at [0, 86] on div "Analytics Inbound Inventory Outbound Retail Reports 06:52 PM EDT 08/19/2025 08/…" at bounding box center [662, 317] width 1325 height 634
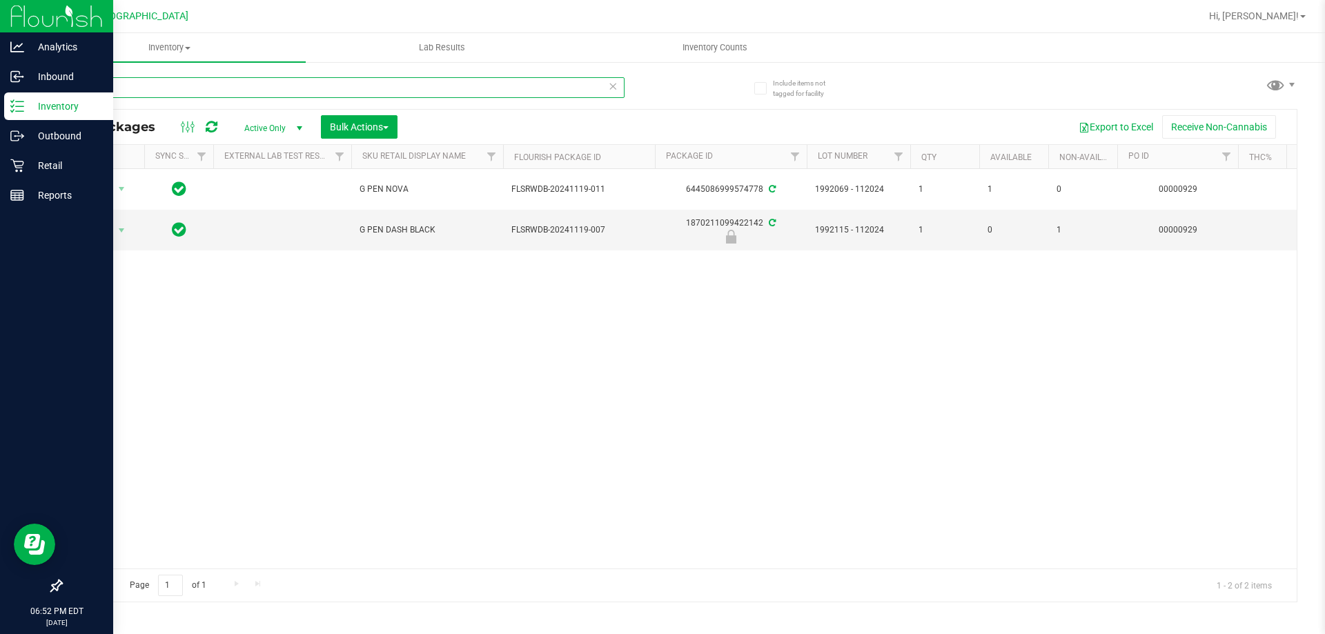
drag, startPoint x: 145, startPoint y: 89, endPoint x: 0, endPoint y: 12, distance: 163.9
click at [0, 12] on div "Analytics Inbound Inventory Outbound Retail Reports 06:52 PM EDT 08/19/2025 08/…" at bounding box center [662, 317] width 1325 height 634
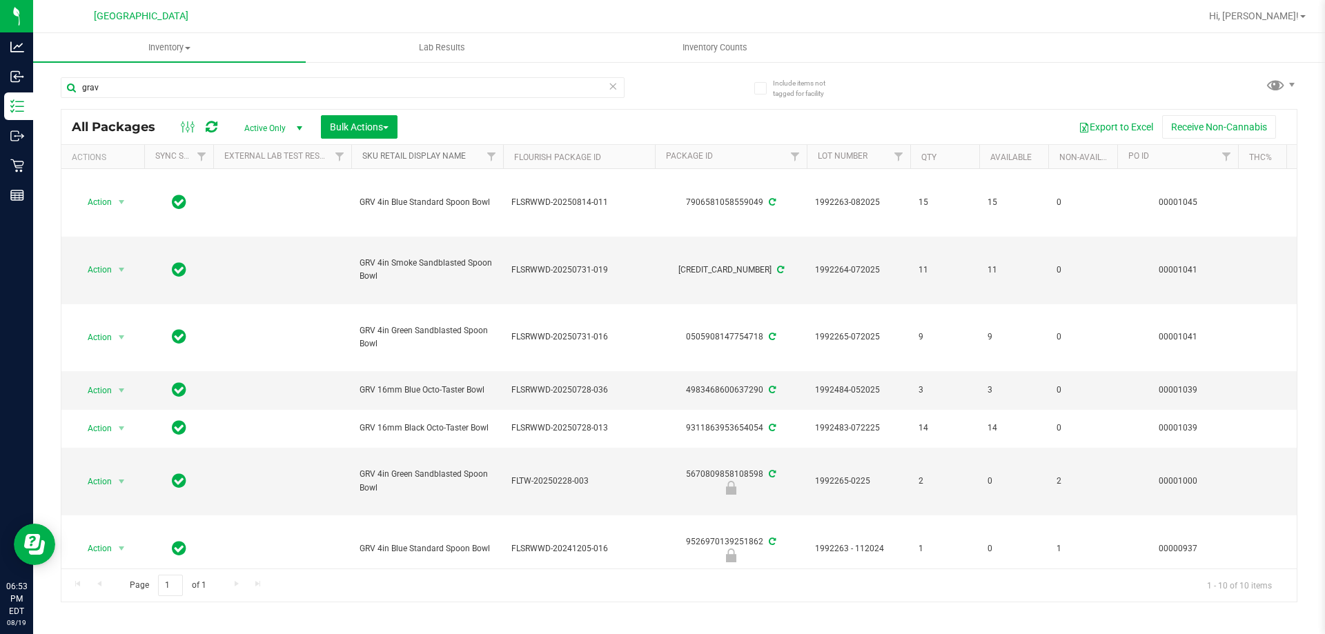
click at [413, 155] on link "Sku Retail Display Name" at bounding box center [413, 156] width 103 height 10
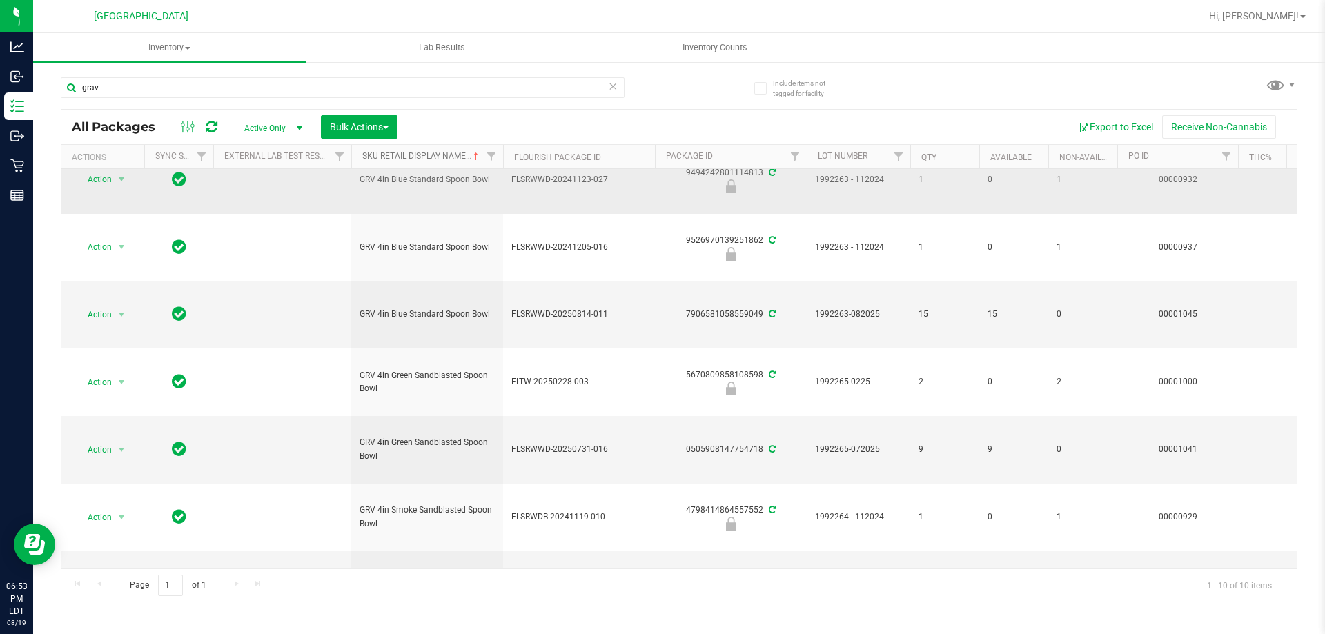
scroll to position [198, 0]
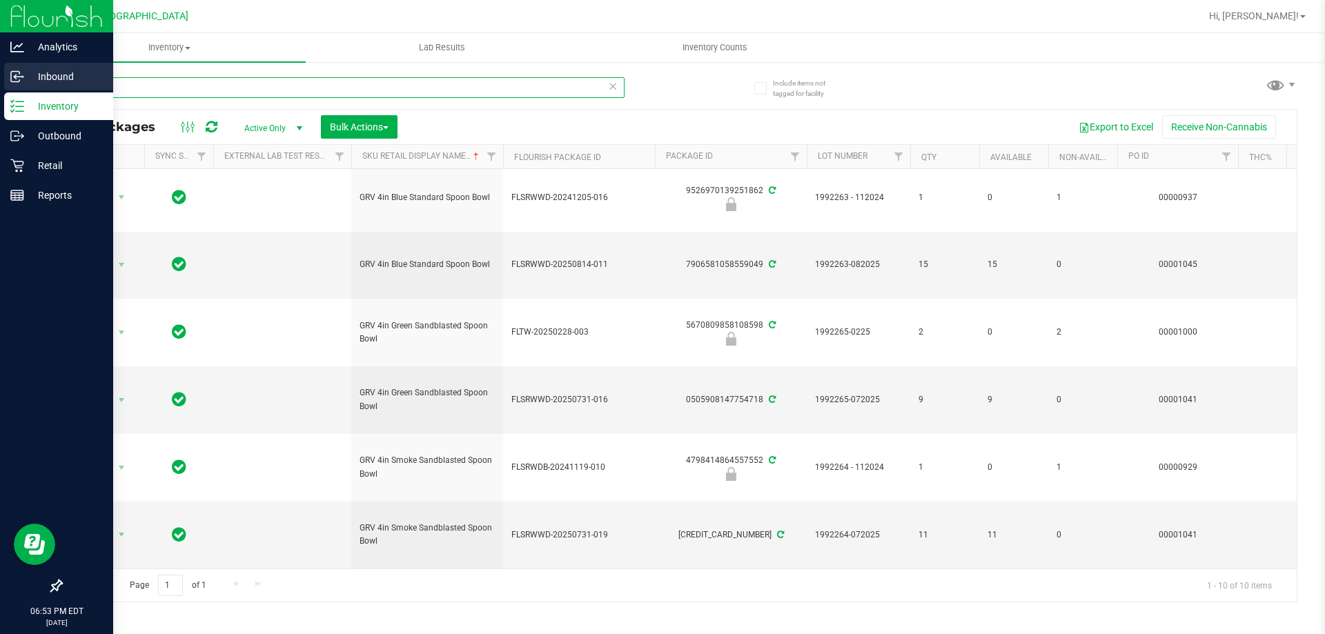
drag, startPoint x: 140, startPoint y: 92, endPoint x: 0, endPoint y: 63, distance: 143.0
click at [0, 63] on div "Analytics Inbound Inventory Outbound Retail Reports 06:53 PM EDT 08/19/2025 08/…" at bounding box center [662, 317] width 1325 height 634
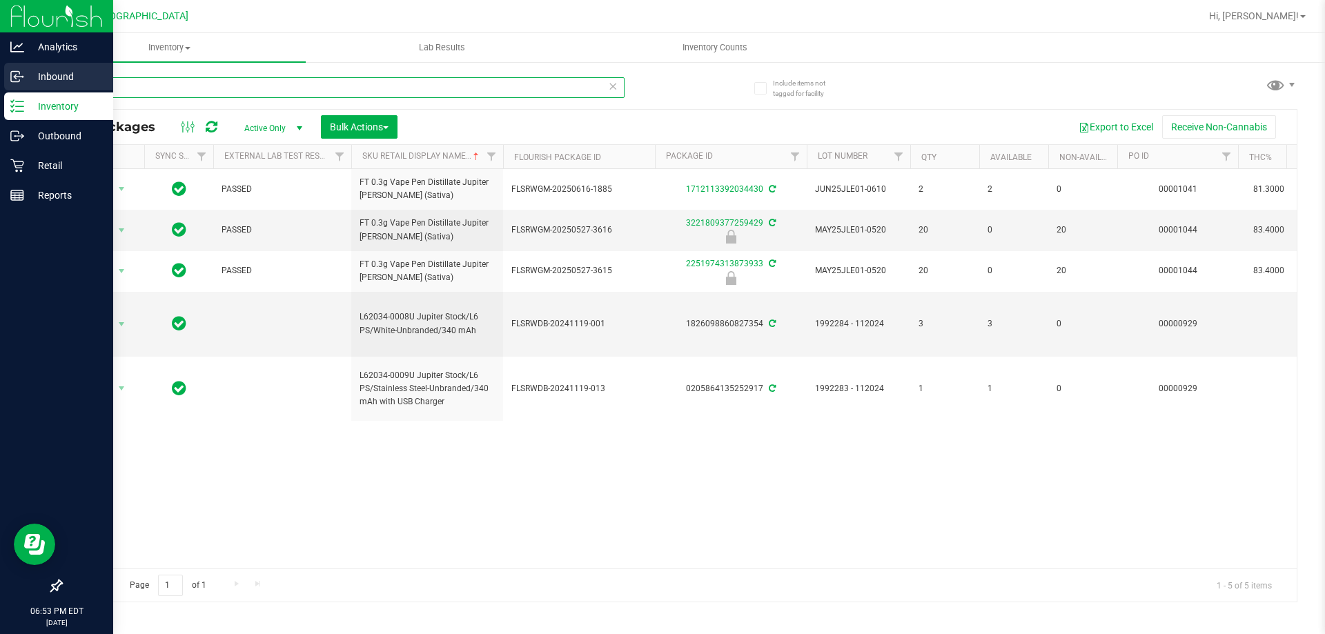
drag, startPoint x: 172, startPoint y: 89, endPoint x: 0, endPoint y: 70, distance: 173.5
click at [0, 70] on div "Analytics Inbound Inventory Outbound Retail Reports 06:53 PM EDT 08/19/2025 08/…" at bounding box center [662, 317] width 1325 height 634
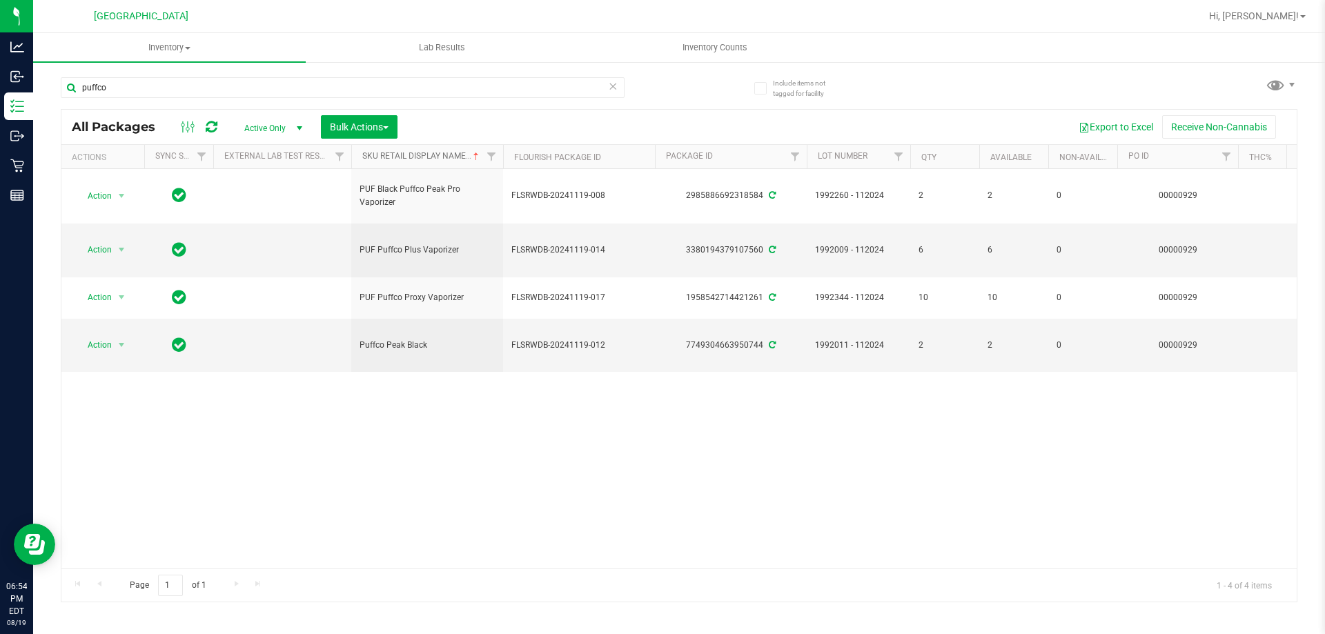
click at [431, 156] on link "Sku Retail Display Name" at bounding box center [421, 156] width 119 height 10
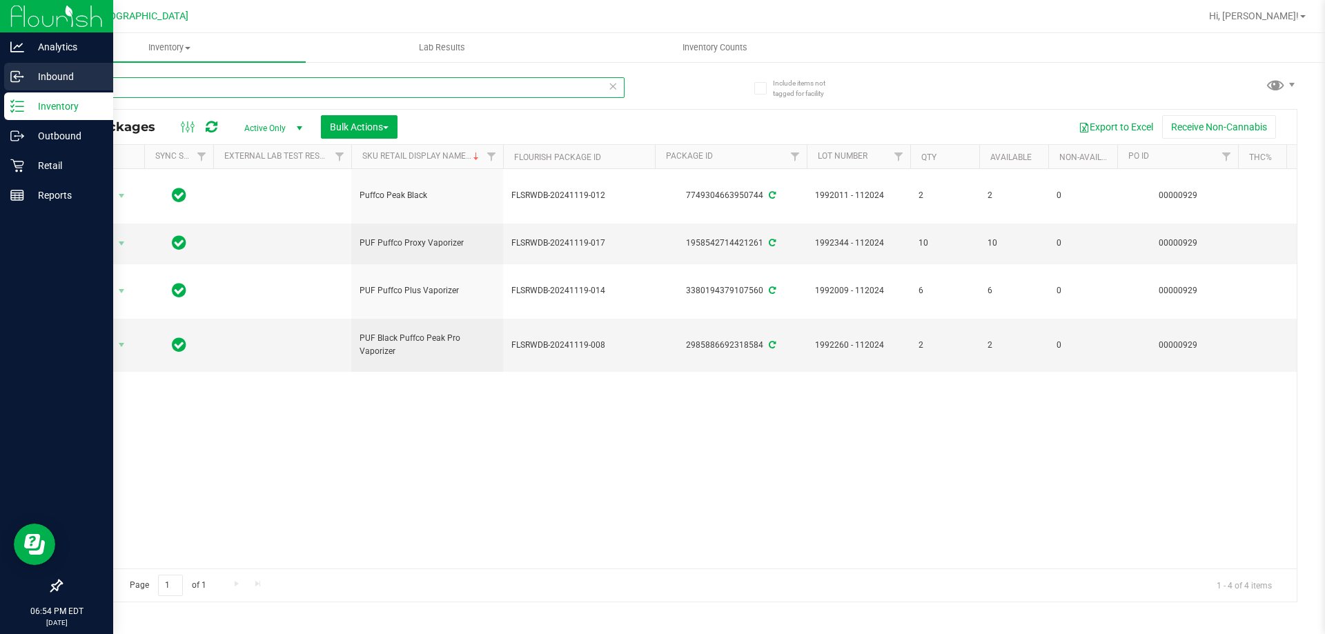
drag, startPoint x: 133, startPoint y: 83, endPoint x: 0, endPoint y: 79, distance: 133.2
click at [0, 79] on div "Analytics Inbound Inventory Outbound Retail Reports 06:54 PM EDT 08/19/2025 08/…" at bounding box center [662, 317] width 1325 height 634
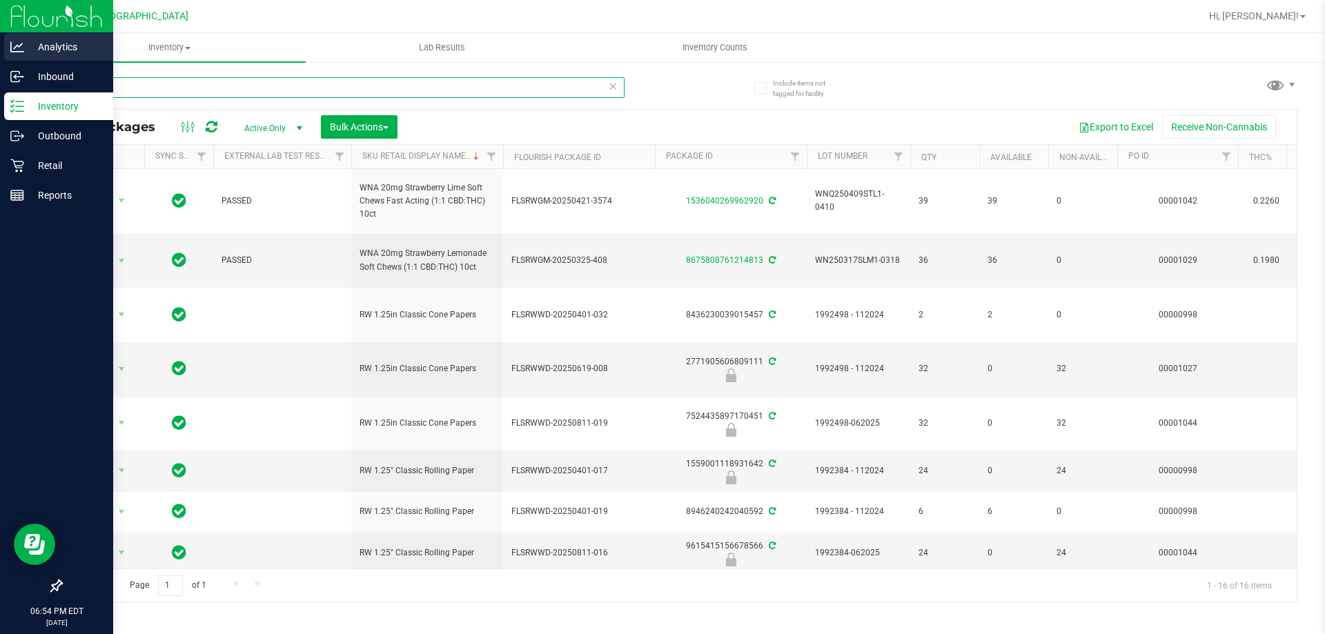
drag, startPoint x: 170, startPoint y: 94, endPoint x: 0, endPoint y: 48, distance: 175.7
click at [0, 66] on div "Analytics Inbound Inventory Outbound Retail Reports 06:54 PM EDT 08/19/2025 08/…" at bounding box center [662, 317] width 1325 height 634
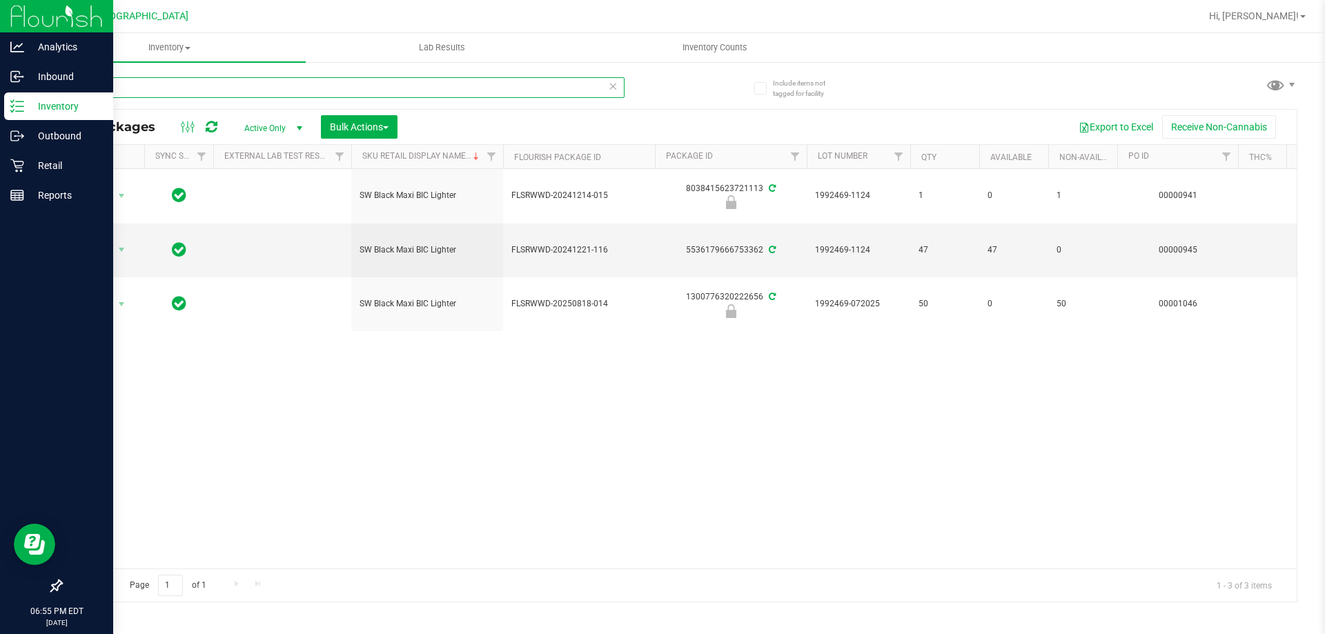
drag, startPoint x: 149, startPoint y: 88, endPoint x: 0, endPoint y: 12, distance: 167.6
click at [0, 16] on div "Analytics Inbound Inventory Outbound Retail Reports 06:55 PM EDT 08/19/2025 08/…" at bounding box center [662, 317] width 1325 height 634
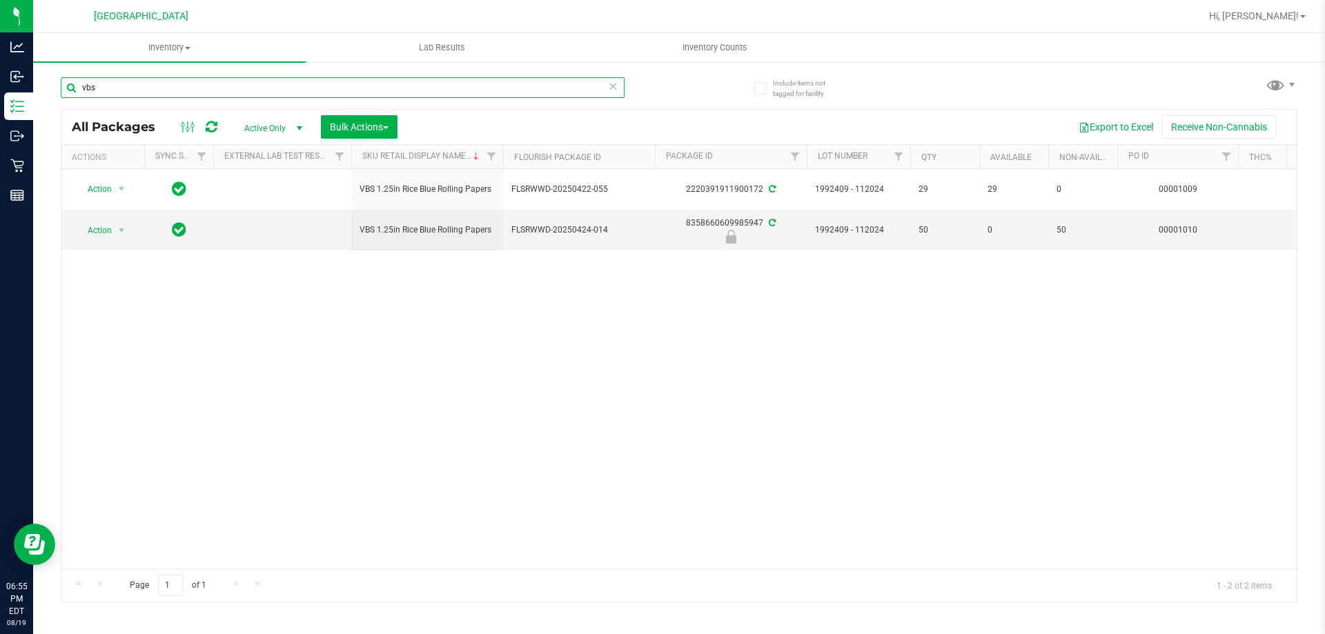
type input "vbs"
